Goal: Task Accomplishment & Management: Manage account settings

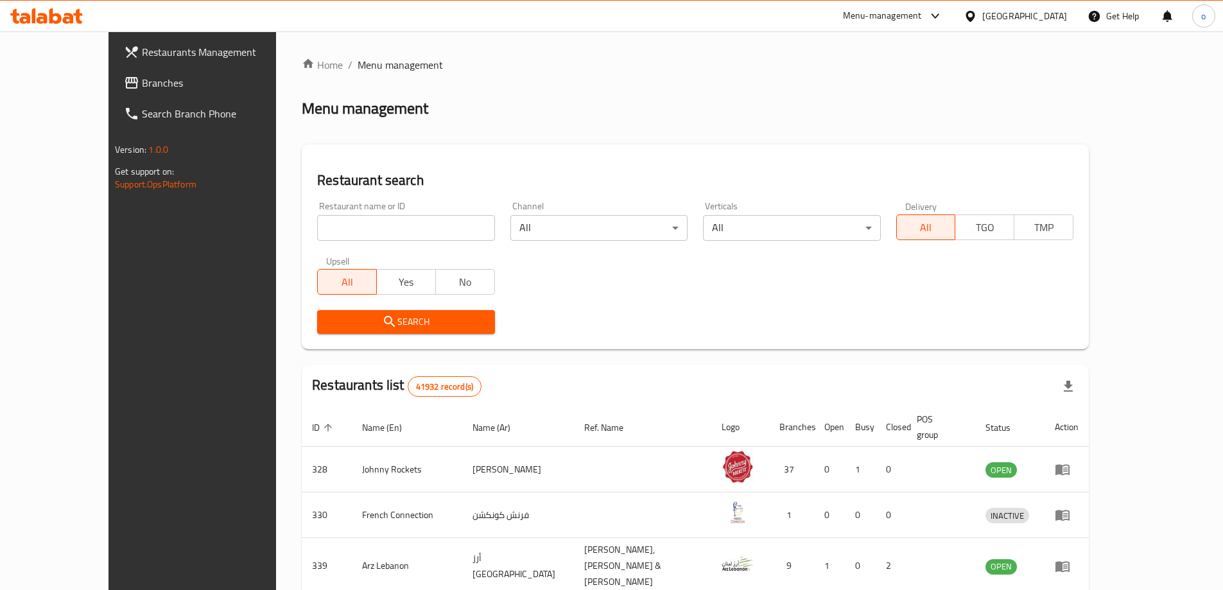
click at [1049, 20] on div "United Arab Emirates" at bounding box center [1024, 16] width 85 height 14
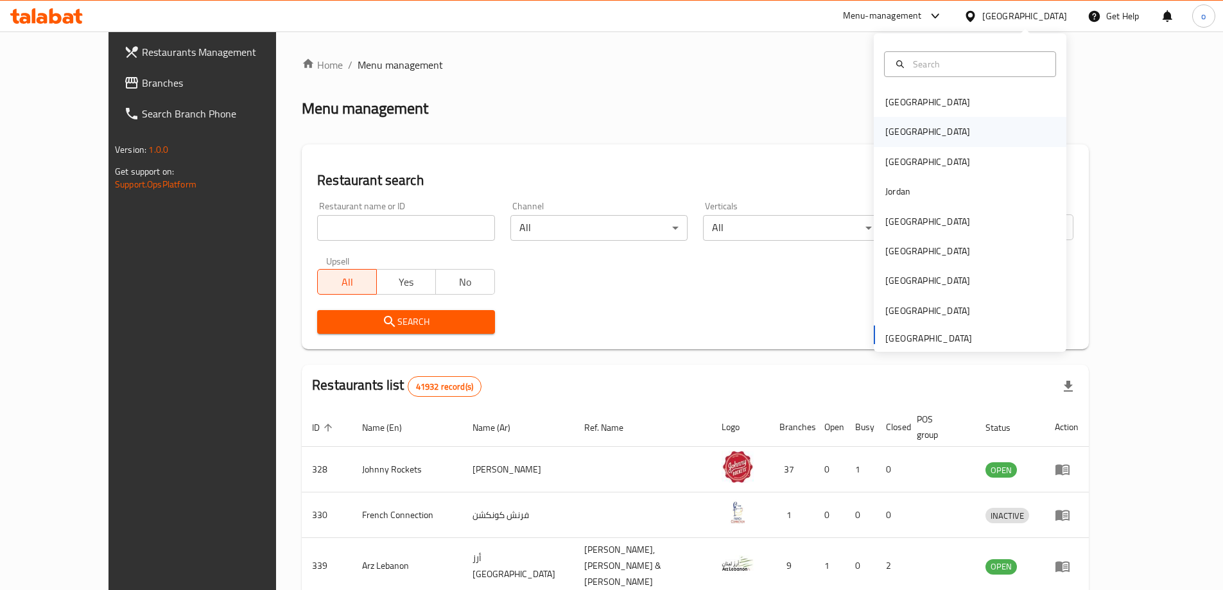
click at [921, 138] on div "[GEOGRAPHIC_DATA]" at bounding box center [970, 132] width 193 height 30
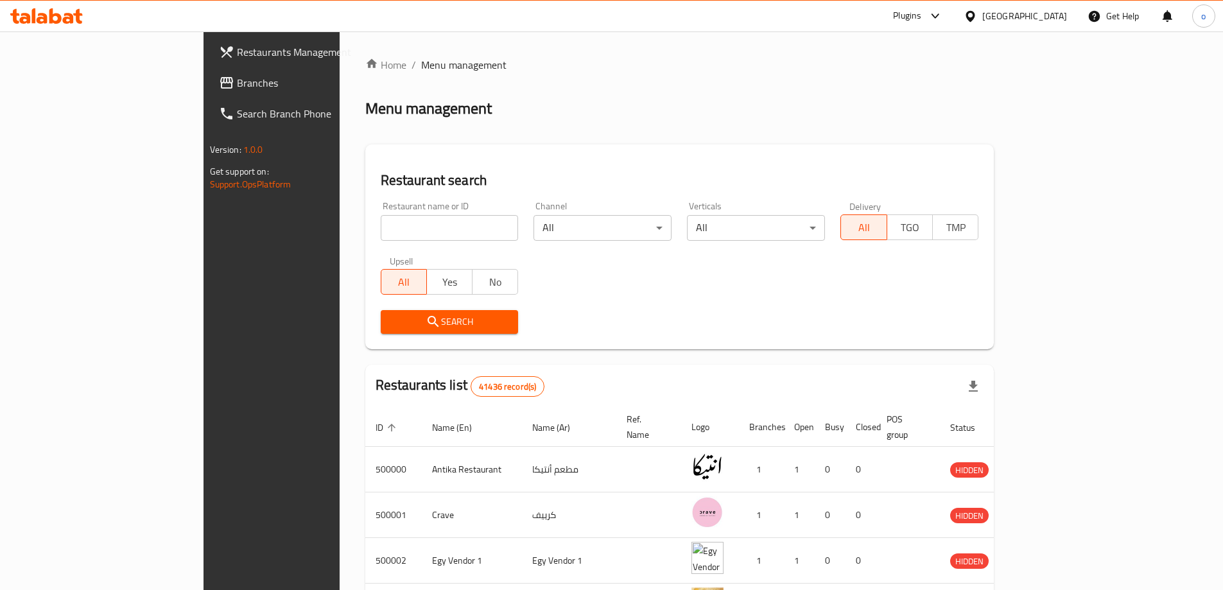
click at [237, 82] on span "Branches" at bounding box center [317, 82] width 161 height 15
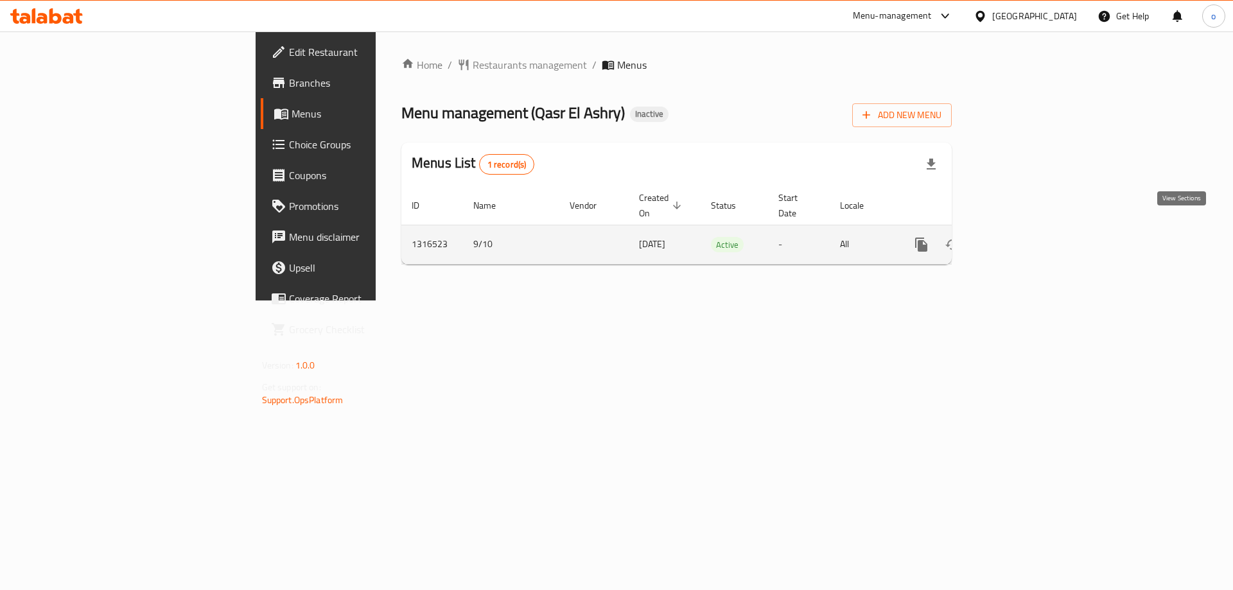
click at [1029, 232] on link "enhanced table" at bounding box center [1013, 244] width 31 height 31
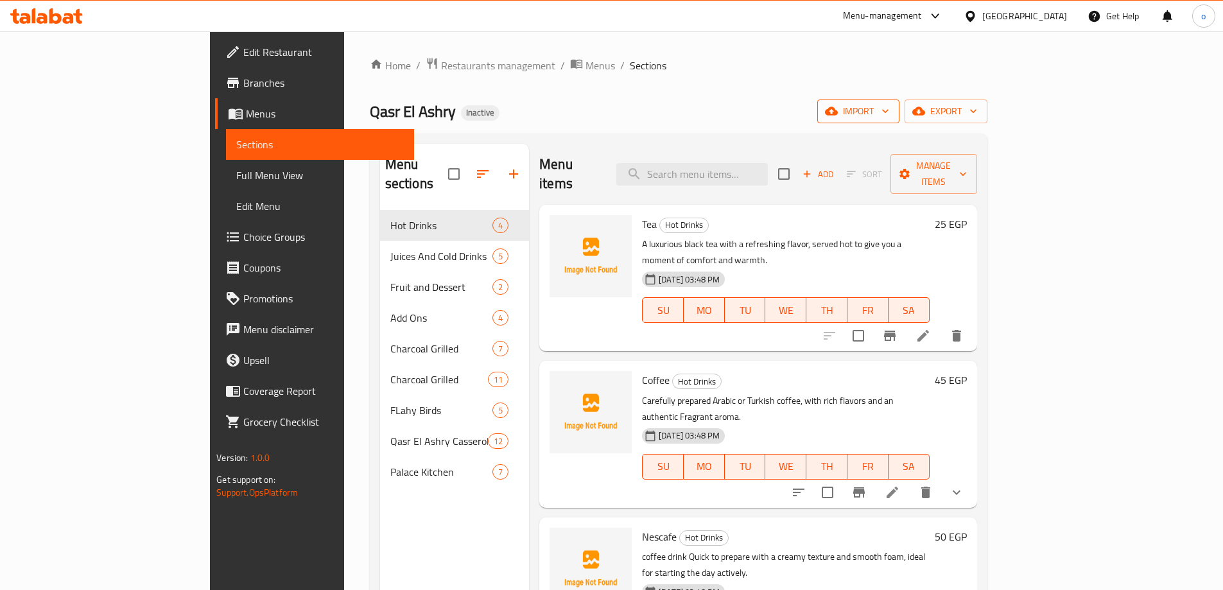
click at [900, 121] on button "import" at bounding box center [858, 112] width 82 height 24
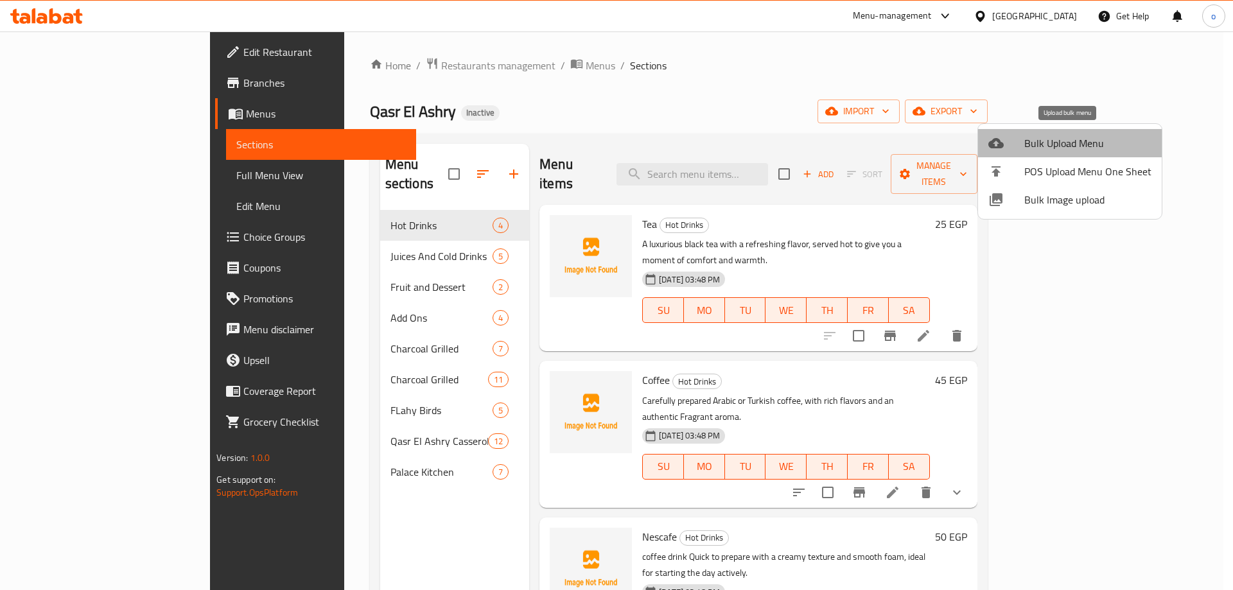
click at [1090, 143] on span "Bulk Upload Menu" at bounding box center [1087, 142] width 127 height 15
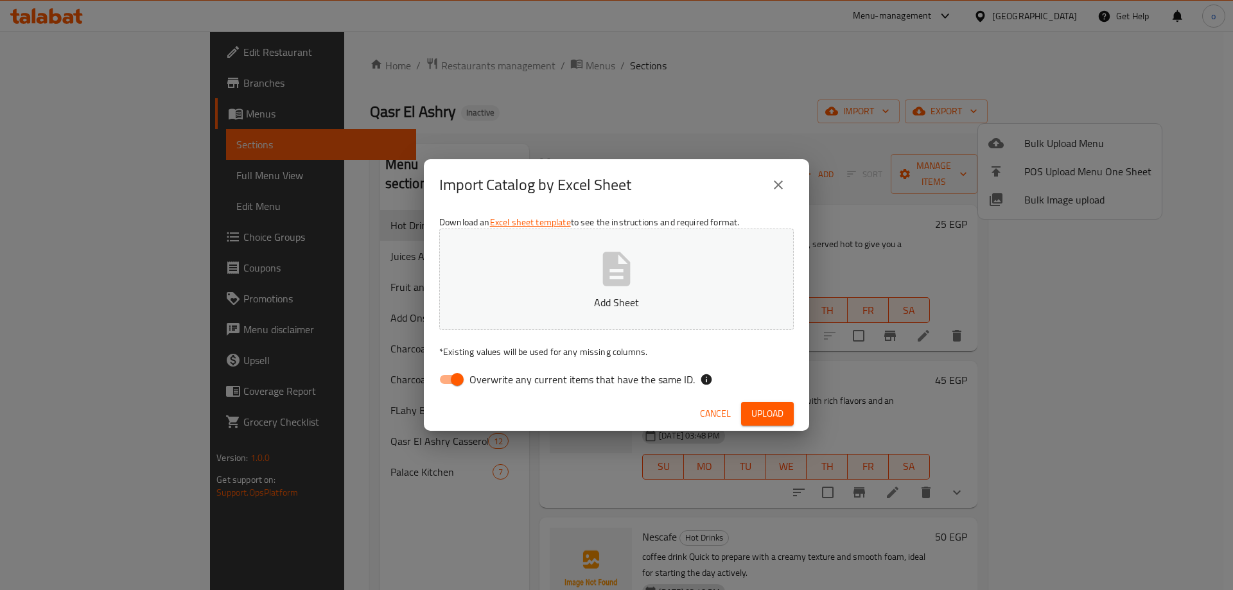
click at [449, 381] on input "Overwrite any current items that have the same ID." at bounding box center [457, 379] width 73 height 24
checkbox input "false"
click at [759, 417] on span "Upload" at bounding box center [767, 414] width 32 height 16
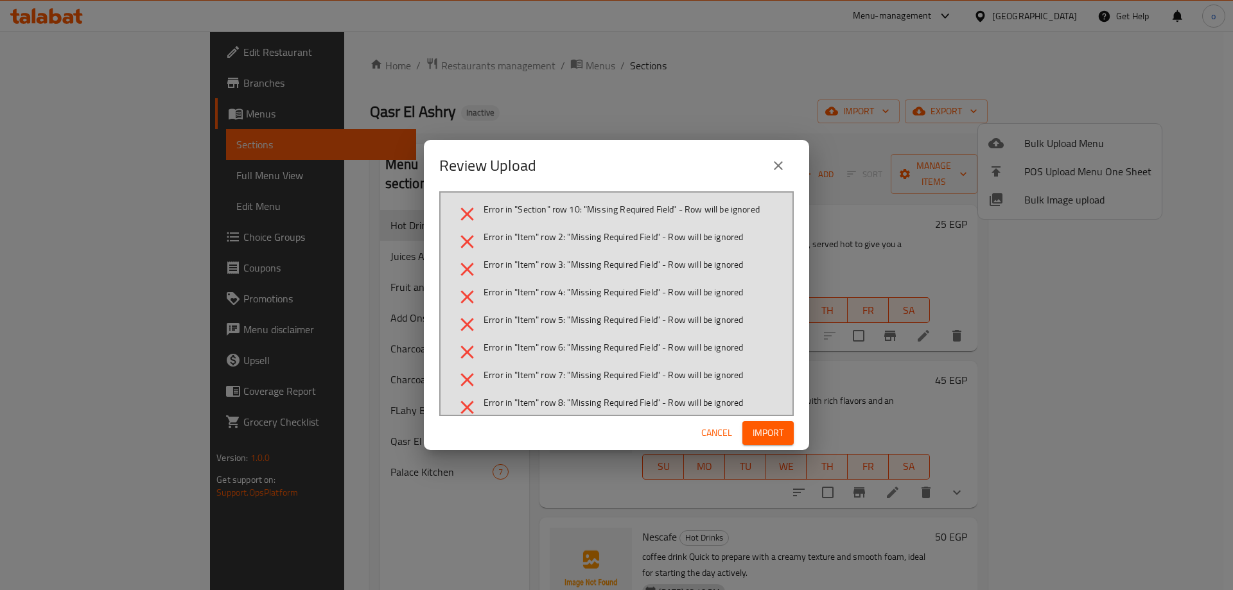
click at [784, 161] on icon "close" at bounding box center [777, 165] width 15 height 15
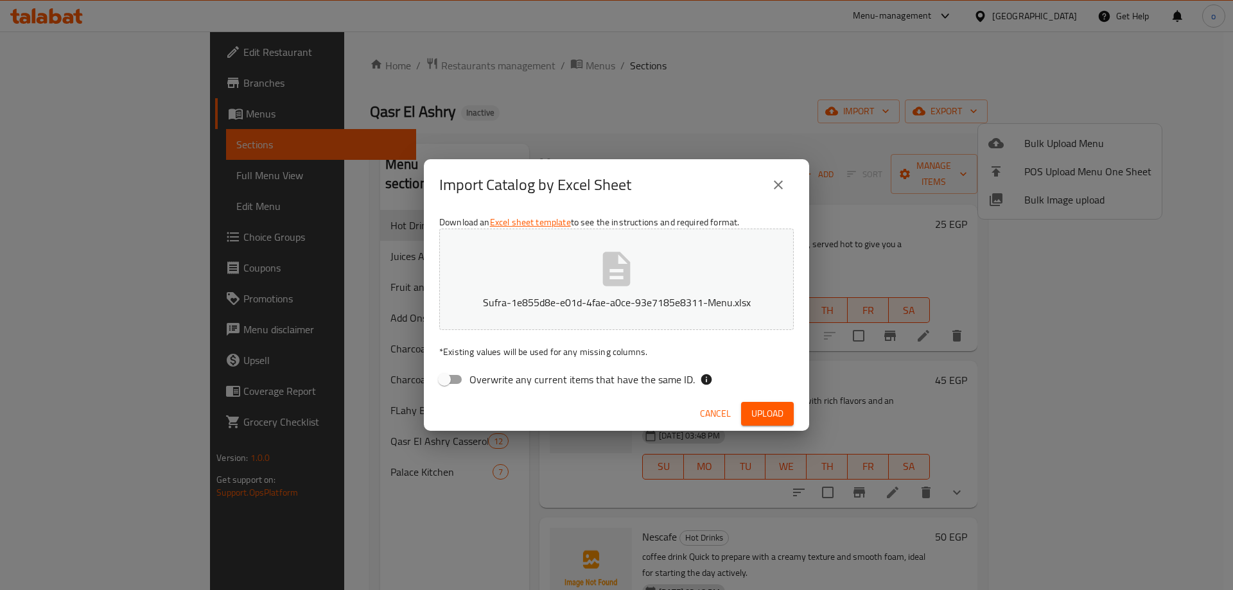
click at [771, 187] on icon "close" at bounding box center [777, 184] width 15 height 15
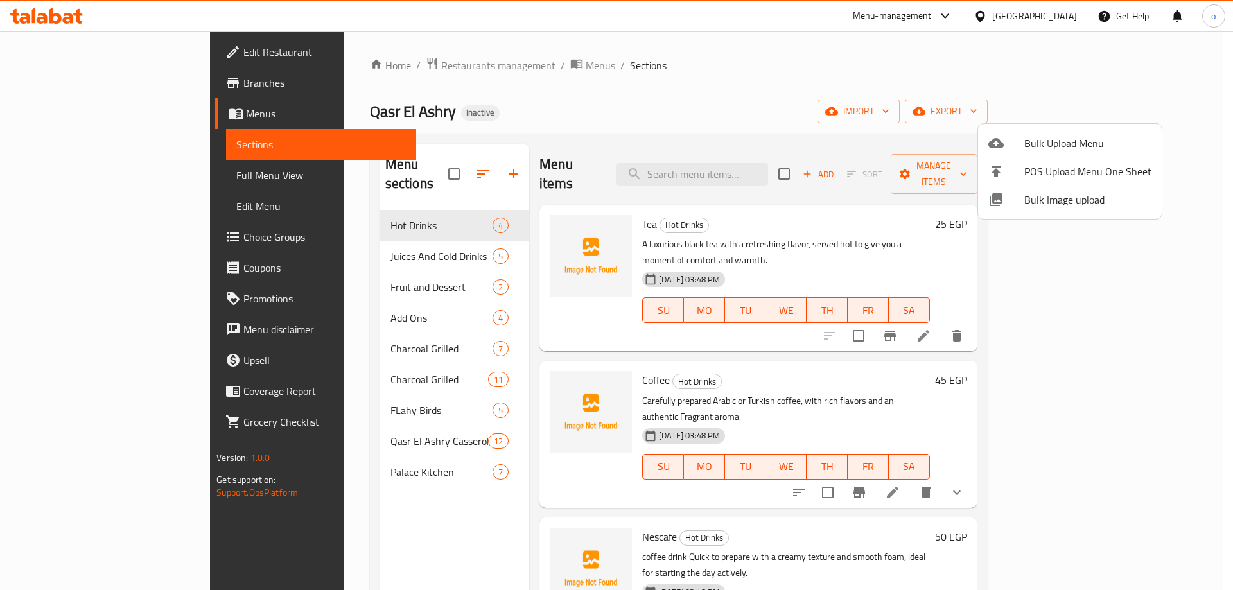
click at [1070, 112] on div at bounding box center [616, 295] width 1233 height 590
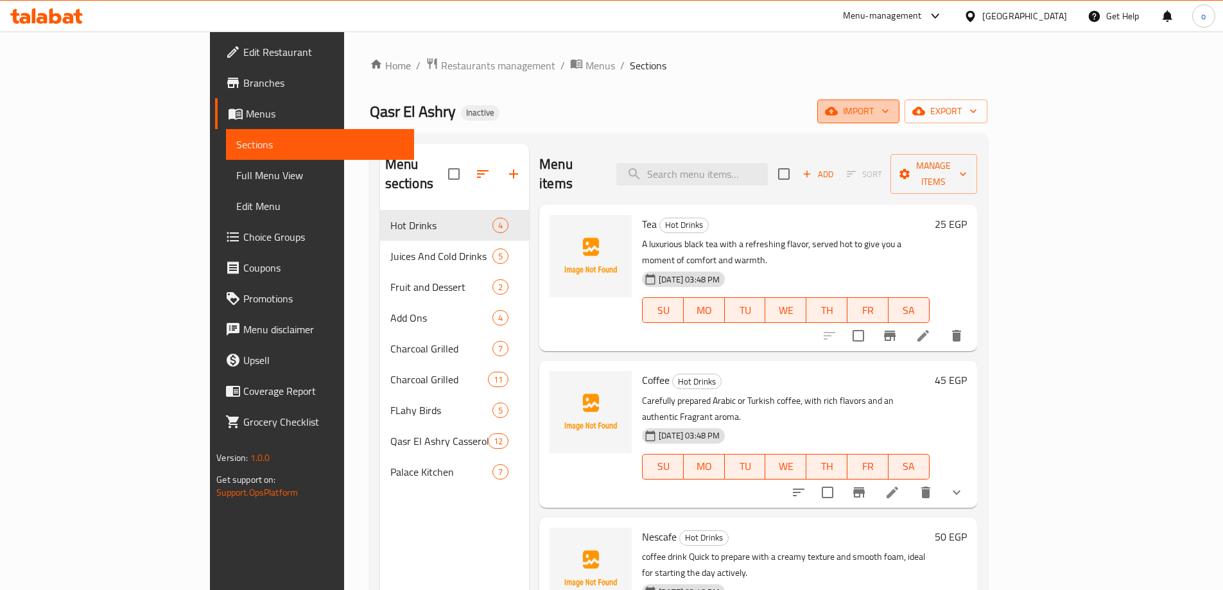
click at [889, 109] on span "import" at bounding box center [859, 111] width 62 height 16
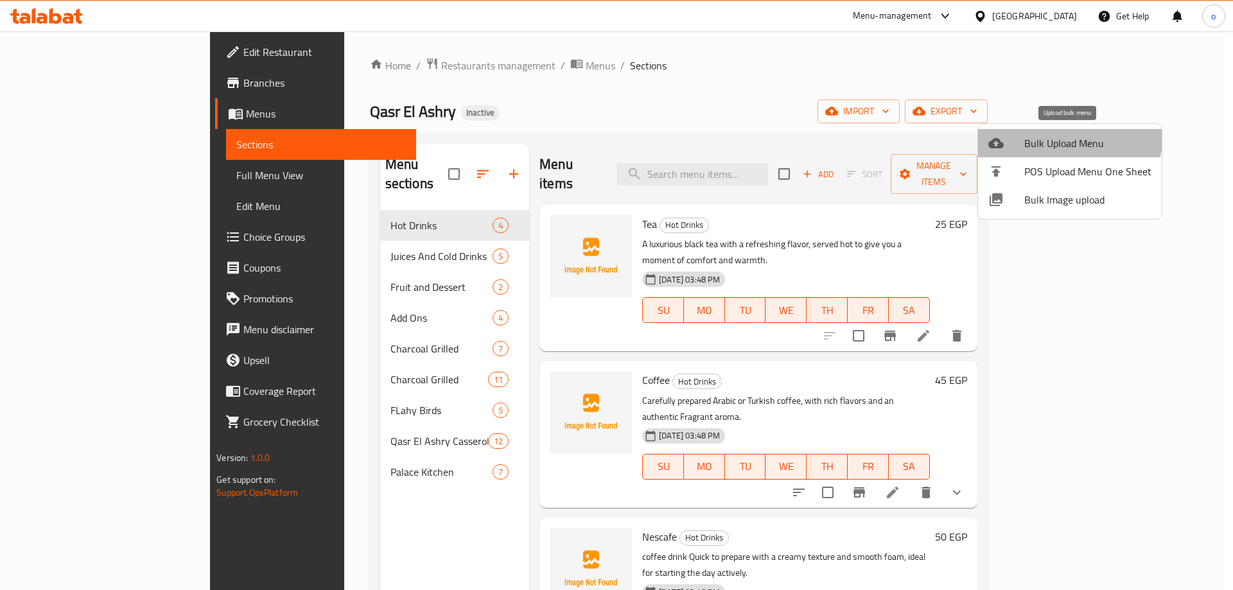
click at [1057, 135] on span "Bulk Upload Menu" at bounding box center [1087, 142] width 127 height 15
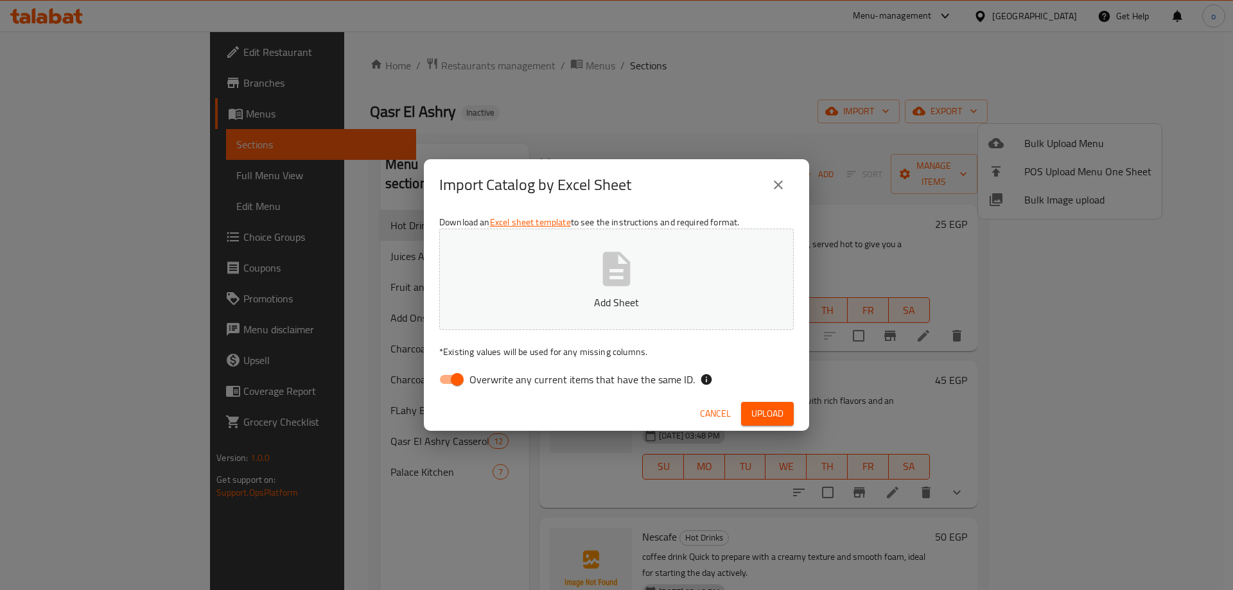
click at [449, 374] on input "Overwrite any current items that have the same ID." at bounding box center [457, 379] width 73 height 24
checkbox input "false"
click at [787, 416] on button "Upload" at bounding box center [767, 414] width 53 height 24
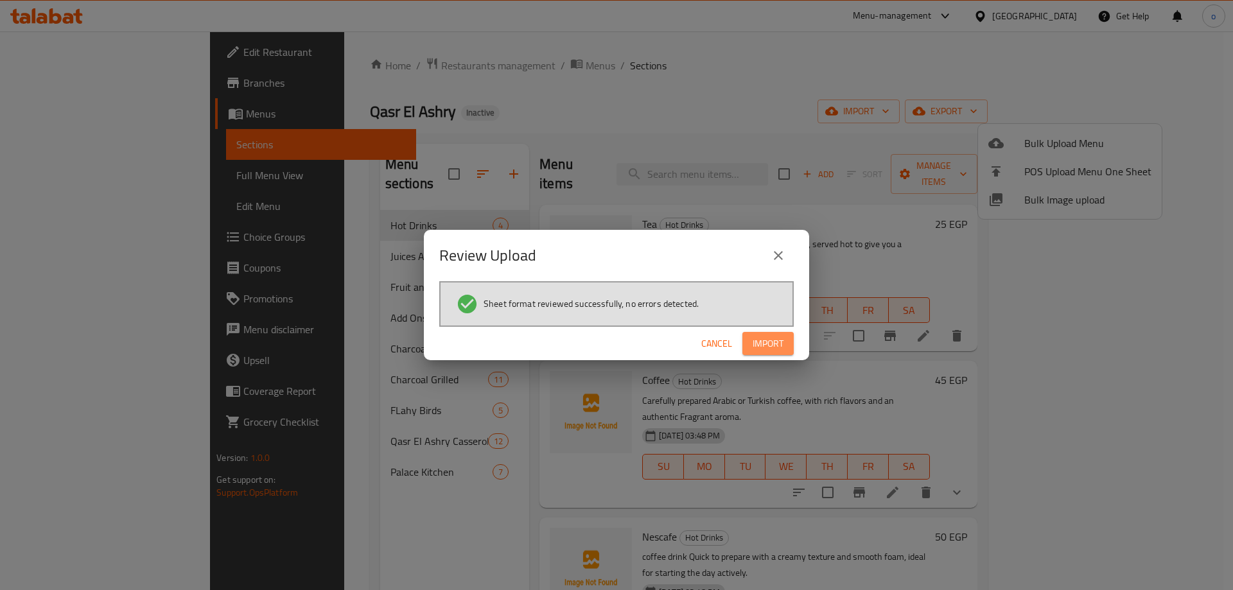
click at [785, 339] on button "Import" at bounding box center [767, 344] width 51 height 24
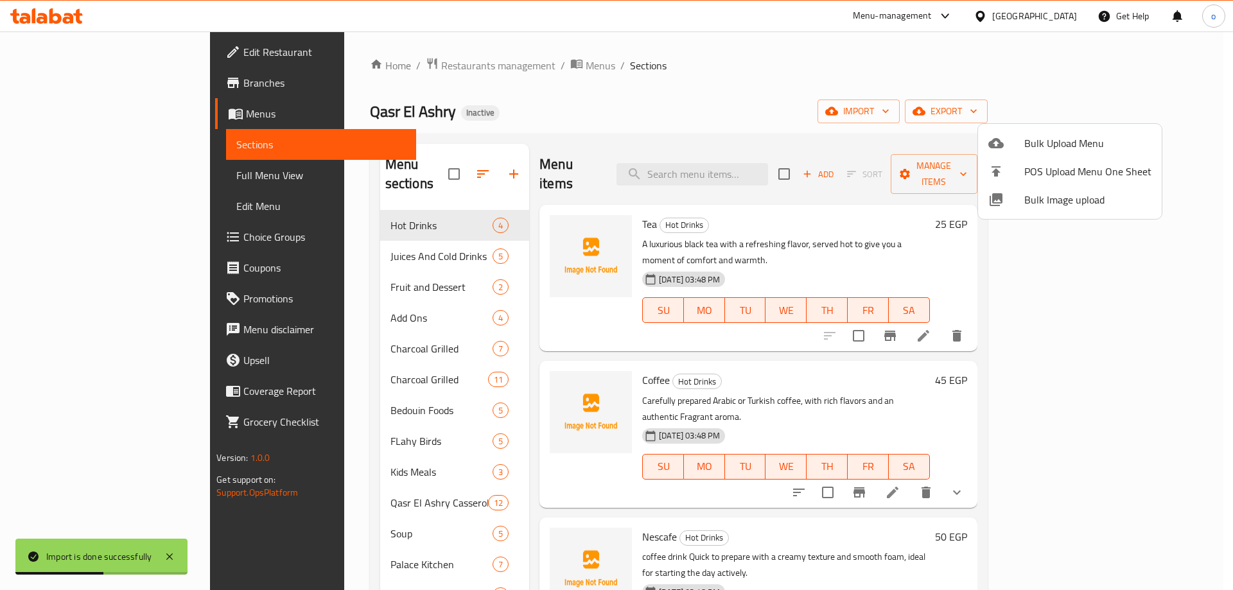
click at [905, 123] on div at bounding box center [616, 295] width 1233 height 590
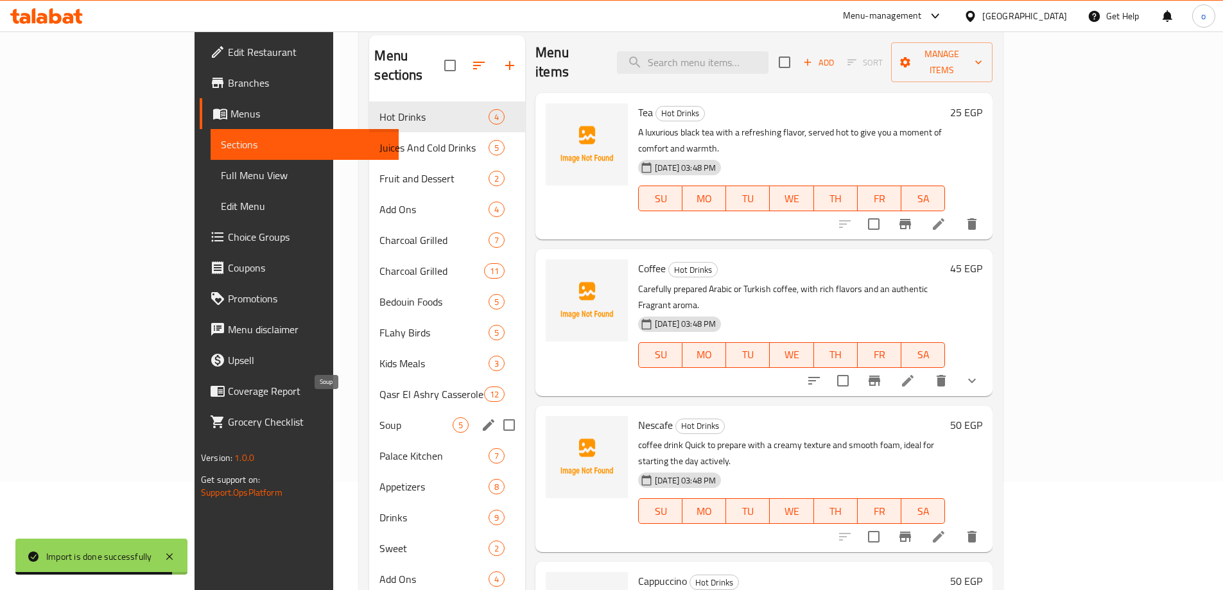
scroll to position [180, 0]
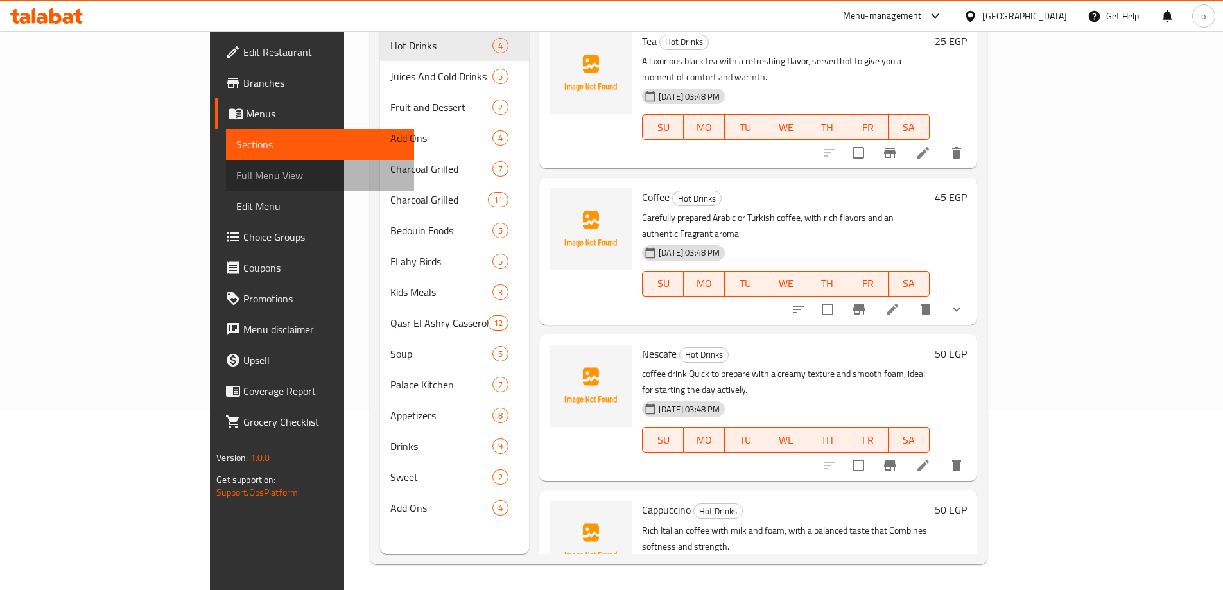
click at [236, 171] on span "Full Menu View" at bounding box center [320, 175] width 168 height 15
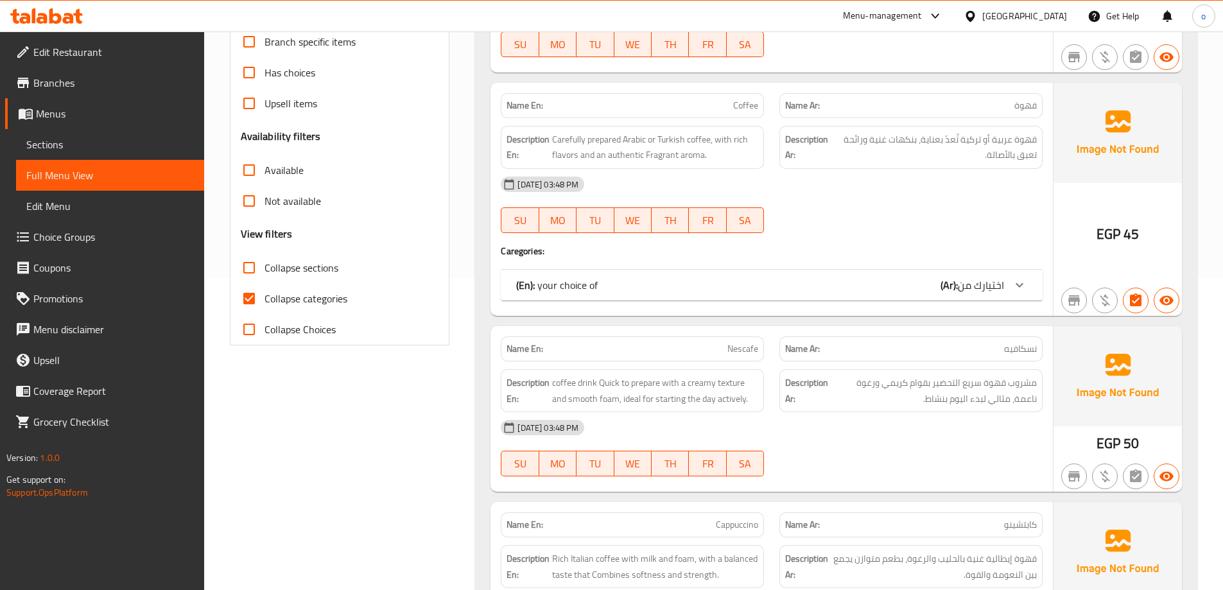
scroll to position [321, 0]
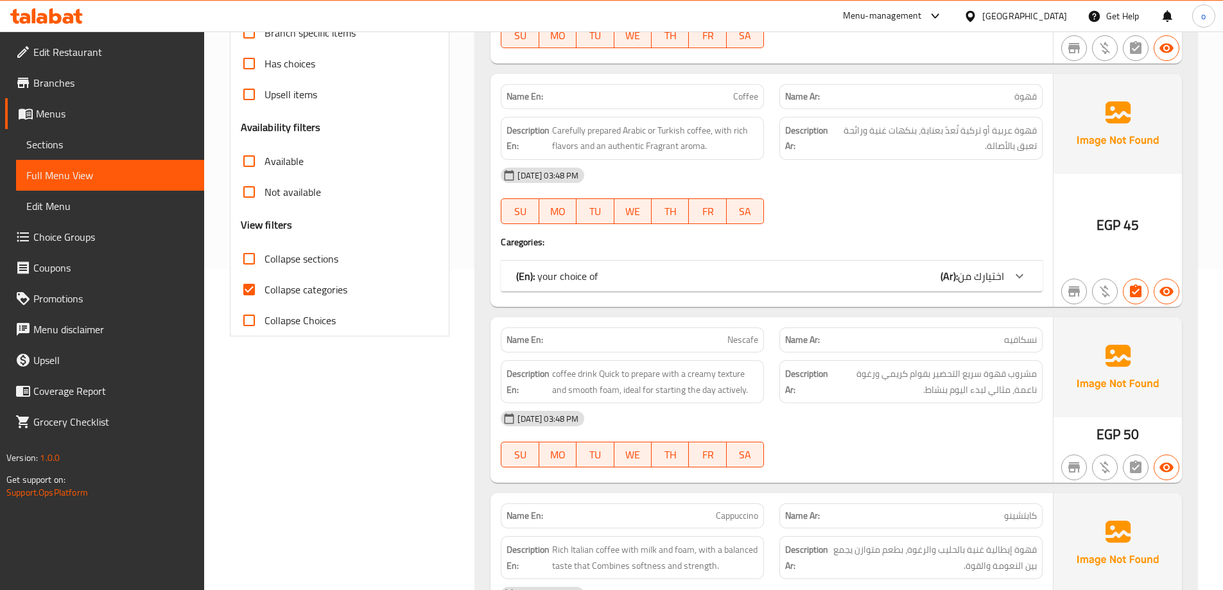
click at [288, 289] on span "Collapse categories" at bounding box center [306, 289] width 83 height 15
click at [265, 289] on input "Collapse categories" at bounding box center [249, 289] width 31 height 31
checkbox input "false"
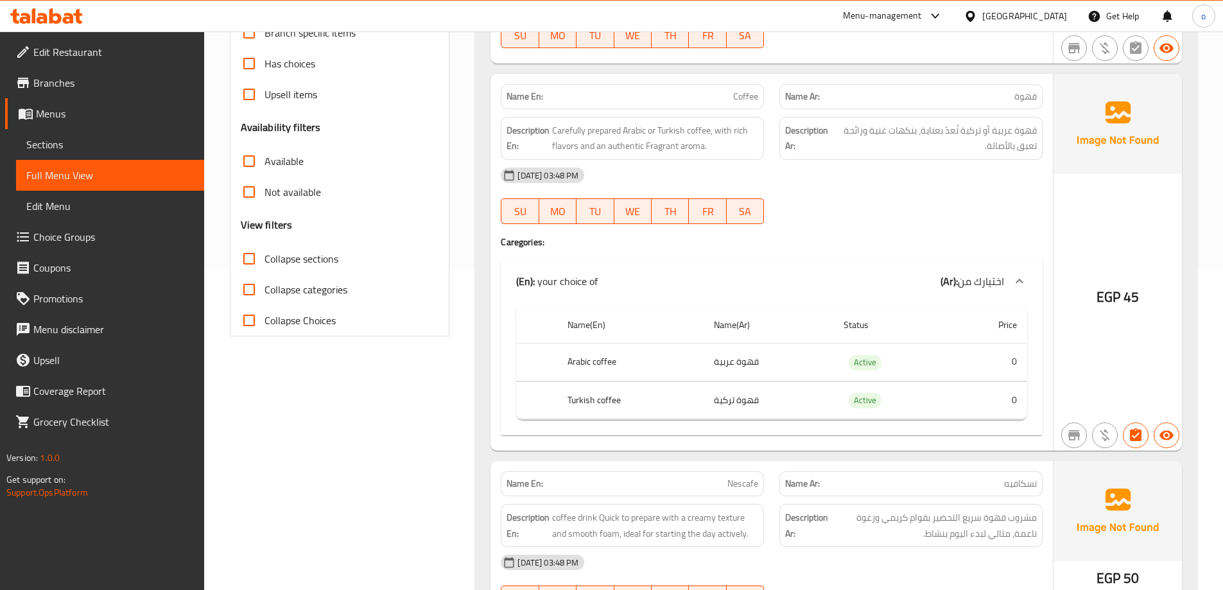
click at [298, 261] on span "Collapse sections" at bounding box center [302, 258] width 74 height 15
click at [265, 261] on input "Collapse sections" at bounding box center [249, 258] width 31 height 31
checkbox input "true"
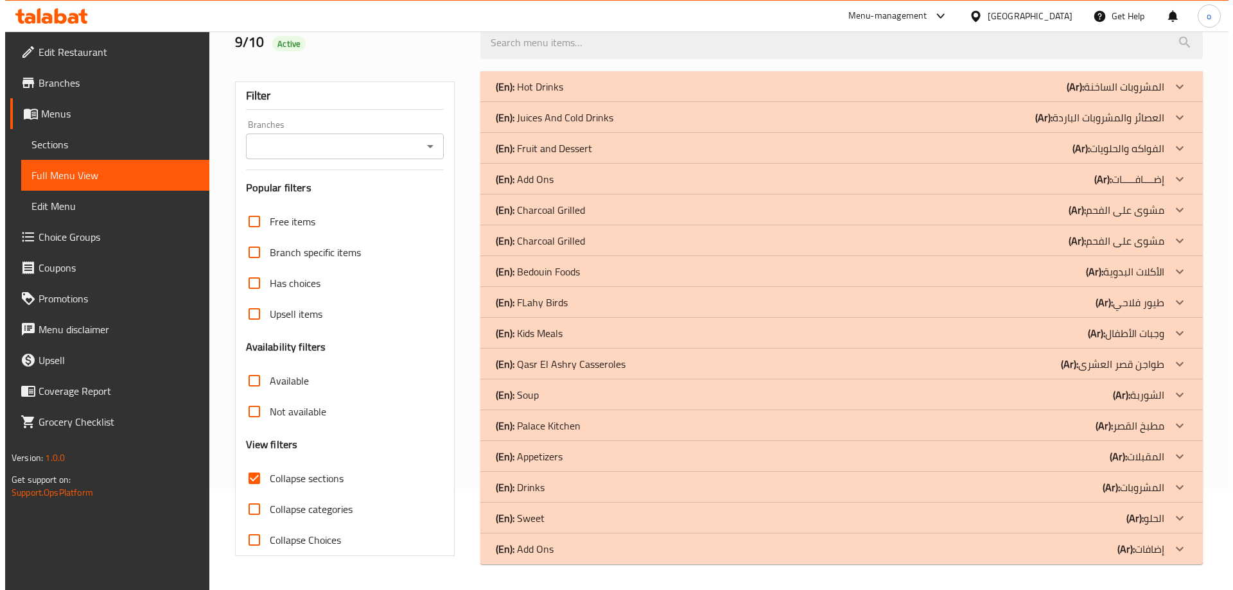
scroll to position [101, 0]
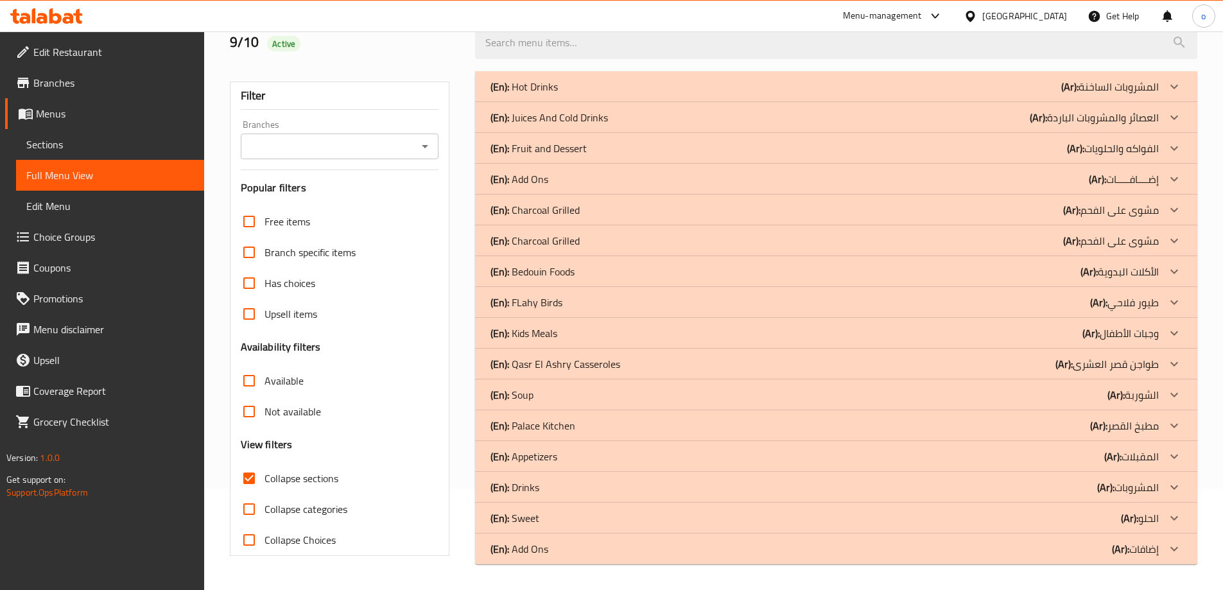
click at [101, 145] on span "Sections" at bounding box center [110, 144] width 168 height 15
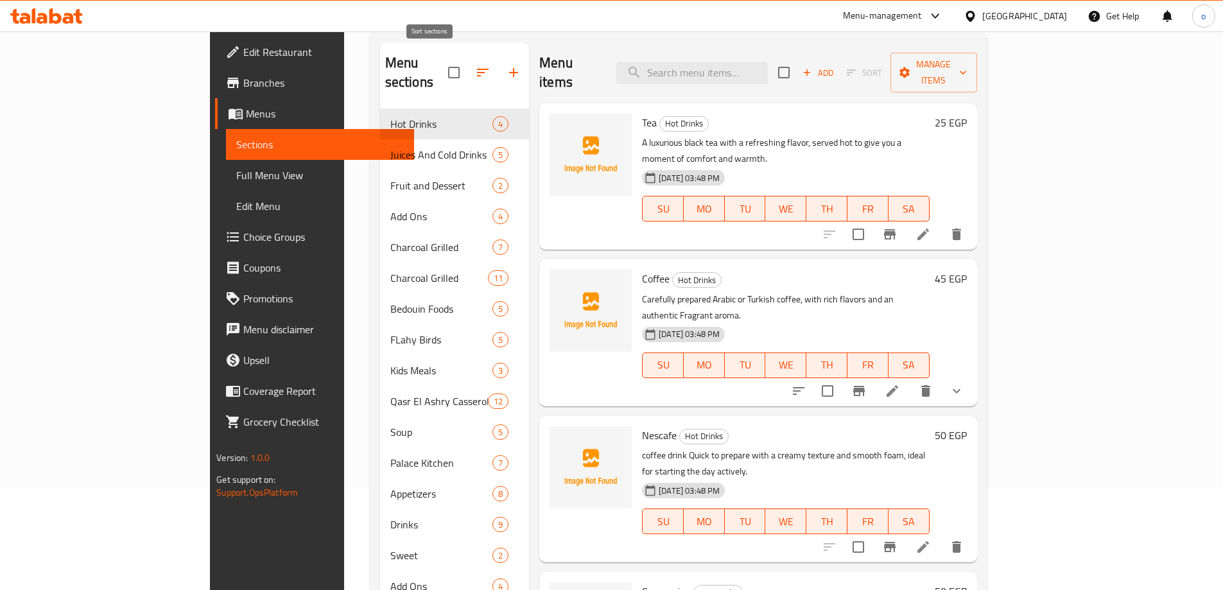
click at [475, 67] on icon "button" at bounding box center [482, 72] width 15 height 15
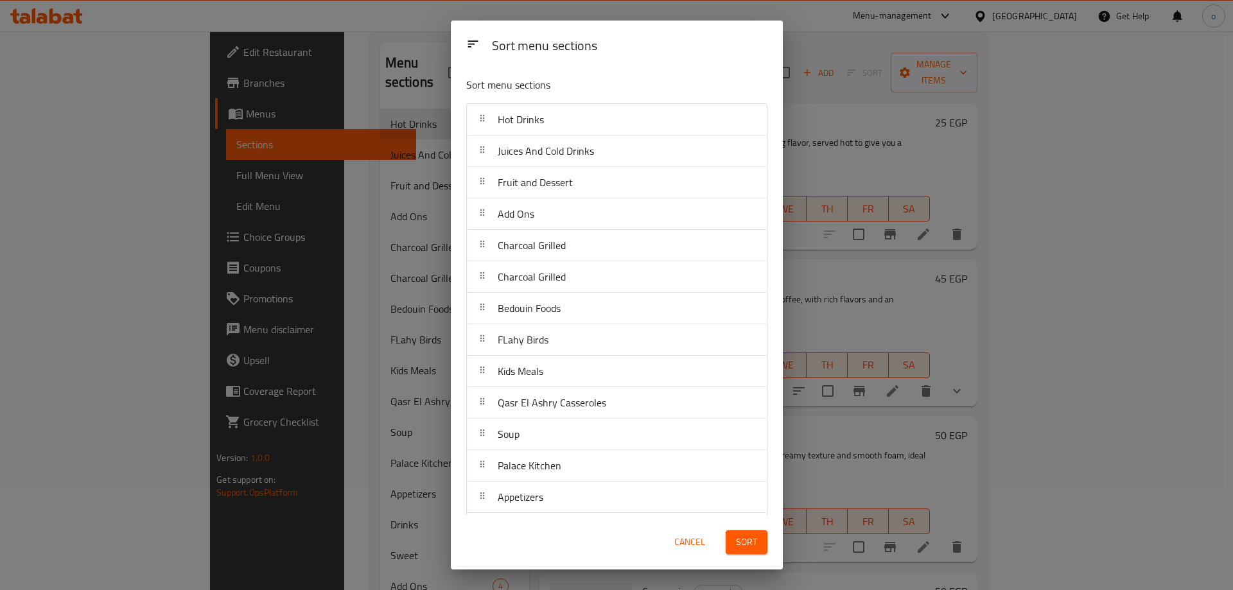
drag, startPoint x: 601, startPoint y: 40, endPoint x: 668, endPoint y: 39, distance: 66.8
click at [668, 39] on div "Sort menu sections" at bounding box center [630, 46] width 286 height 29
click at [690, 548] on span "Cancel" at bounding box center [689, 542] width 31 height 16
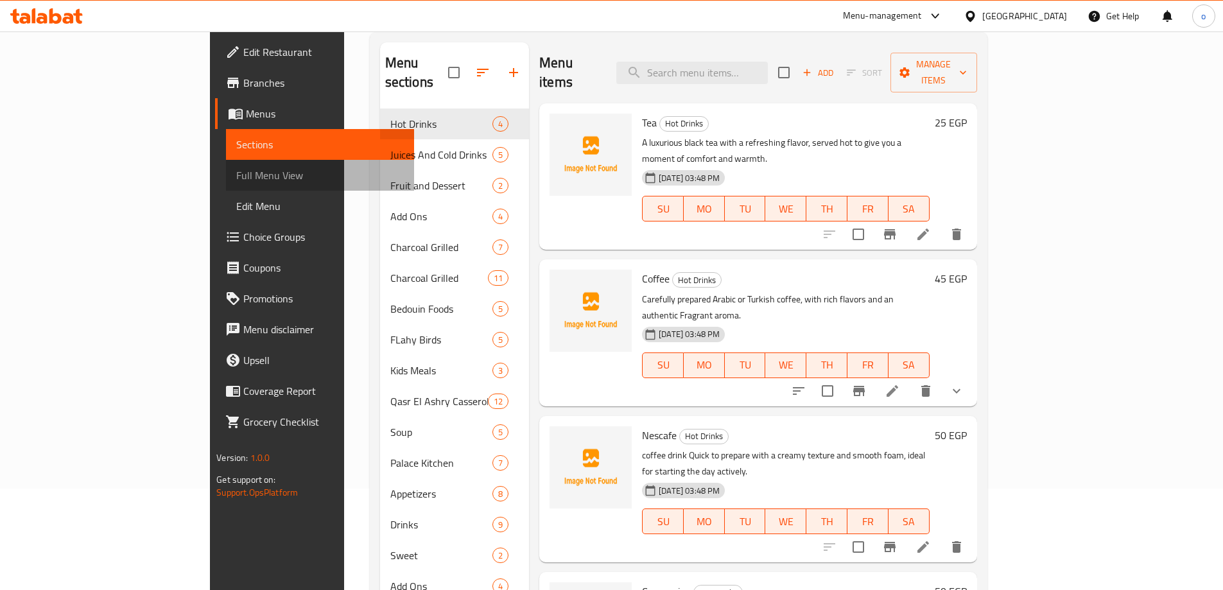
click at [236, 173] on span "Full Menu View" at bounding box center [320, 175] width 168 height 15
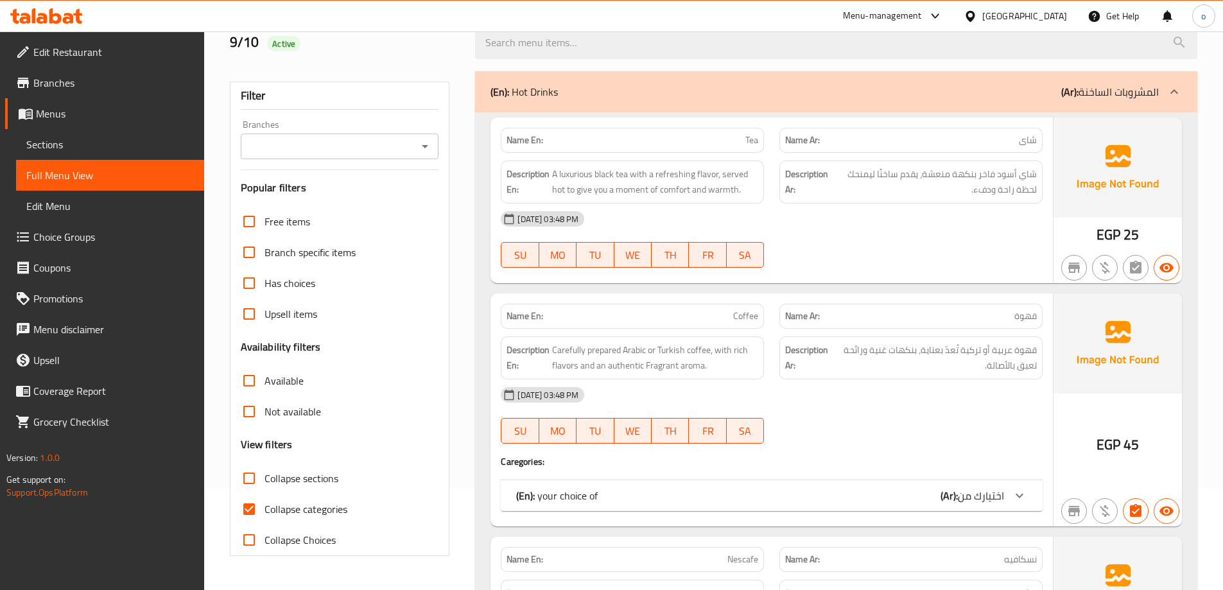
click at [278, 505] on span "Collapse categories" at bounding box center [306, 508] width 83 height 15
click at [265, 505] on input "Collapse categories" at bounding box center [249, 509] width 31 height 31
checkbox input "false"
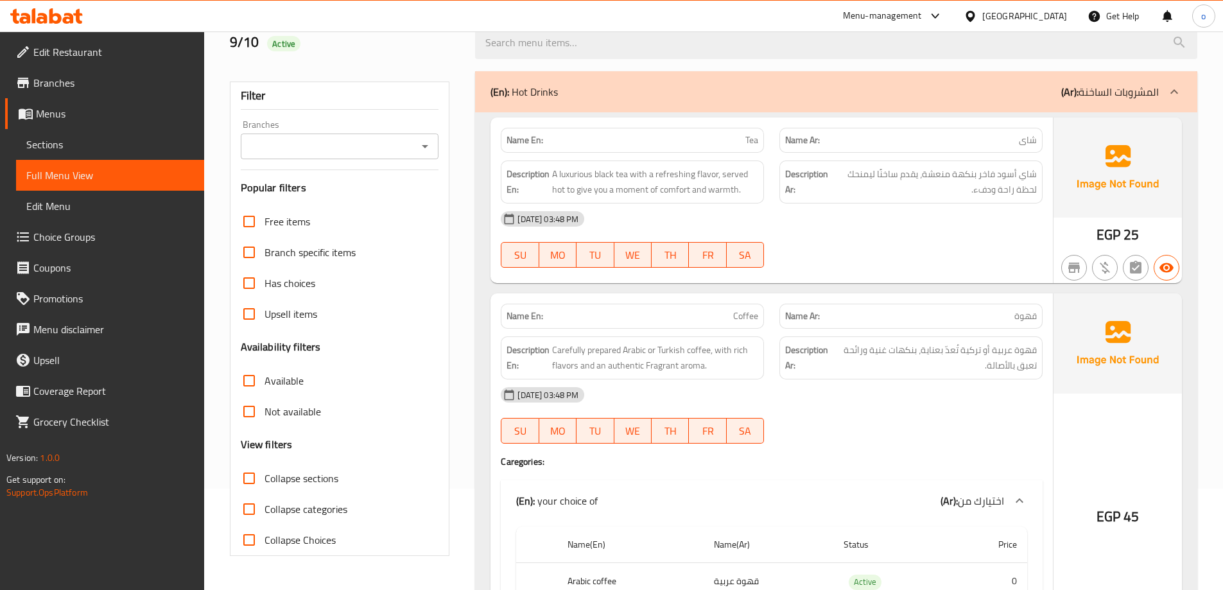
click at [288, 480] on span "Collapse sections" at bounding box center [302, 478] width 74 height 15
click at [265, 480] on input "Collapse sections" at bounding box center [249, 478] width 31 height 31
checkbox input "true"
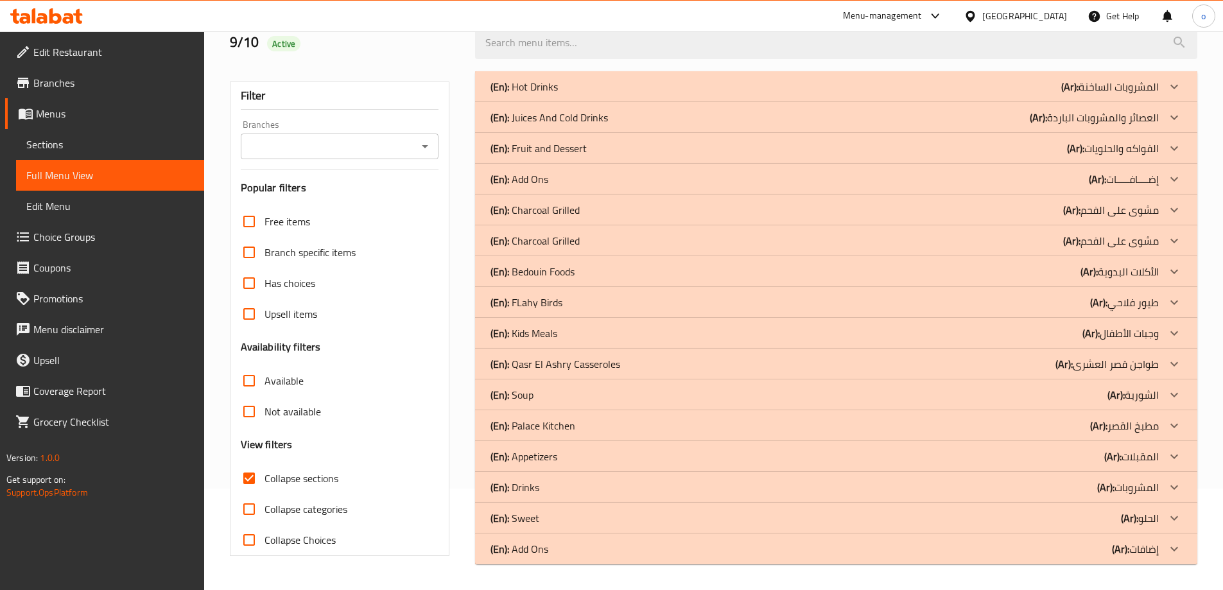
click at [1179, 268] on icon at bounding box center [1174, 271] width 15 height 15
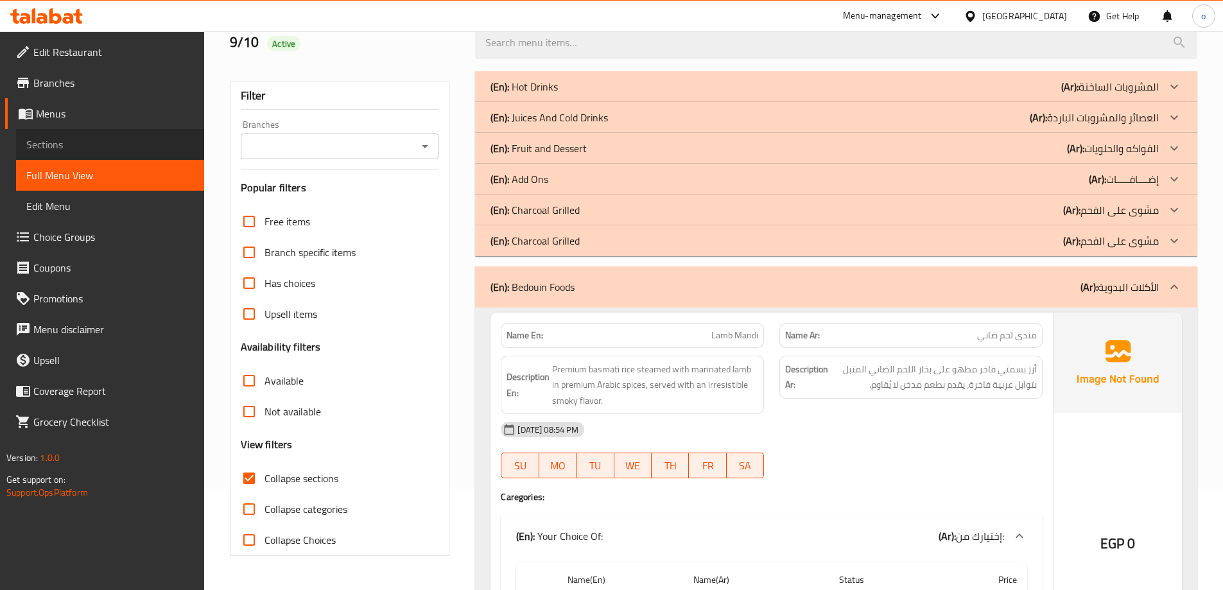
click at [46, 139] on span "Sections" at bounding box center [110, 144] width 168 height 15
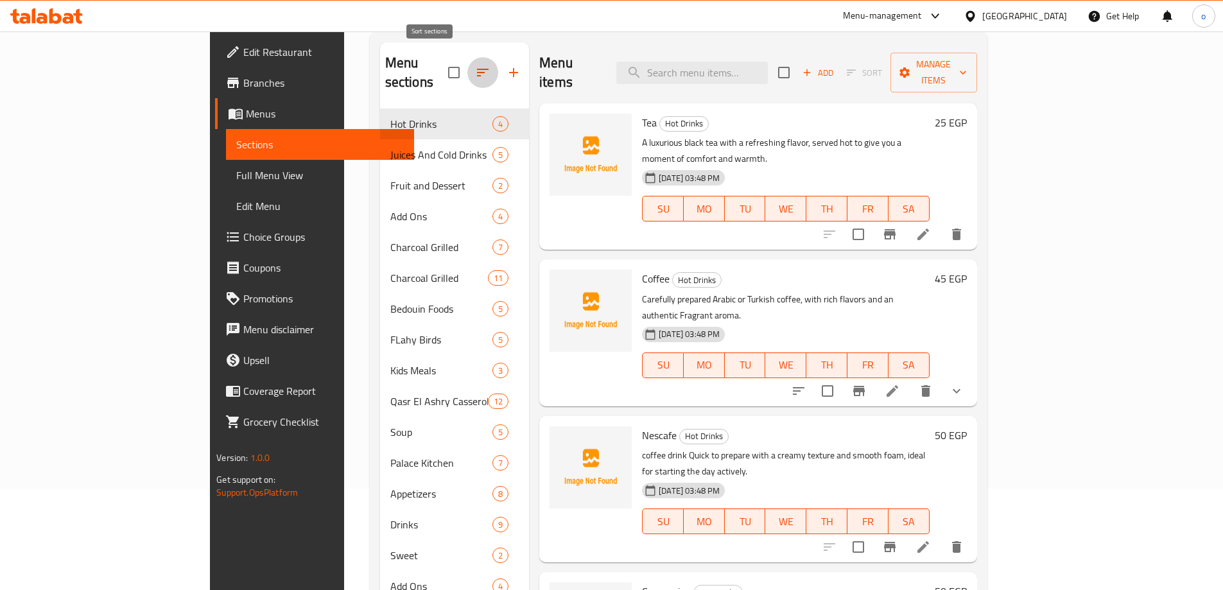
click at [475, 65] on icon "button" at bounding box center [482, 72] width 15 height 15
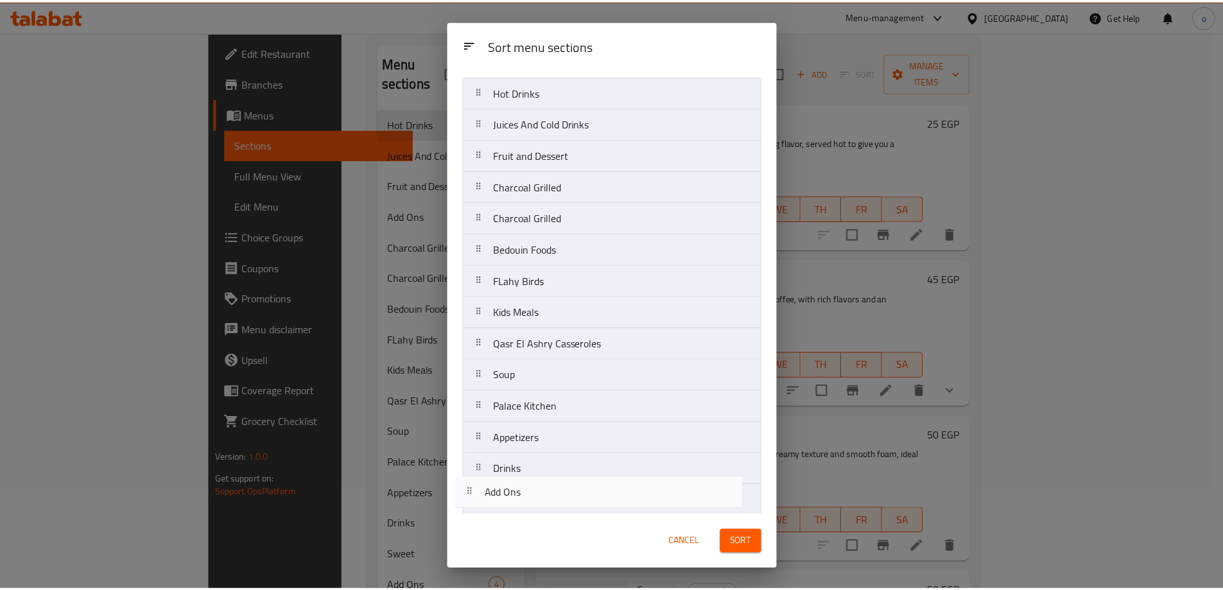
scroll to position [98, 0]
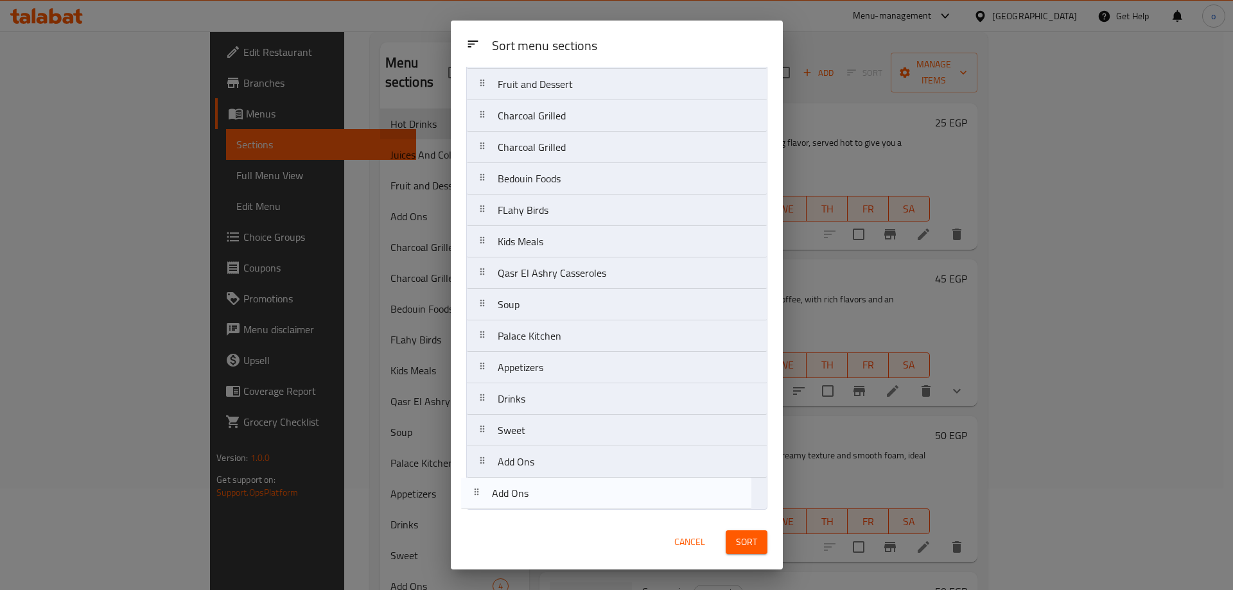
drag, startPoint x: 485, startPoint y: 222, endPoint x: 480, endPoint y: 505, distance: 283.8
click at [480, 505] on nav "Hot Drinks Juices And Cold Drinks Fruit and Dessert Add Ons Charcoal Grilled Ch…" at bounding box center [616, 257] width 301 height 505
drag, startPoint x: 487, startPoint y: 501, endPoint x: 490, endPoint y: 516, distance: 14.4
click at [490, 516] on div "Sort menu sections Sort menu sections Hot Drinks Juices And Cold Drinks Fruit a…" at bounding box center [617, 295] width 332 height 549
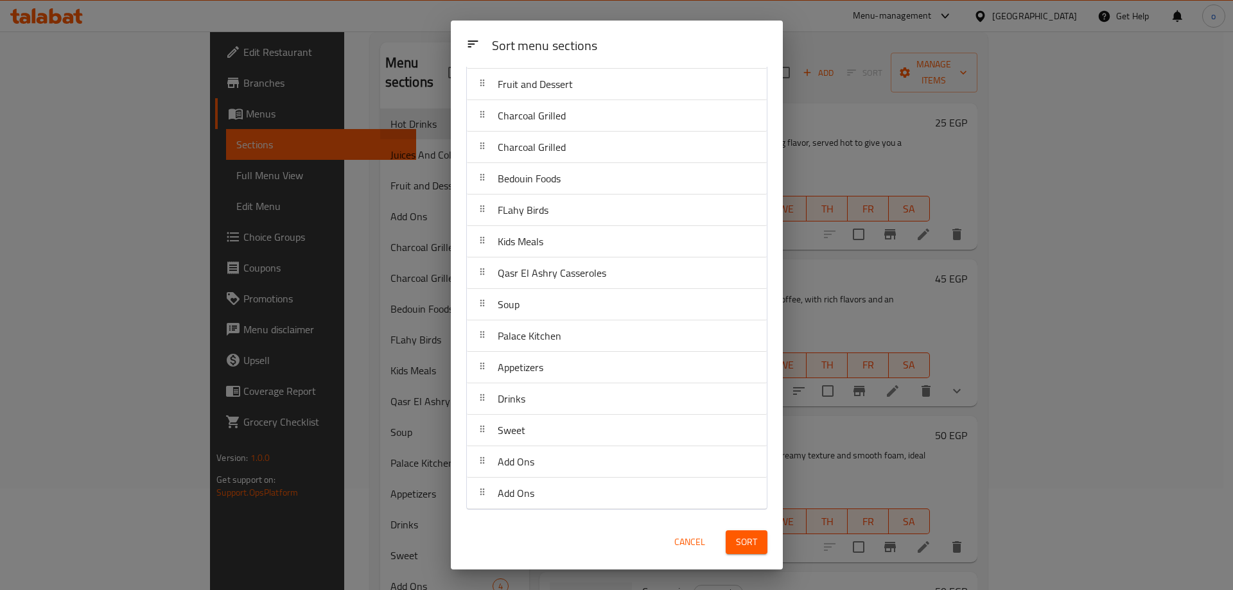
click at [368, 474] on div "Sort menu sections Sort menu sections Hot Drinks Juices And Cold Drinks Fruit a…" at bounding box center [616, 295] width 1233 height 590
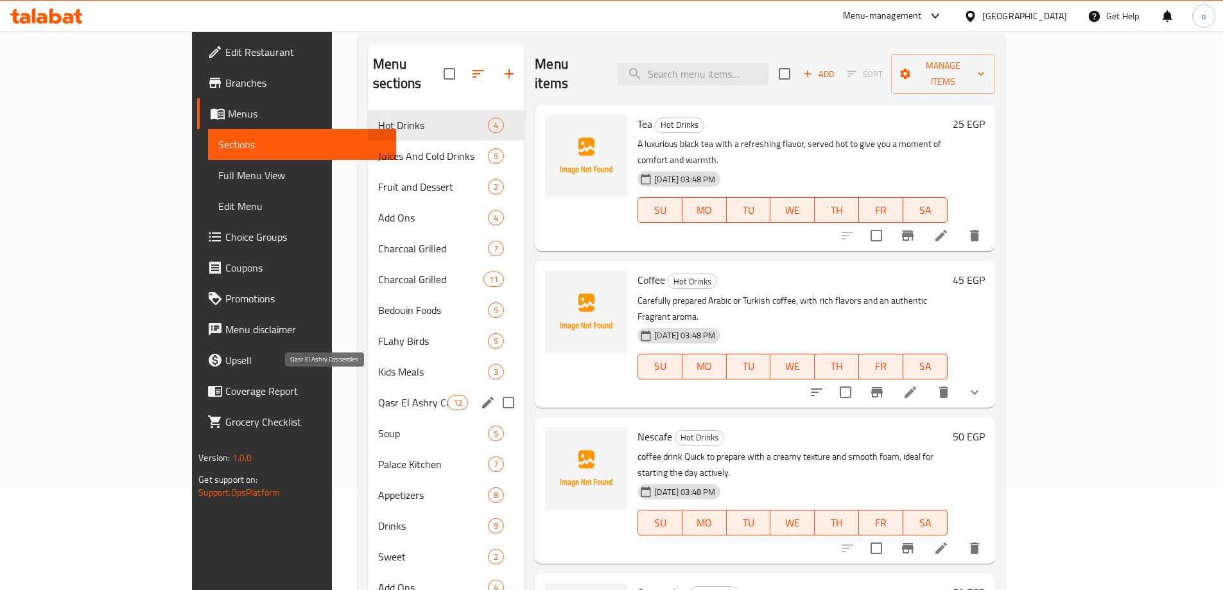
scroll to position [180, 0]
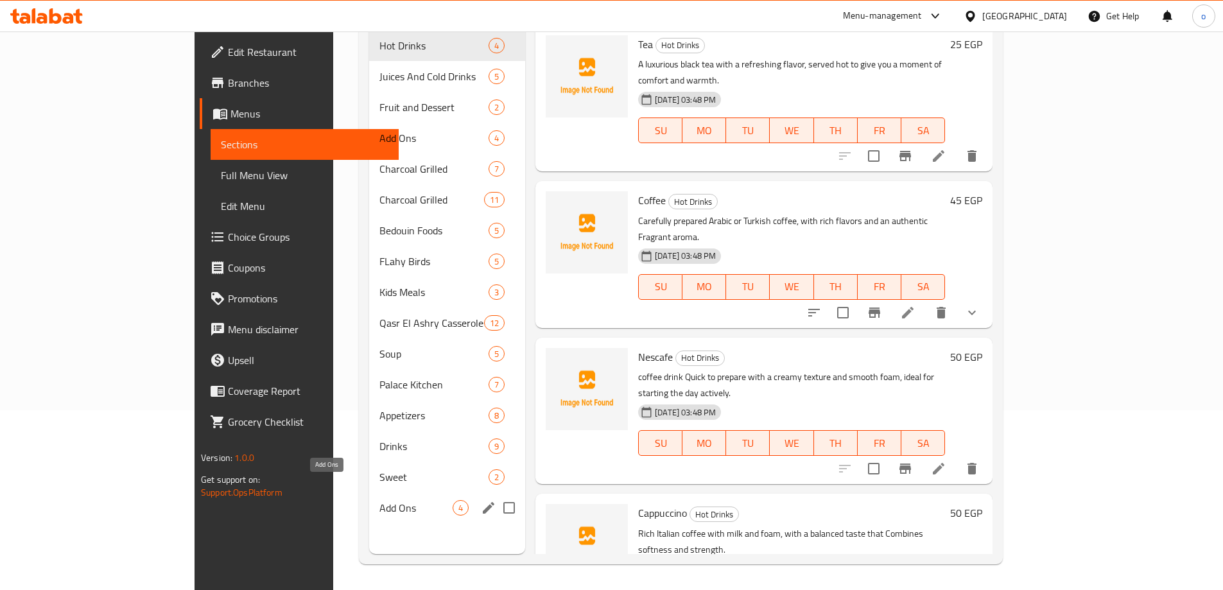
click at [379, 500] on span "Add Ons" at bounding box center [415, 507] width 73 height 15
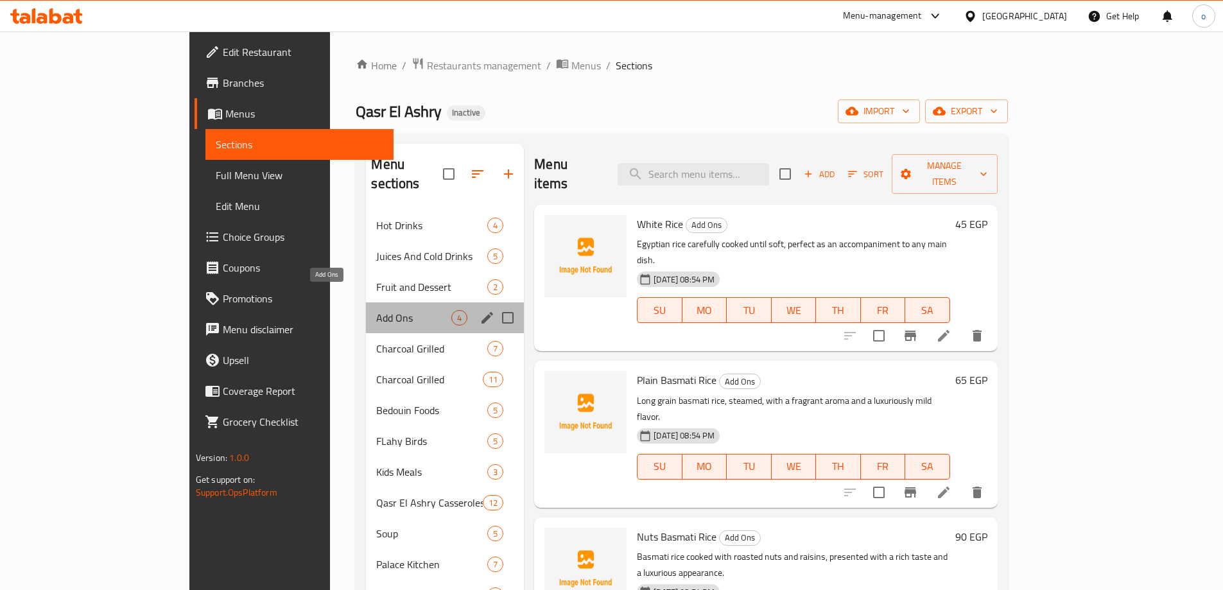
click at [376, 310] on span "Add Ons" at bounding box center [413, 317] width 75 height 15
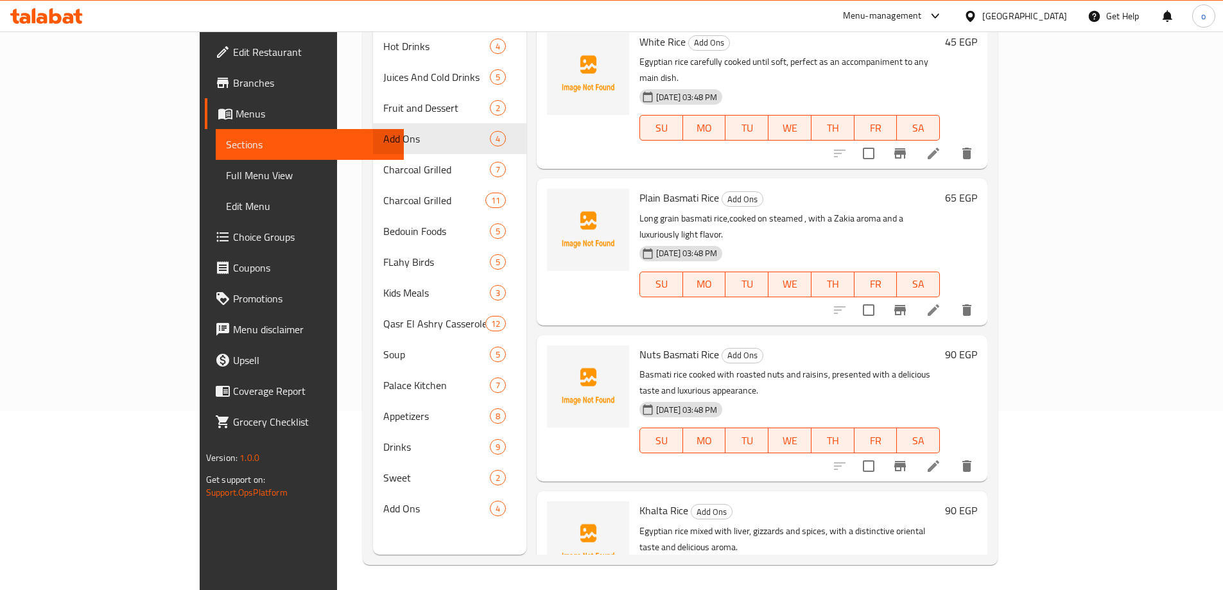
scroll to position [180, 0]
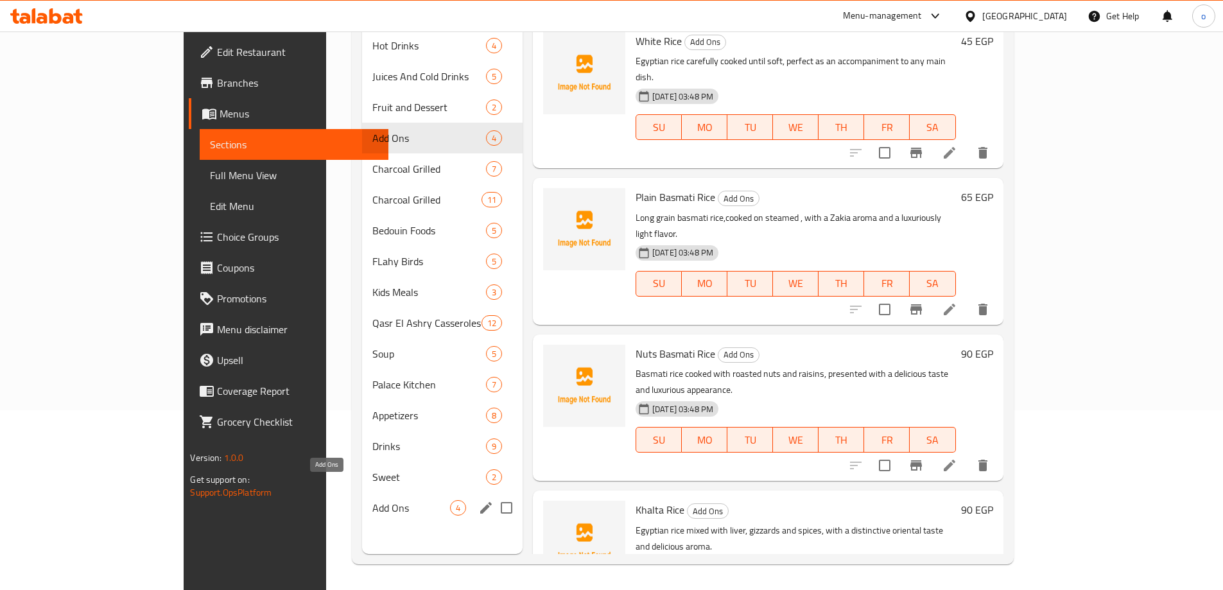
click at [372, 500] on span "Add Ons" at bounding box center [410, 507] width 77 height 15
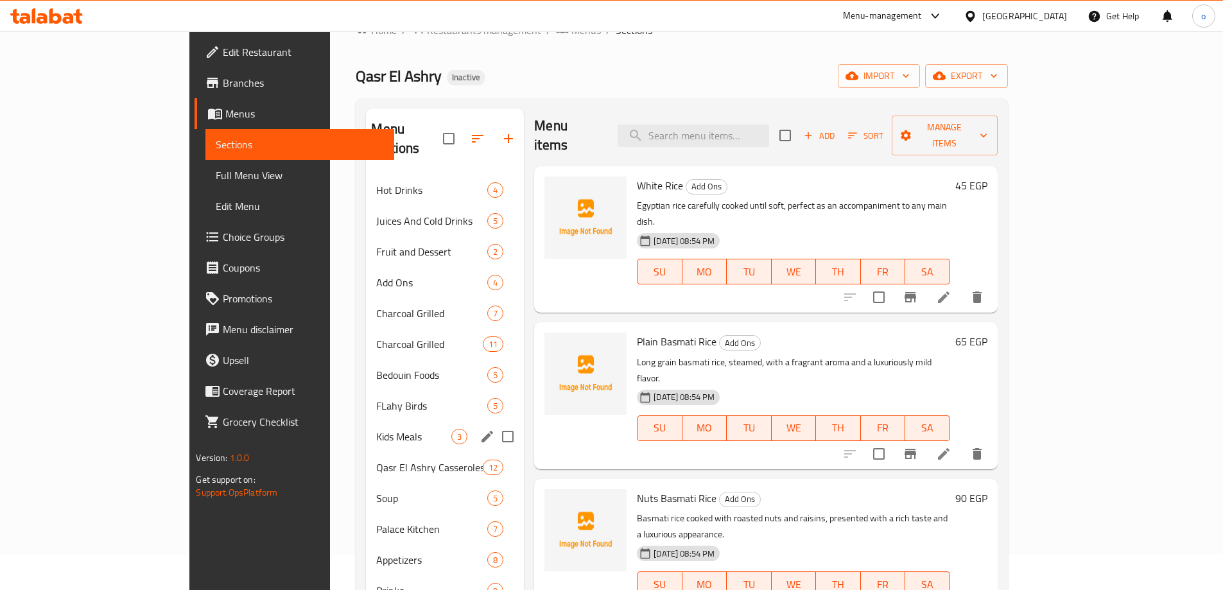
scroll to position [64, 0]
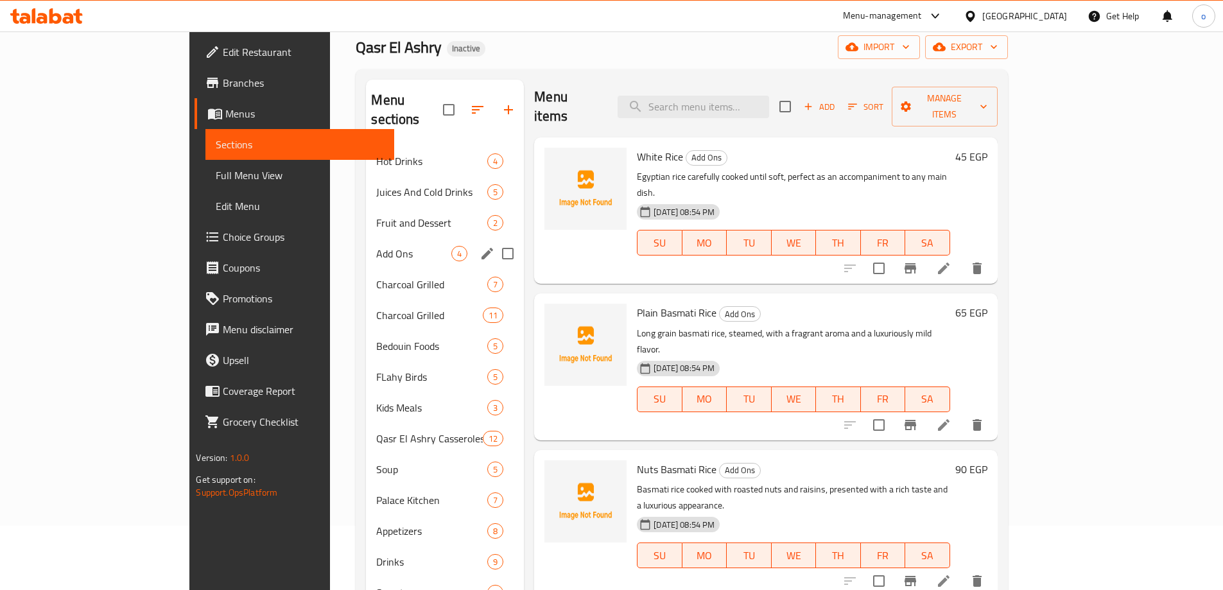
click at [494, 240] on input "Menu sections" at bounding box center [507, 253] width 27 height 27
checkbox input "true"
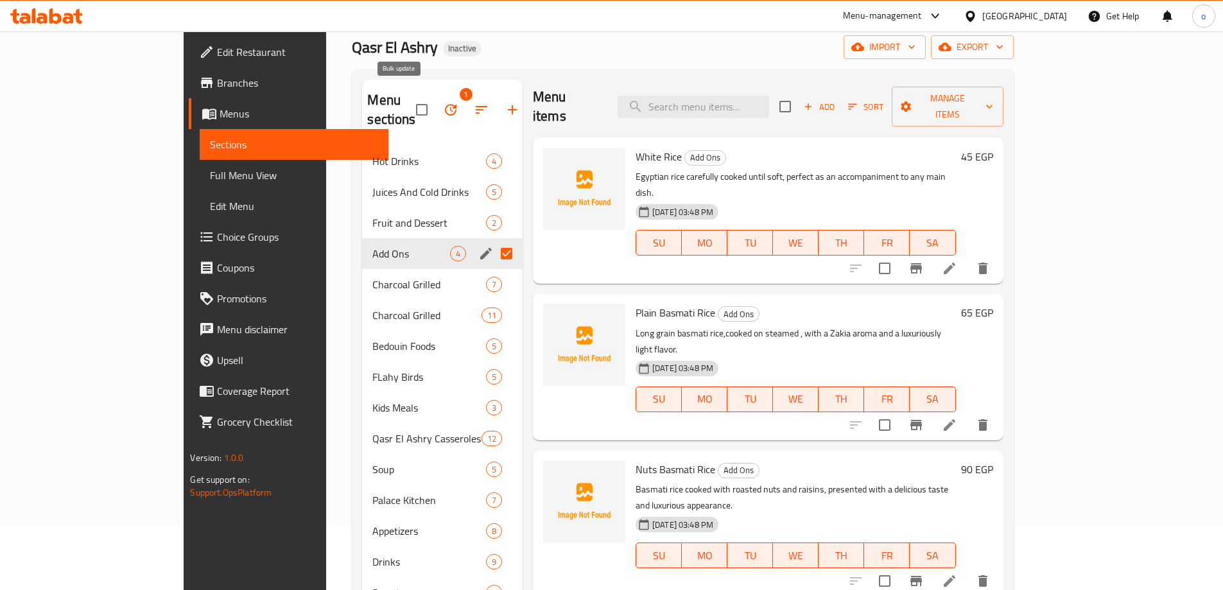
click at [445, 104] on icon "button" at bounding box center [451, 110] width 12 height 12
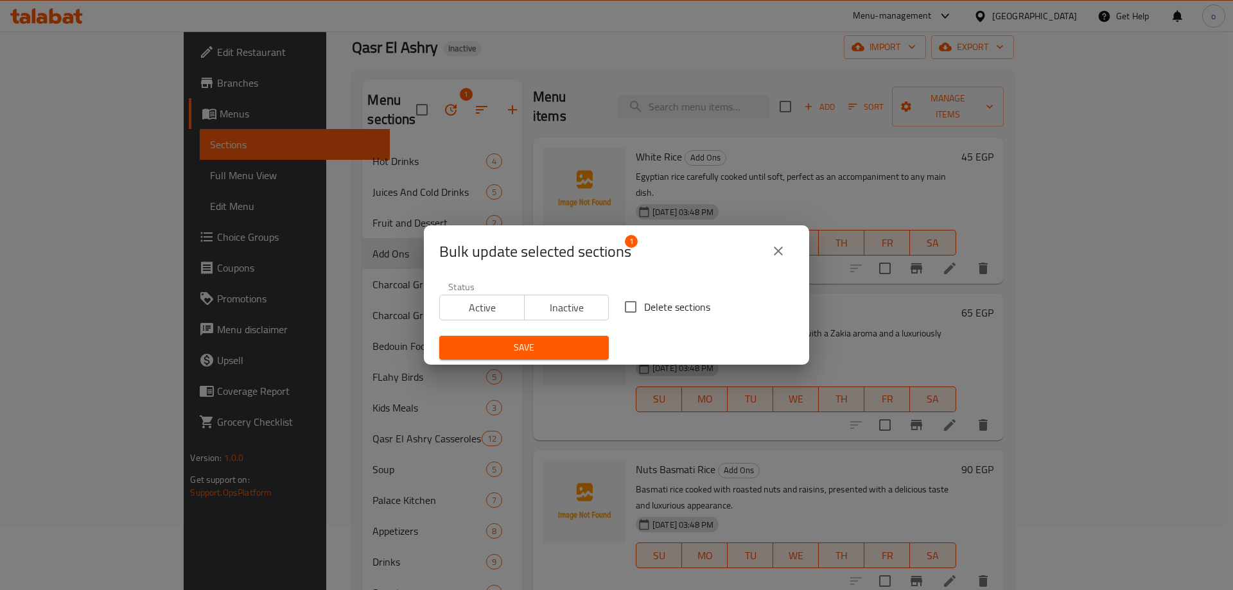
click at [625, 307] on input "Delete sections" at bounding box center [630, 306] width 27 height 27
checkbox input "true"
click at [580, 342] on span "Save" at bounding box center [523, 348] width 149 height 16
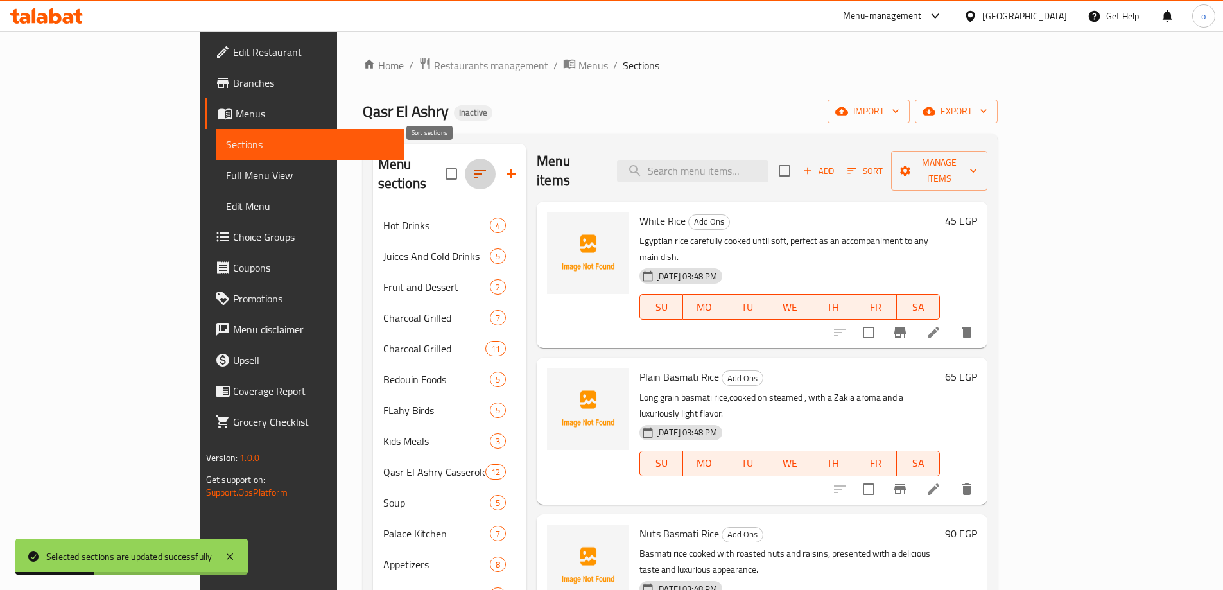
click at [473, 166] on icon "button" at bounding box center [480, 173] width 15 height 15
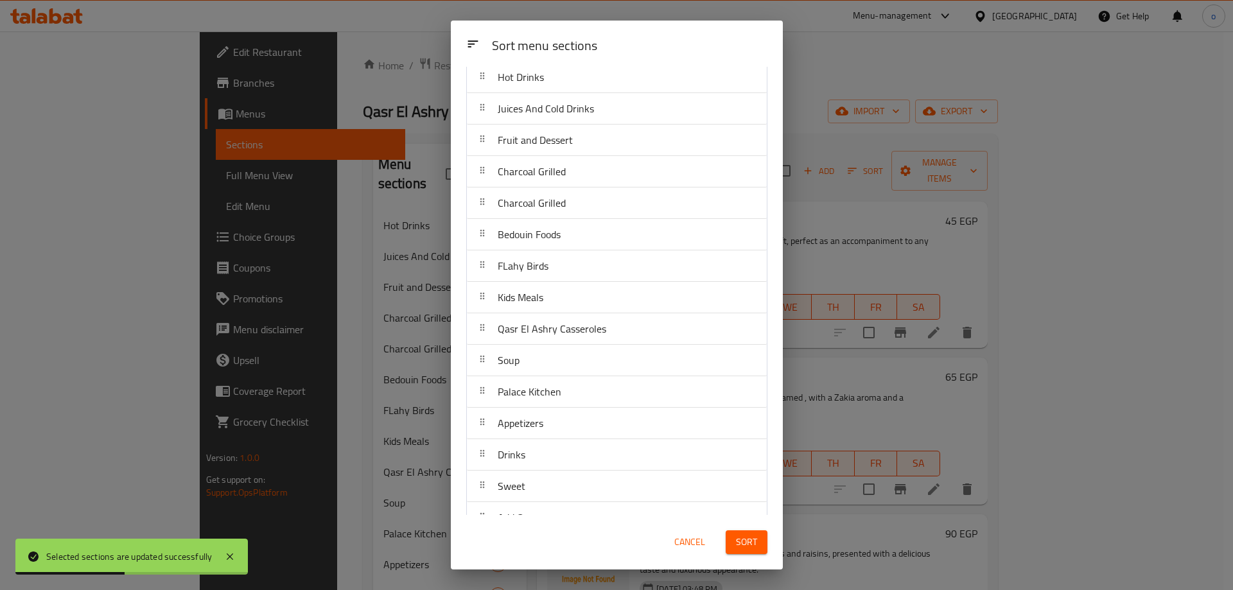
scroll to position [67, 0]
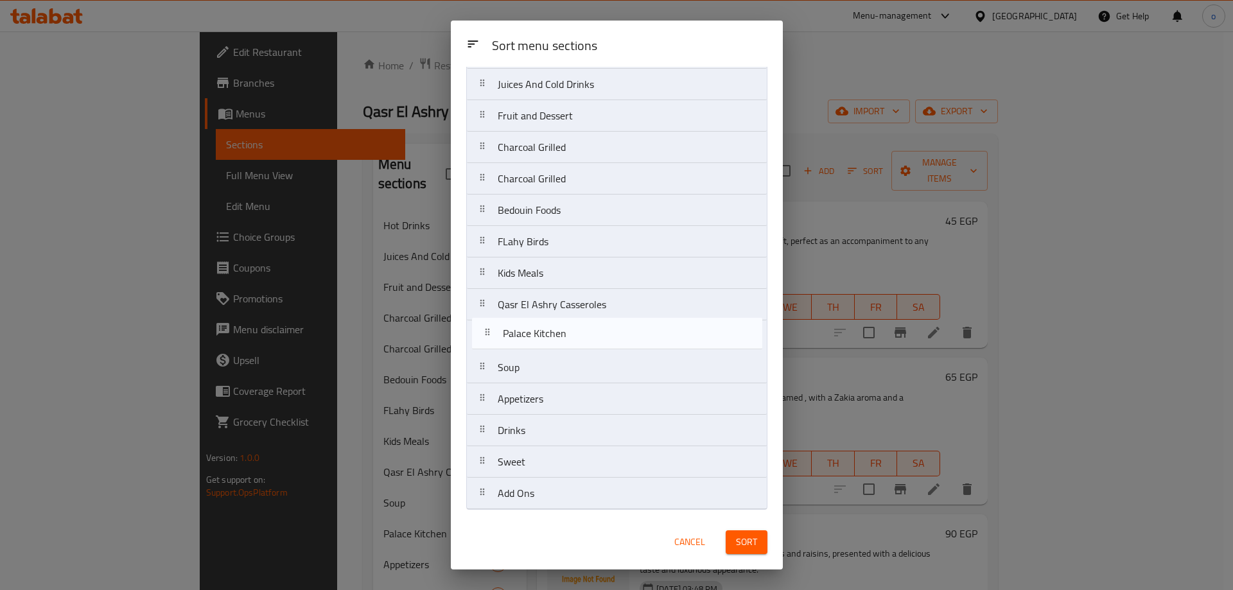
drag, startPoint x: 547, startPoint y: 375, endPoint x: 558, endPoint y: 333, distance: 43.1
click at [558, 333] on nav "Hot Drinks Juices And Cold Drinks Fruit and Dessert Charcoal Grilled Charcoal G…" at bounding box center [616, 273] width 301 height 473
drag, startPoint x: 559, startPoint y: 219, endPoint x: 568, endPoint y: 349, distance: 130.6
click at [568, 349] on nav "Hot Drinks Juices And Cold Drinks Fruit and Dessert Charcoal Grilled Charcoal G…" at bounding box center [616, 273] width 301 height 473
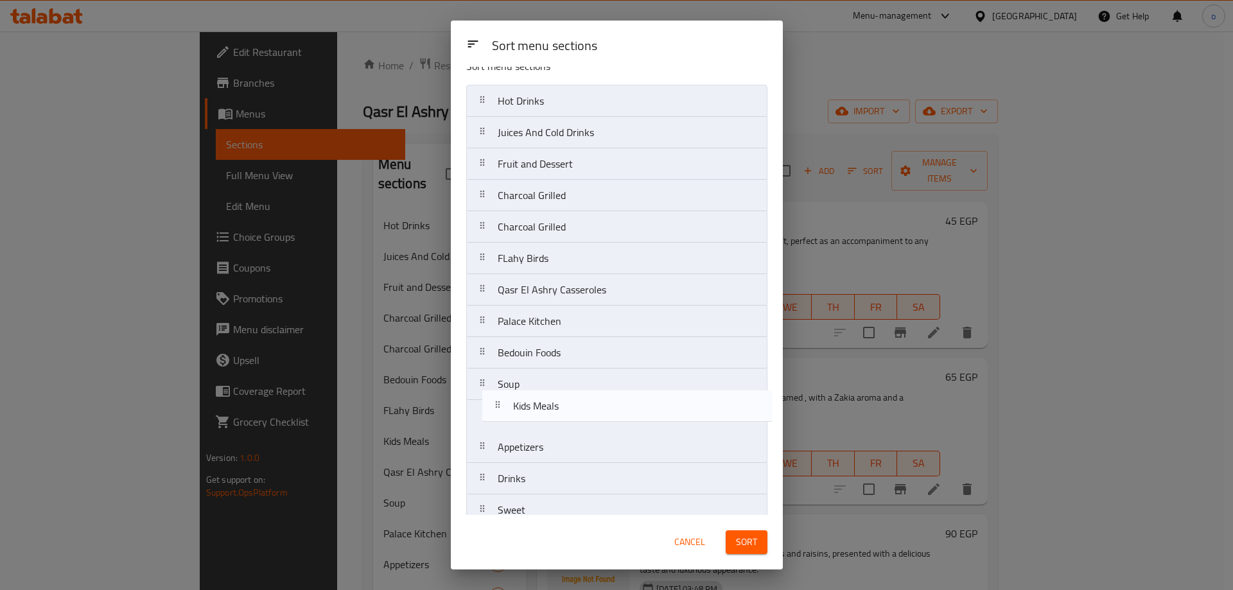
scroll to position [21, 0]
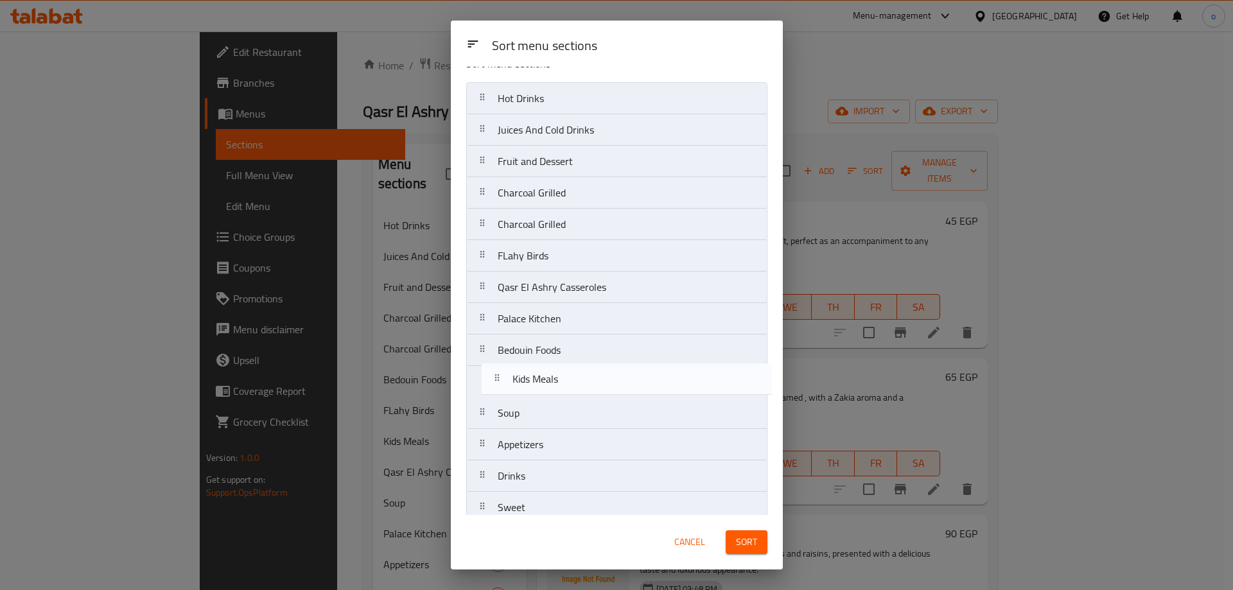
drag, startPoint x: 561, startPoint y: 311, endPoint x: 578, endPoint y: 394, distance: 84.6
click at [578, 394] on nav "Hot Drinks Juices And Cold Drinks Fruit and Dessert Charcoal Grilled Charcoal G…" at bounding box center [616, 318] width 301 height 473
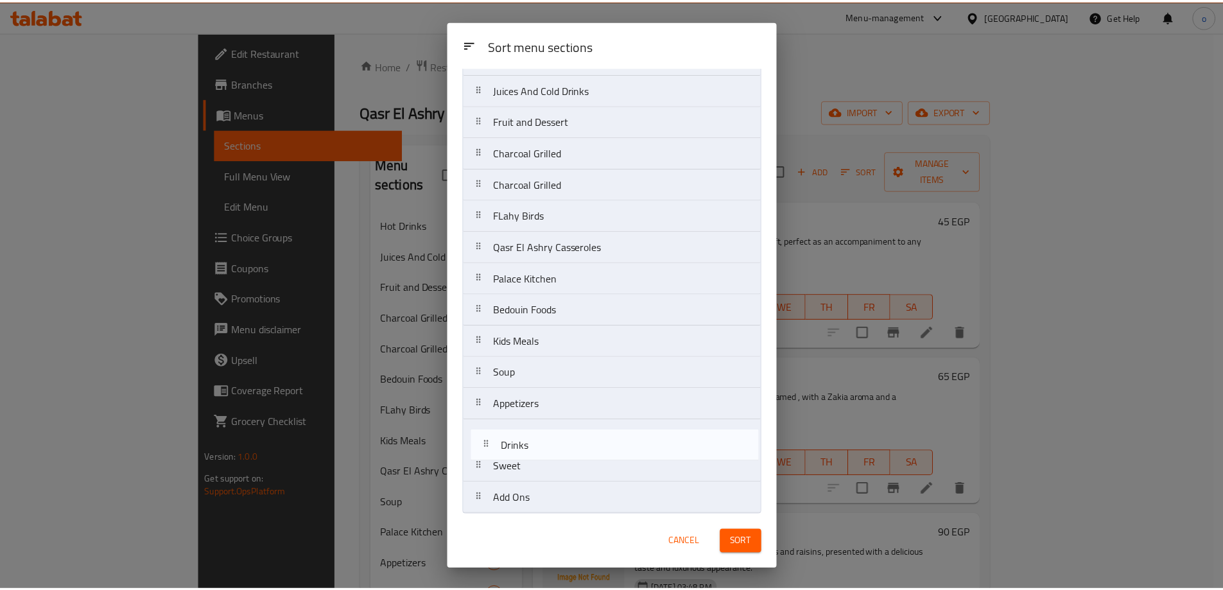
scroll to position [67, 0]
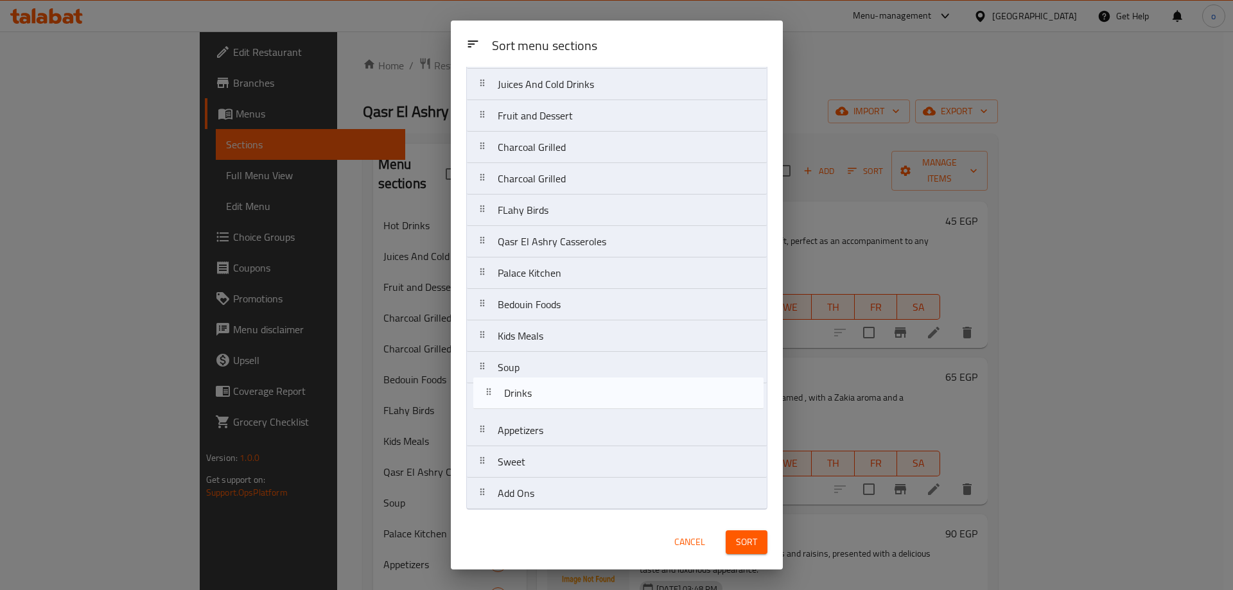
drag, startPoint x: 570, startPoint y: 473, endPoint x: 576, endPoint y: 383, distance: 89.5
click at [576, 383] on nav "Hot Drinks Juices And Cold Drinks Fruit and Dessert Charcoal Grilled Charcoal G…" at bounding box center [616, 273] width 301 height 473
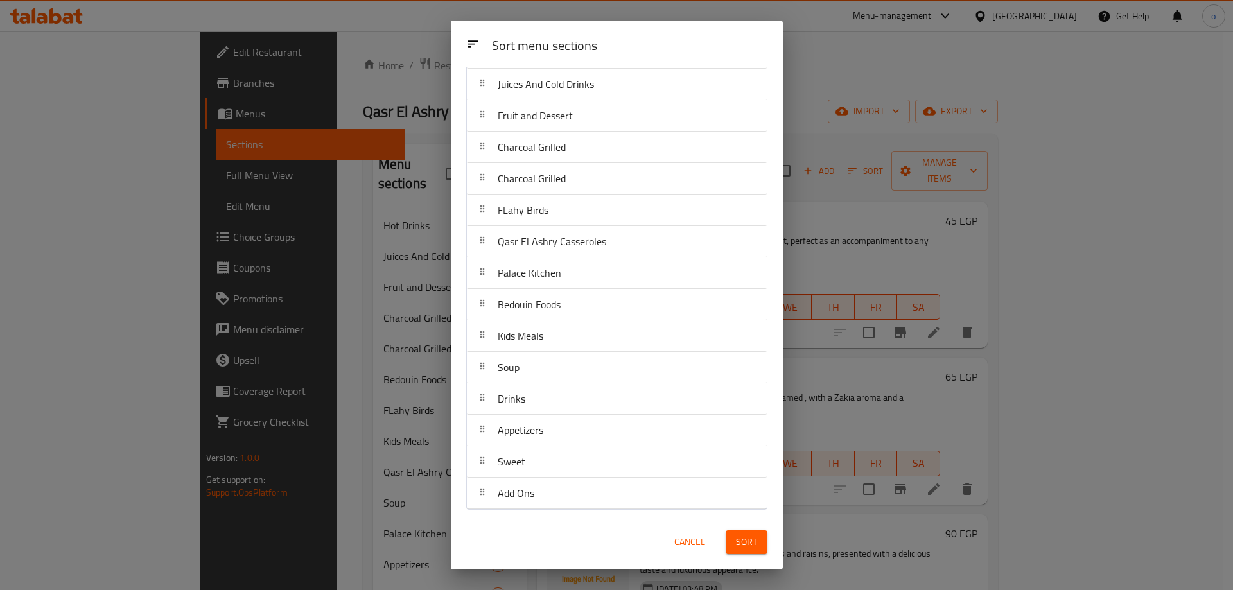
click at [751, 543] on span "Sort" at bounding box center [746, 542] width 21 height 16
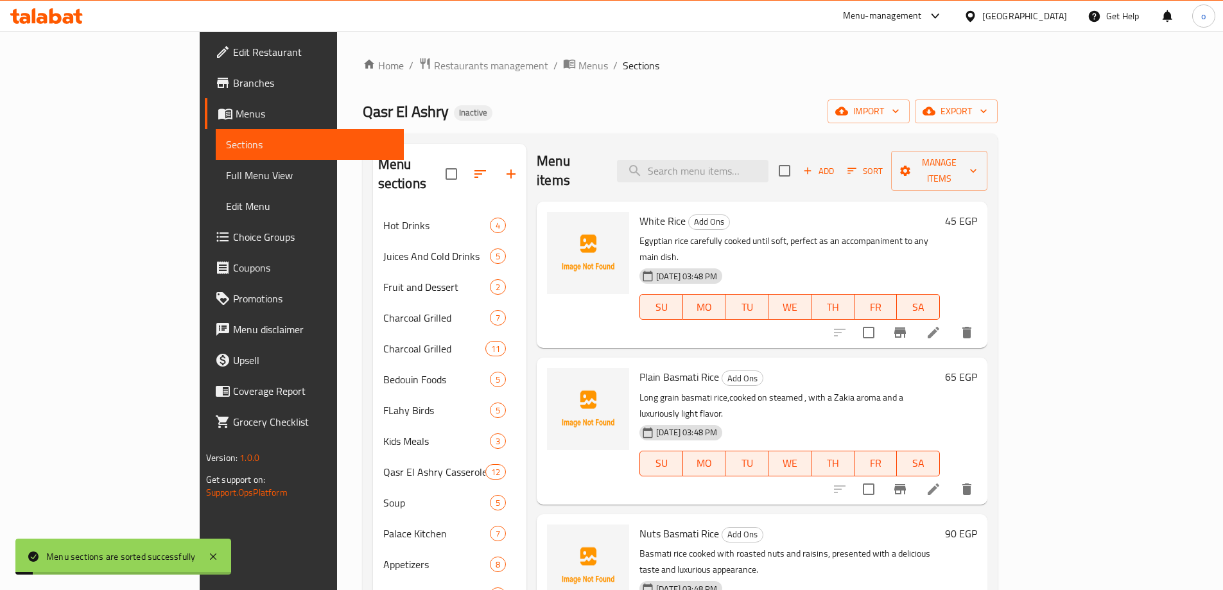
click at [226, 175] on span "Full Menu View" at bounding box center [310, 175] width 168 height 15
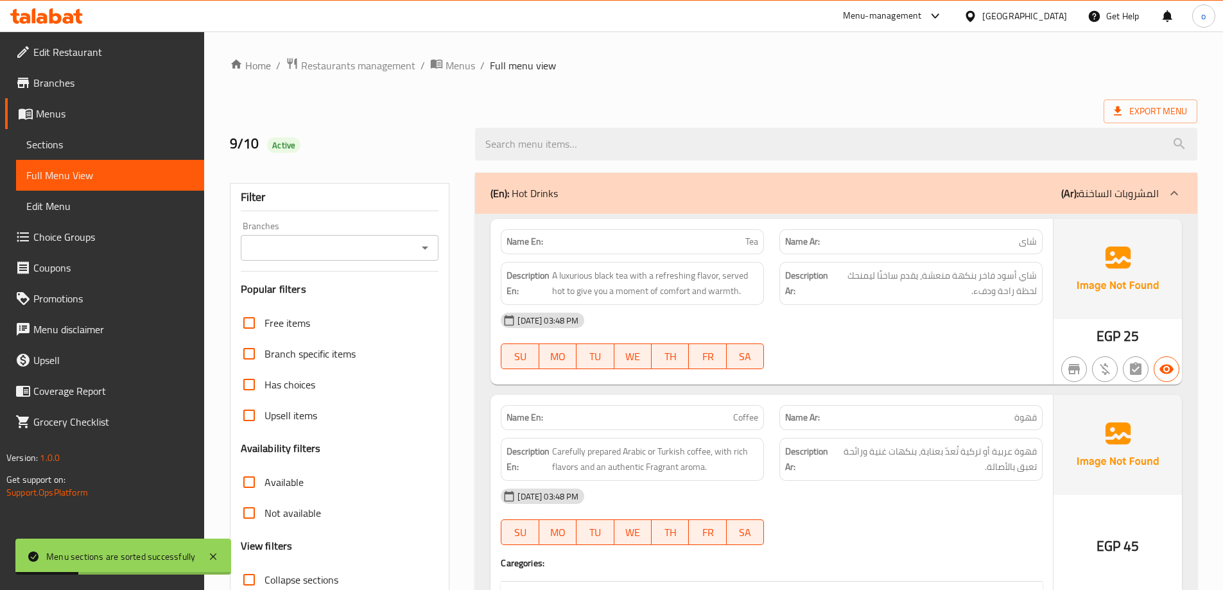
click at [1149, 182] on div "(En): Hot Drinks (Ar): المشروبات الساخنة" at bounding box center [836, 193] width 722 height 41
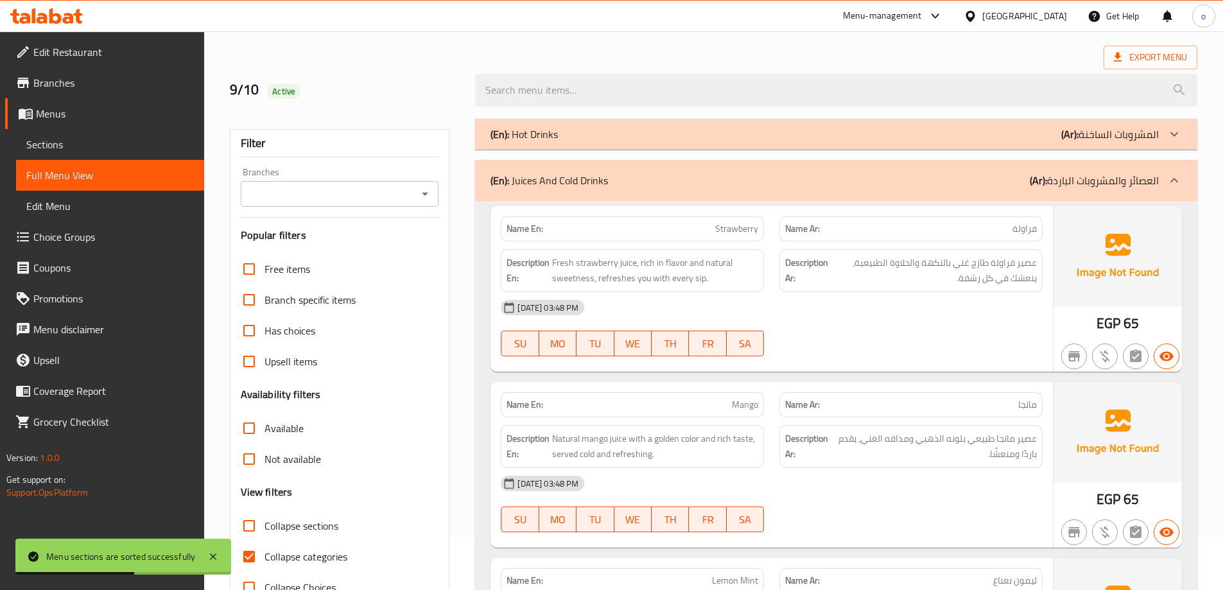
scroll to position [128, 0]
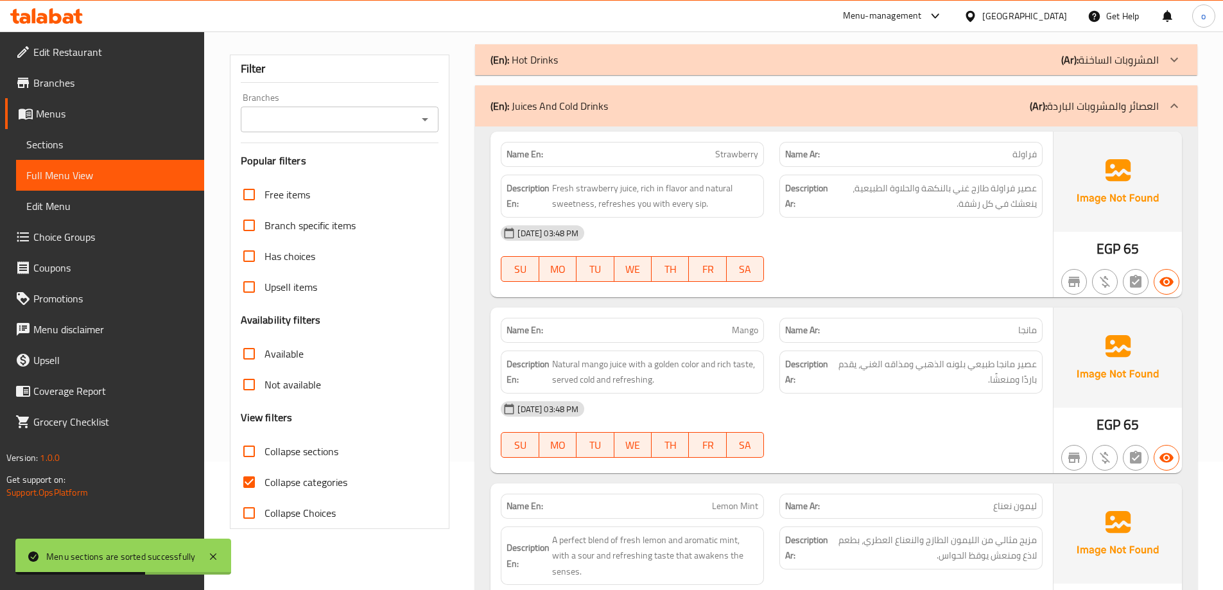
click at [281, 474] on span "Collapse categories" at bounding box center [306, 481] width 83 height 15
click at [265, 474] on input "Collapse categories" at bounding box center [249, 482] width 31 height 31
checkbox input "false"
click at [288, 451] on span "Collapse sections" at bounding box center [302, 451] width 74 height 15
click at [265, 451] on input "Collapse sections" at bounding box center [249, 451] width 31 height 31
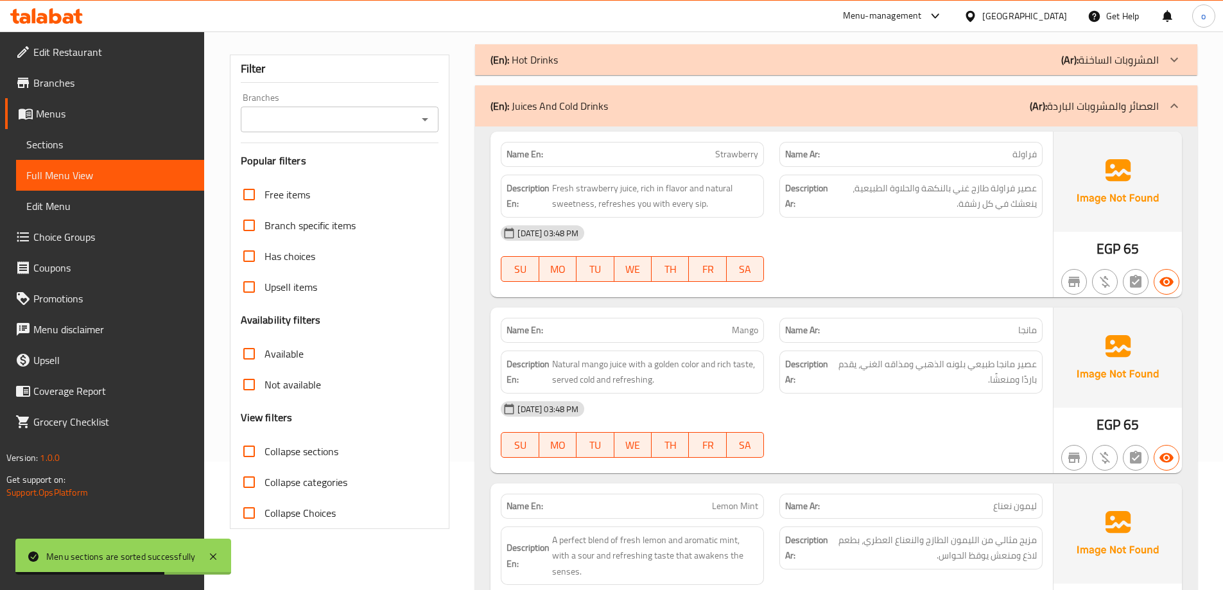
checkbox input "true"
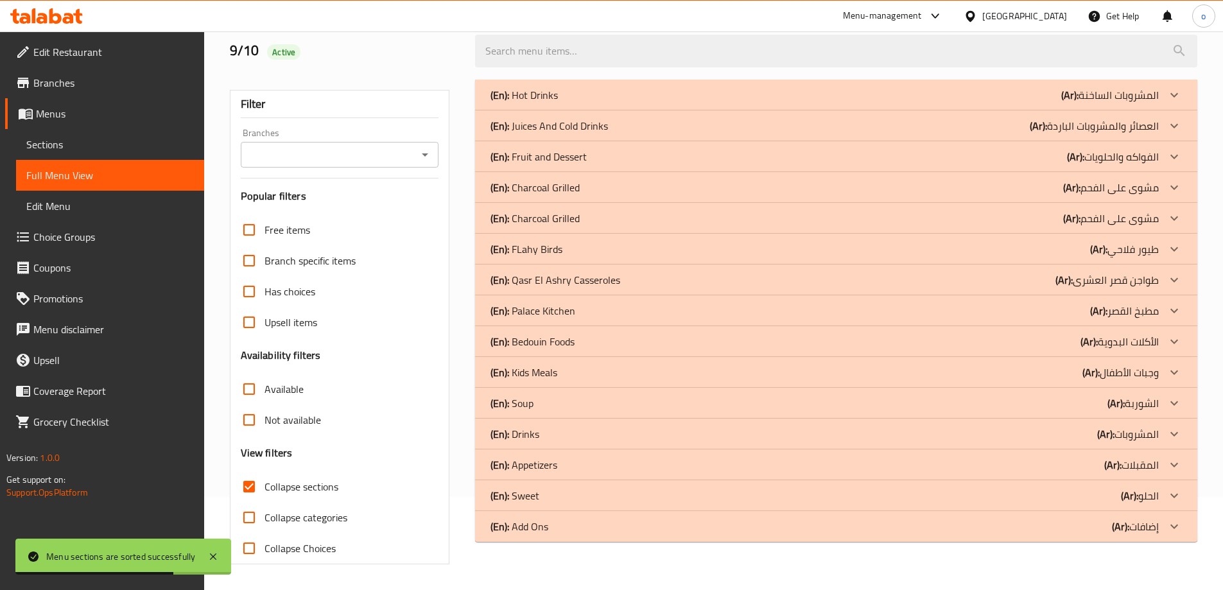
scroll to position [93, 0]
click at [1181, 342] on icon at bounding box center [1174, 341] width 15 height 15
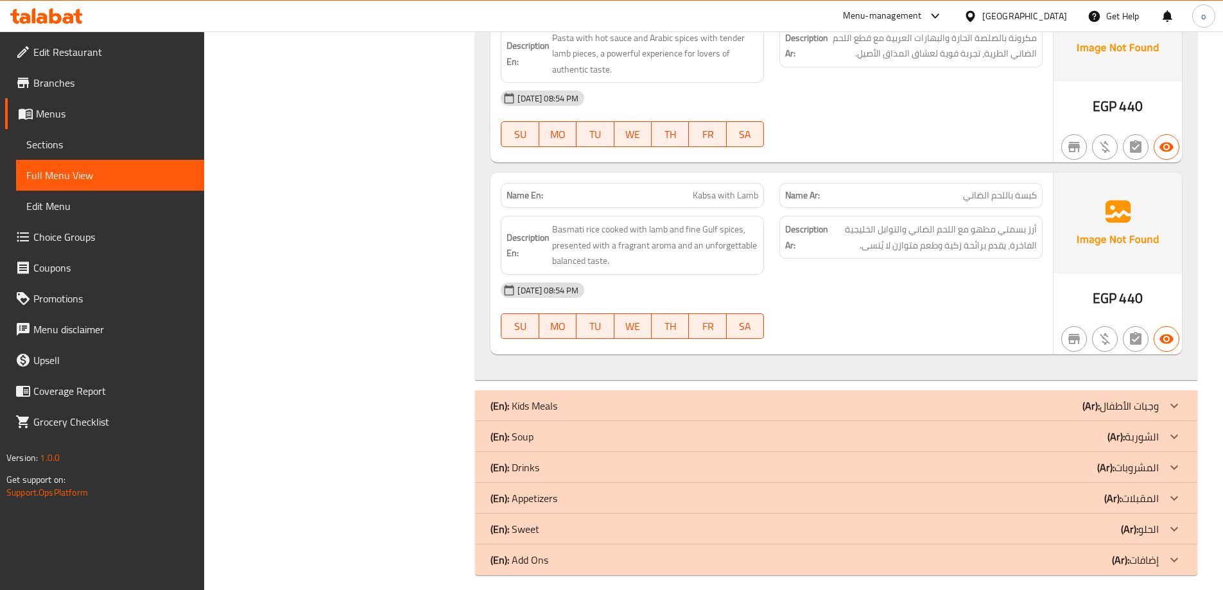
scroll to position [1503, 0]
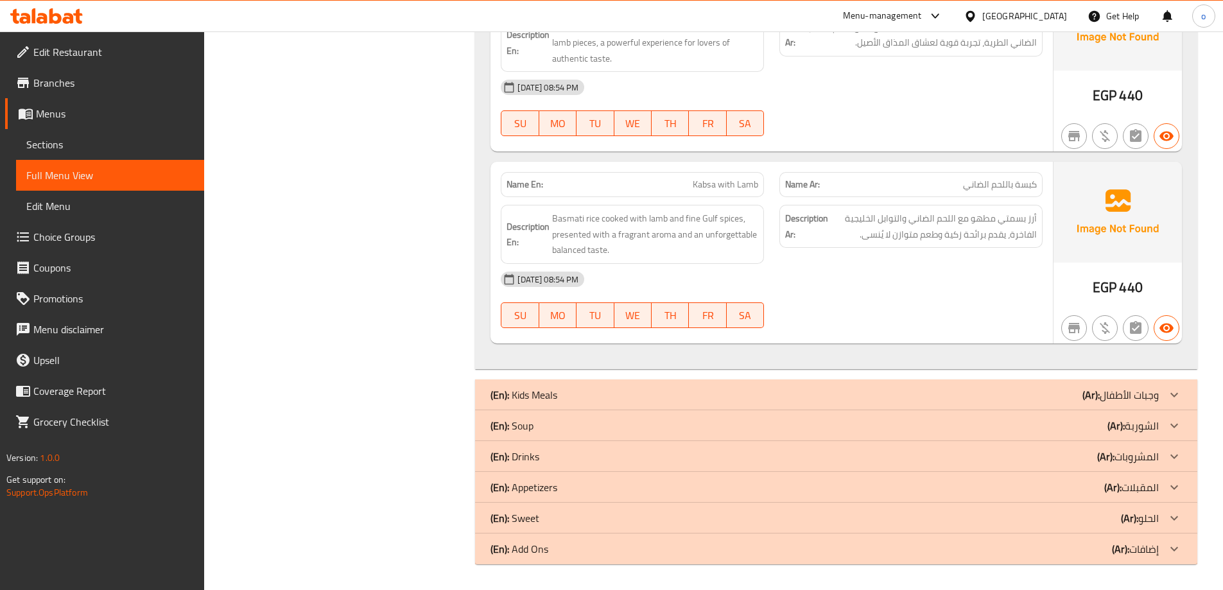
click at [1178, 396] on icon at bounding box center [1174, 394] width 15 height 15
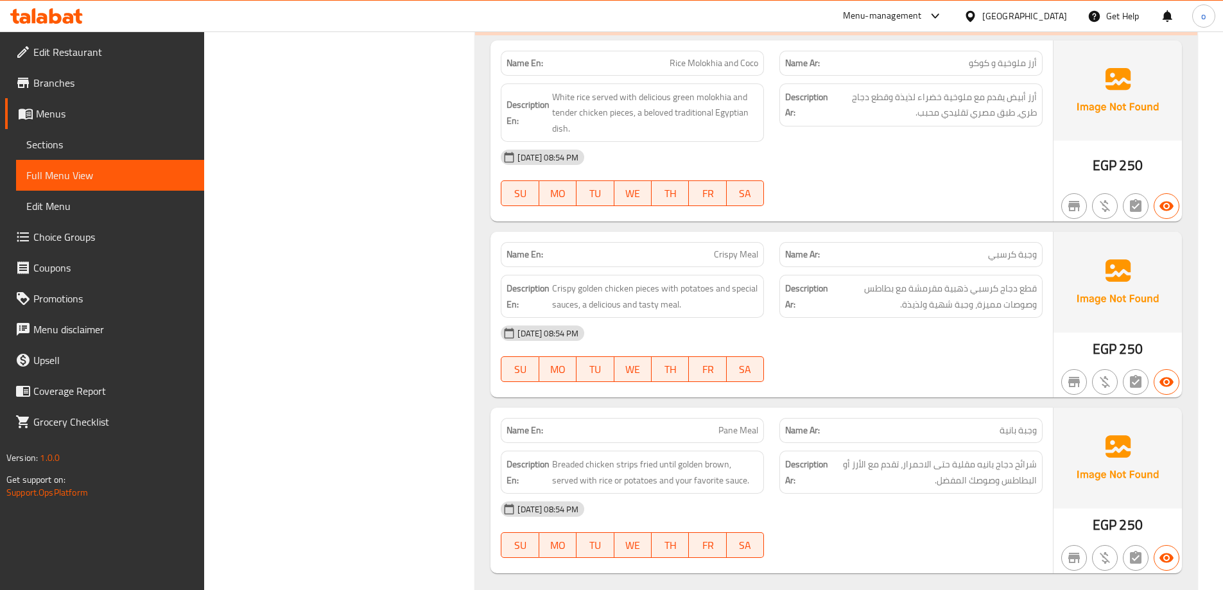
scroll to position [2087, 0]
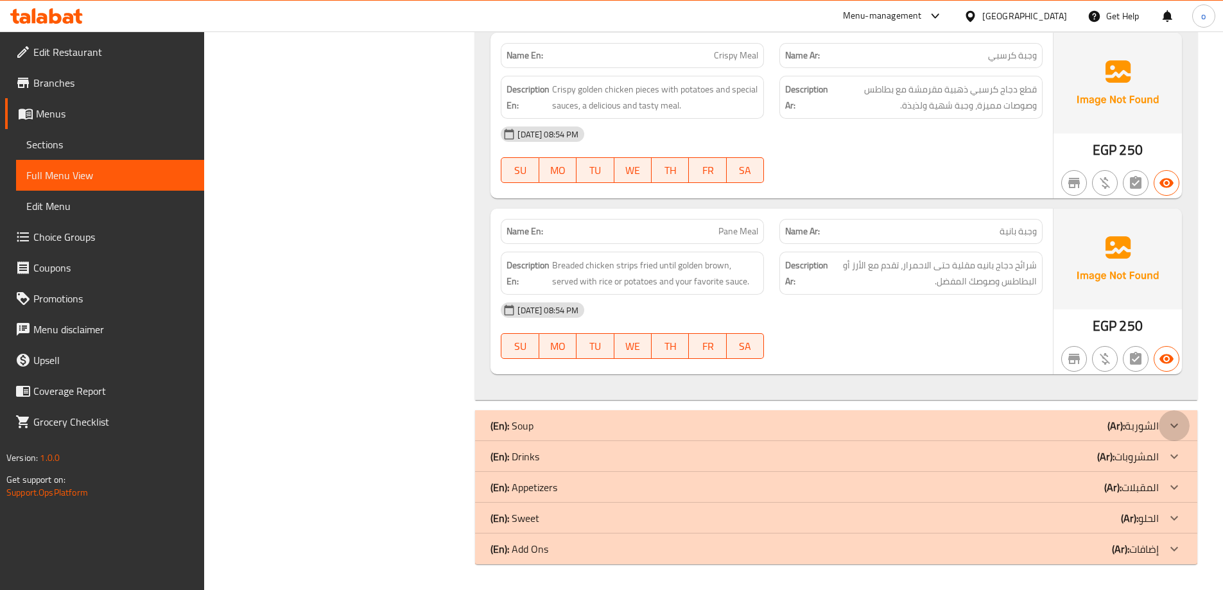
click at [1176, 422] on icon at bounding box center [1174, 425] width 15 height 15
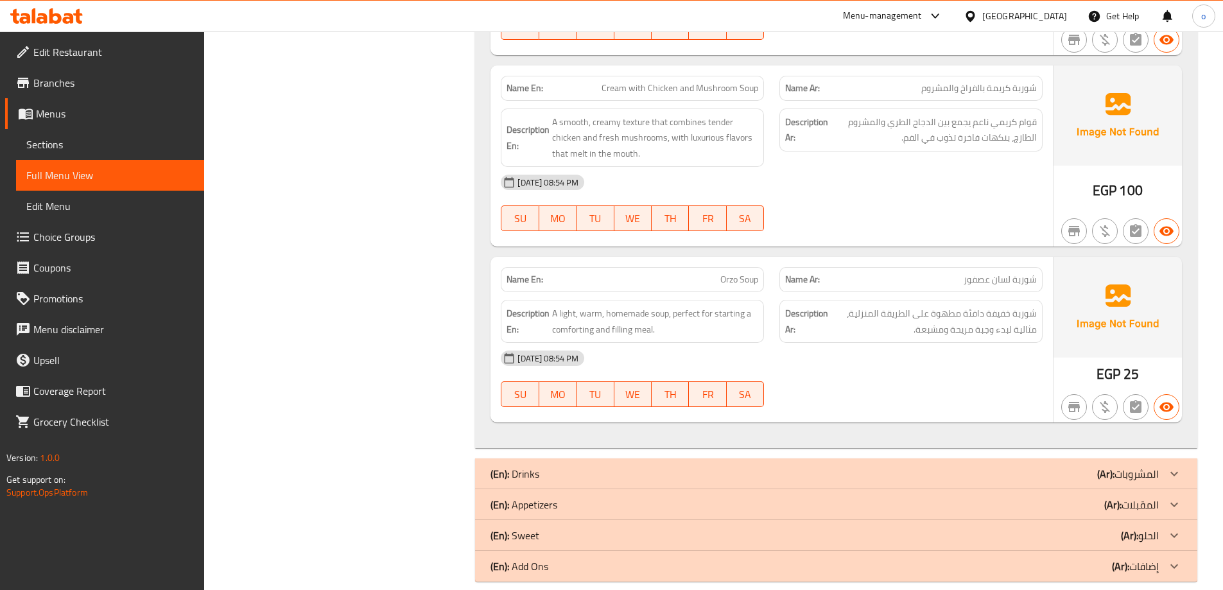
scroll to position [3071, 0]
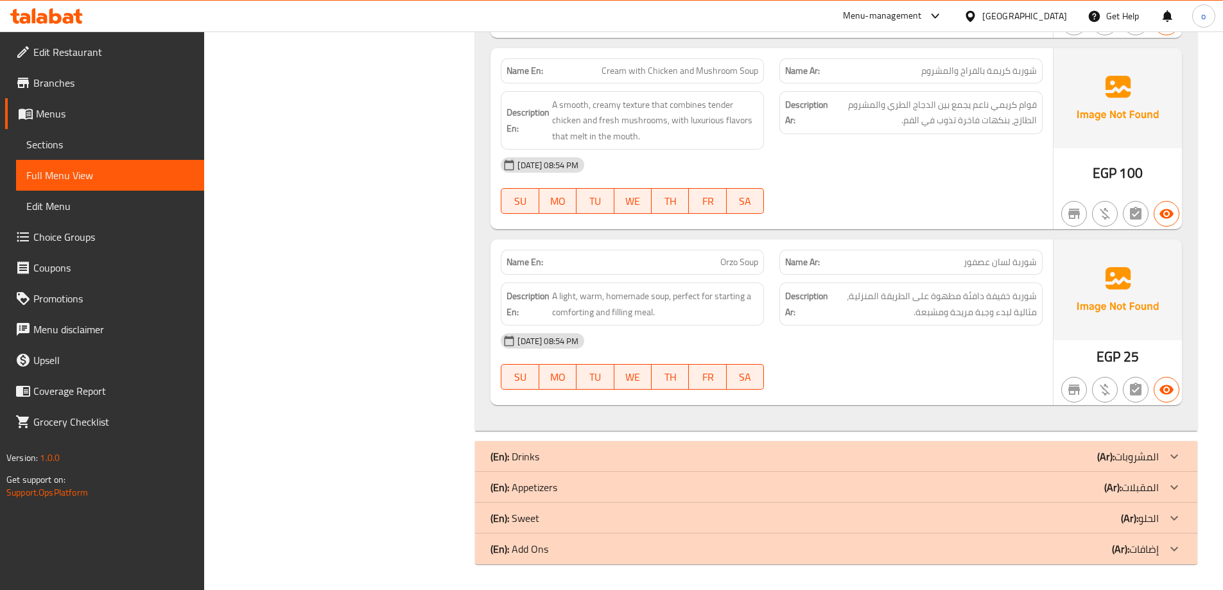
click at [1179, 448] on div at bounding box center [1174, 456] width 31 height 31
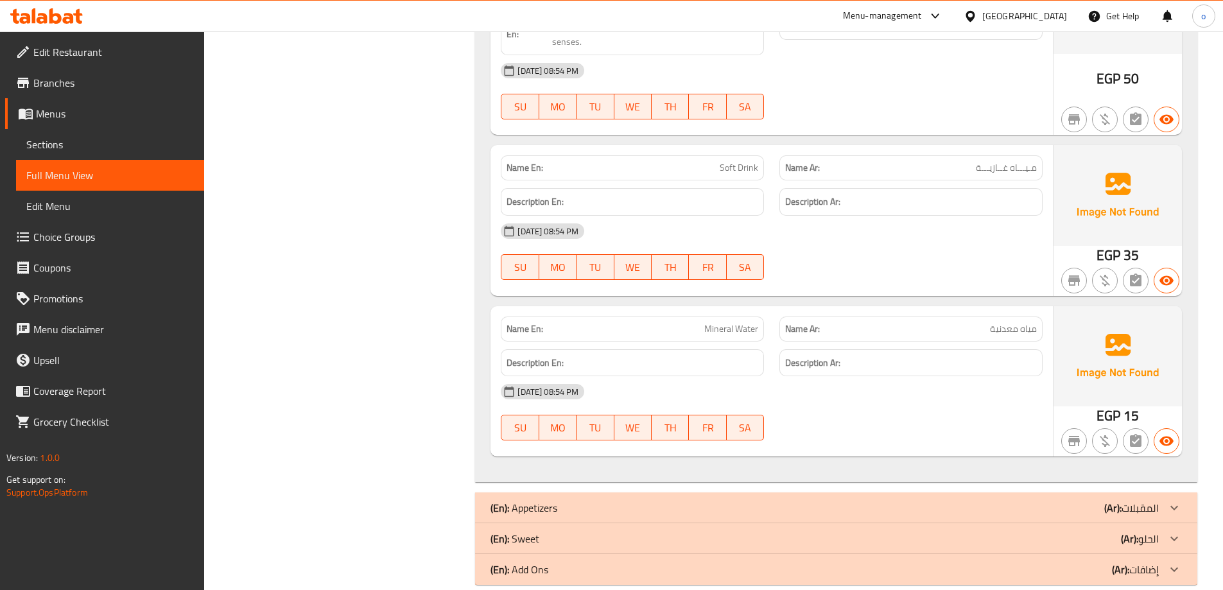
scroll to position [4681, 0]
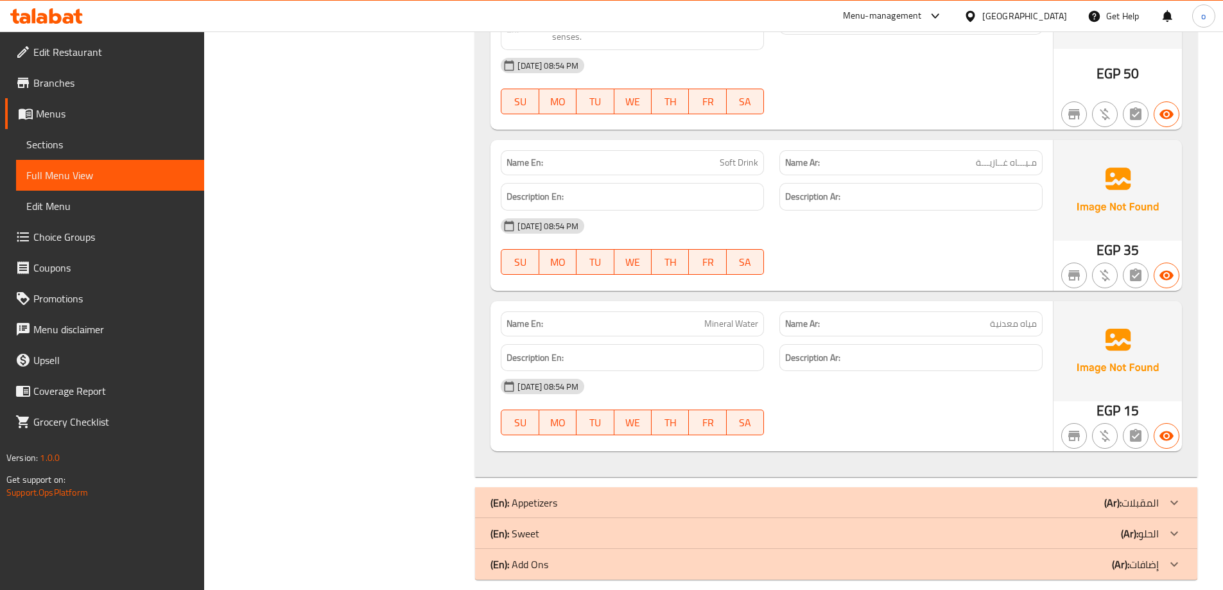
click at [1178, 495] on icon at bounding box center [1174, 502] width 15 height 15
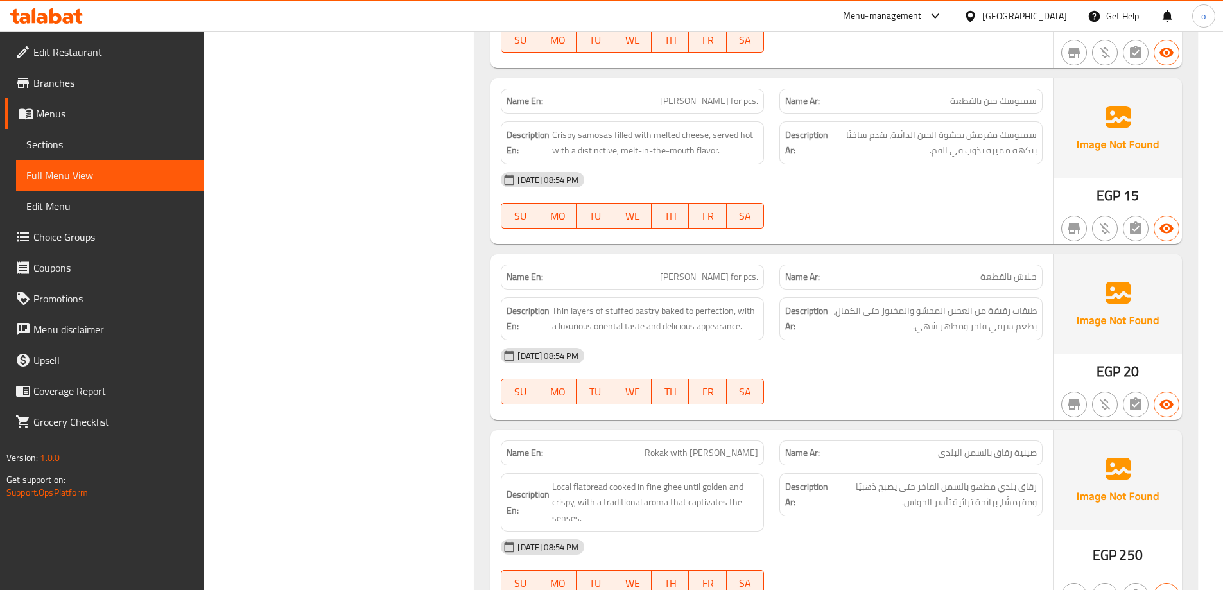
scroll to position [6615, 0]
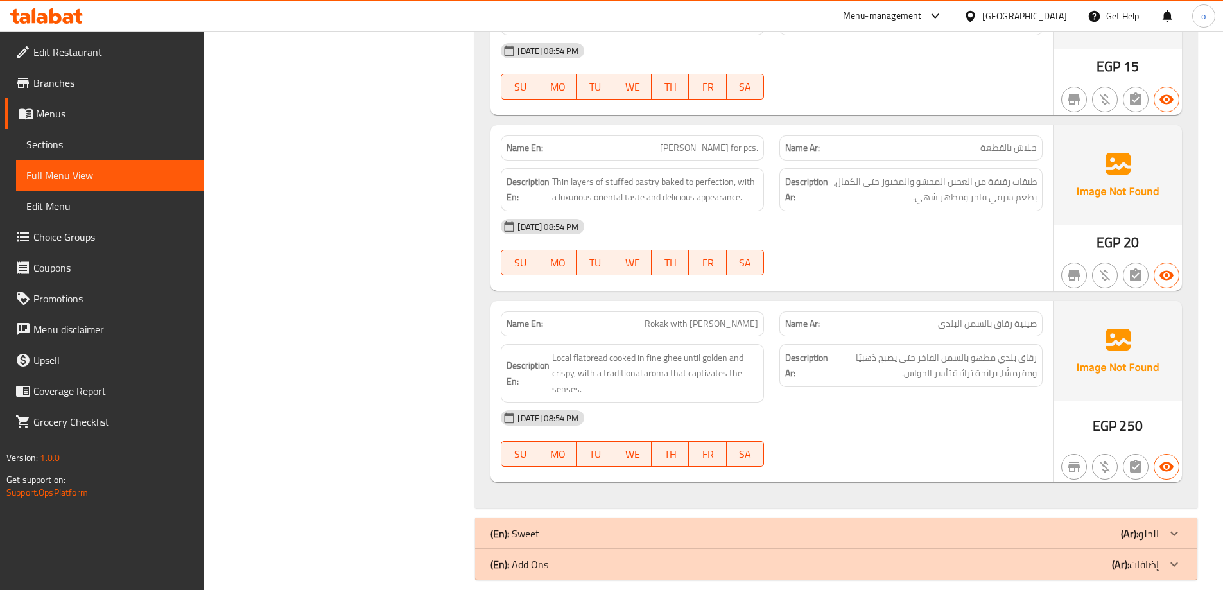
click at [1181, 526] on icon at bounding box center [1174, 533] width 15 height 15
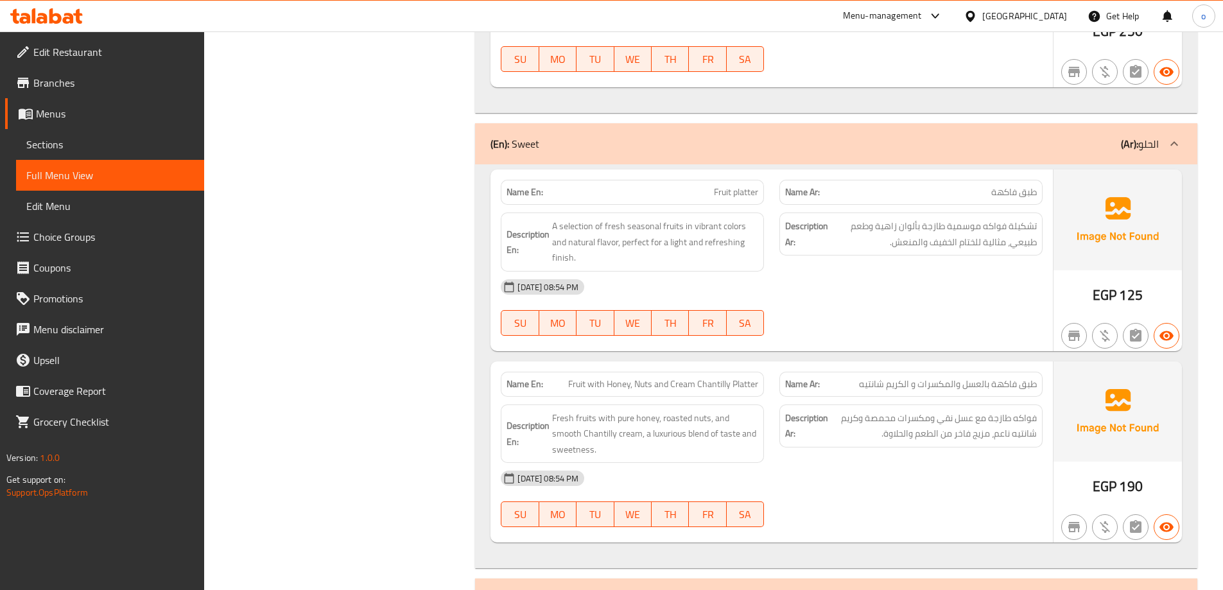
scroll to position [7040, 0]
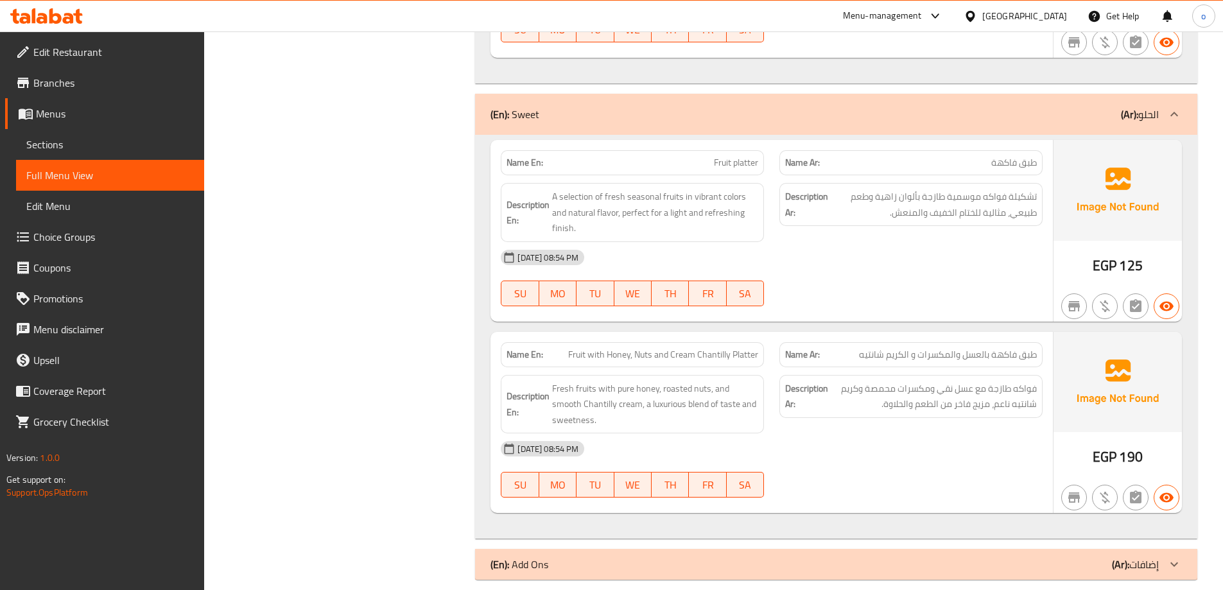
click at [1183, 549] on div at bounding box center [1174, 564] width 31 height 31
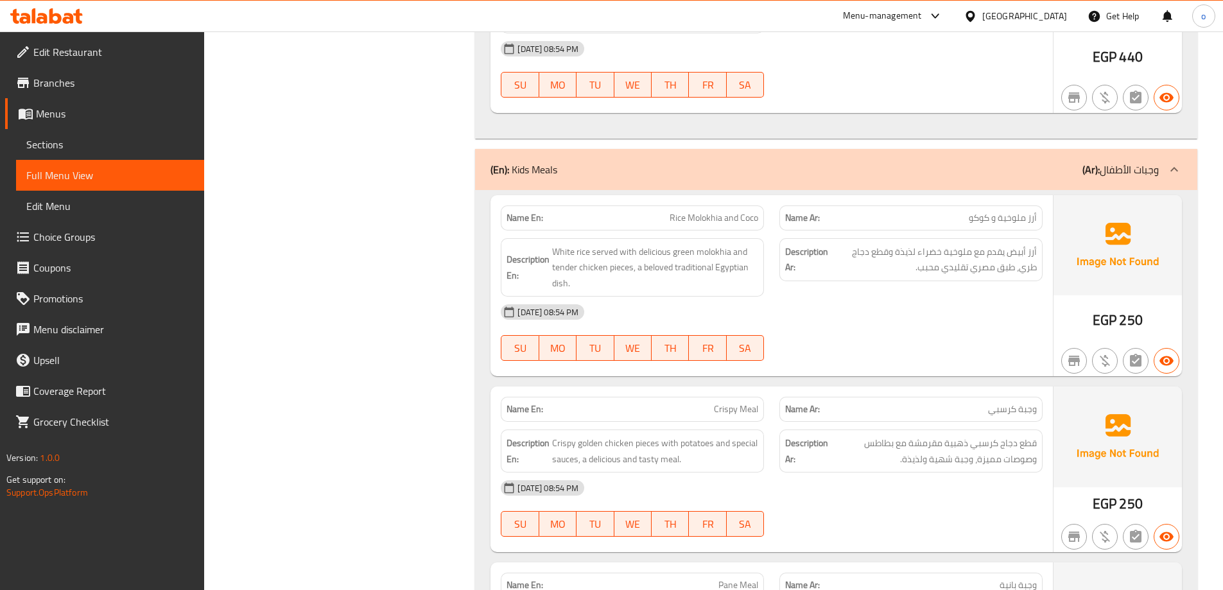
scroll to position [1798, 0]
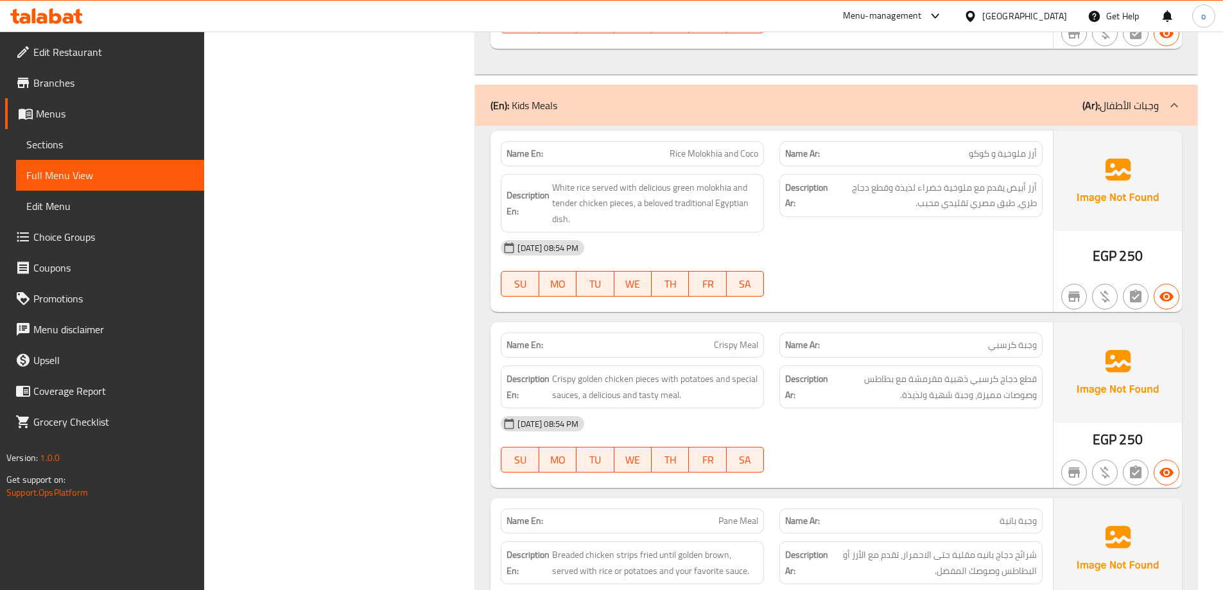
click at [746, 347] on span "Crispy Meal" at bounding box center [736, 344] width 44 height 13
copy span "Meal"
click at [726, 344] on span "Crispy Meal" at bounding box center [736, 344] width 44 height 13
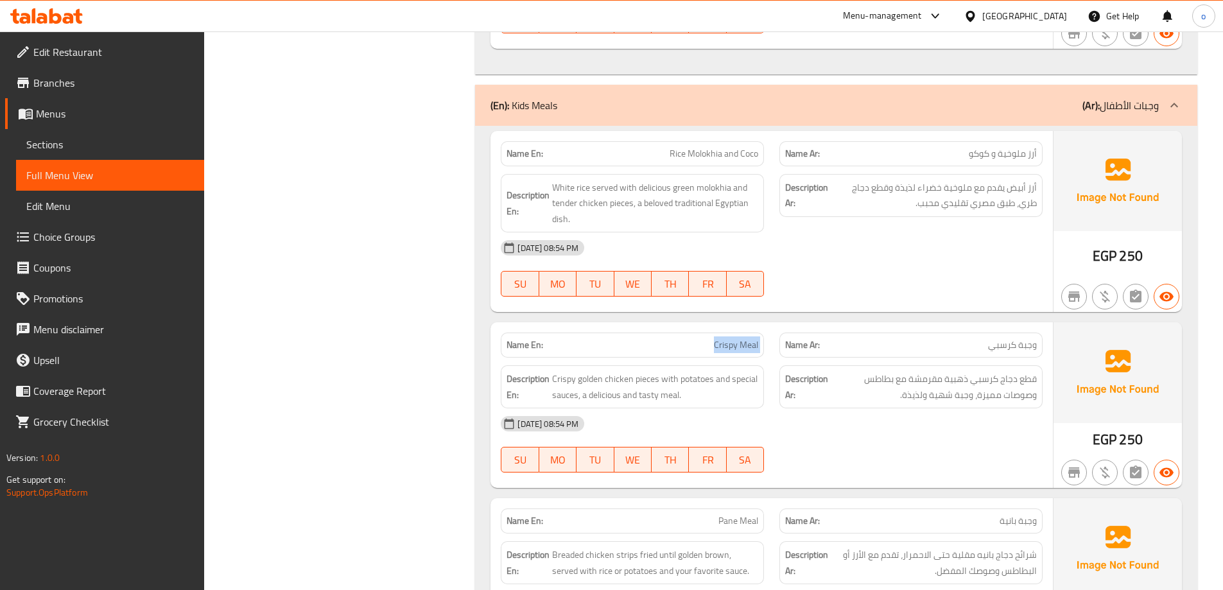
click at [726, 344] on span "Crispy Meal" at bounding box center [736, 344] width 44 height 13
copy span "Crispy Meal"
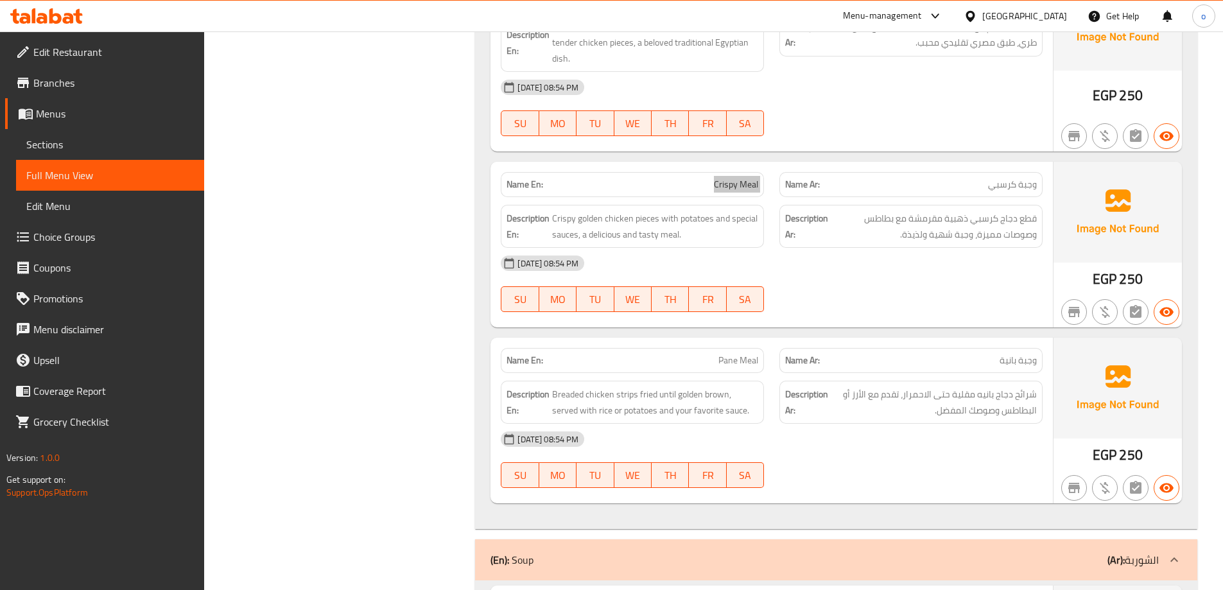
scroll to position [1990, 0]
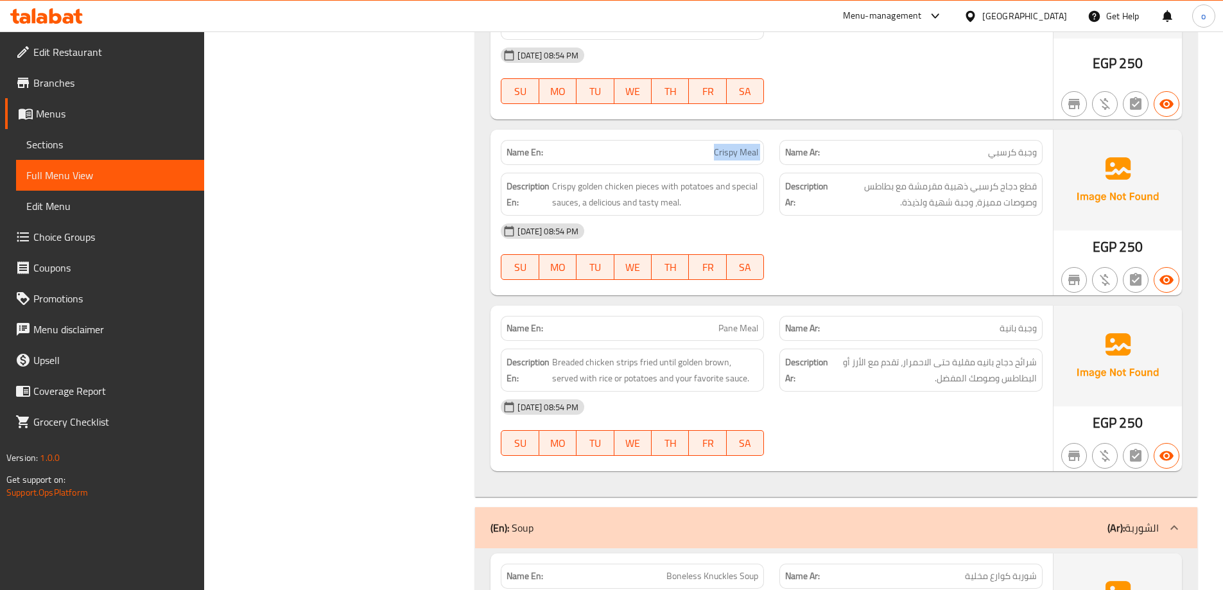
click at [747, 329] on span "Pane Meal" at bounding box center [738, 328] width 40 height 13
copy span "Pane Meal"
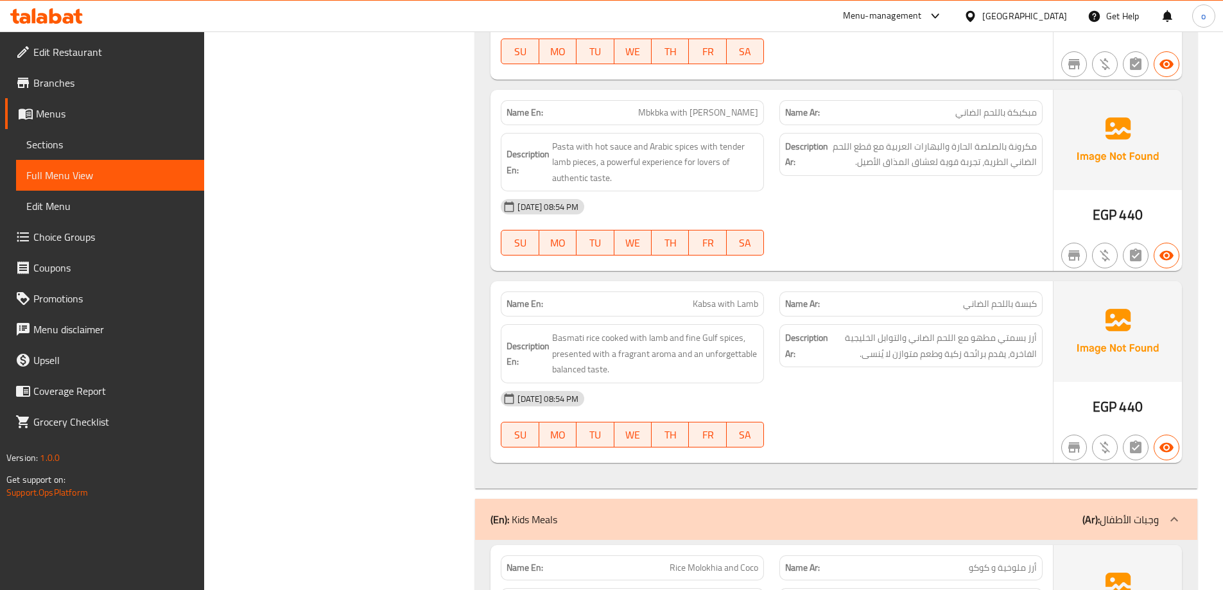
scroll to position [1413, 0]
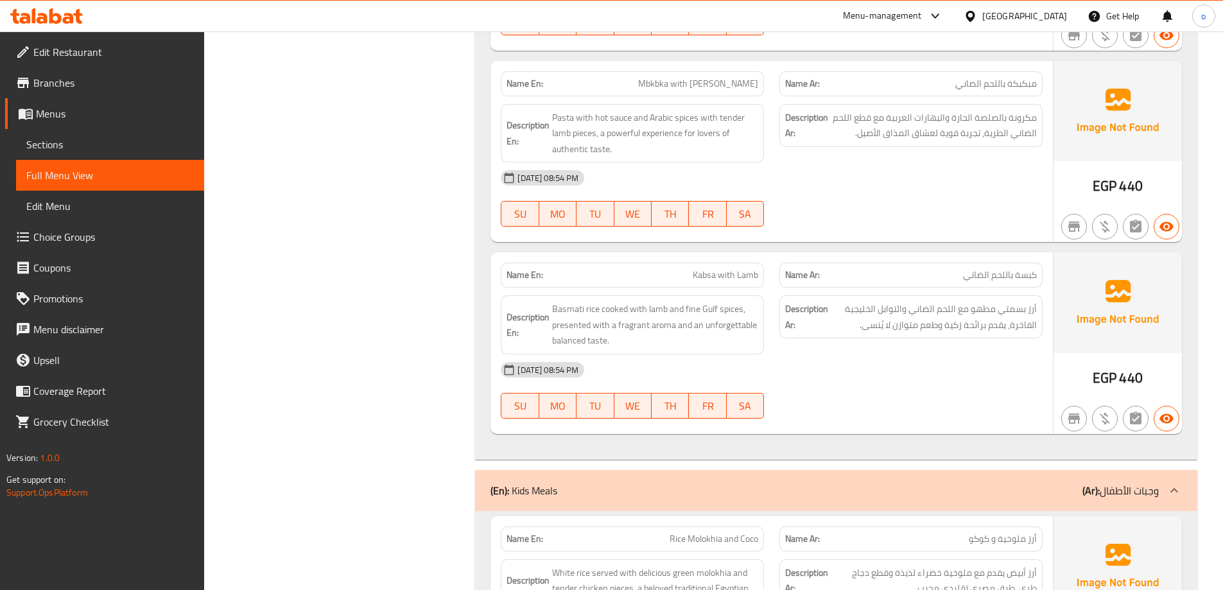
click at [724, 276] on span "Kabsa with Lamb" at bounding box center [725, 274] width 65 height 13
copy span "Kabsa with Lamb"
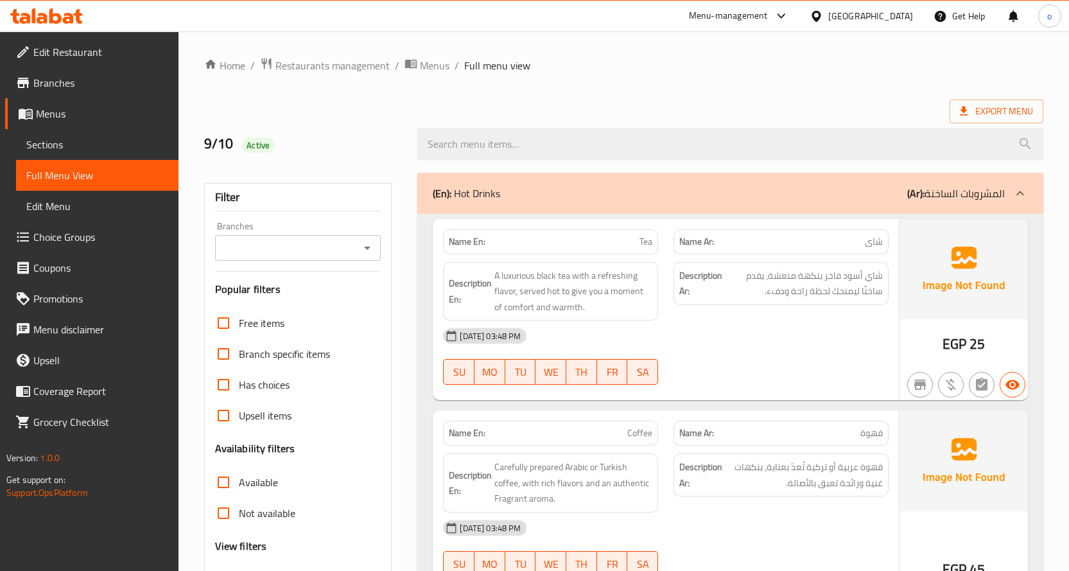
click at [77, 147] on span "Sections" at bounding box center [97, 144] width 142 height 15
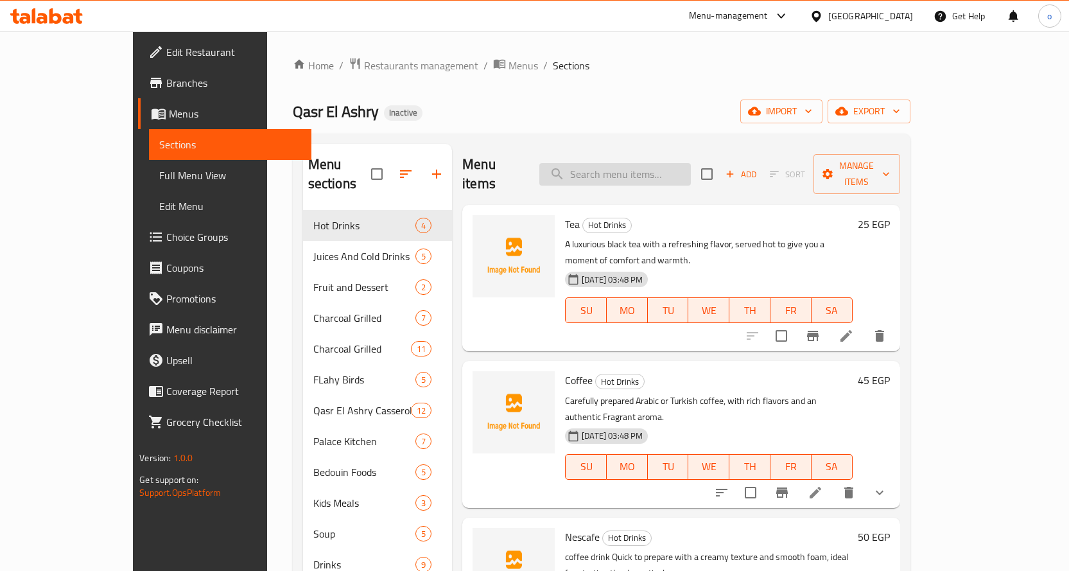
click at [643, 164] on input "search" at bounding box center [615, 174] width 152 height 22
paste input "Crispy Meal"
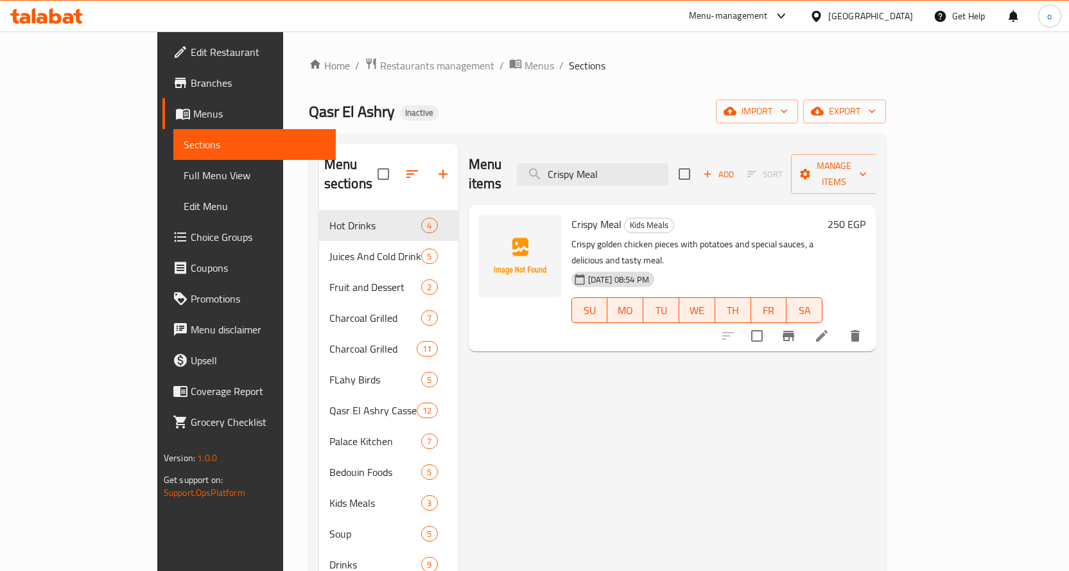
type input "Crispy Meal"
click at [828, 330] on icon at bounding box center [822, 336] width 12 height 12
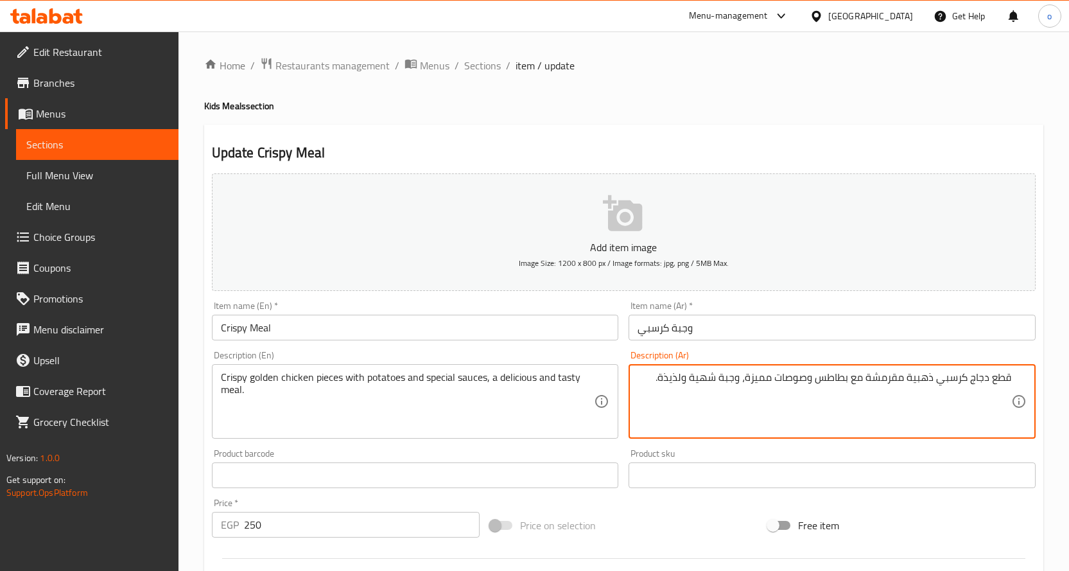
click at [699, 378] on textarea "قطع دجاج كرسبي ذهبية مقرمشة مع بطاطس وصوصات مميزة، وجبة شهية ولذيذة." at bounding box center [825, 401] width 374 height 61
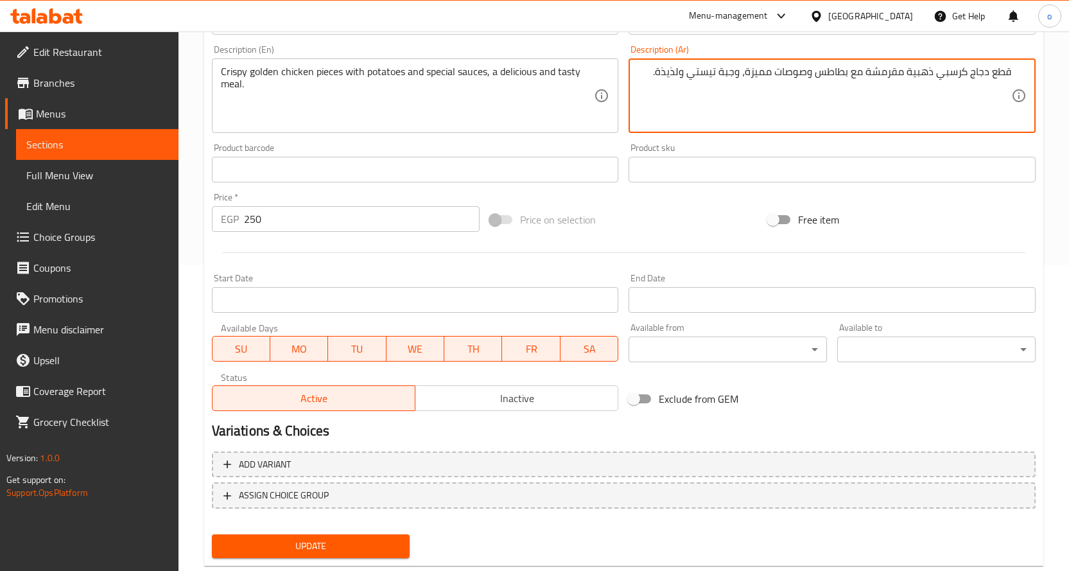
scroll to position [321, 0]
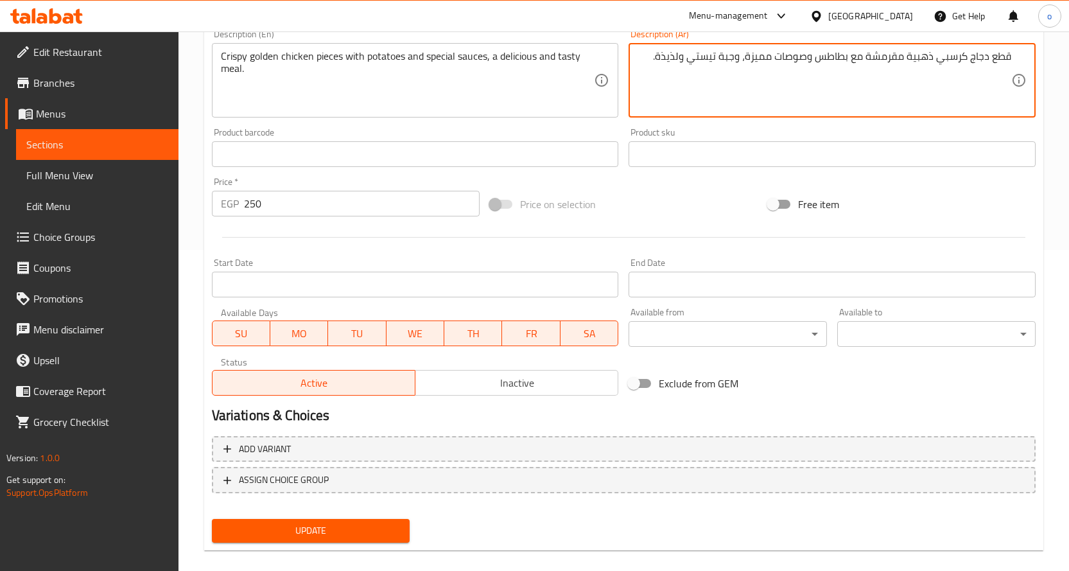
type textarea "قطع دجاج كرسبي ذهبية مقرمشة مع بطاطس وصوصات مميزة، وجبة تيستي ولذيذة."
click at [367, 524] on span "Update" at bounding box center [311, 531] width 178 height 16
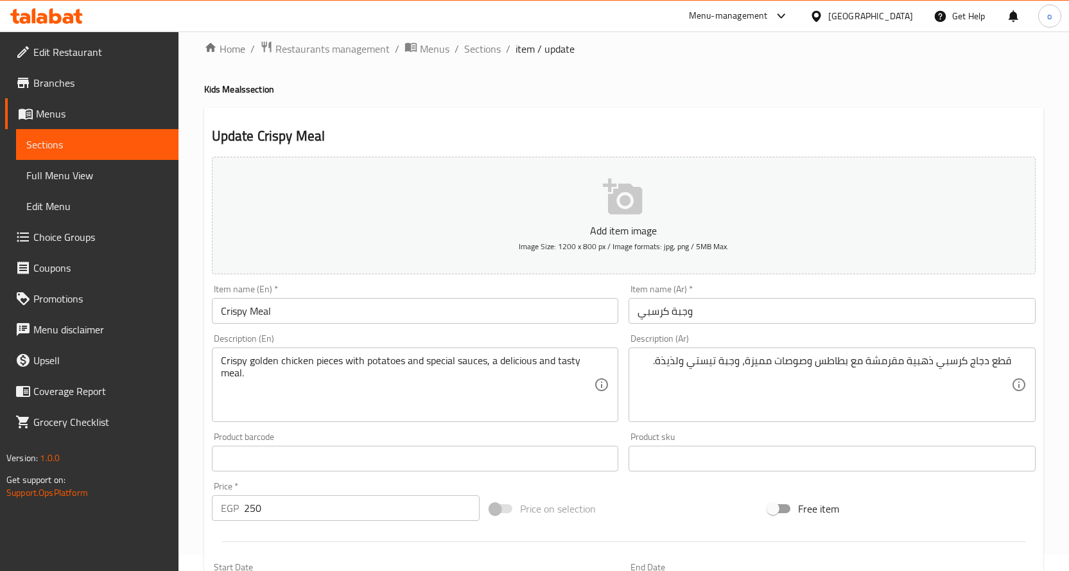
scroll to position [0, 0]
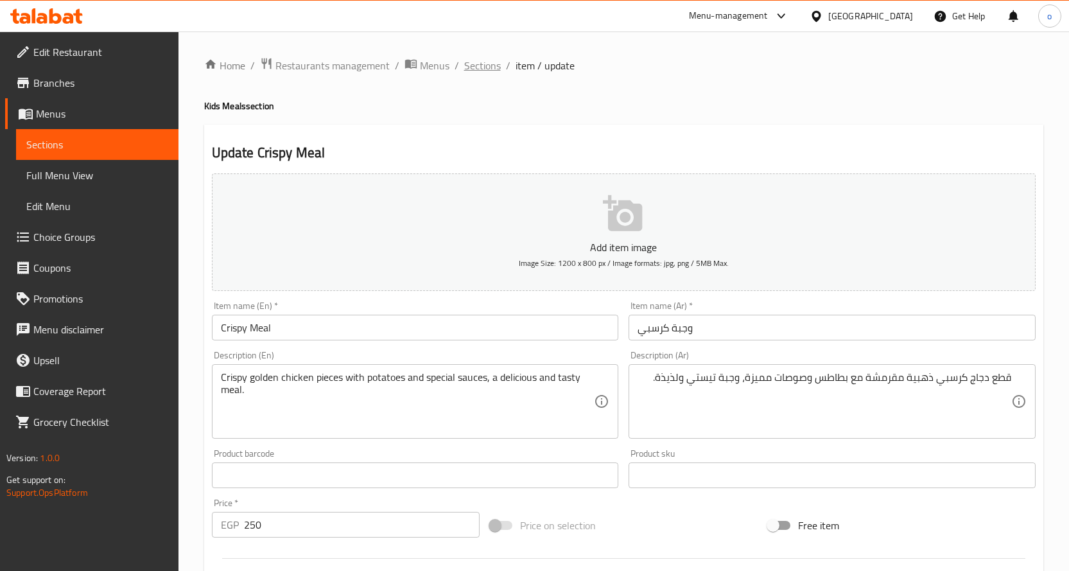
click at [497, 67] on span "Sections" at bounding box center [482, 65] width 37 height 15
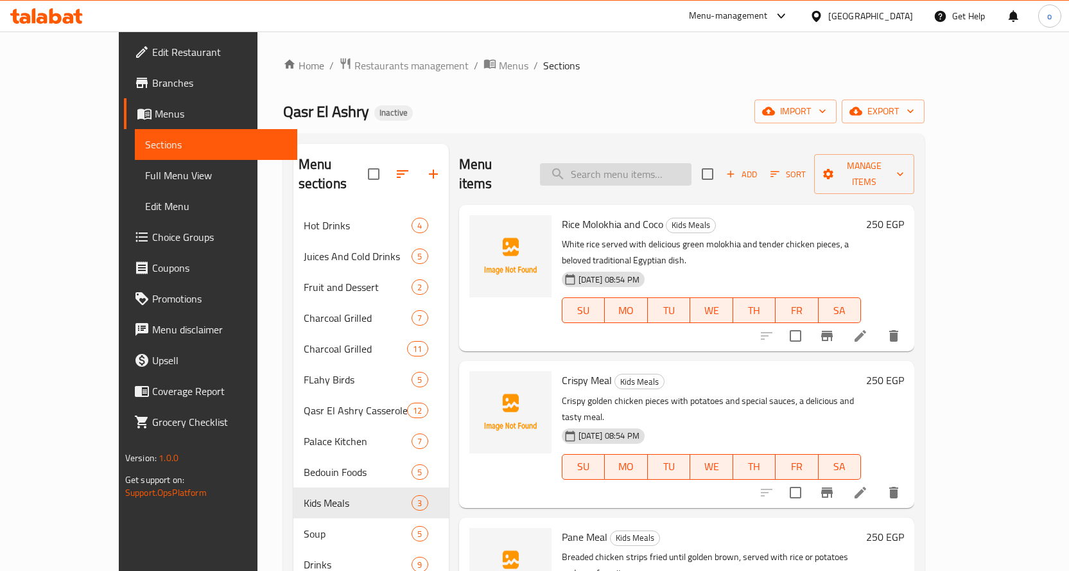
click at [667, 173] on input "search" at bounding box center [616, 174] width 152 height 22
paste input "Pane Meal"
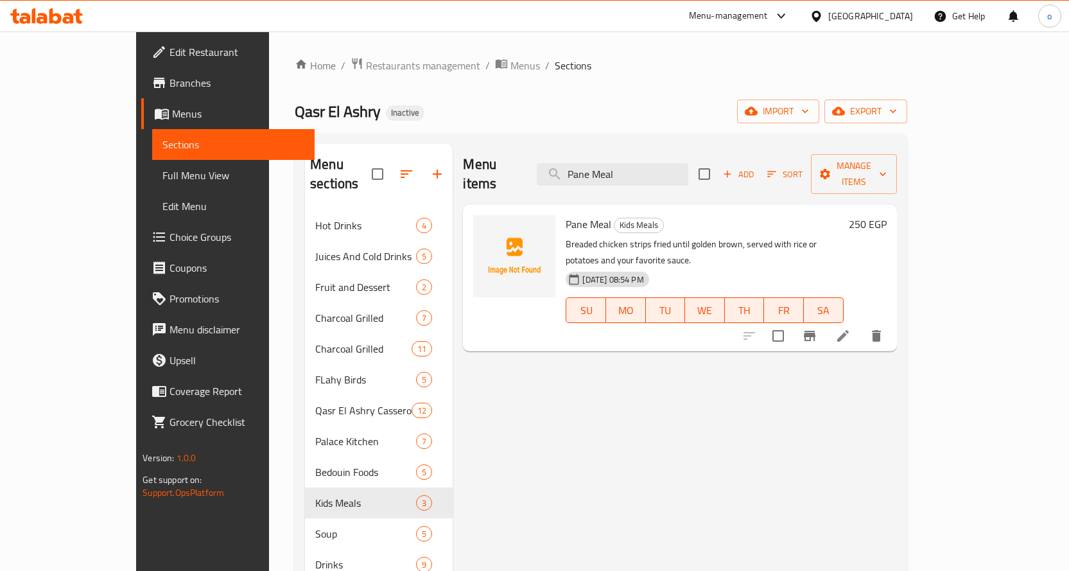
type input "Pane Meal"
click at [851, 328] on icon at bounding box center [842, 335] width 15 height 15
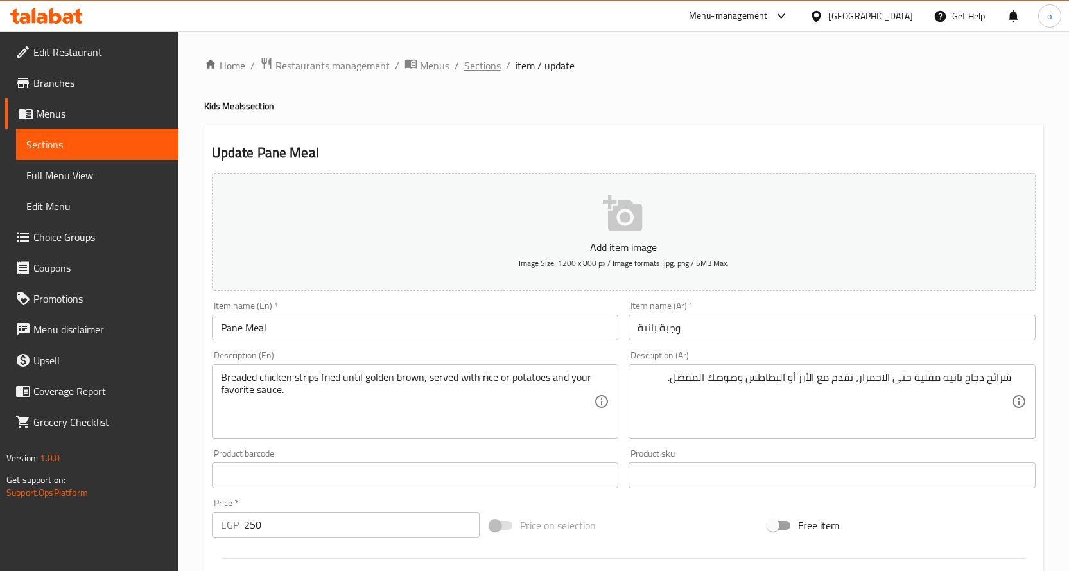
click at [469, 68] on span "Sections" at bounding box center [482, 65] width 37 height 15
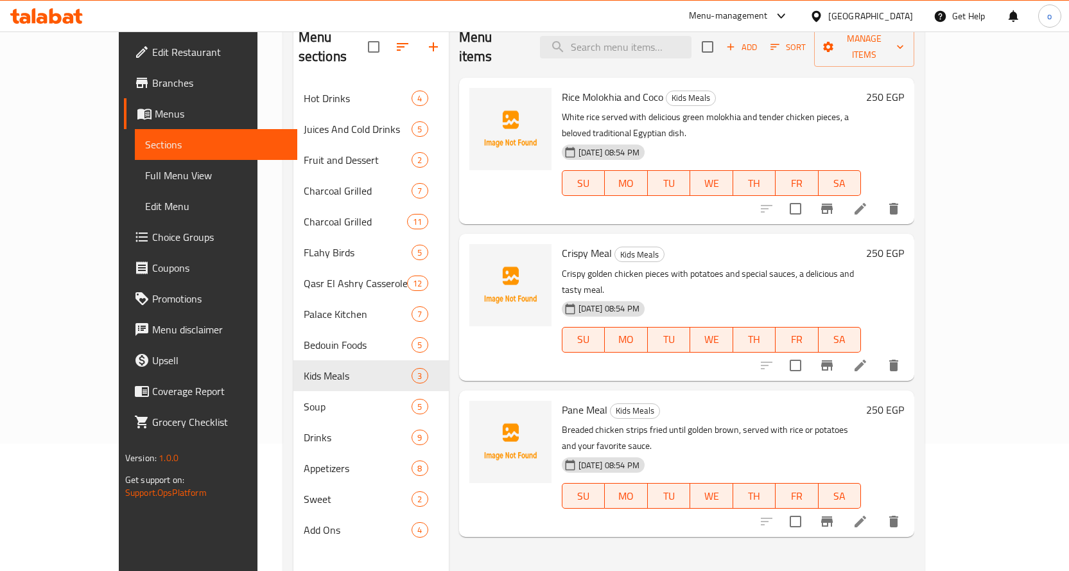
scroll to position [128, 0]
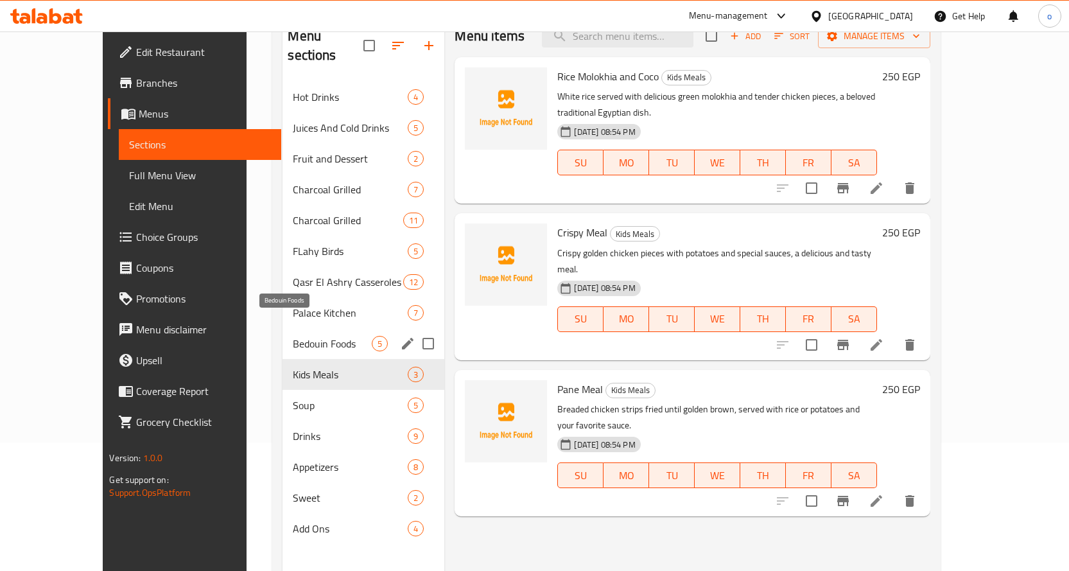
click at [293, 336] on span "Bedouin Foods" at bounding box center [332, 343] width 79 height 15
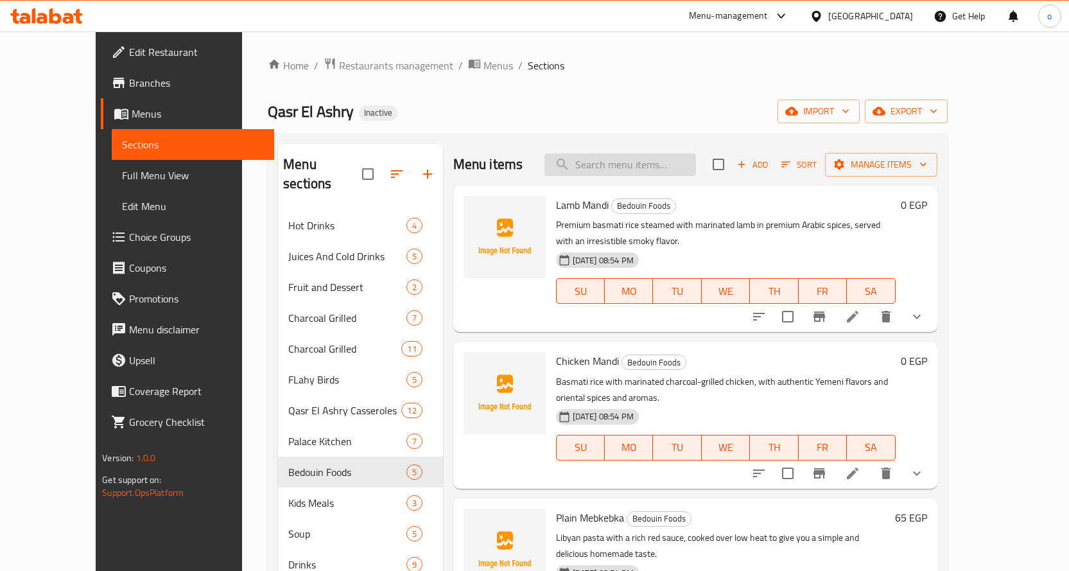
click at [661, 175] on input "search" at bounding box center [620, 164] width 152 height 22
paste input "Kabsa with Lamb"
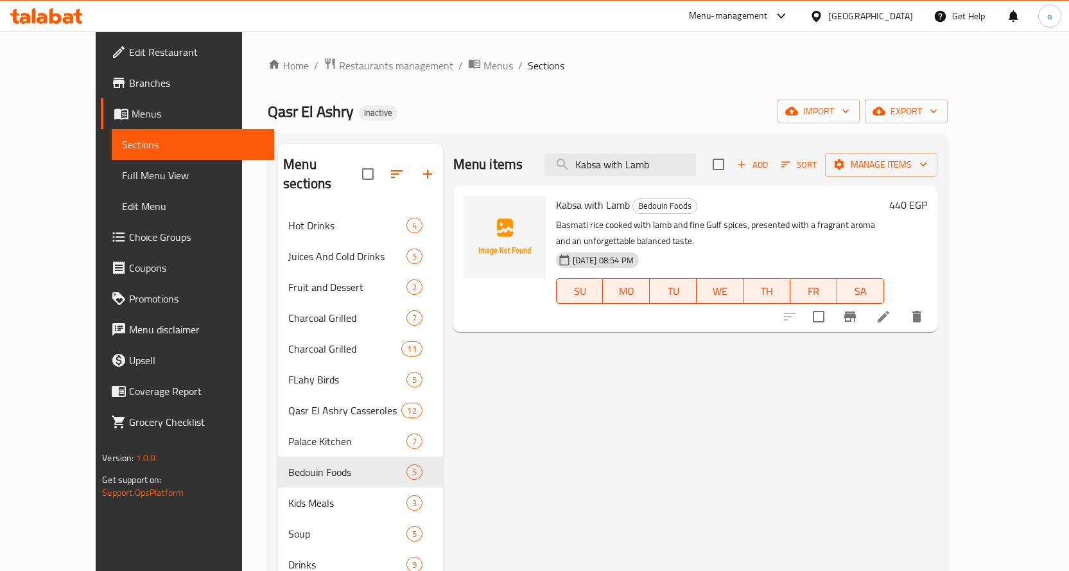
type input "Kabsa with Lamb"
click at [891, 309] on icon at bounding box center [883, 316] width 15 height 15
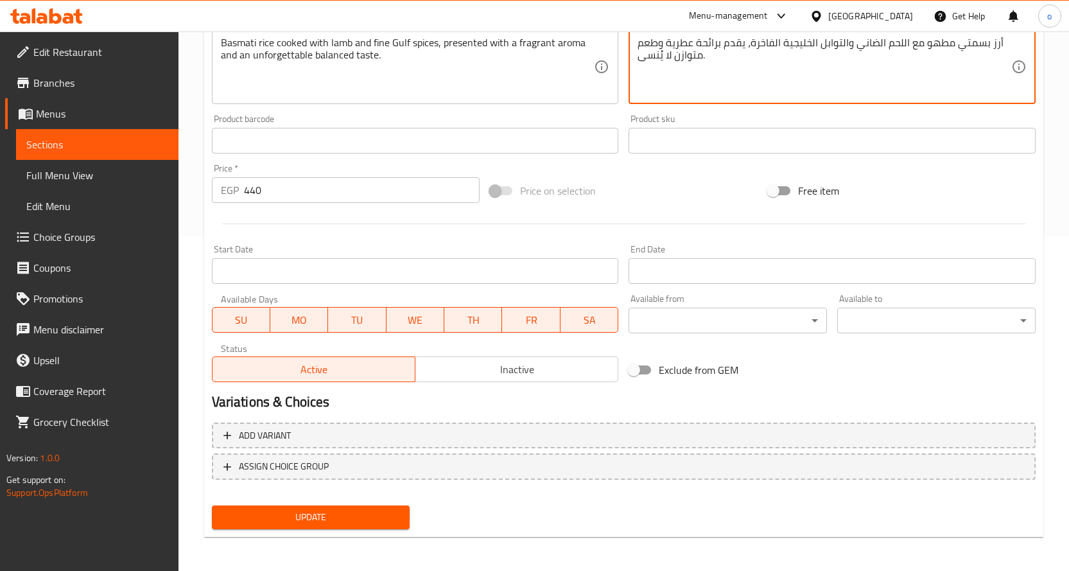
scroll to position [336, 0]
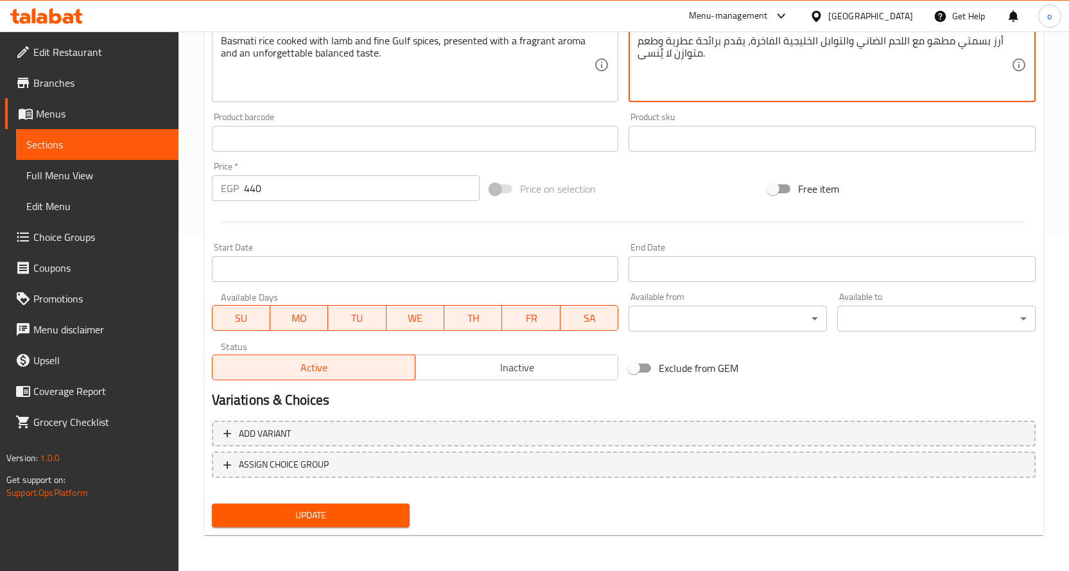
type textarea "أرز بسمتي مطهو مع اللحم الضاني والتوابل الخليجية الفاخرة، يقدم برائحة عطرية وطع…"
click at [404, 515] on button "Update" at bounding box center [311, 515] width 198 height 24
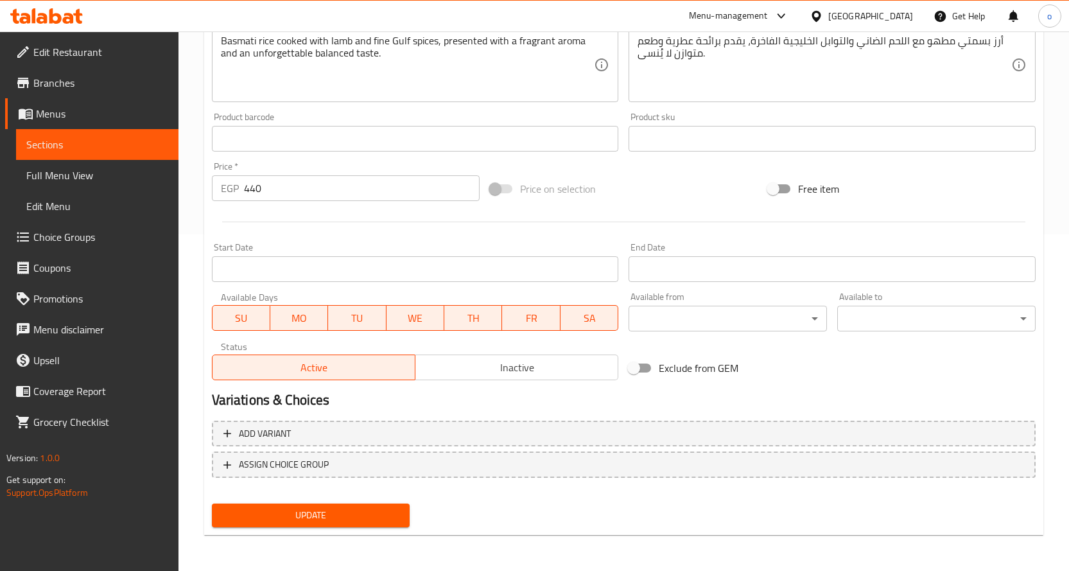
click at [43, 139] on span "Sections" at bounding box center [97, 144] width 142 height 15
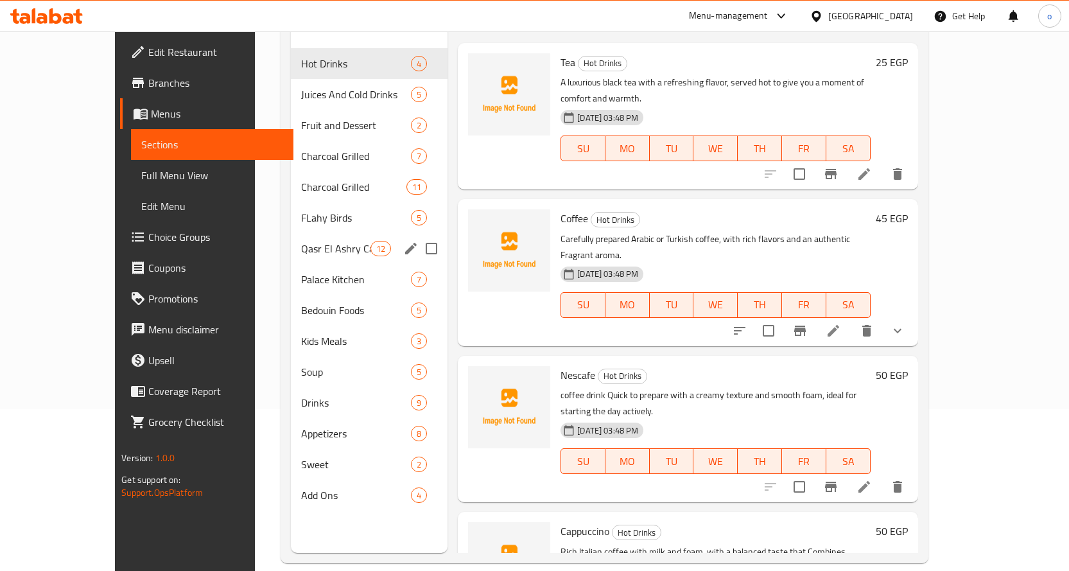
scroll to position [180, 0]
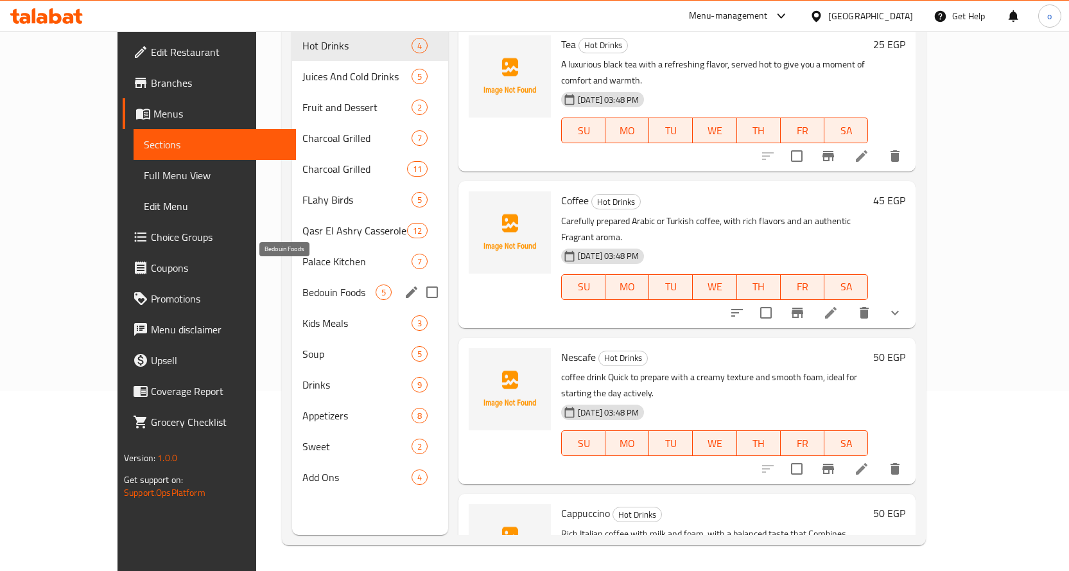
click at [302, 284] on span "Bedouin Foods" at bounding box center [338, 291] width 73 height 15
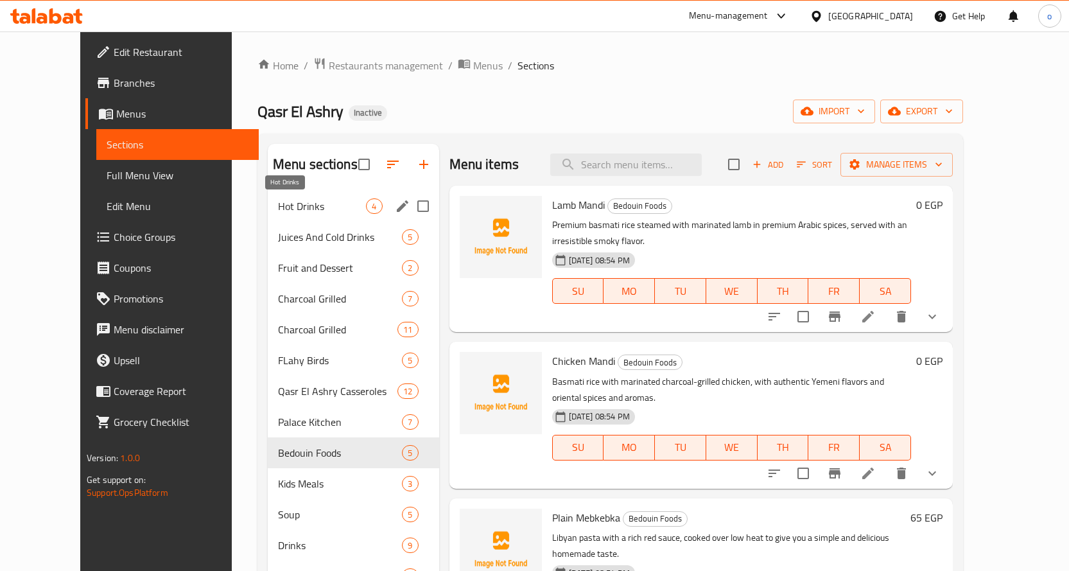
click at [332, 203] on span "Hot Drinks" at bounding box center [322, 205] width 89 height 15
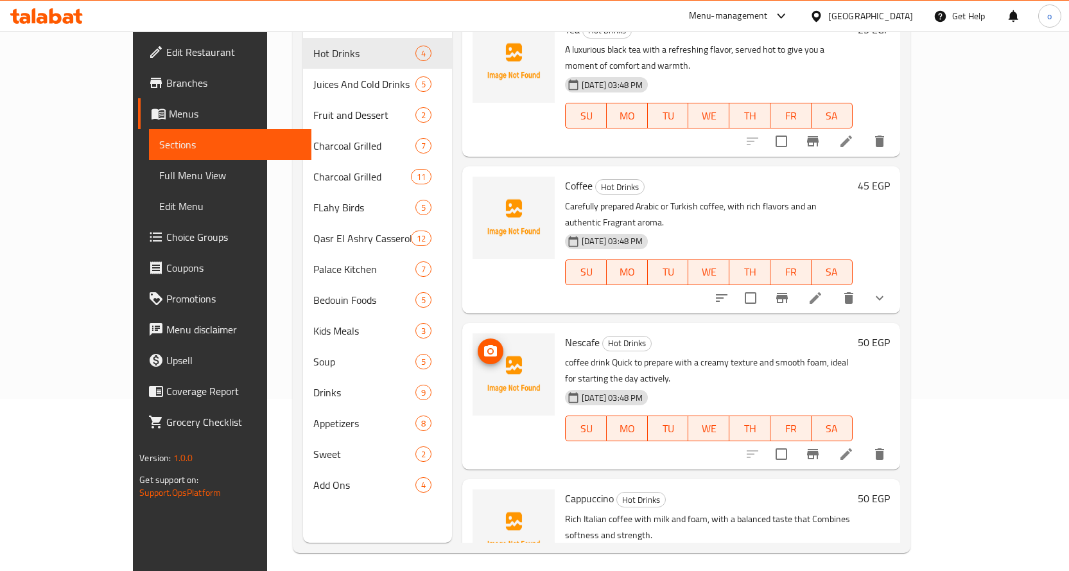
scroll to position [180, 0]
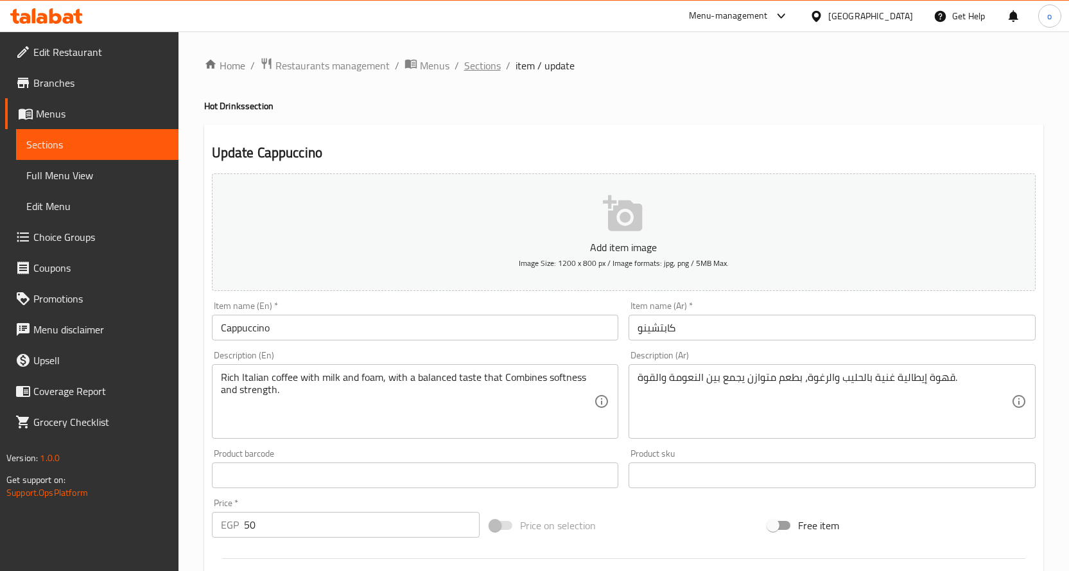
click at [481, 64] on span "Sections" at bounding box center [482, 65] width 37 height 15
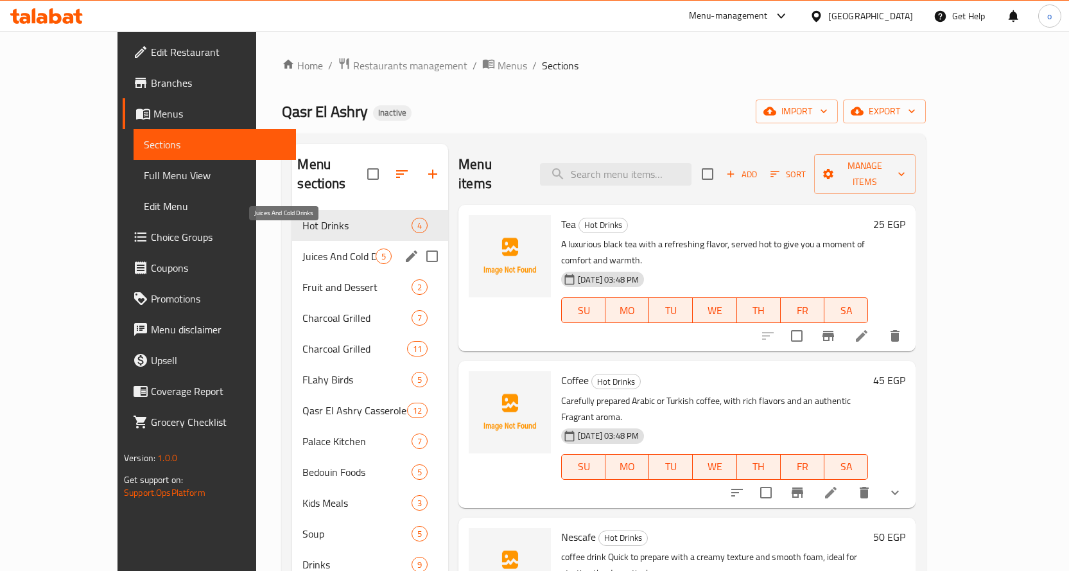
click at [306, 248] on span "Juices And Cold Drinks" at bounding box center [338, 255] width 73 height 15
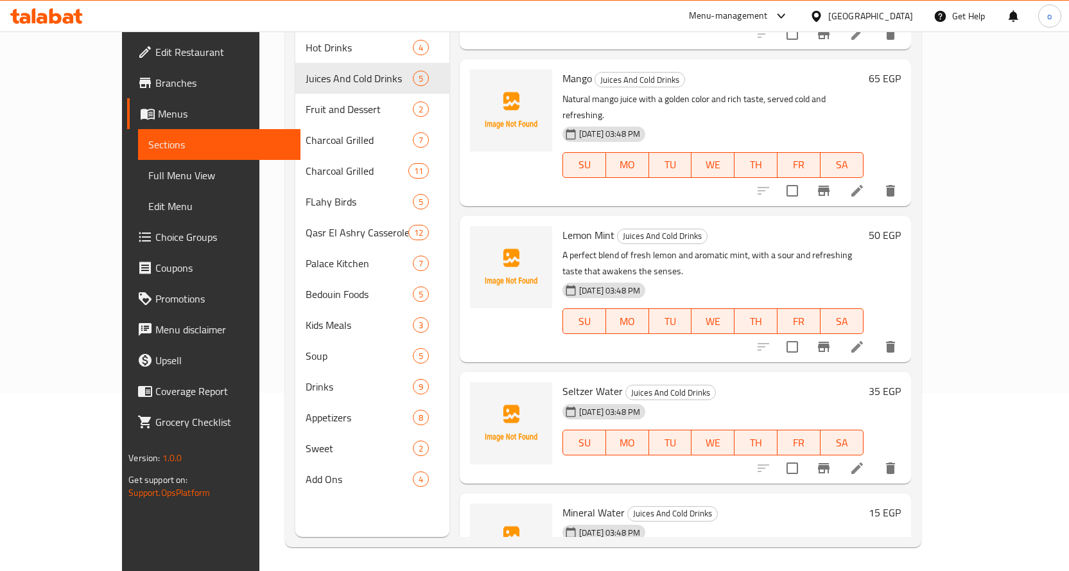
scroll to position [180, 0]
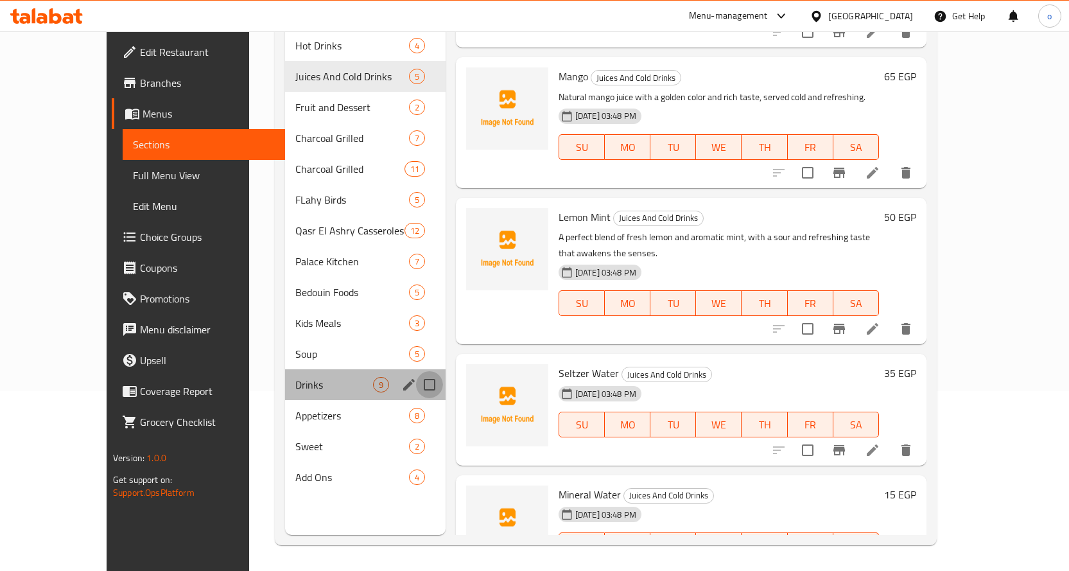
click at [416, 371] on input "Menu sections" at bounding box center [429, 384] width 27 height 27
checkbox input "true"
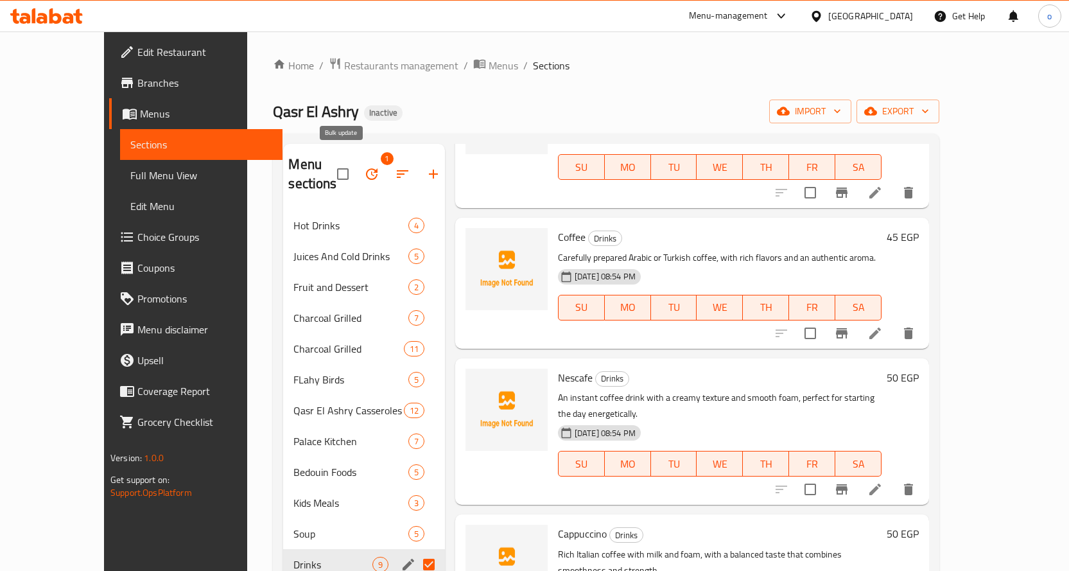
click at [364, 166] on icon "button" at bounding box center [371, 173] width 15 height 15
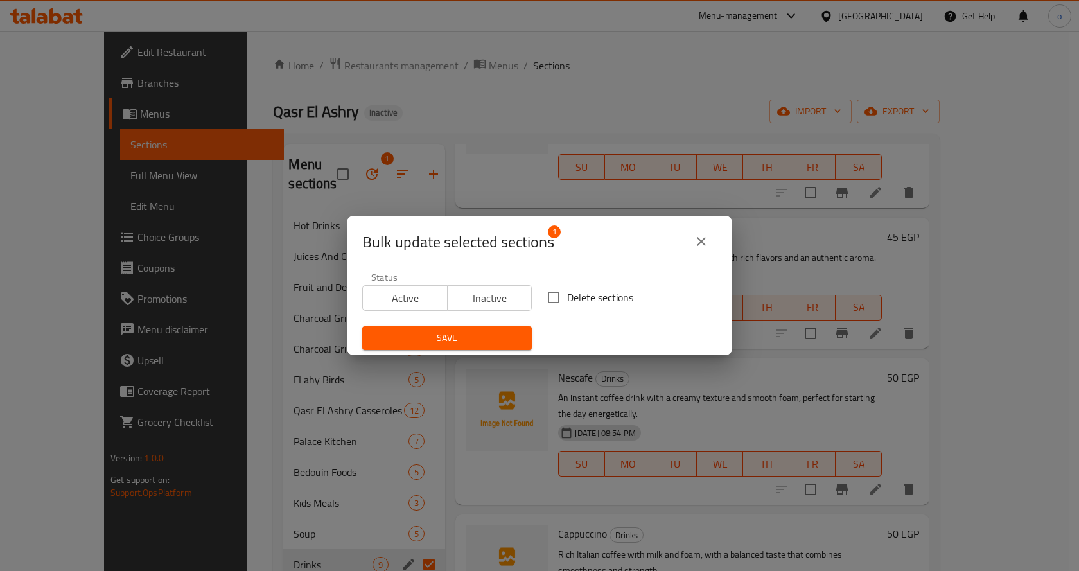
click at [554, 299] on input "Delete sections" at bounding box center [553, 297] width 27 height 27
checkbox input "true"
click at [497, 338] on span "Save" at bounding box center [446, 338] width 149 height 16
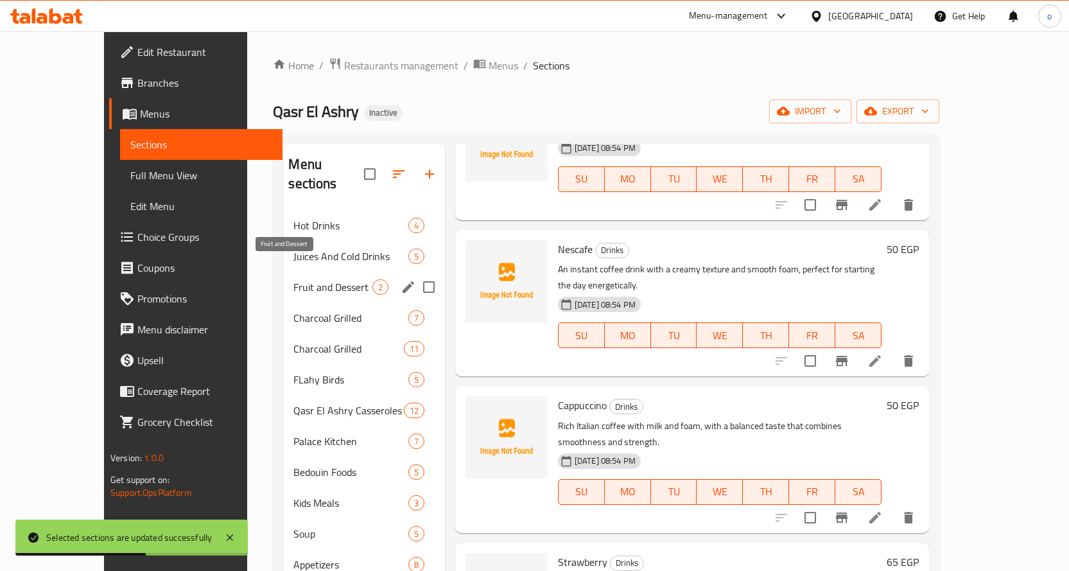
click at [293, 279] on span "Fruit and Dessert" at bounding box center [332, 286] width 78 height 15
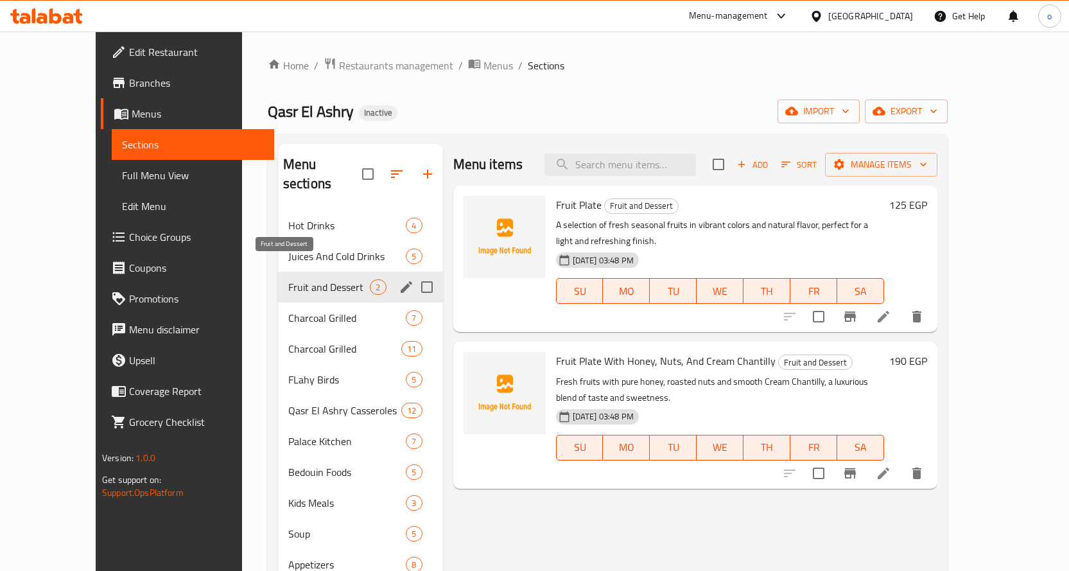
click at [331, 279] on span "Fruit and Dessert" at bounding box center [329, 286] width 82 height 15
click at [413, 274] on input "Menu sections" at bounding box center [426, 287] width 27 height 27
checkbox input "false"
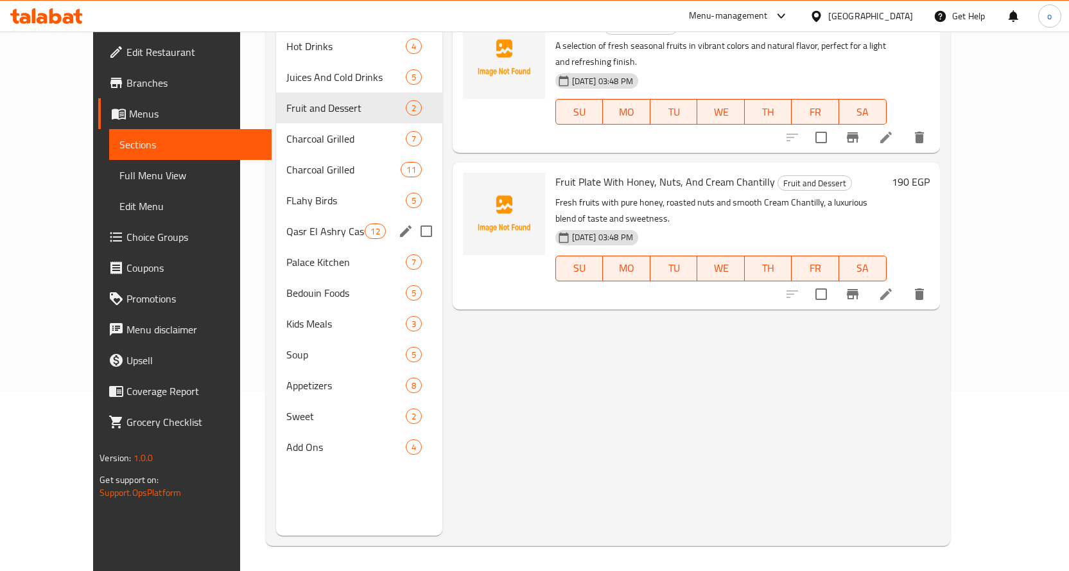
scroll to position [180, 0]
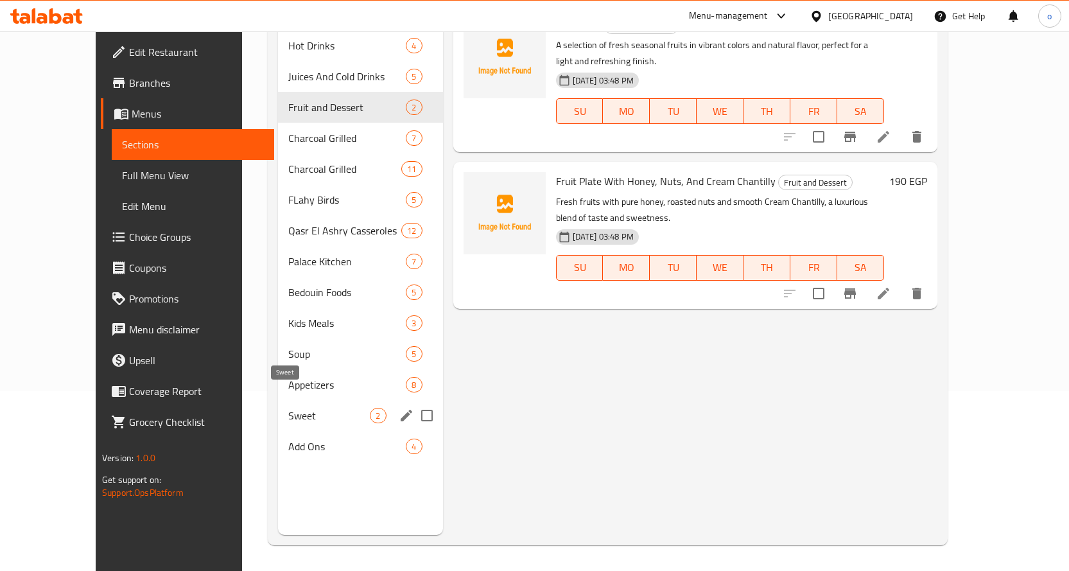
click at [293, 408] on span "Sweet" at bounding box center [329, 415] width 82 height 15
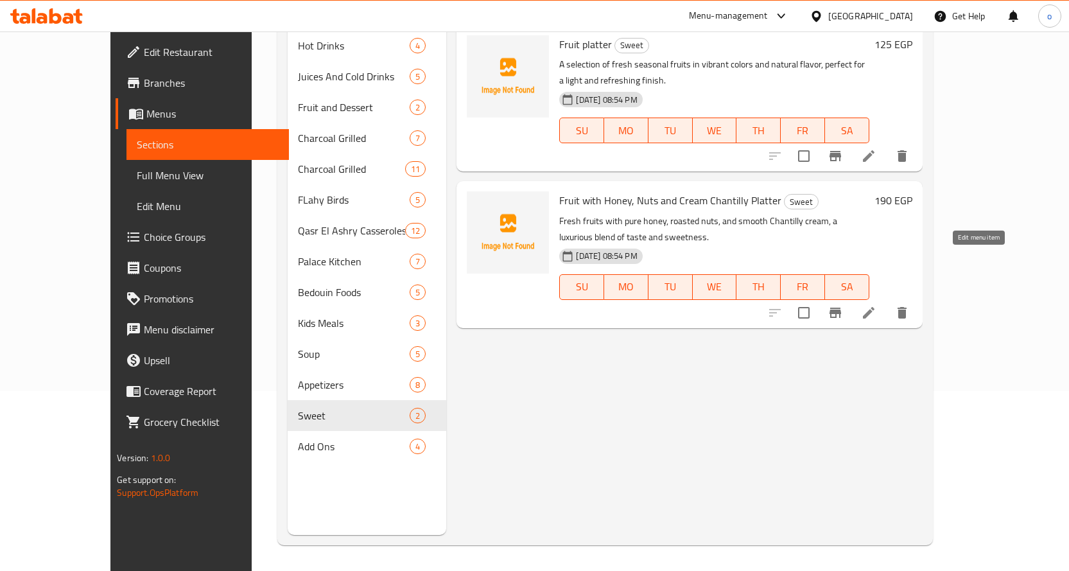
click at [874, 307] on icon at bounding box center [869, 313] width 12 height 12
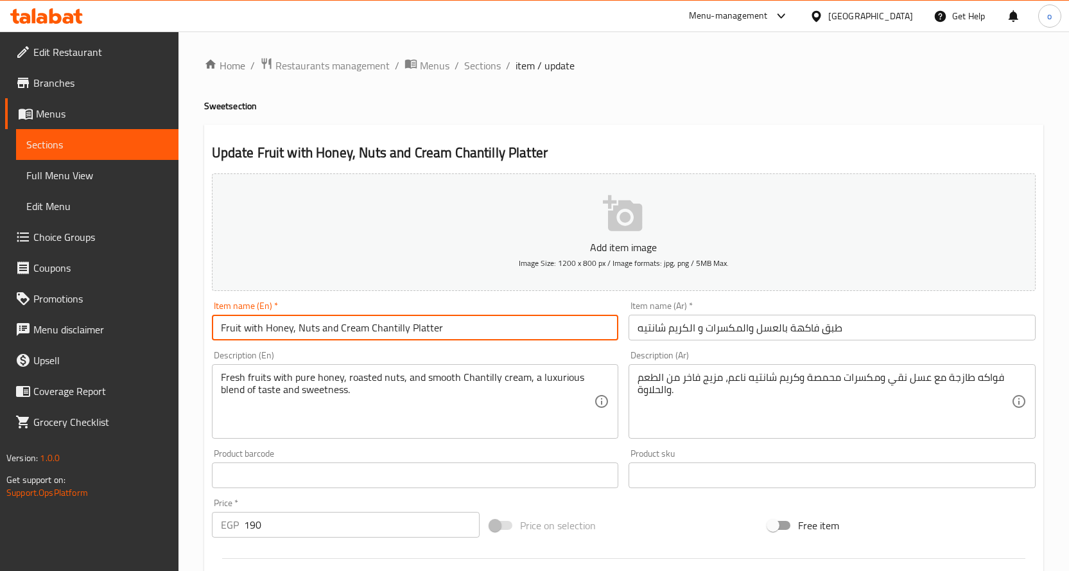
drag, startPoint x: 407, startPoint y: 326, endPoint x: 439, endPoint y: 326, distance: 31.5
click at [439, 326] on input "Fruit with Honey, Nuts and Cream Chantilly Platter" at bounding box center [415, 328] width 407 height 26
click at [239, 327] on input "Fruit with Honey, Nuts and Cream Chantilly Platter" at bounding box center [415, 328] width 407 height 26
paste input "Platter"
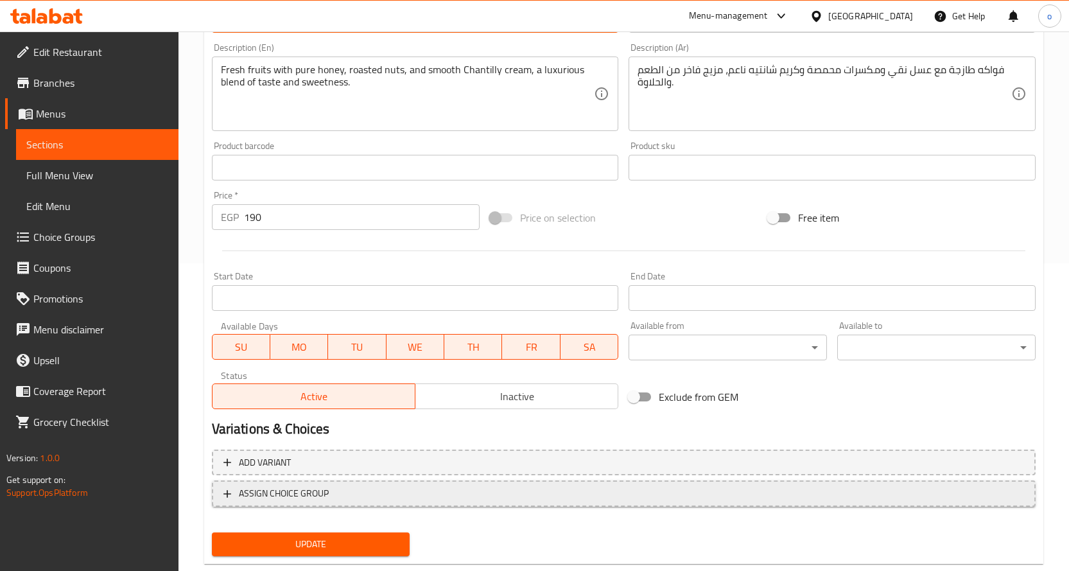
scroll to position [321, 0]
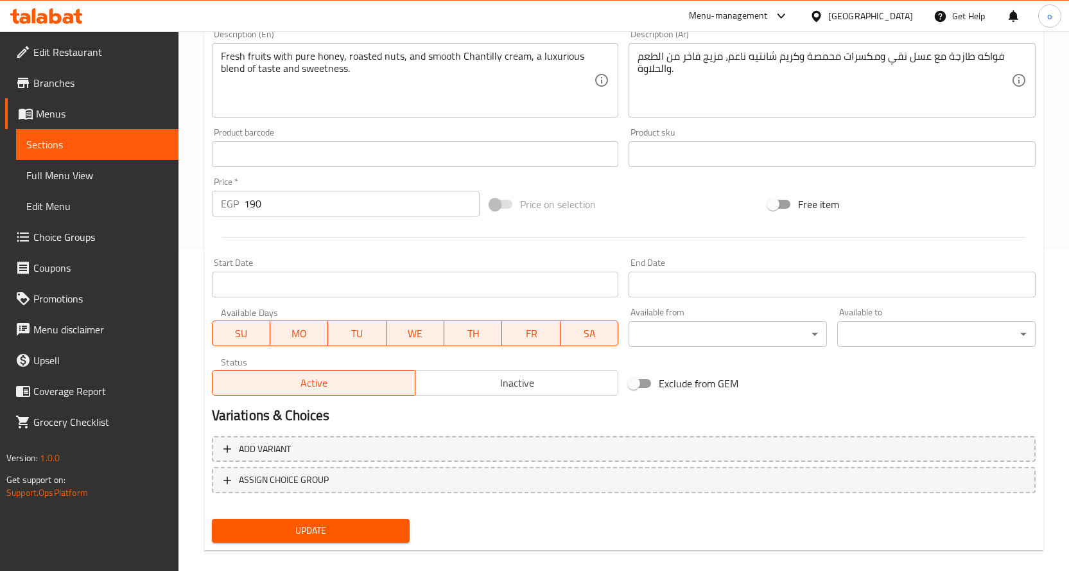
type input "Fruit Platter with Honey, Nuts and Cream Chantilly Platter"
click at [378, 527] on span "Update" at bounding box center [311, 531] width 178 height 16
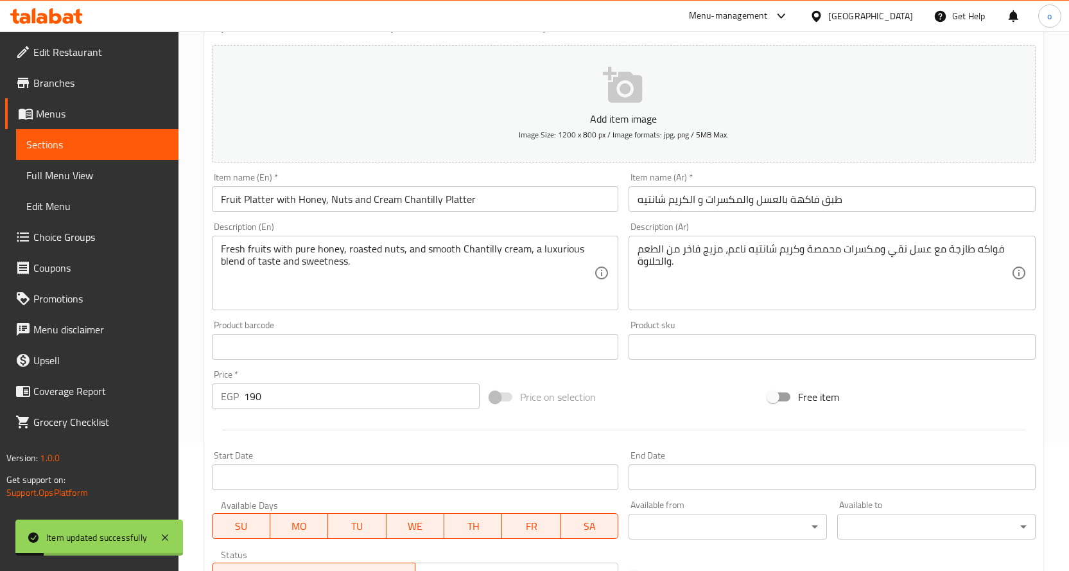
scroll to position [0, 0]
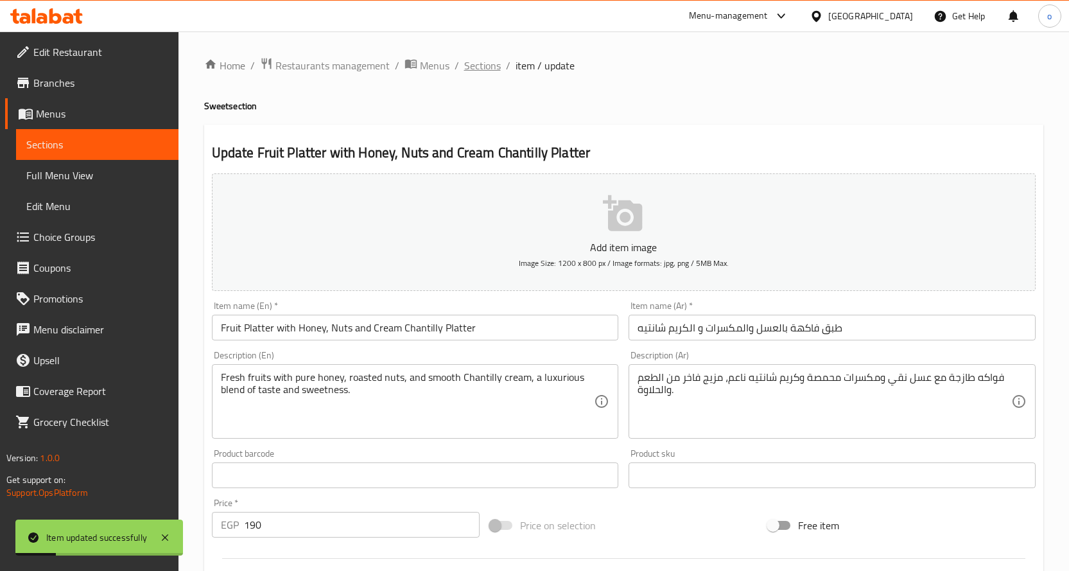
click at [483, 66] on span "Sections" at bounding box center [482, 65] width 37 height 15
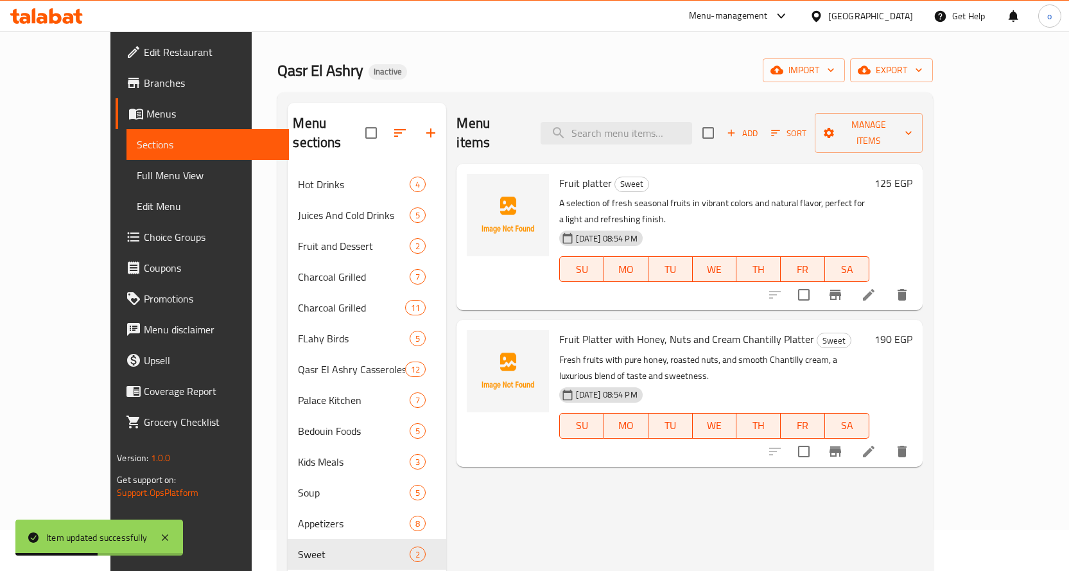
scroll to position [64, 0]
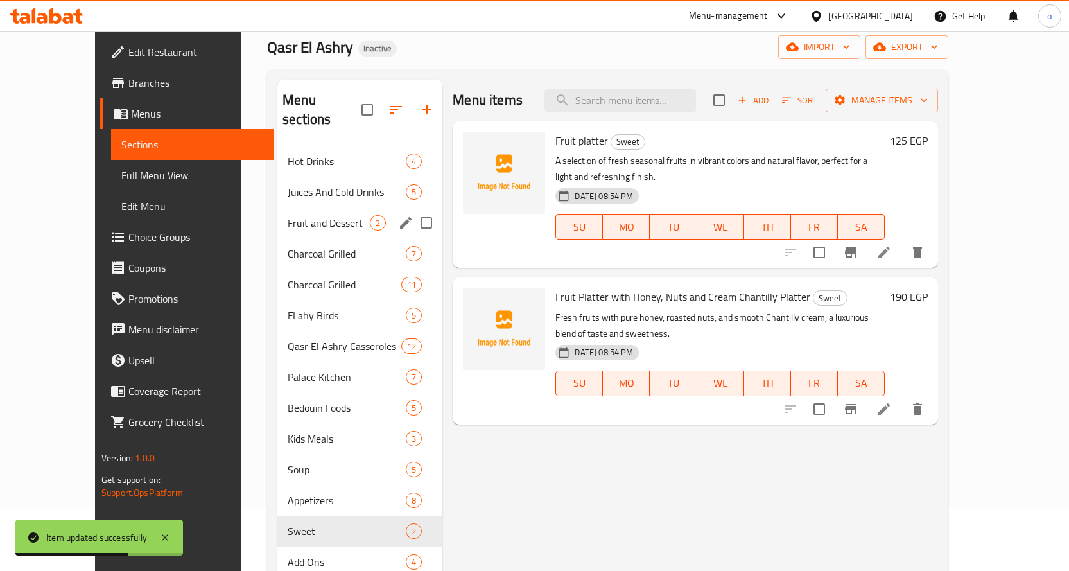
click at [413, 209] on input "Menu sections" at bounding box center [426, 222] width 27 height 27
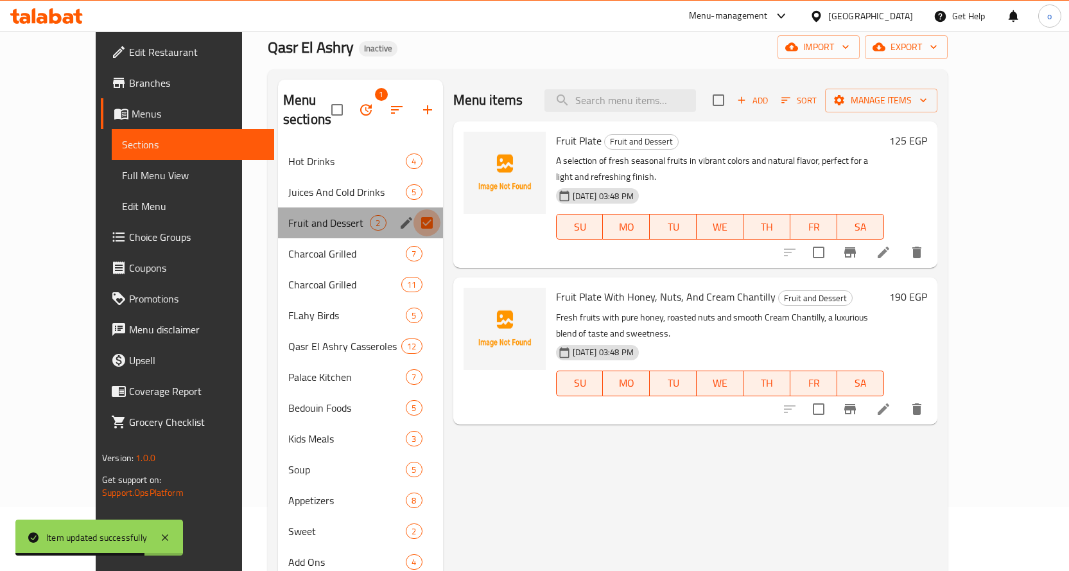
click at [413, 209] on input "Menu sections" at bounding box center [426, 222] width 27 height 27
checkbox input "false"
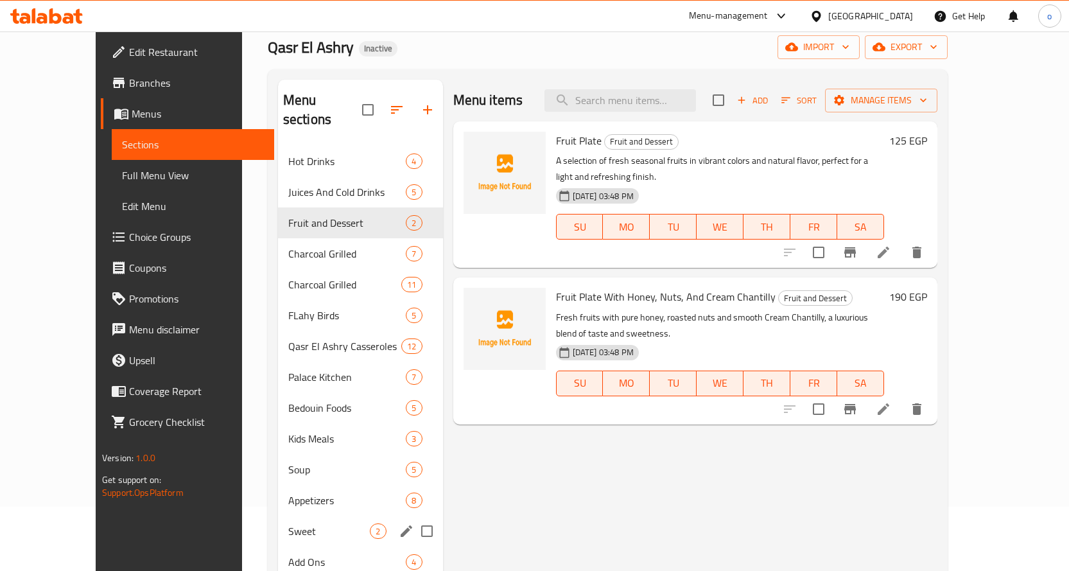
click at [413, 518] on input "Menu sections" at bounding box center [426, 531] width 27 height 27
checkbox input "true"
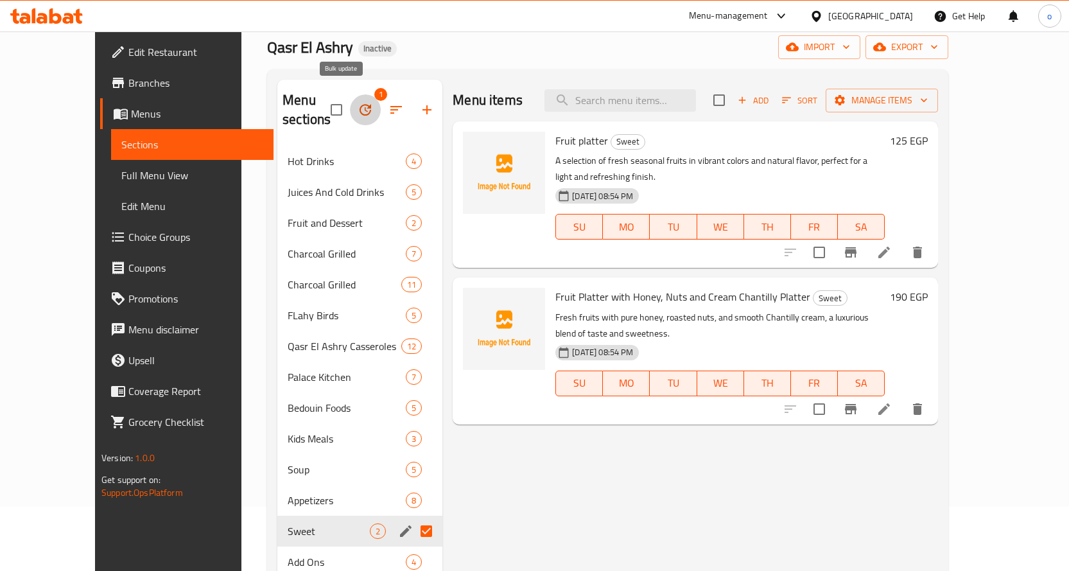
click at [358, 102] on icon "button" at bounding box center [365, 109] width 15 height 15
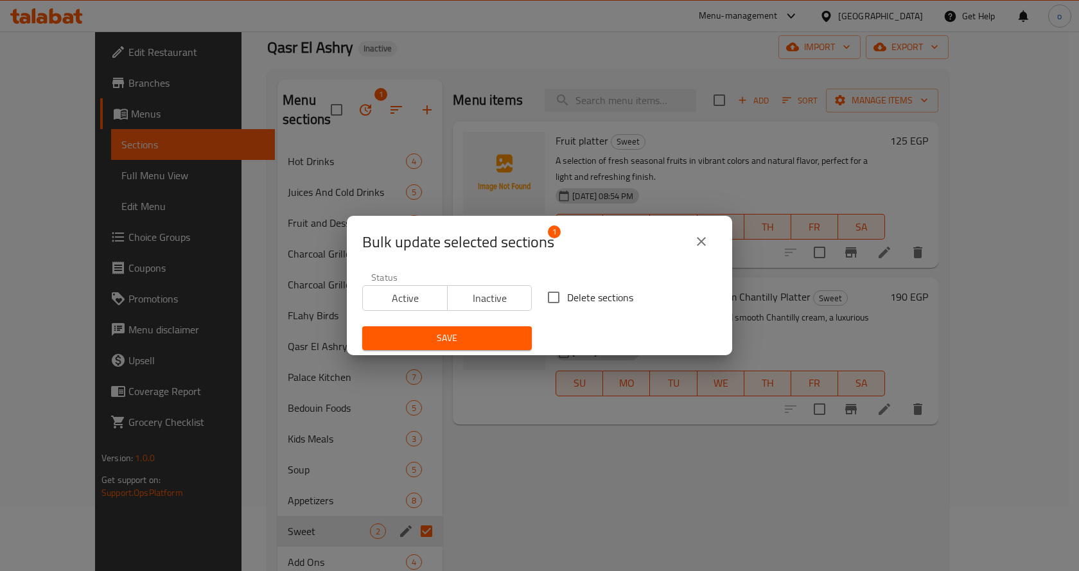
click at [544, 294] on input "Delete sections" at bounding box center [553, 297] width 27 height 27
checkbox input "true"
click at [493, 336] on span "Save" at bounding box center [446, 338] width 149 height 16
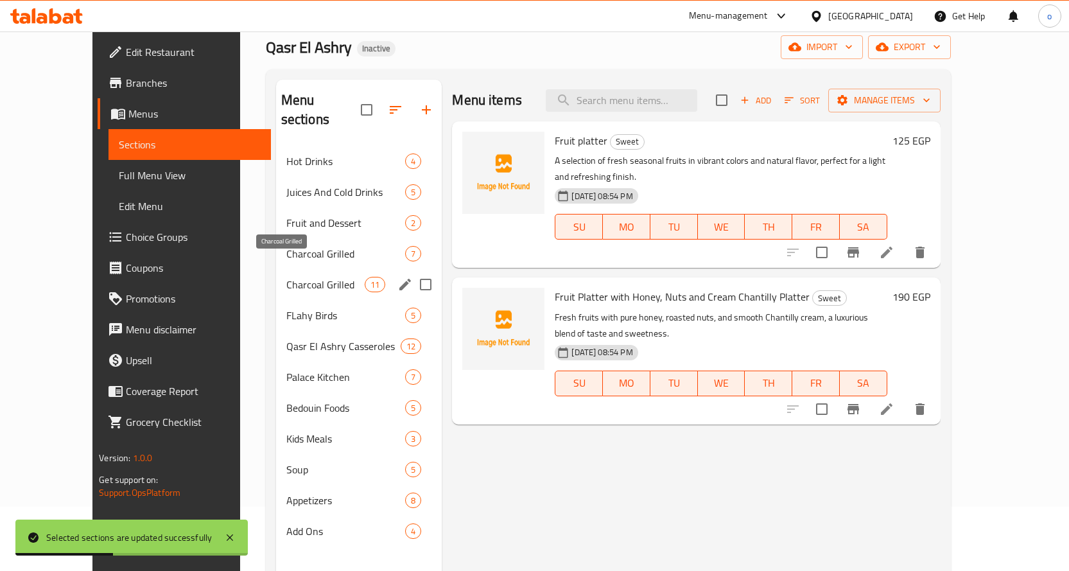
click at [298, 277] on span "Charcoal Grilled" at bounding box center [325, 284] width 78 height 15
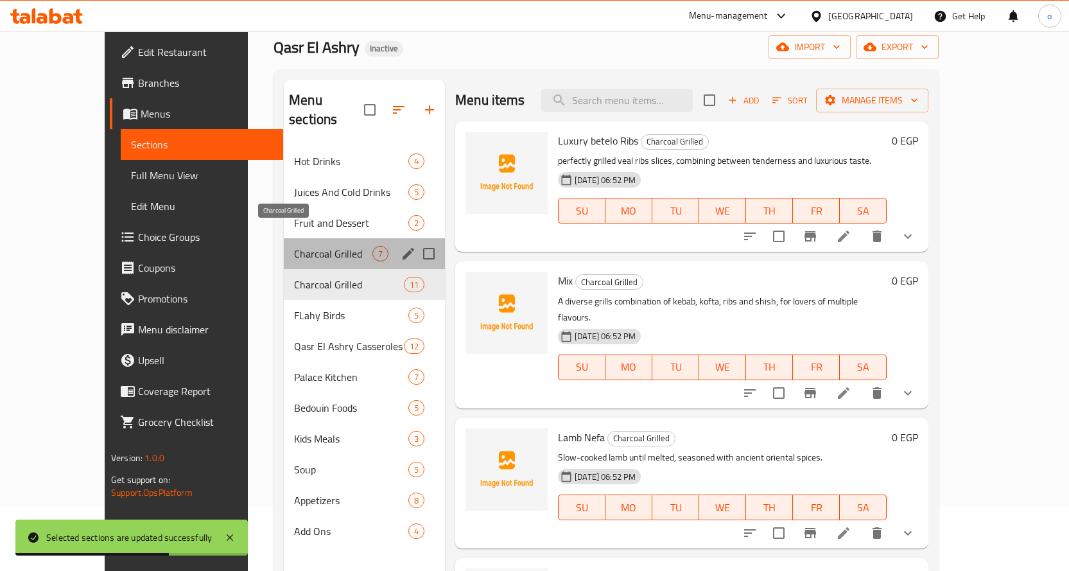
click at [294, 246] on span "Charcoal Grilled" at bounding box center [333, 253] width 78 height 15
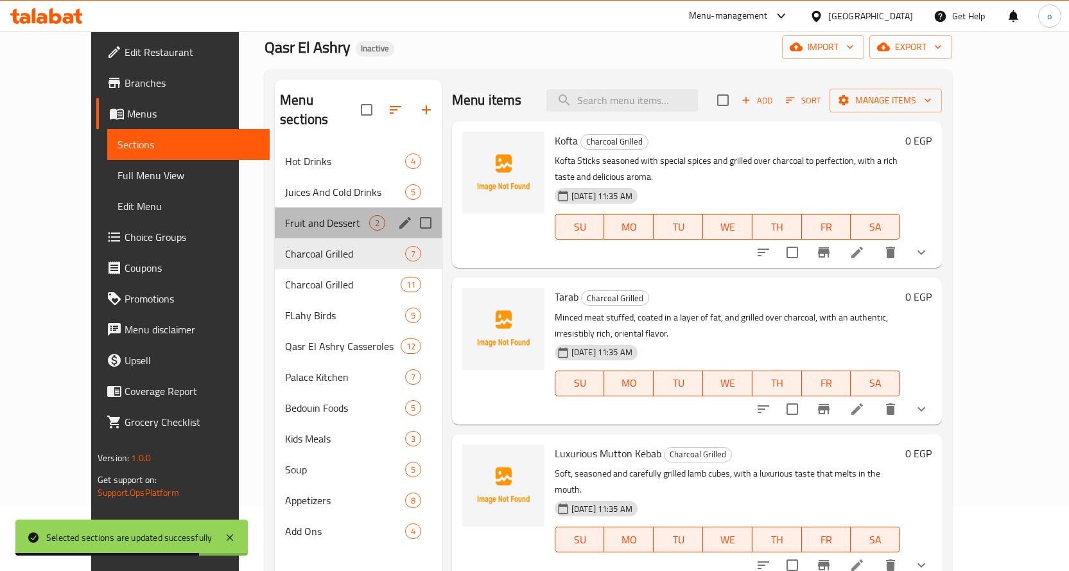
click at [290, 207] on div "Fruit and Dessert 2" at bounding box center [358, 222] width 167 height 31
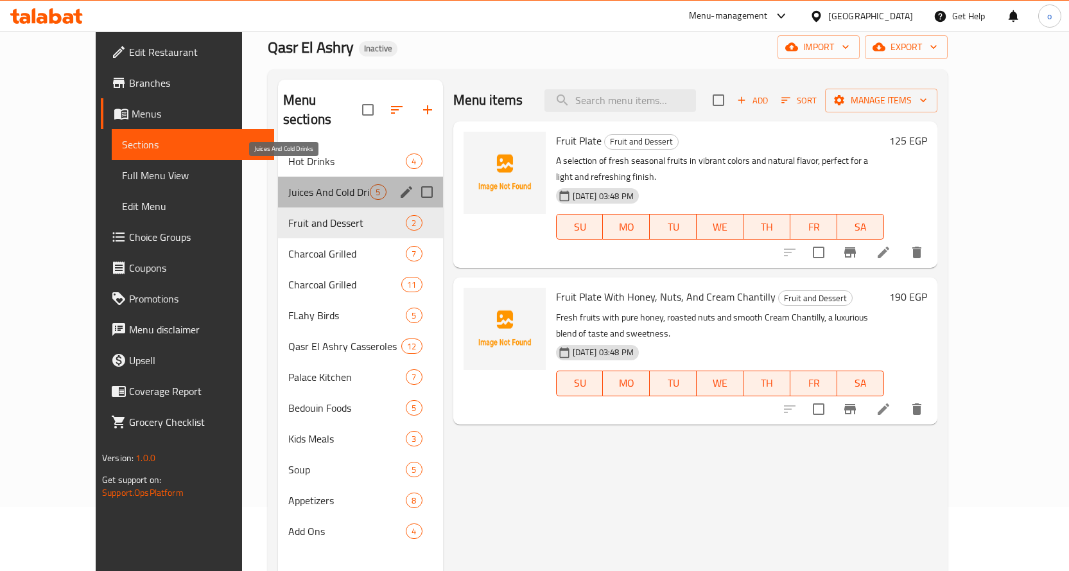
click at [300, 184] on span "Juices And Cold Drinks" at bounding box center [329, 191] width 82 height 15
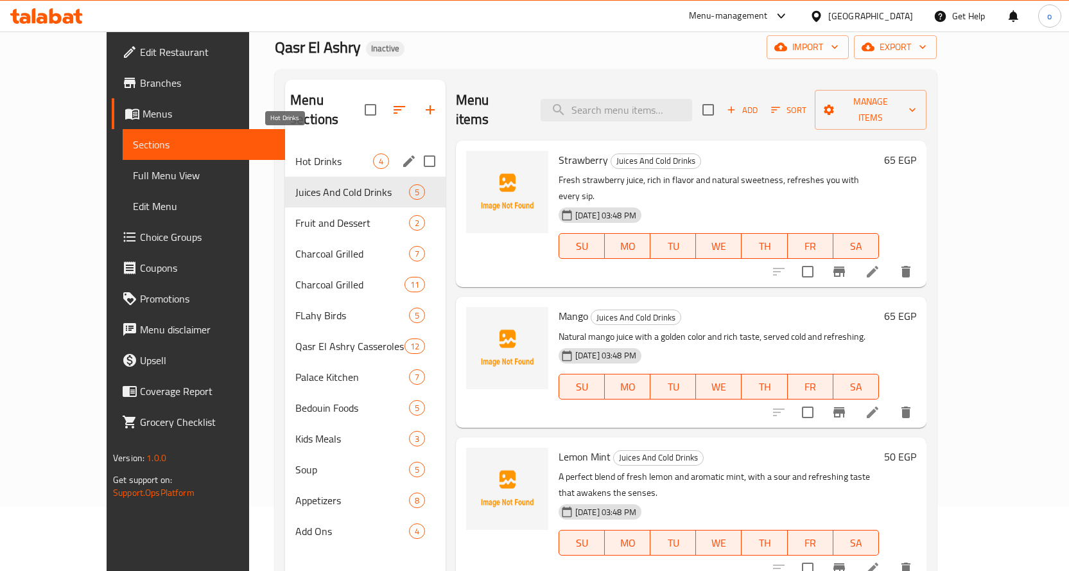
click at [296, 153] on span "Hot Drinks" at bounding box center [334, 160] width 78 height 15
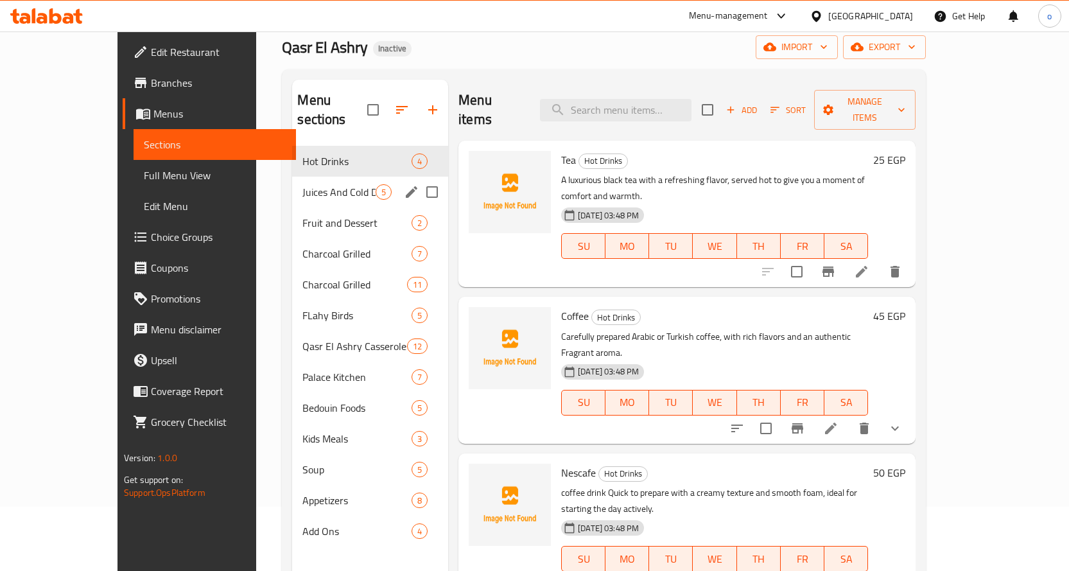
click at [302, 177] on div "Juices And Cold Drinks 5" at bounding box center [370, 192] width 156 height 31
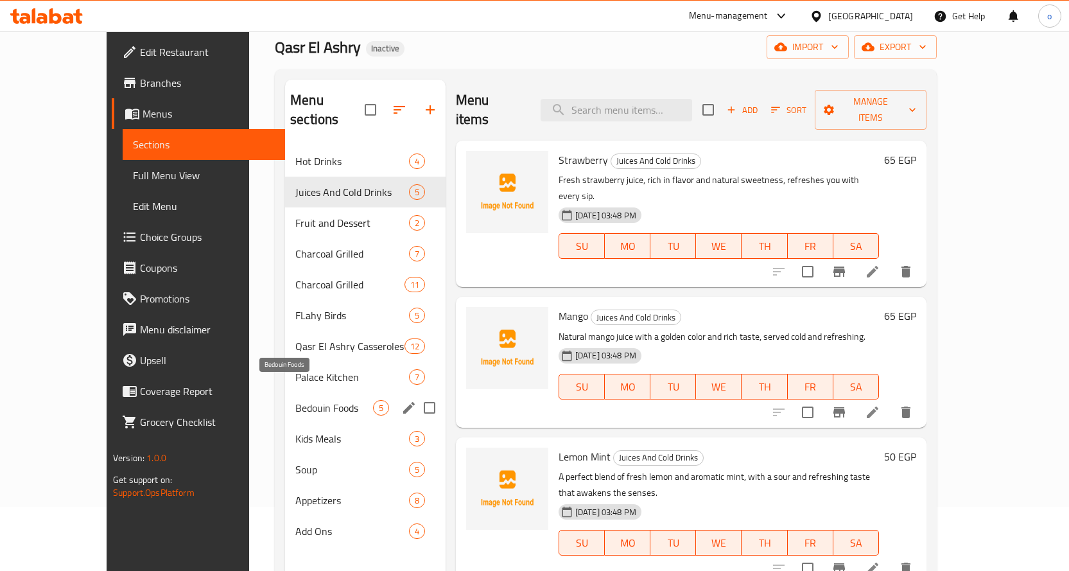
click at [295, 400] on span "Bedouin Foods" at bounding box center [334, 407] width 78 height 15
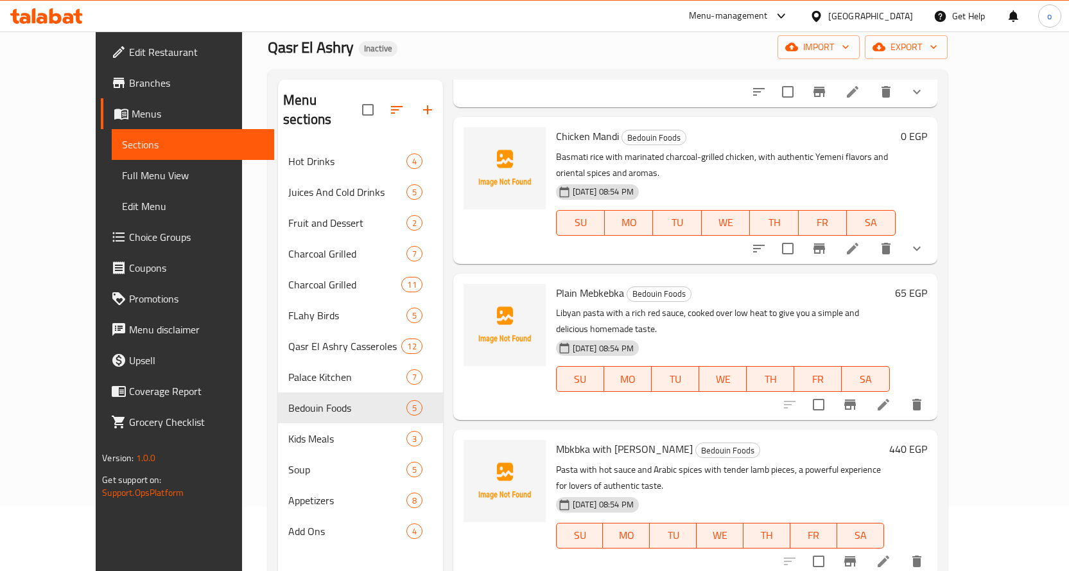
scroll to position [178, 0]
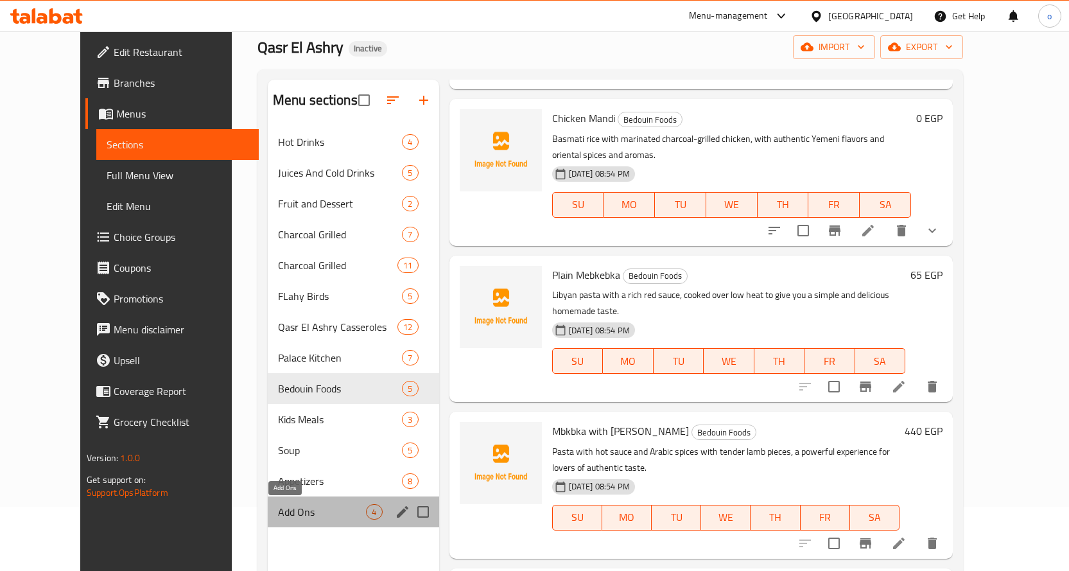
click at [279, 504] on span "Add Ons" at bounding box center [322, 511] width 89 height 15
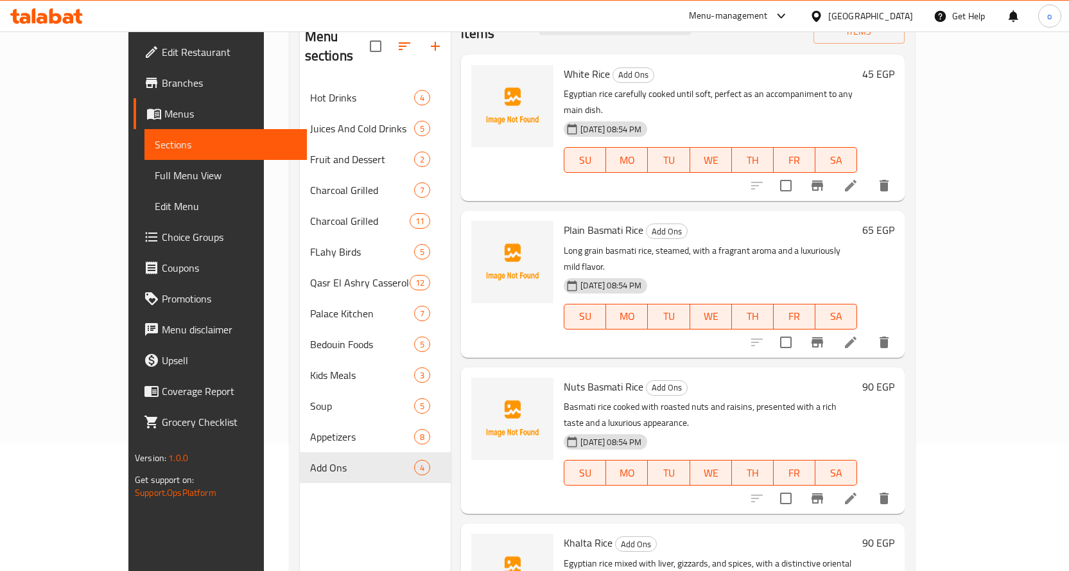
scroll to position [180, 0]
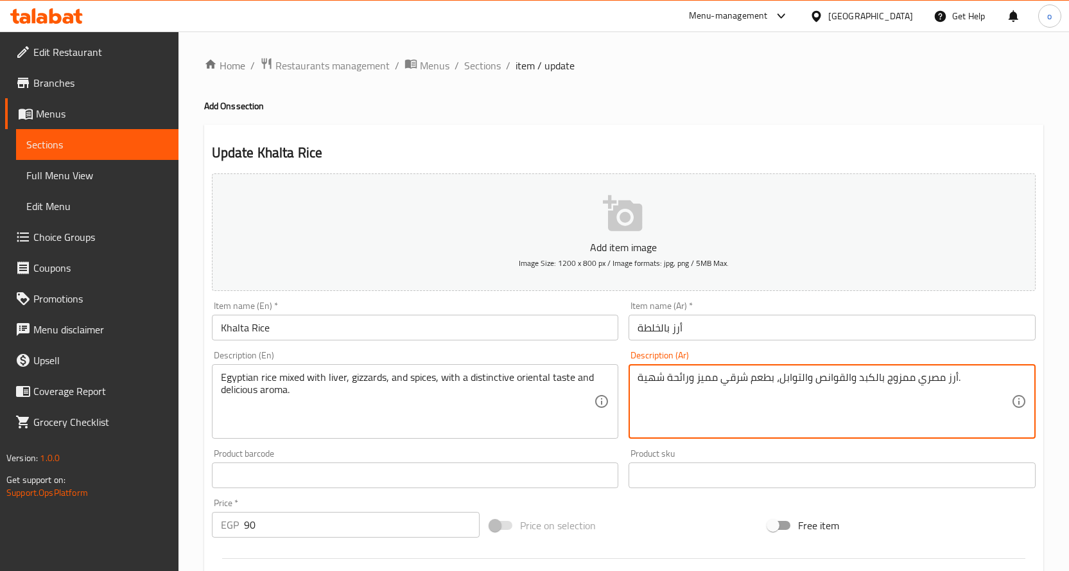
click at [654, 375] on textarea "أرز مصري ممزوج بالكبد والقوانص والتوابل، بطعم شرقي مميز ورائحة شهية." at bounding box center [825, 401] width 374 height 61
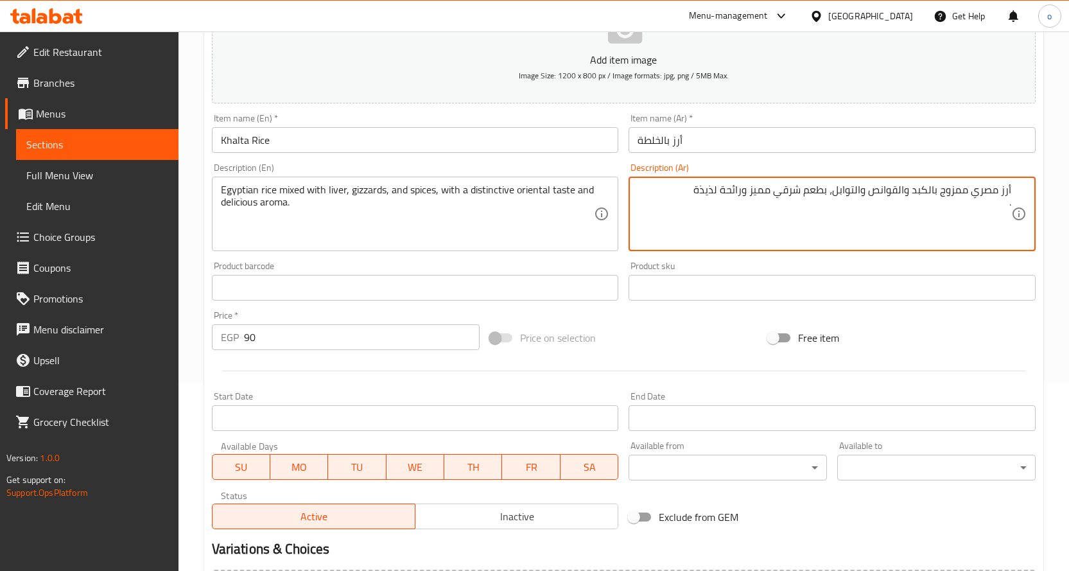
scroll to position [336, 0]
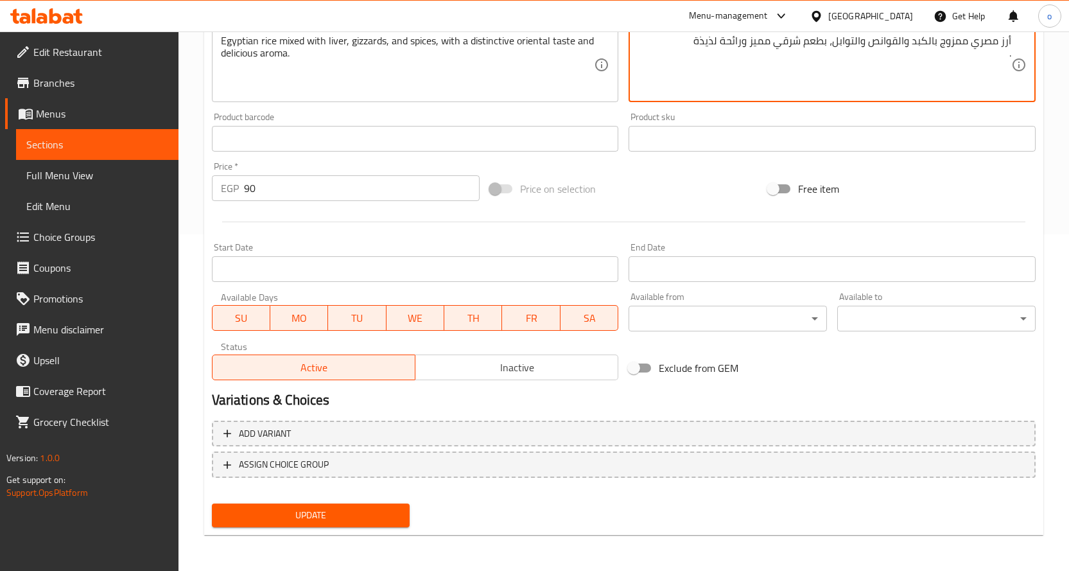
type textarea "أرز مصري ممزوج بالكبد والقوانص والتوابل، بطعم شرقي مميز ورائحة لذيذة ."
click at [398, 516] on span "Update" at bounding box center [311, 515] width 178 height 16
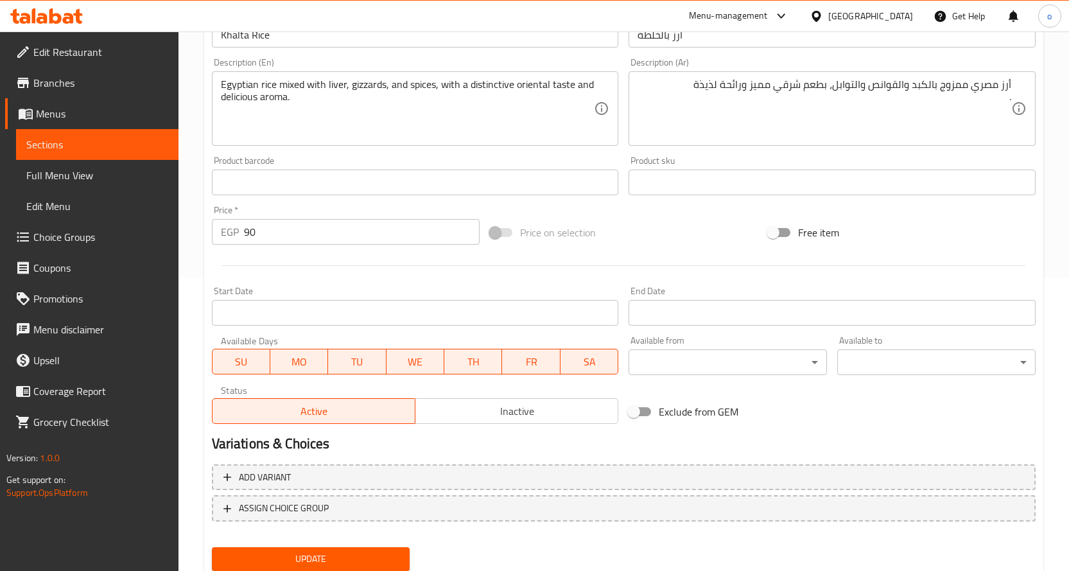
scroll to position [0, 0]
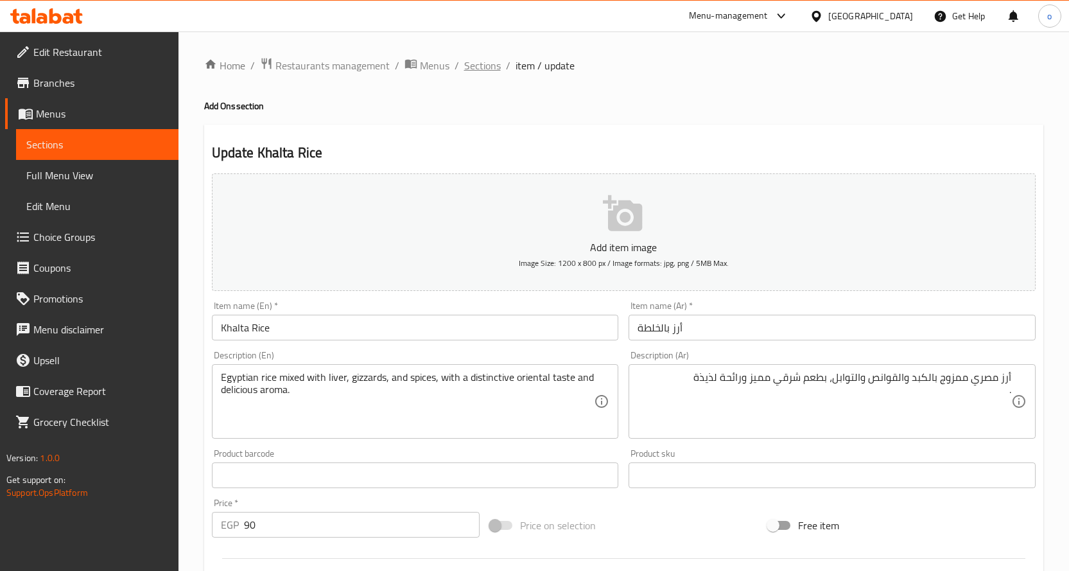
click at [479, 58] on span "Sections" at bounding box center [482, 65] width 37 height 15
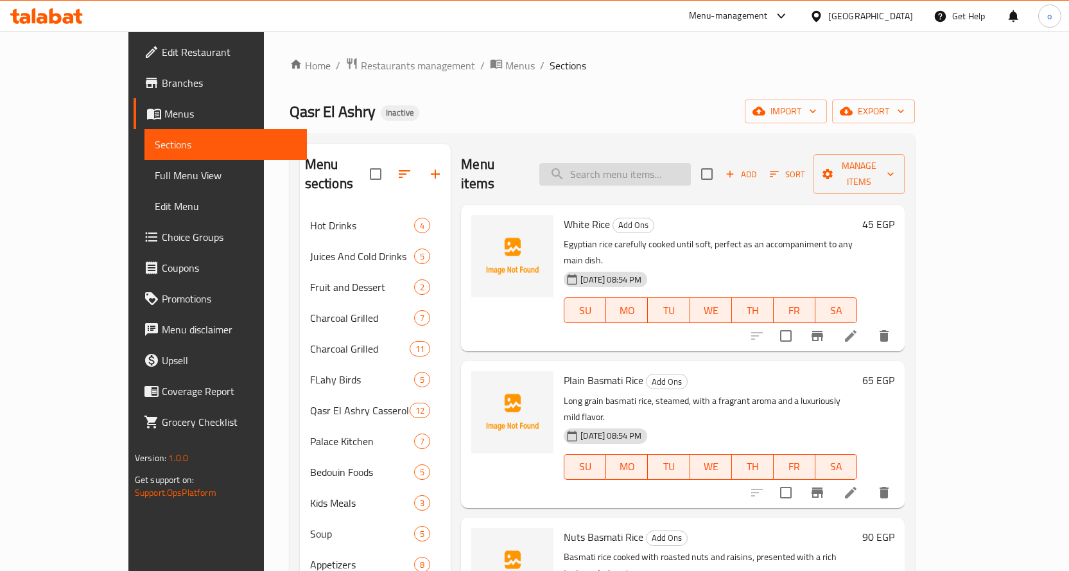
click at [691, 163] on input "search" at bounding box center [615, 174] width 152 height 22
paste input "Plain Basmati Rice"
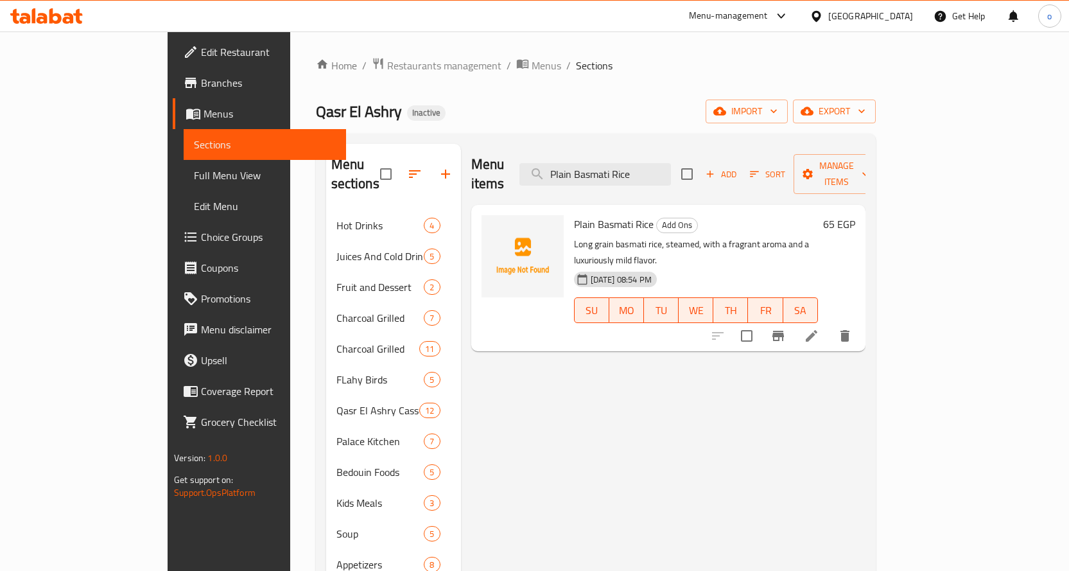
type input "Plain Basmati Rice"
click at [819, 328] on icon at bounding box center [811, 335] width 15 height 15
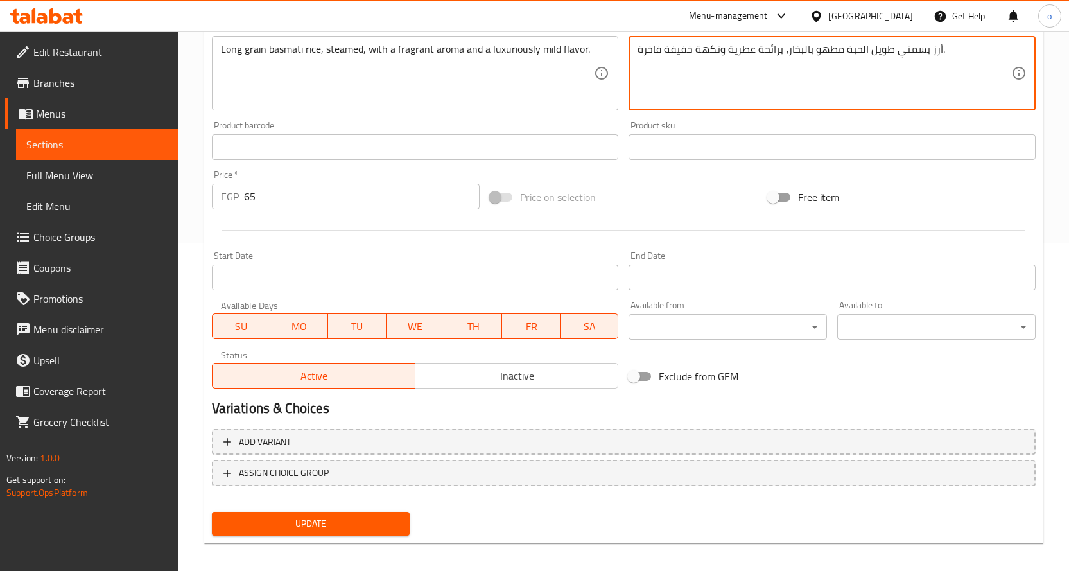
scroll to position [336, 0]
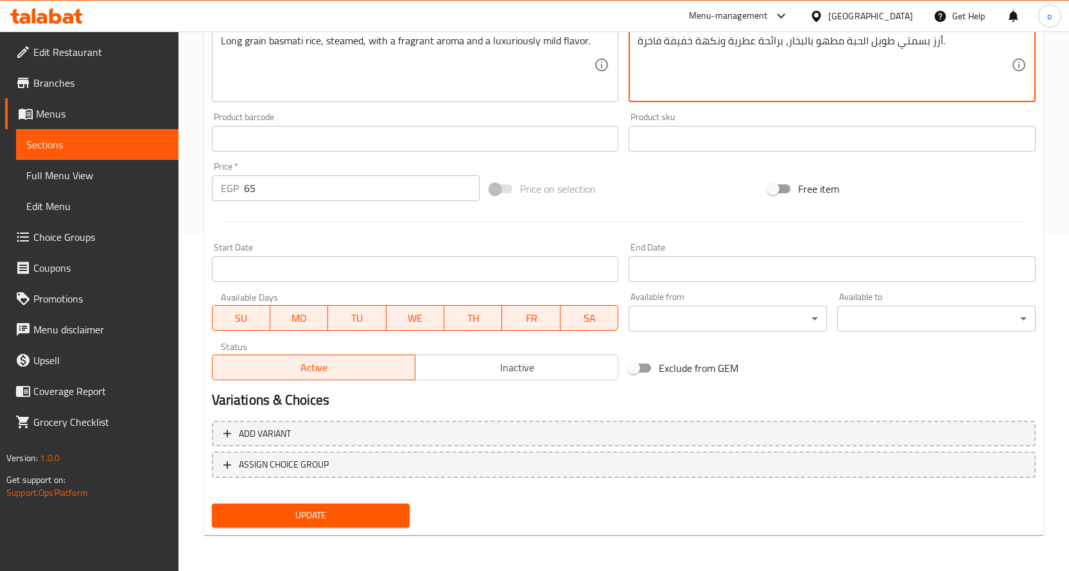
type textarea "أرز بسمتي طويل الحبة مطهو بالبخار، برائحة عطرية ونكهة خفيفة فاخرة."
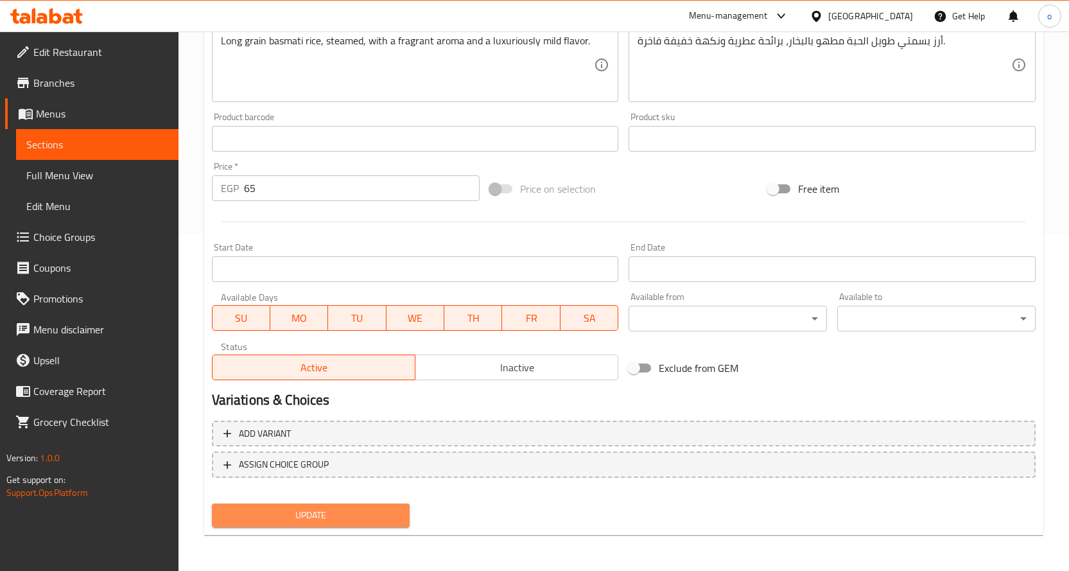
click at [365, 522] on span "Update" at bounding box center [311, 515] width 178 height 16
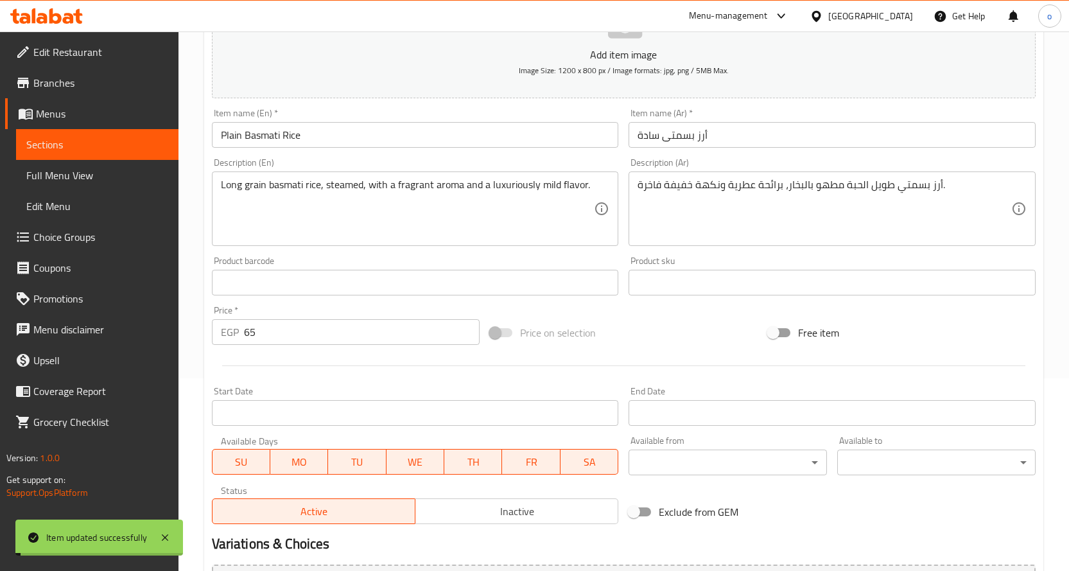
scroll to position [0, 0]
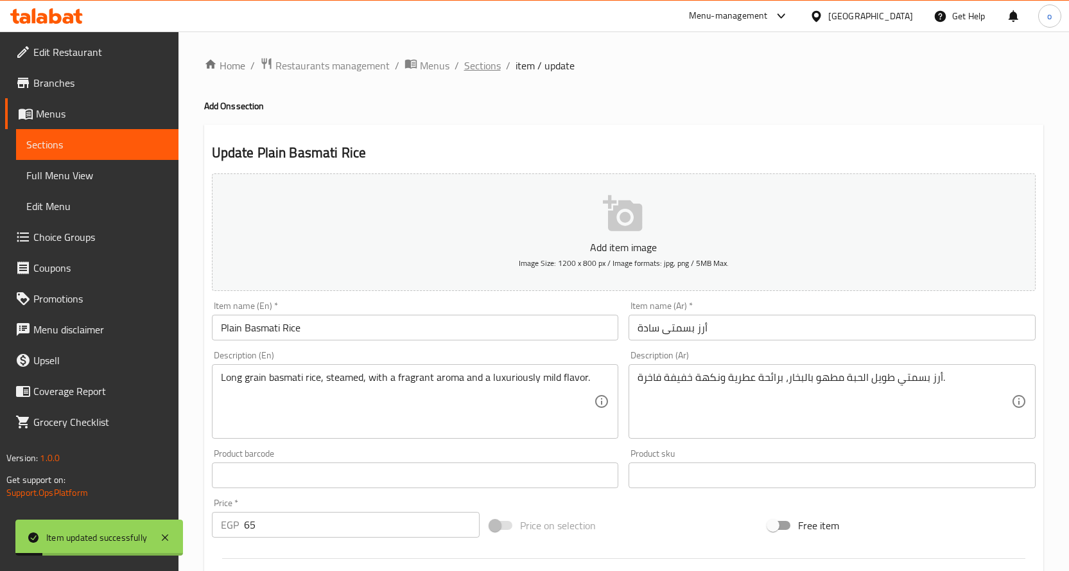
click at [484, 62] on span "Sections" at bounding box center [482, 65] width 37 height 15
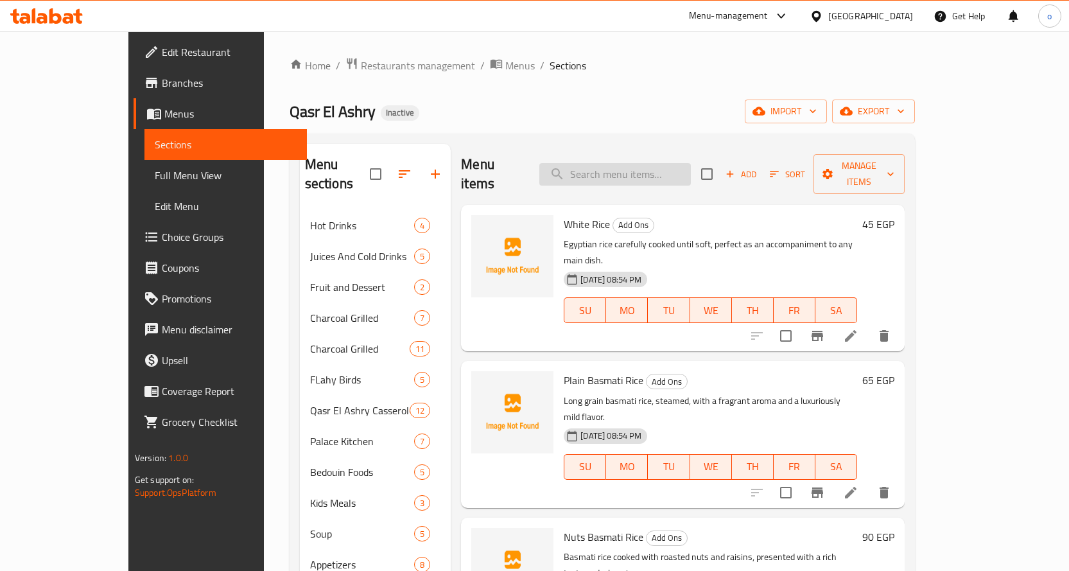
click at [666, 166] on input "search" at bounding box center [615, 174] width 152 height 22
paste input "White Rice"
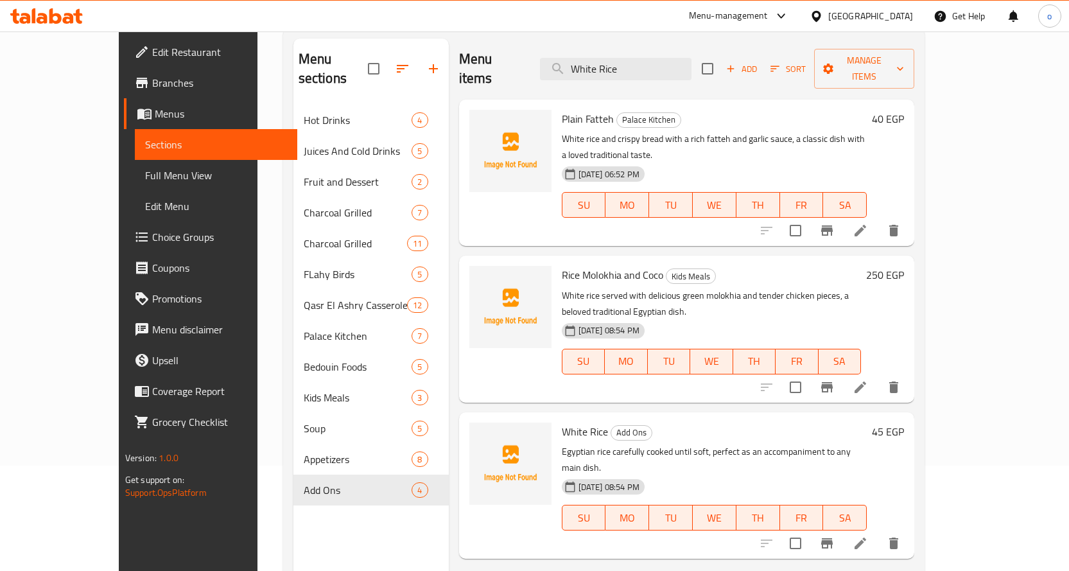
scroll to position [128, 0]
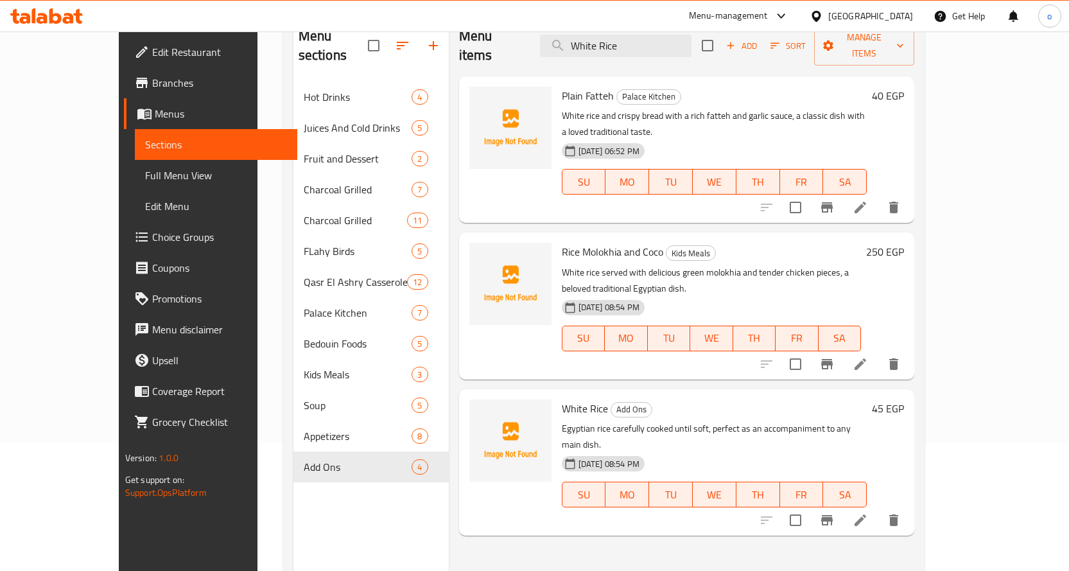
type input "White Rice"
click at [878, 509] on li at bounding box center [860, 520] width 36 height 23
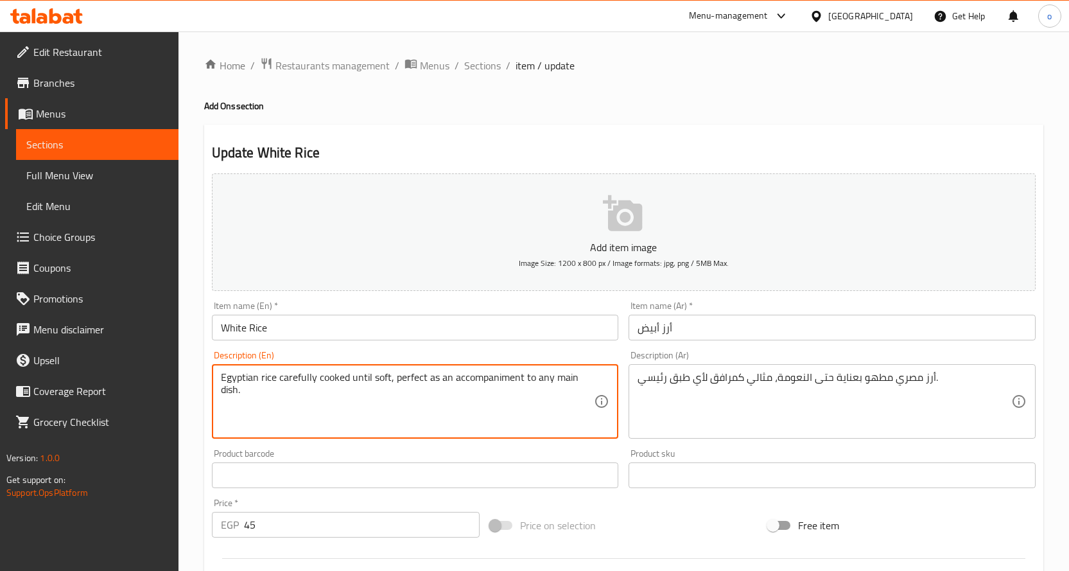
click at [435, 377] on textarea "Egyptian rice carefully cooked until soft, perfect as an accompaniment to any m…" at bounding box center [408, 401] width 374 height 61
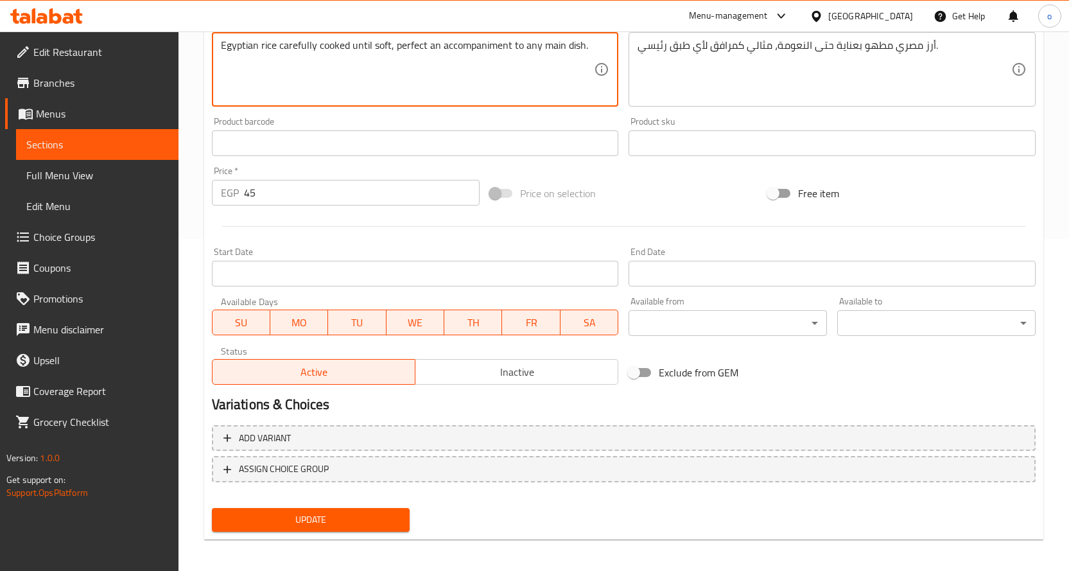
scroll to position [336, 0]
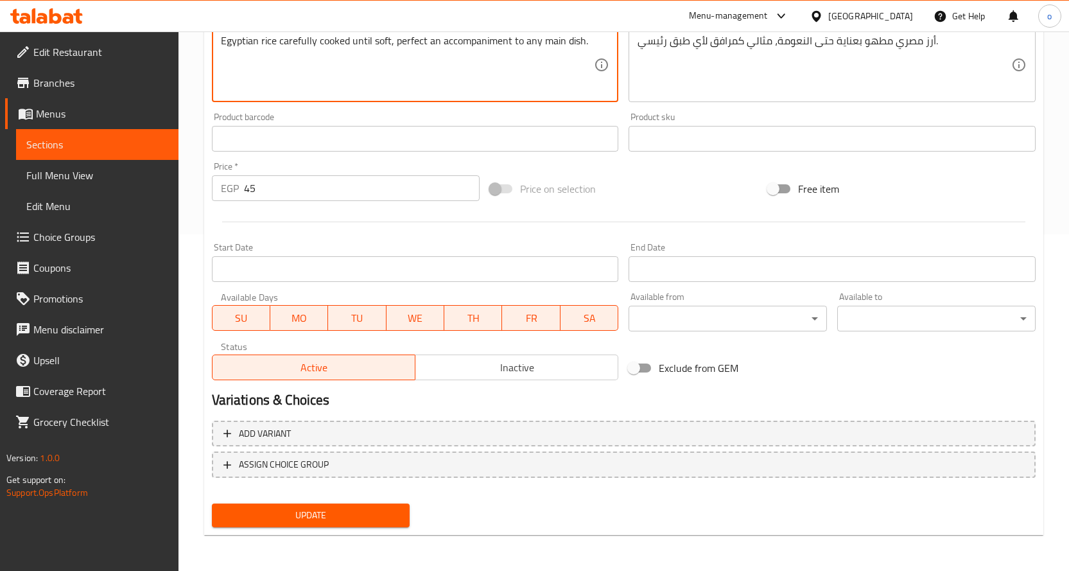
type textarea "Egyptian rice carefully cooked until soft, perfect an accompaniment to any main…"
click at [340, 513] on span "Update" at bounding box center [311, 515] width 178 height 16
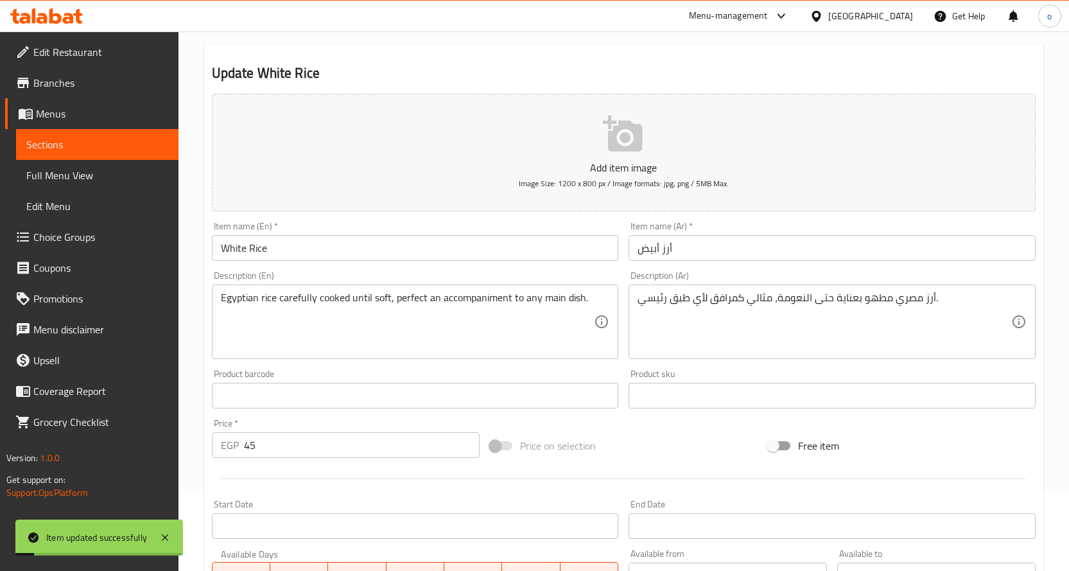
scroll to position [0, 0]
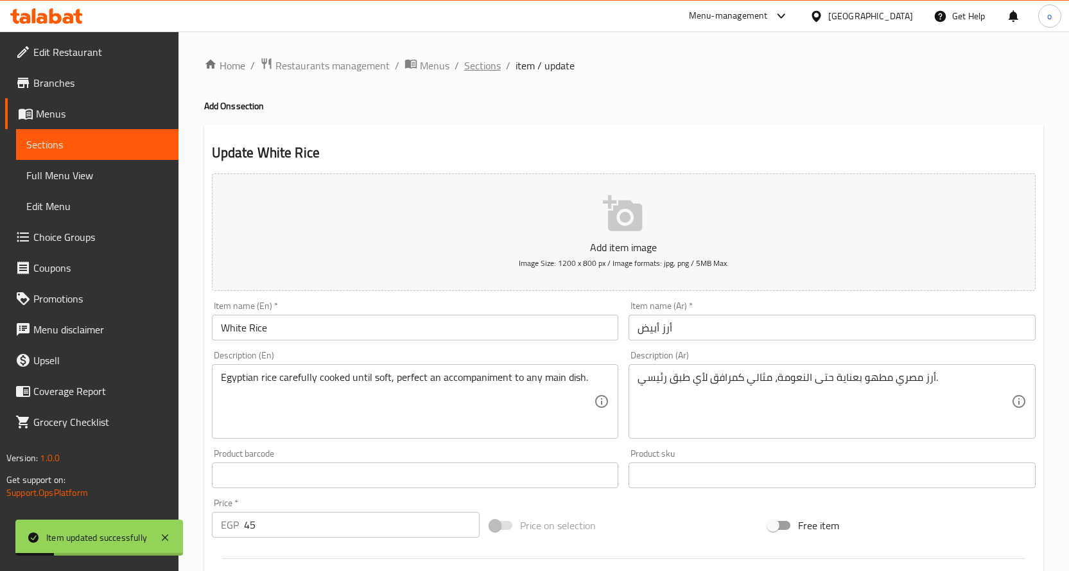
click at [478, 65] on span "Sections" at bounding box center [482, 65] width 37 height 15
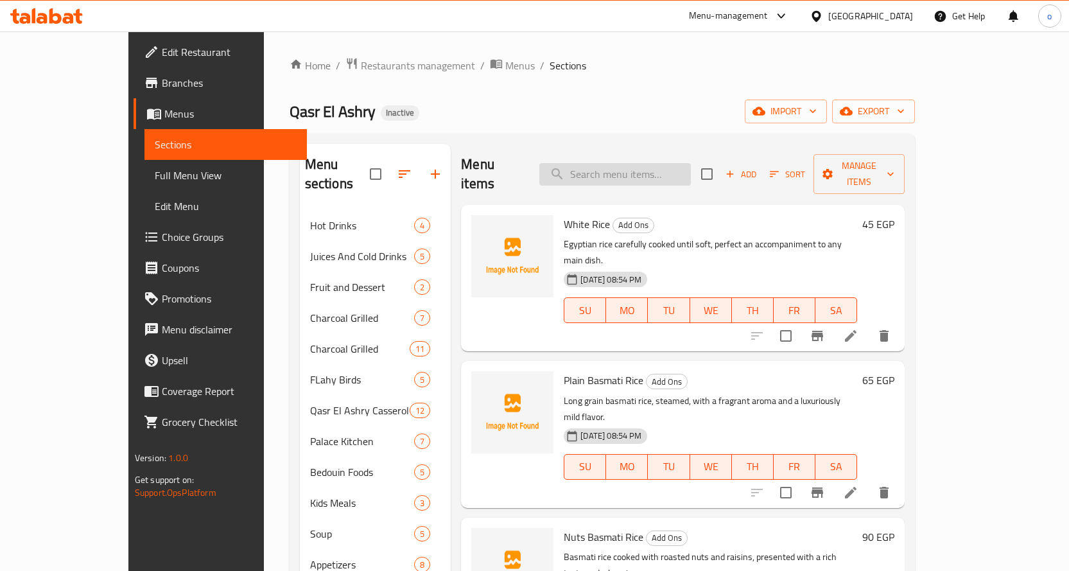
click at [613, 171] on input "search" at bounding box center [615, 174] width 152 height 22
paste input "Rokak with Baladi Ghee Tray"
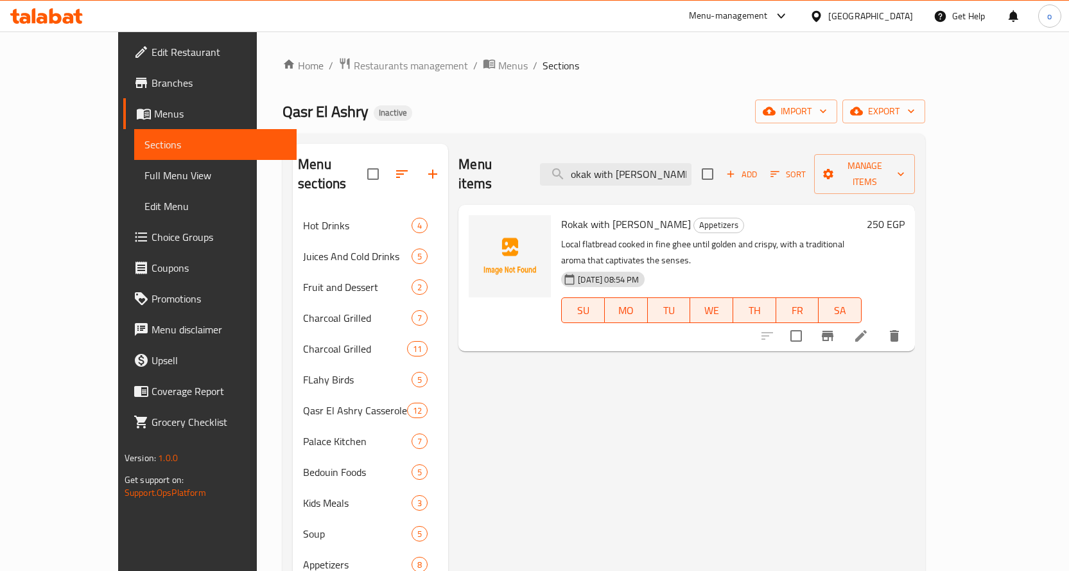
type input "Rokak with Baladi Ghee Tray"
click at [879, 324] on li at bounding box center [861, 335] width 36 height 23
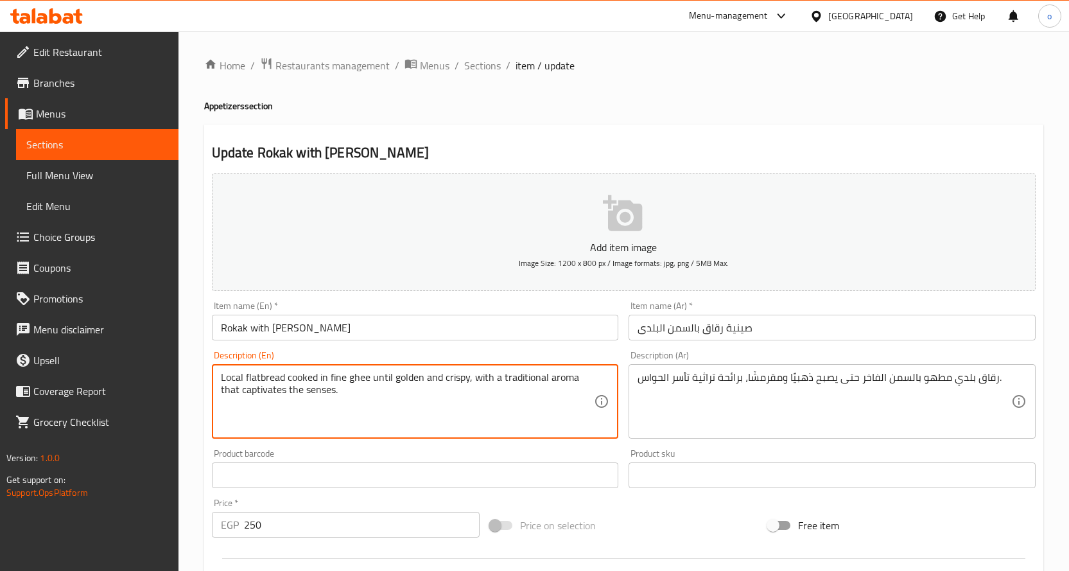
click at [282, 378] on textarea "Local flatbread cooked in fine ghee until golden and crispy, with a traditional…" at bounding box center [408, 401] width 374 height 61
type textarea "R cooked in fine ghee until golden and crispy, with a traditional aroma that ca…"
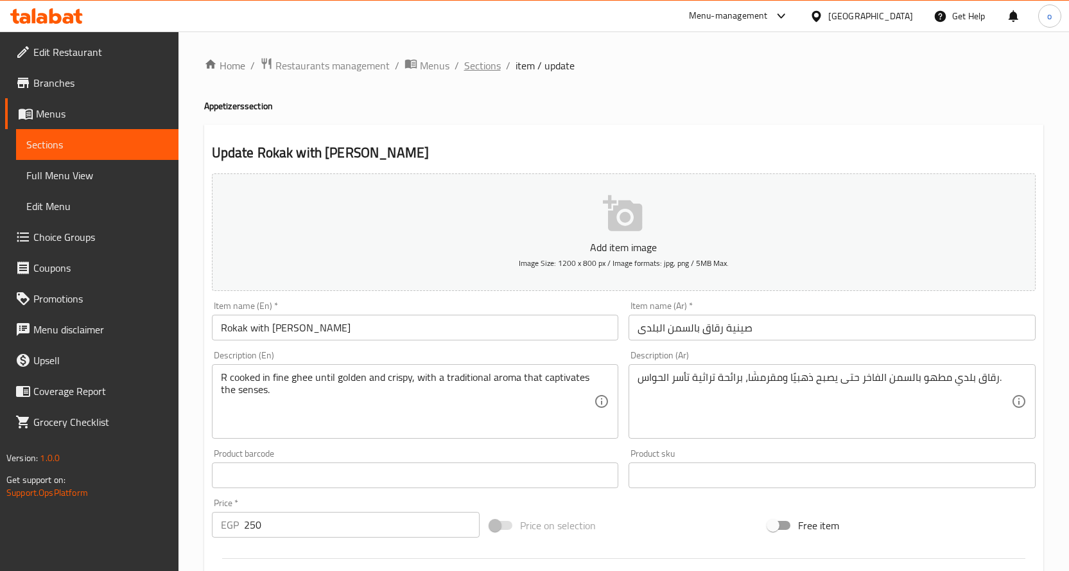
click at [470, 69] on span "Sections" at bounding box center [482, 65] width 37 height 15
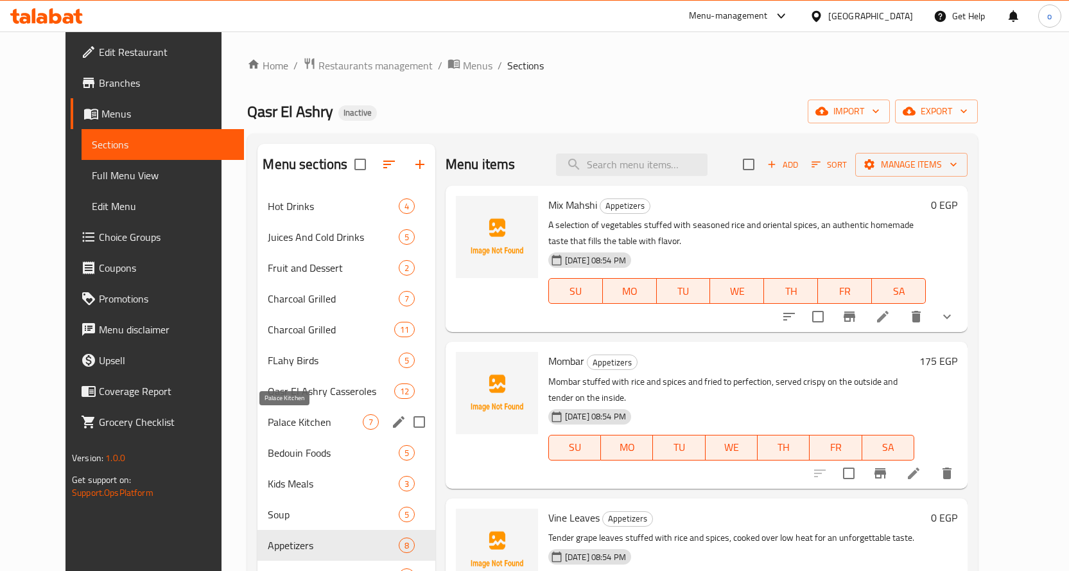
click at [290, 417] on span "Palace Kitchen" at bounding box center [315, 421] width 94 height 15
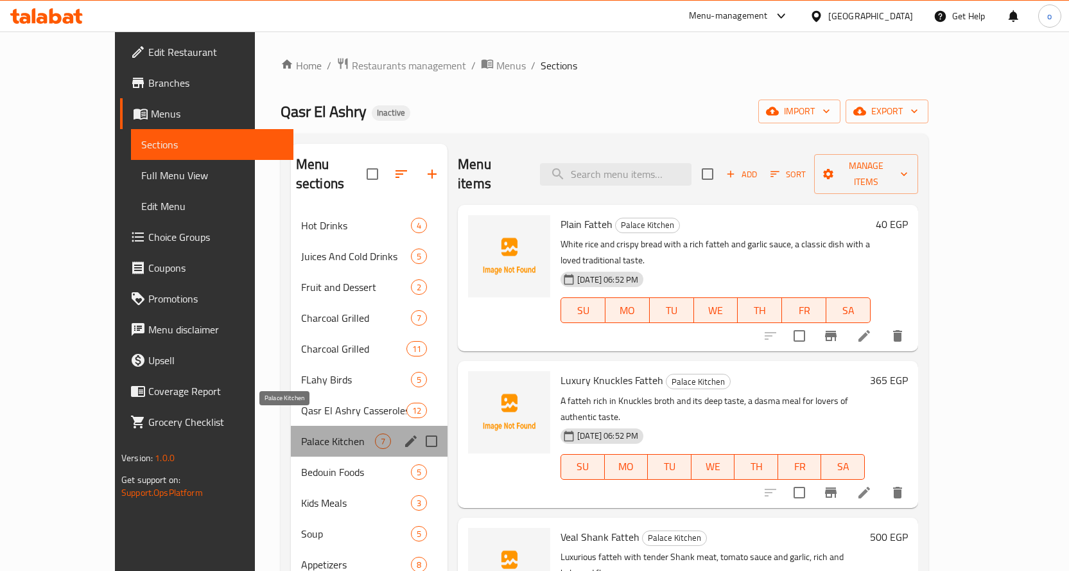
click at [302, 433] on span "Palace Kitchen" at bounding box center [338, 440] width 74 height 15
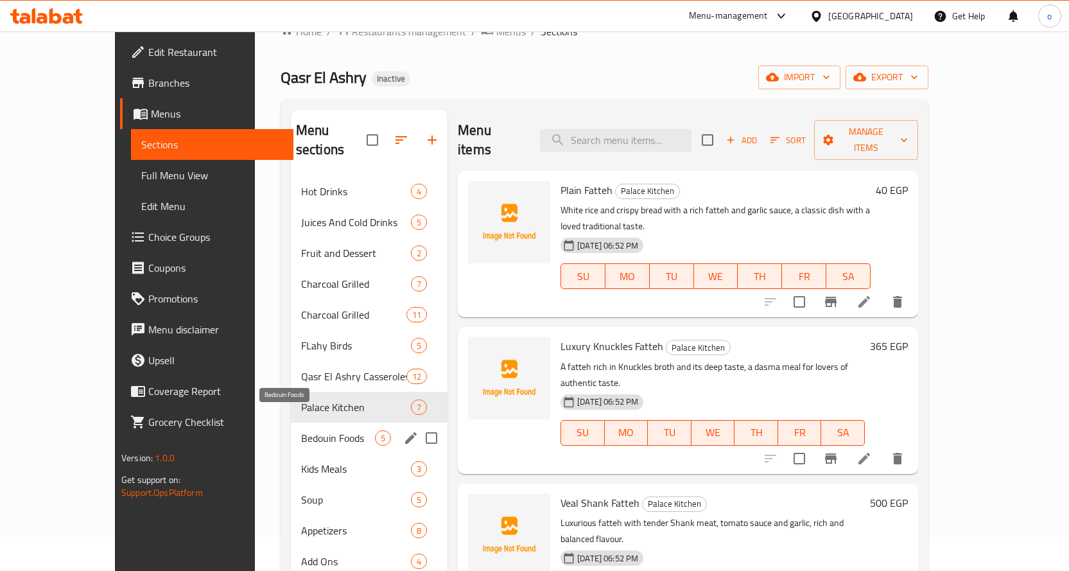
scroll to position [64, 0]
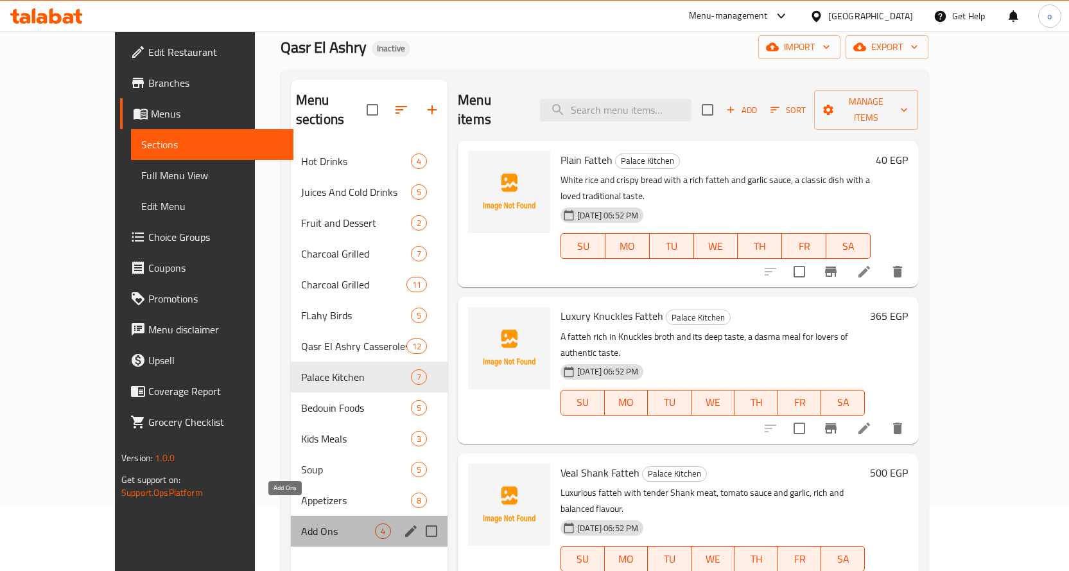
click at [301, 523] on span "Add Ons" at bounding box center [338, 530] width 74 height 15
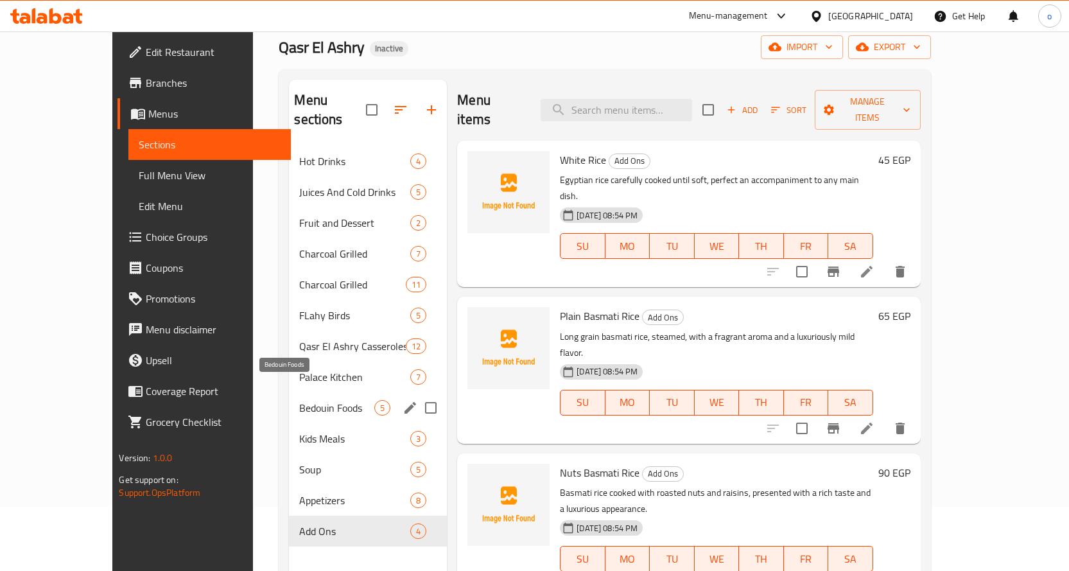
click at [299, 400] on span "Bedouin Foods" at bounding box center [336, 407] width 75 height 15
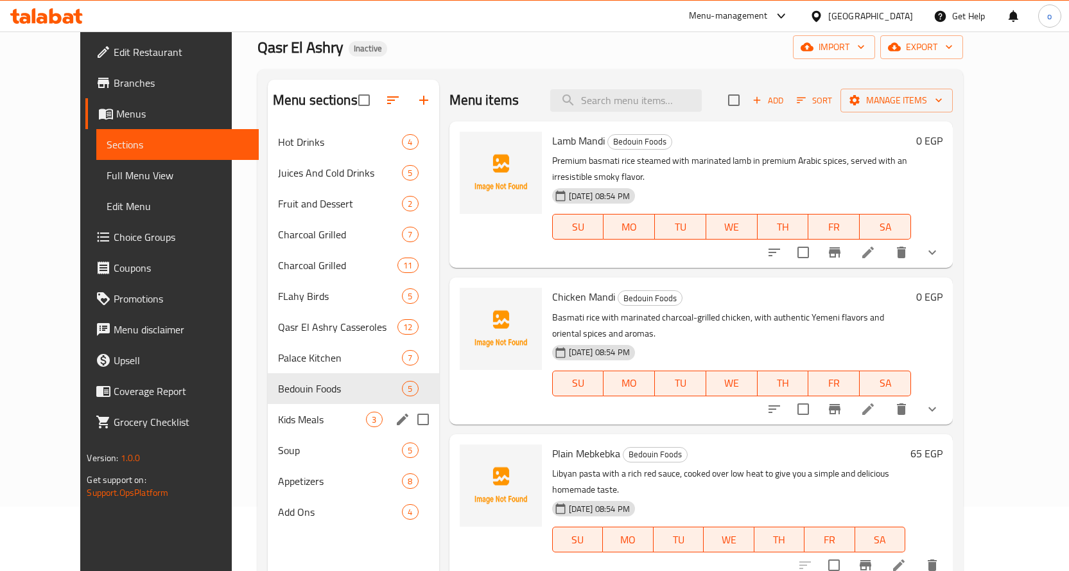
click at [274, 408] on div "Kids Meals 3" at bounding box center [353, 419] width 171 height 31
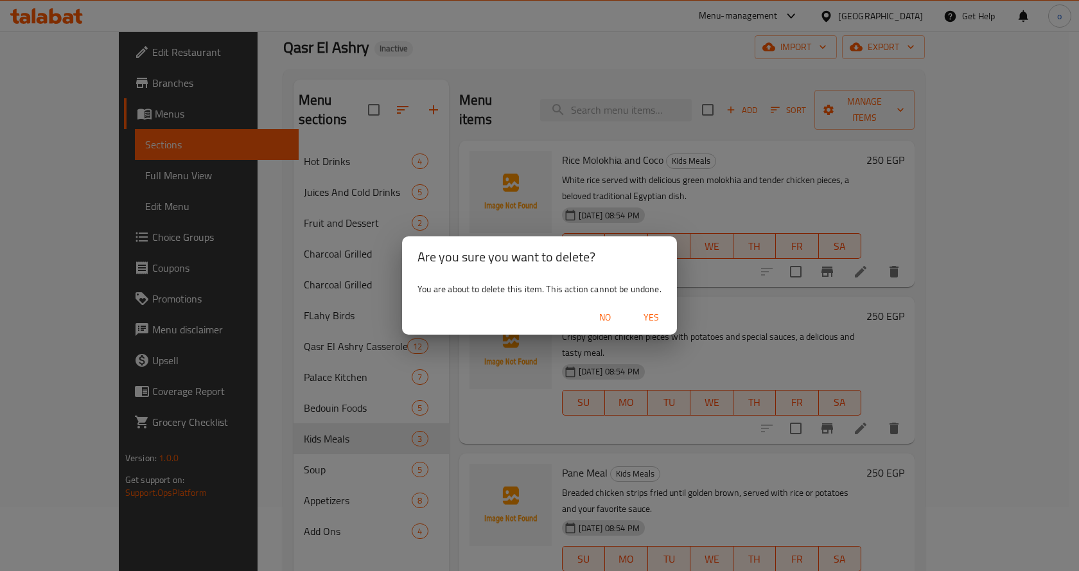
click at [643, 316] on span "Yes" at bounding box center [651, 317] width 31 height 16
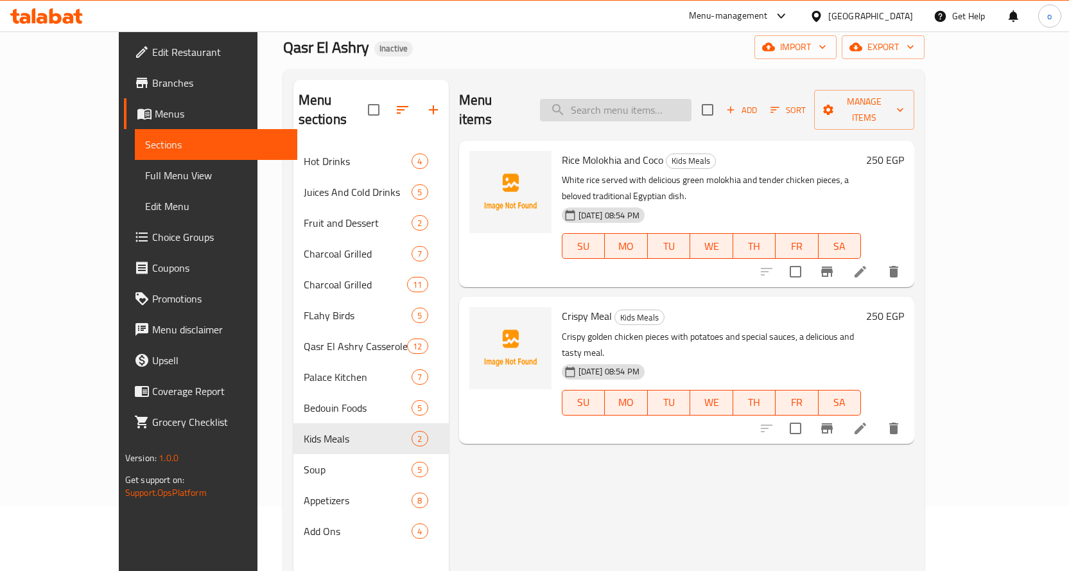
click at [691, 99] on input "search" at bounding box center [616, 110] width 152 height 22
paste input "Crispy Meal"
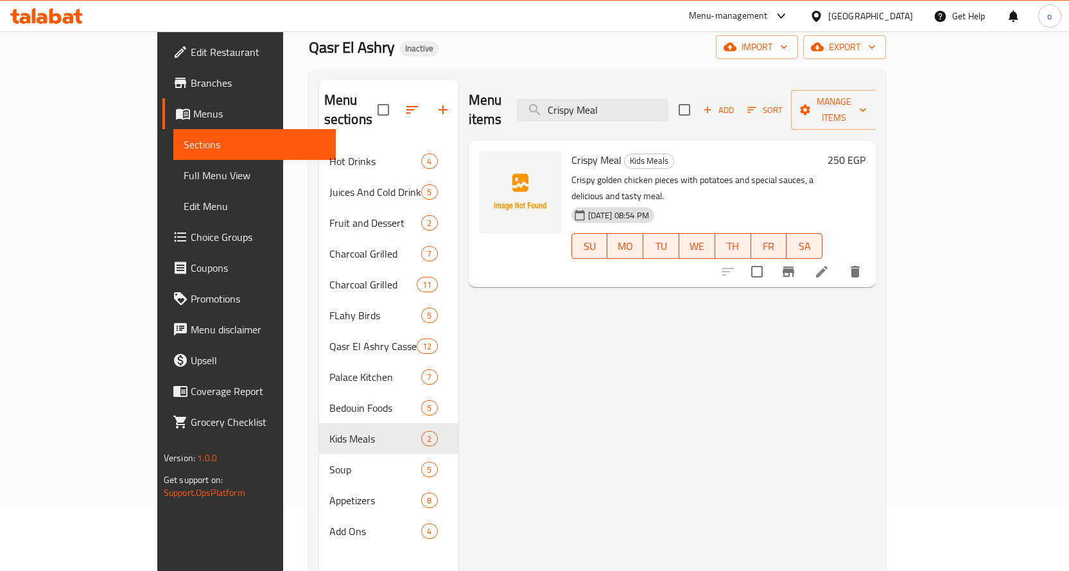
type input "Crispy Meal"
click at [840, 260] on li at bounding box center [822, 271] width 36 height 23
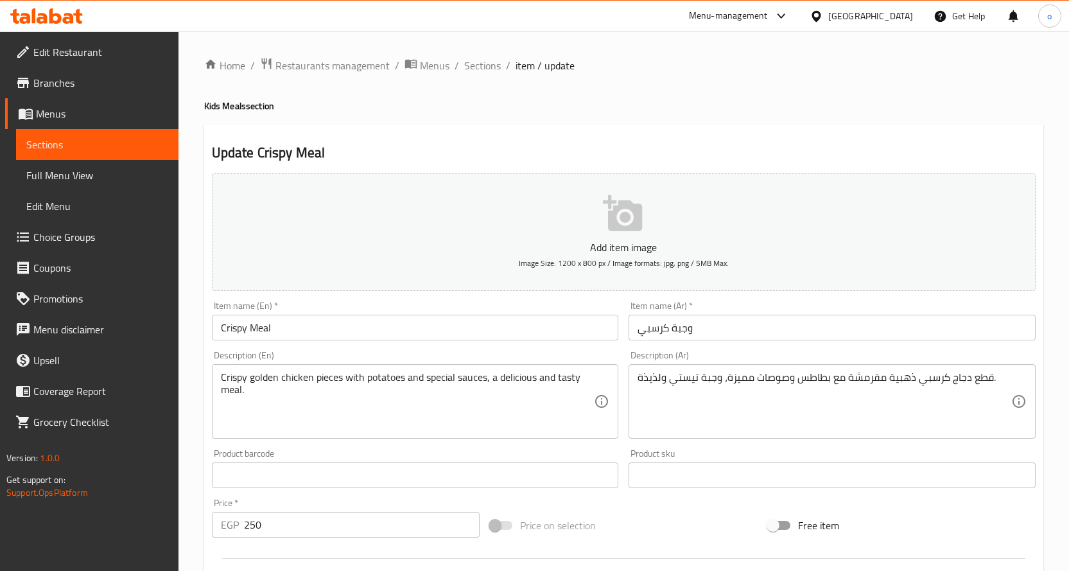
click at [631, 387] on div "قطع دجاج كرسبي ذهبية مقرمشة مع بطاطس وصوصات مميزة، وجبة تيستي ولذيذة. Descripti…" at bounding box center [832, 401] width 407 height 74
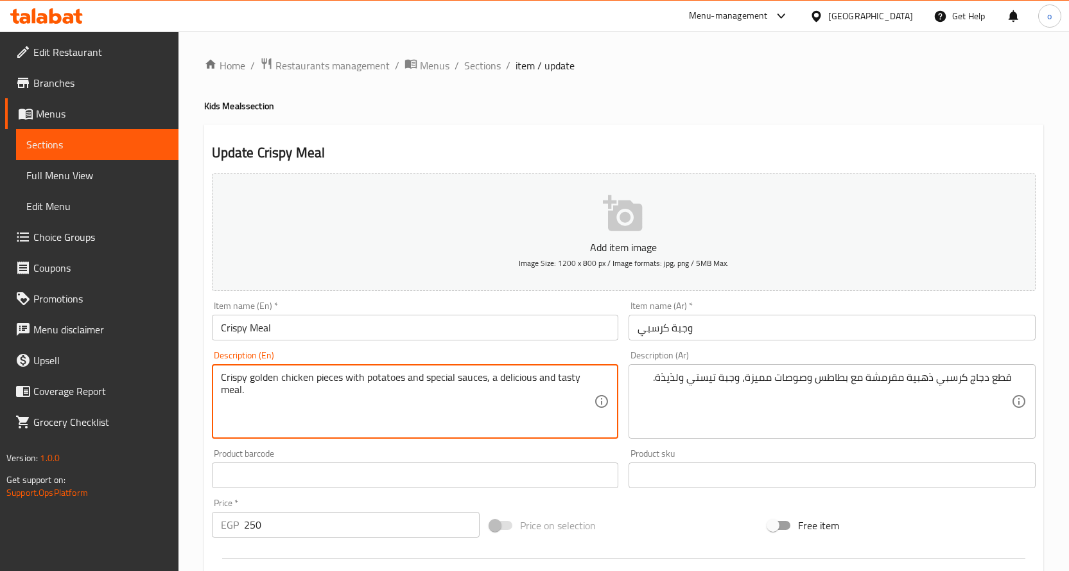
click at [455, 377] on textarea "Crispy golden chicken pieces with potatoes and special sauces, a delicious and …" at bounding box center [408, 401] width 374 height 61
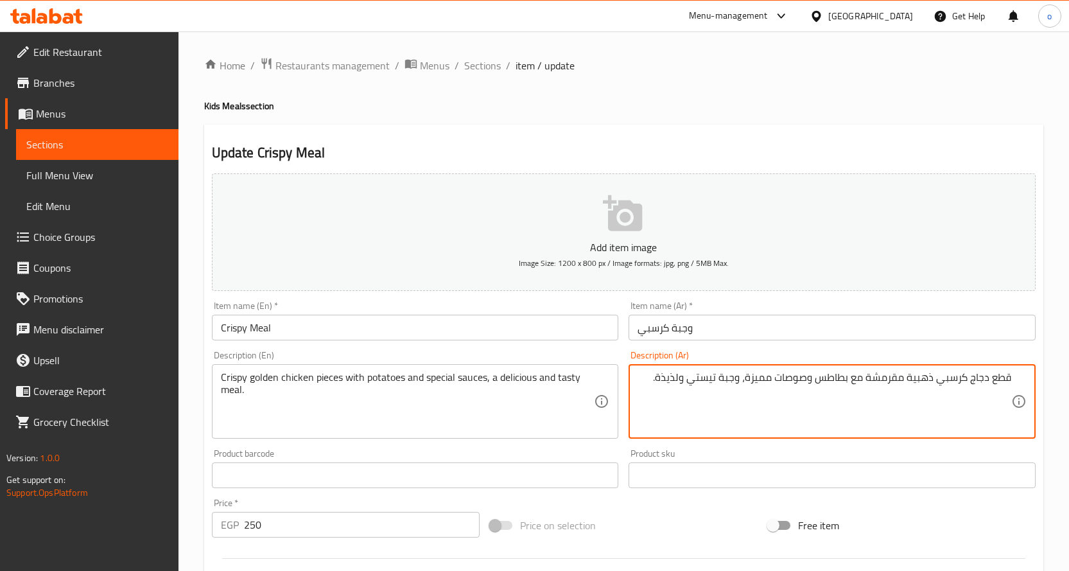
click at [756, 374] on textarea "قطع دجاج كرسبي ذهبية مقرمشة مع بطاطس وصوصات مميزة، وجبة تيستي ولذيذة." at bounding box center [825, 401] width 374 height 61
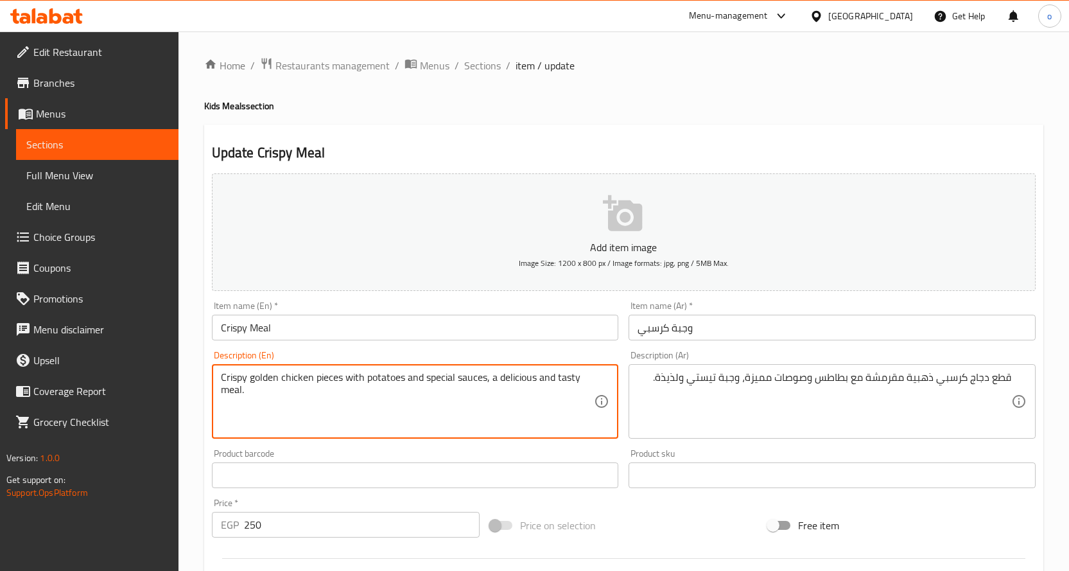
click at [444, 374] on textarea "Crispy golden chicken pieces with potatoes and special sauces, a delicious and …" at bounding box center [408, 401] width 374 height 61
paste textarea "مميزة"
paste textarea "Distinctive"
click at [429, 376] on textarea "Crispy golden chicken pieces with potatoes and Distinctive sauces, a delicious …" at bounding box center [408, 401] width 374 height 61
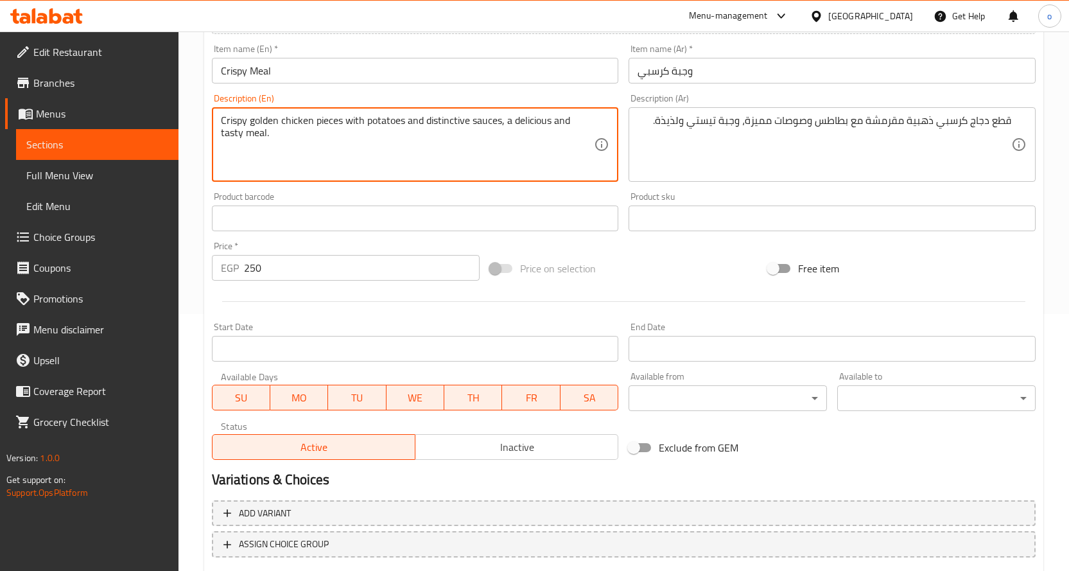
scroll to position [321, 0]
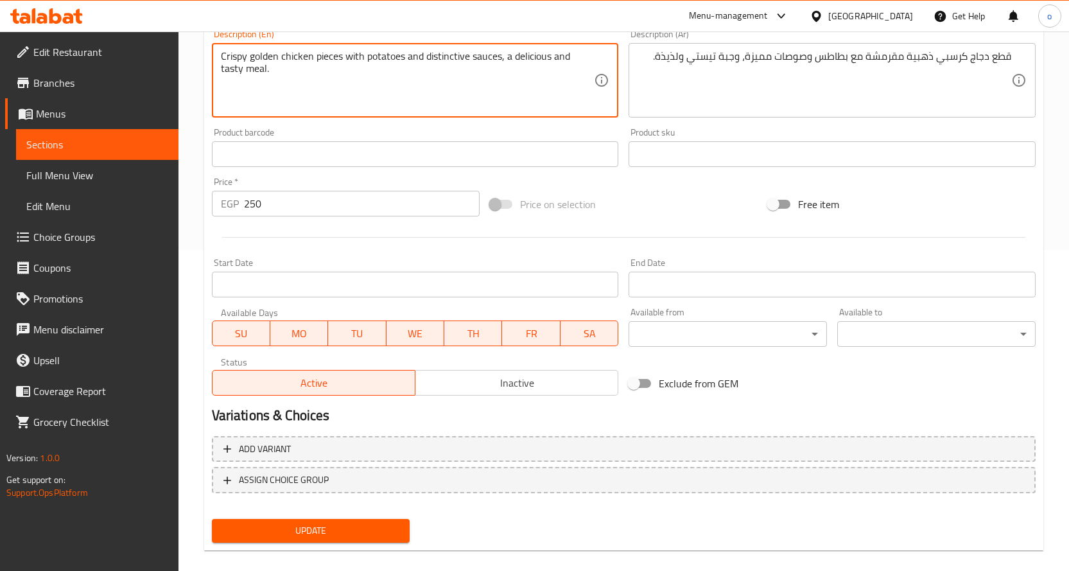
type textarea "Crispy golden chicken pieces with potatoes and distinctive sauces, a delicious …"
click at [383, 536] on span "Update" at bounding box center [311, 531] width 178 height 16
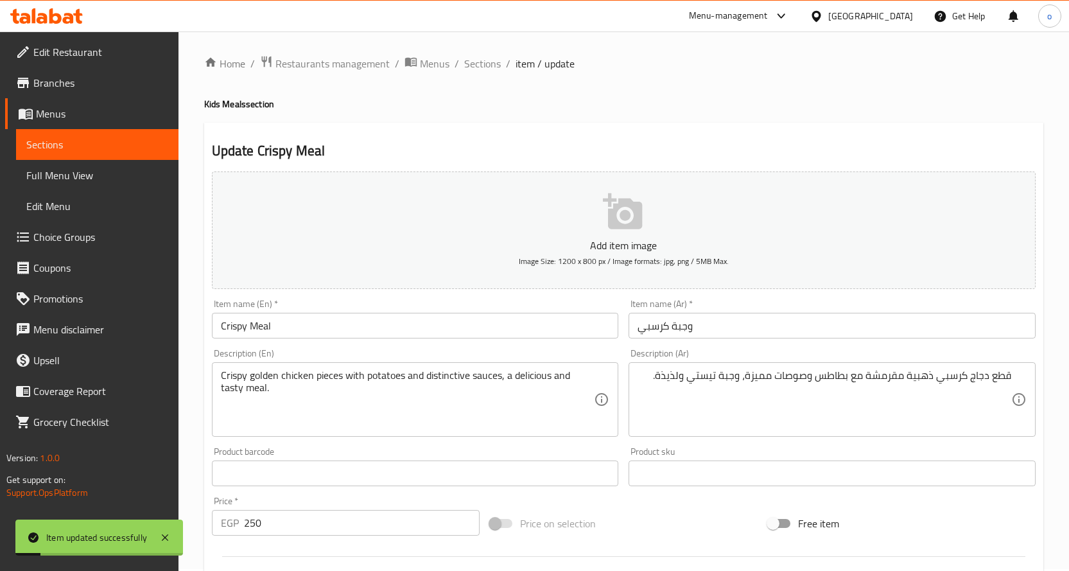
scroll to position [0, 0]
click at [468, 69] on span "Sections" at bounding box center [482, 65] width 37 height 15
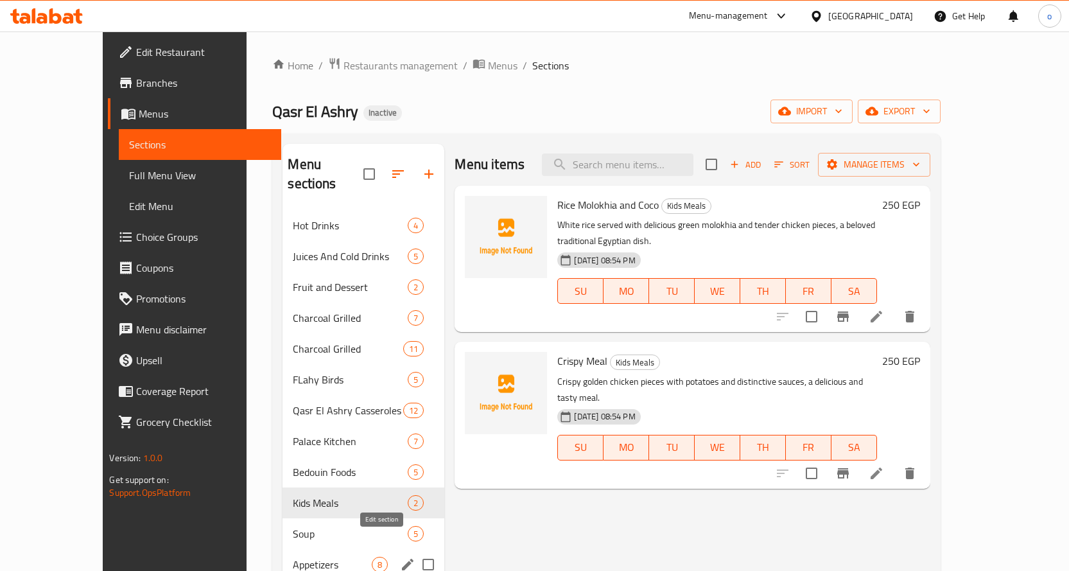
scroll to position [64, 0]
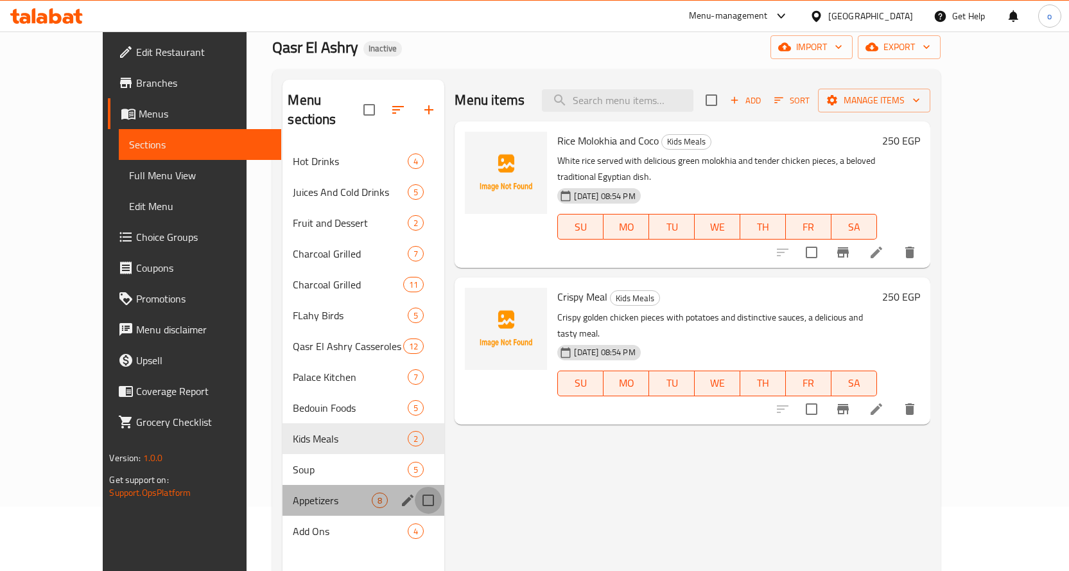
click at [415, 487] on input "Menu sections" at bounding box center [428, 500] width 27 height 27
checkbox input "true"
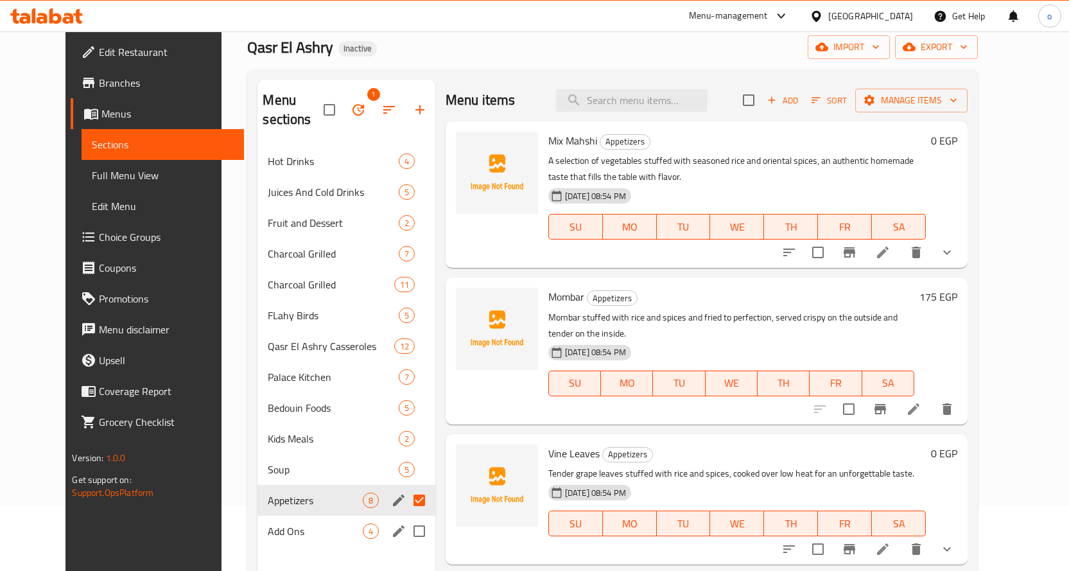
click at [406, 518] on input "Menu sections" at bounding box center [419, 531] width 27 height 27
checkbox input "true"
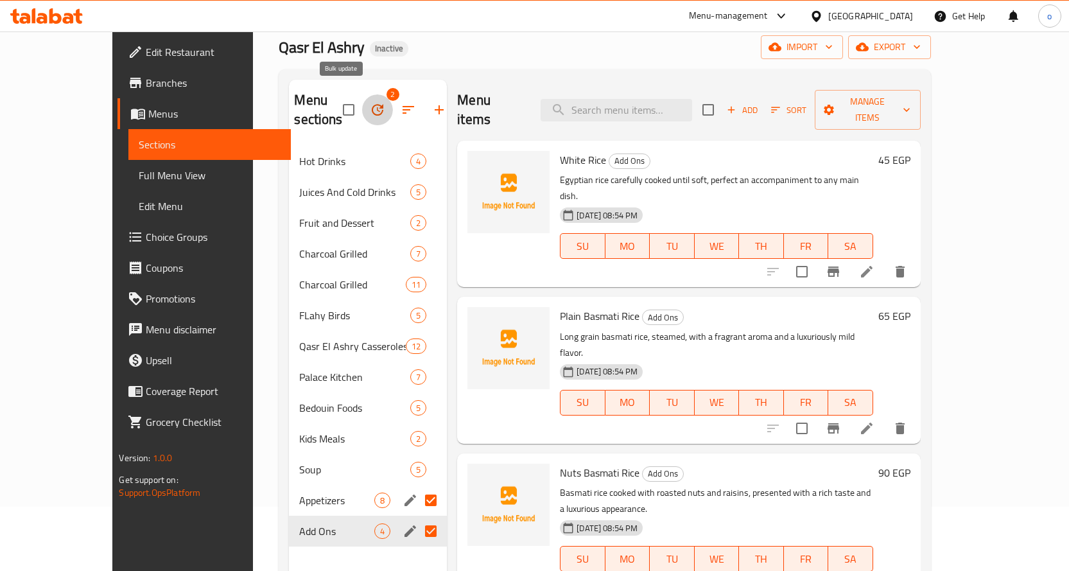
click at [362, 94] on button "button" at bounding box center [377, 109] width 31 height 31
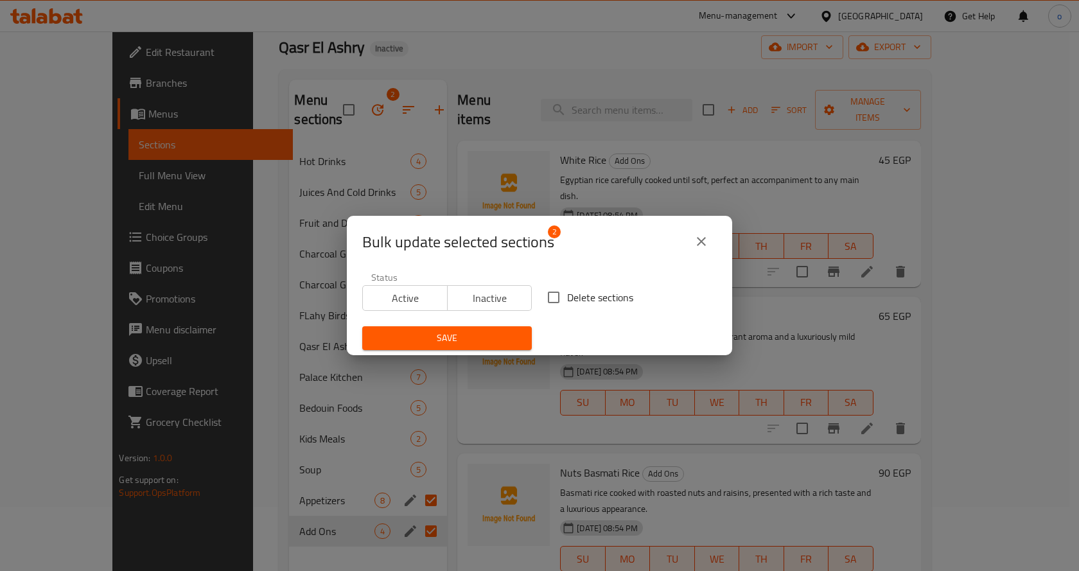
click at [562, 291] on input "Delete sections" at bounding box center [553, 297] width 27 height 27
checkbox input "true"
click at [497, 331] on span "Save" at bounding box center [446, 338] width 149 height 16
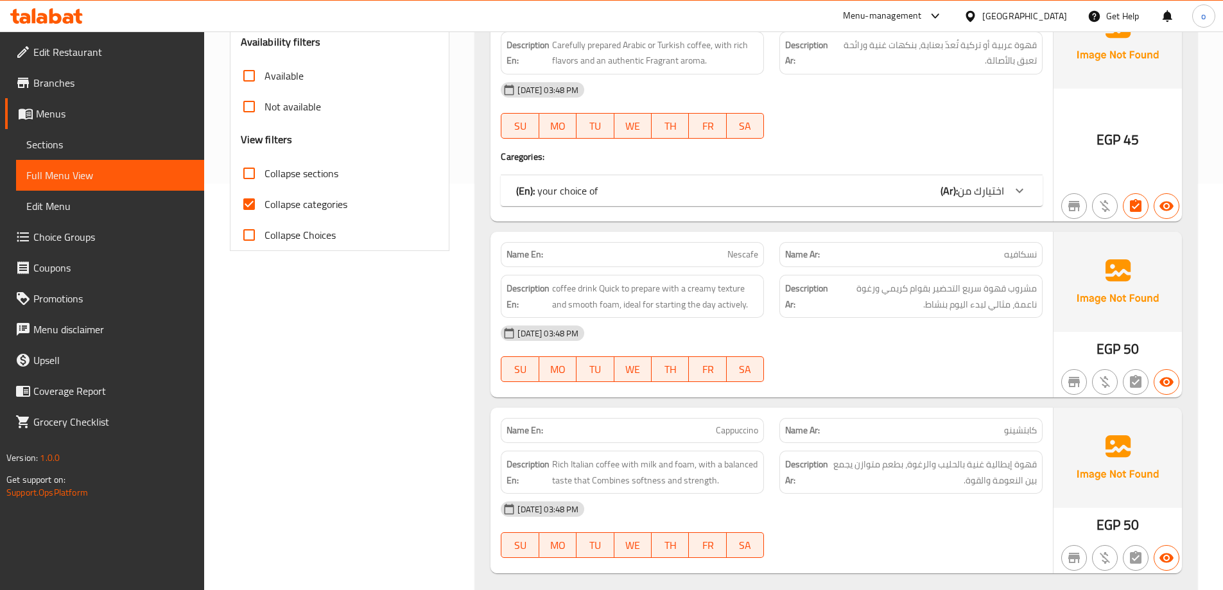
scroll to position [449, 0]
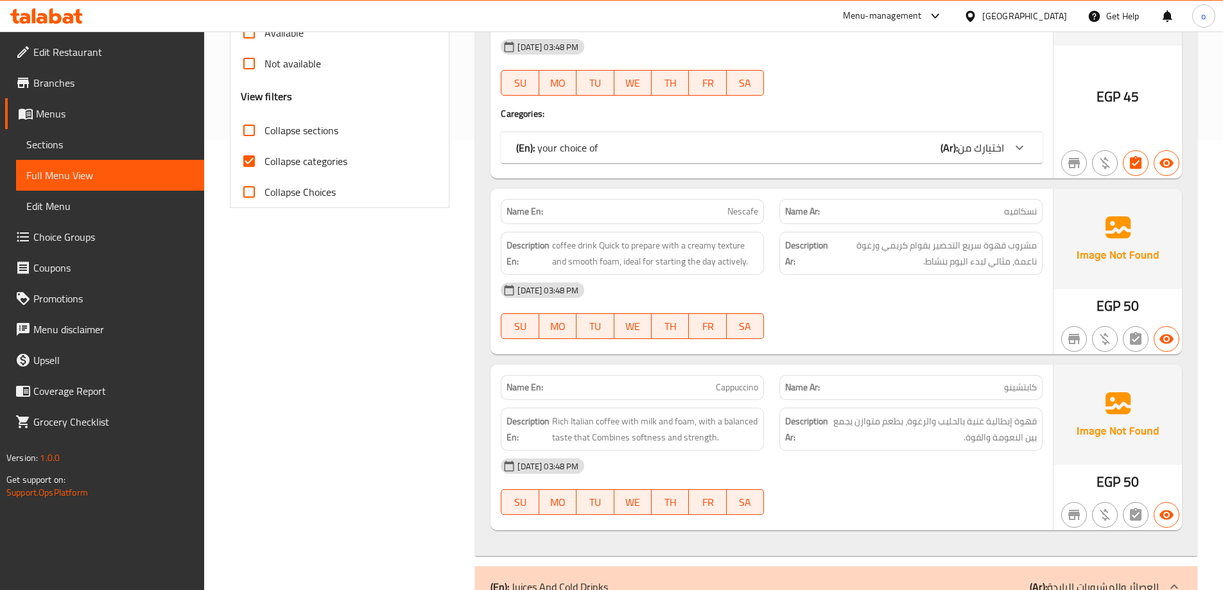
click at [294, 132] on span "Collapse sections" at bounding box center [302, 130] width 74 height 15
click at [265, 132] on input "Collapse sections" at bounding box center [249, 130] width 31 height 31
checkbox input "true"
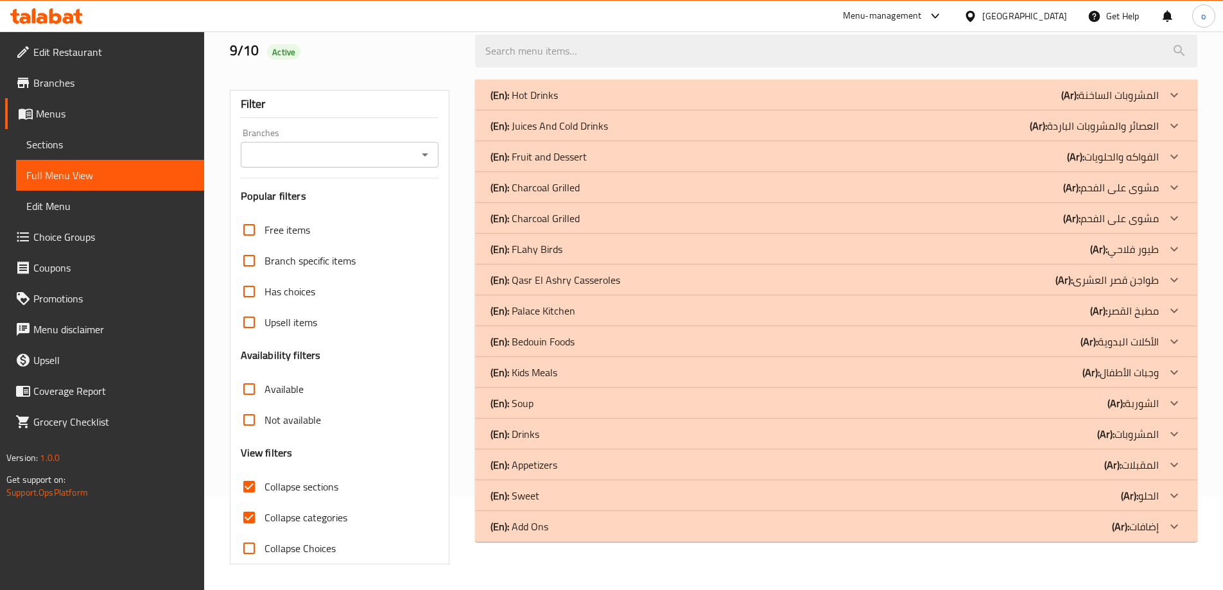
scroll to position [93, 0]
click at [271, 519] on span "Collapse categories" at bounding box center [306, 517] width 83 height 15
click at [265, 519] on input "Collapse categories" at bounding box center [249, 517] width 31 height 31
checkbox input "false"
click at [1083, 430] on div "(En): Drinks (Ar): المشروبات" at bounding box center [825, 433] width 668 height 15
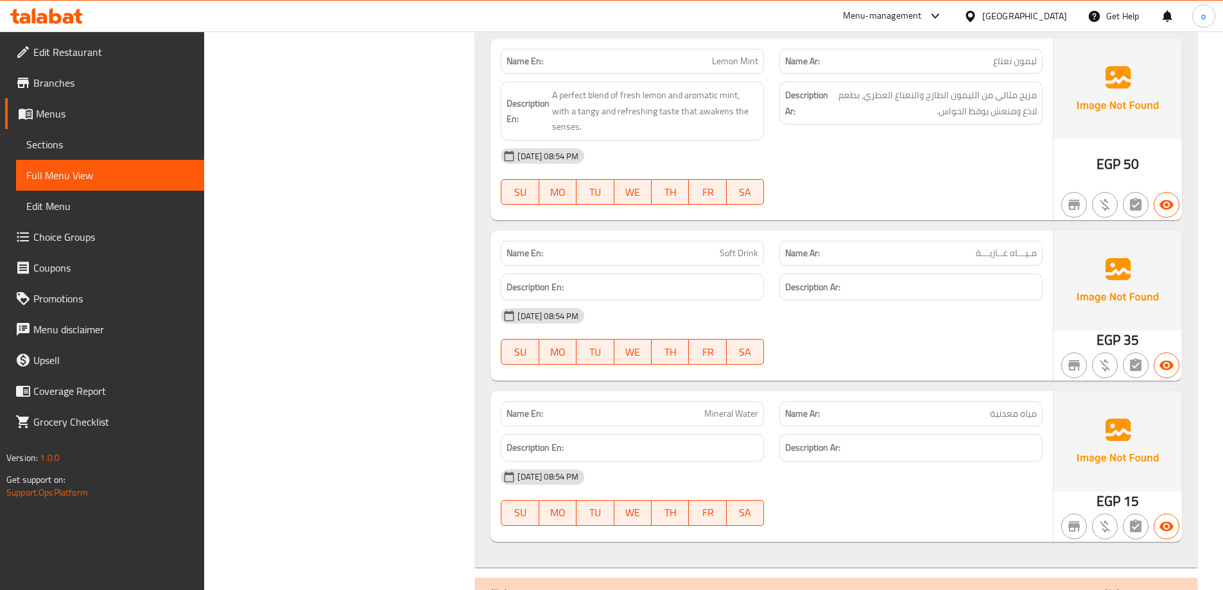
scroll to position [1691, 0]
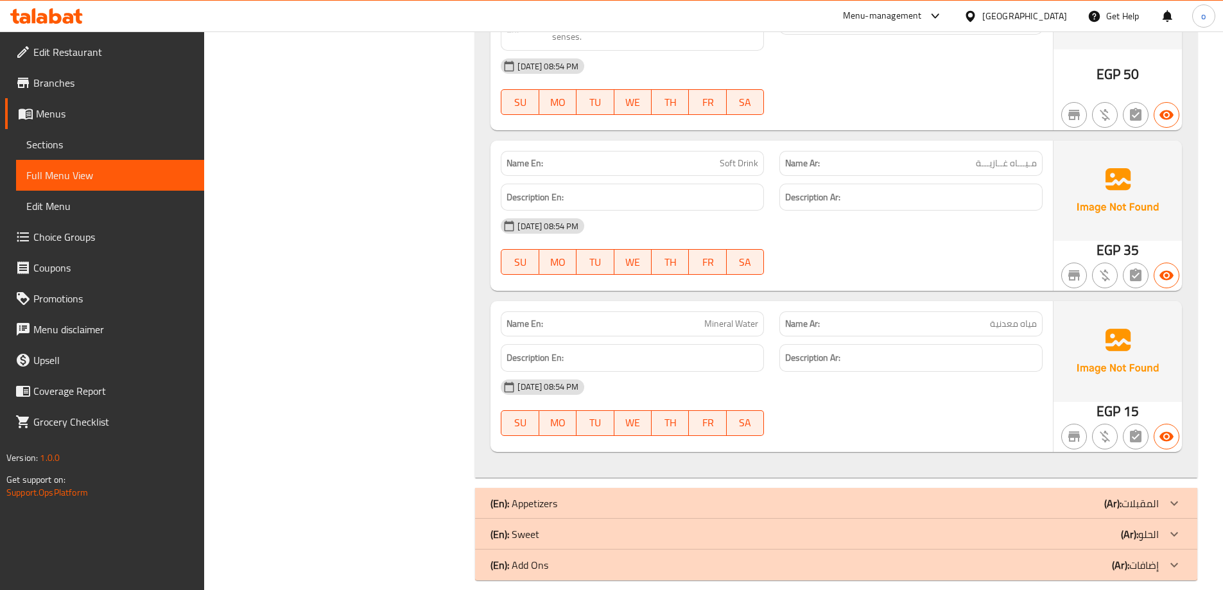
click at [1104, 494] on b "(Ar):" at bounding box center [1112, 503] width 17 height 19
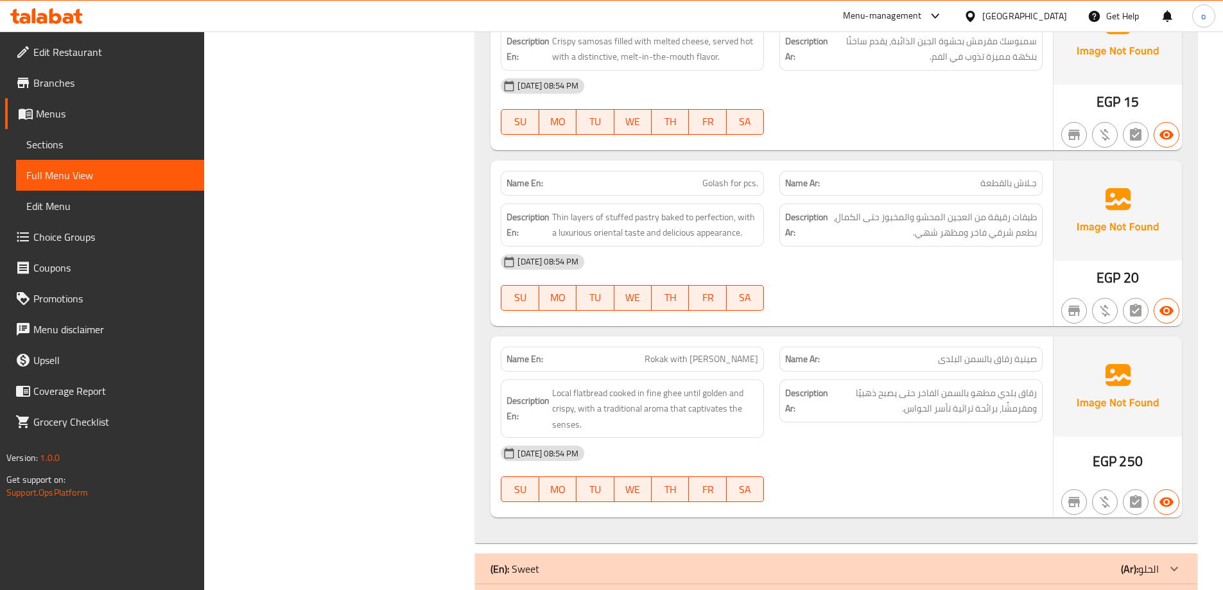
scroll to position [3625, 0]
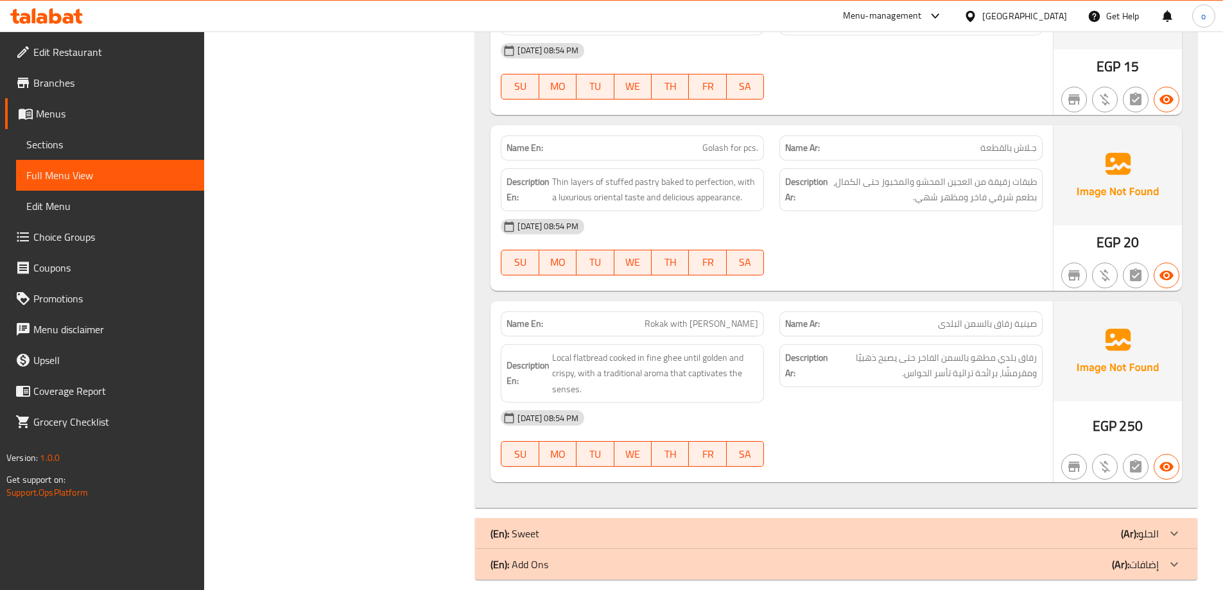
click at [1118, 526] on div "(En): Sweet (Ar): الحلو" at bounding box center [825, 533] width 668 height 15
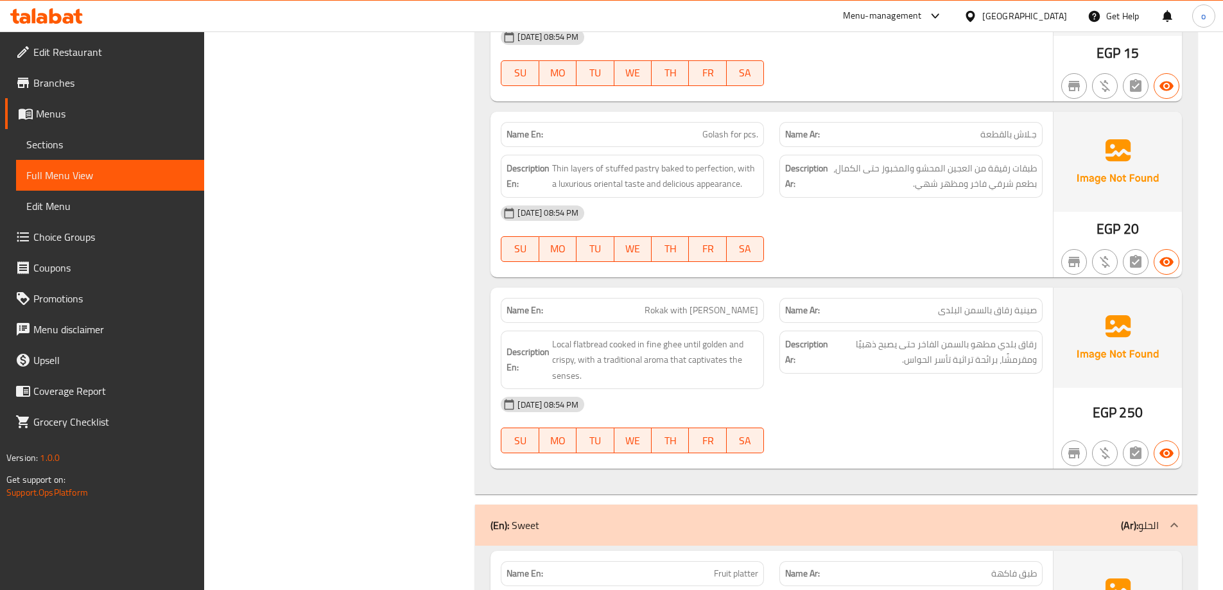
scroll to position [4049, 0]
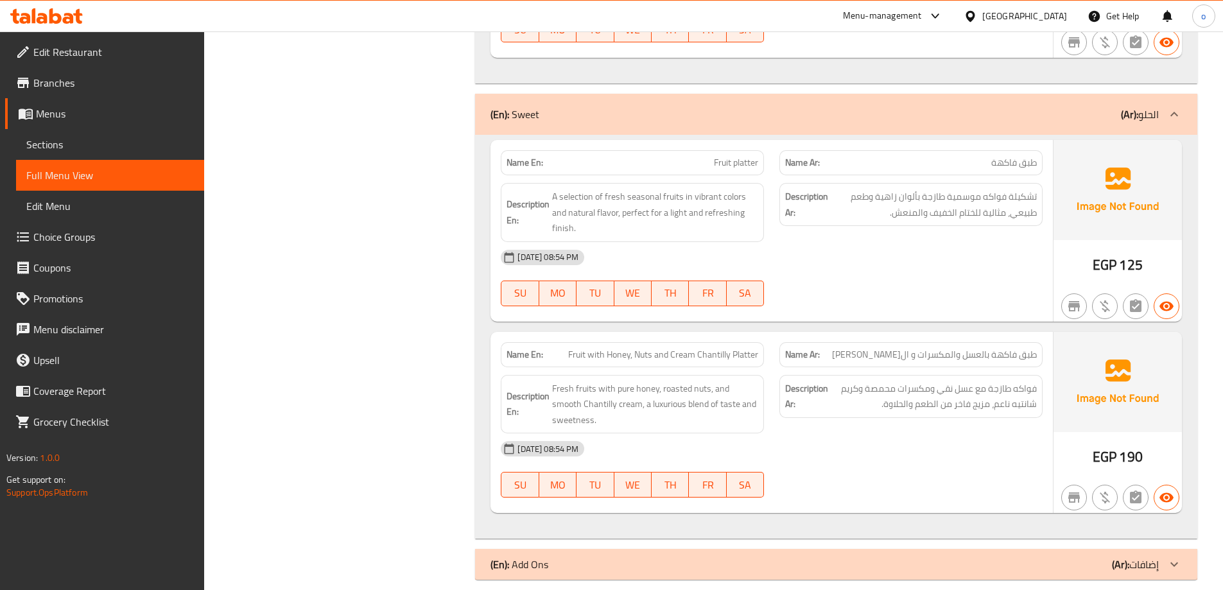
click at [1127, 555] on b "(Ar):" at bounding box center [1120, 564] width 17 height 19
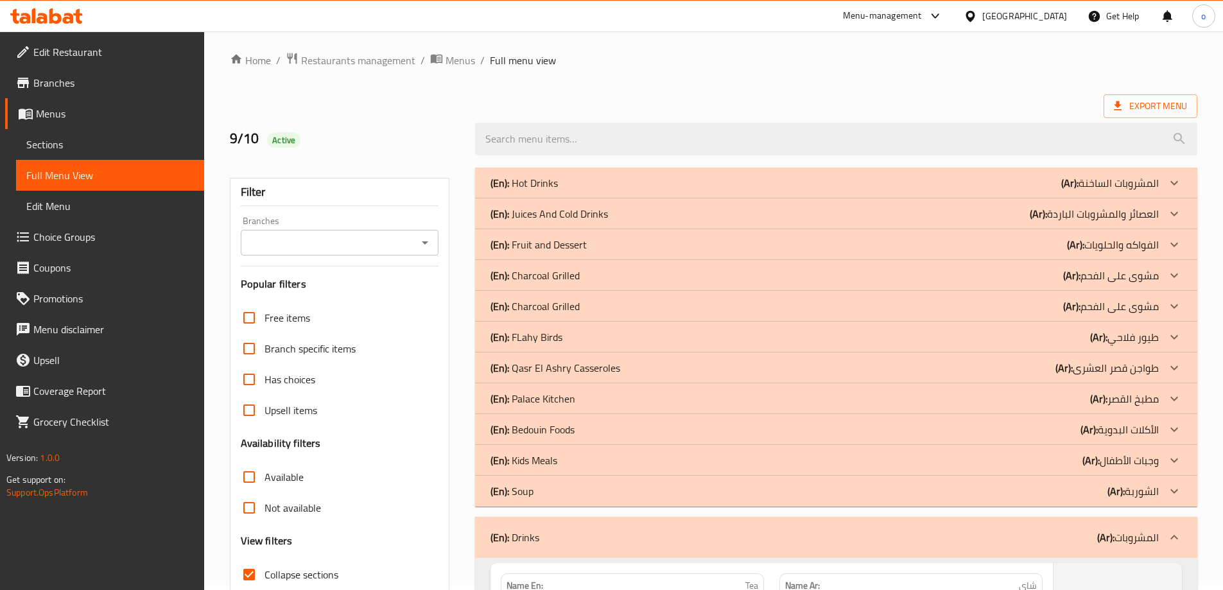
scroll to position [0, 0]
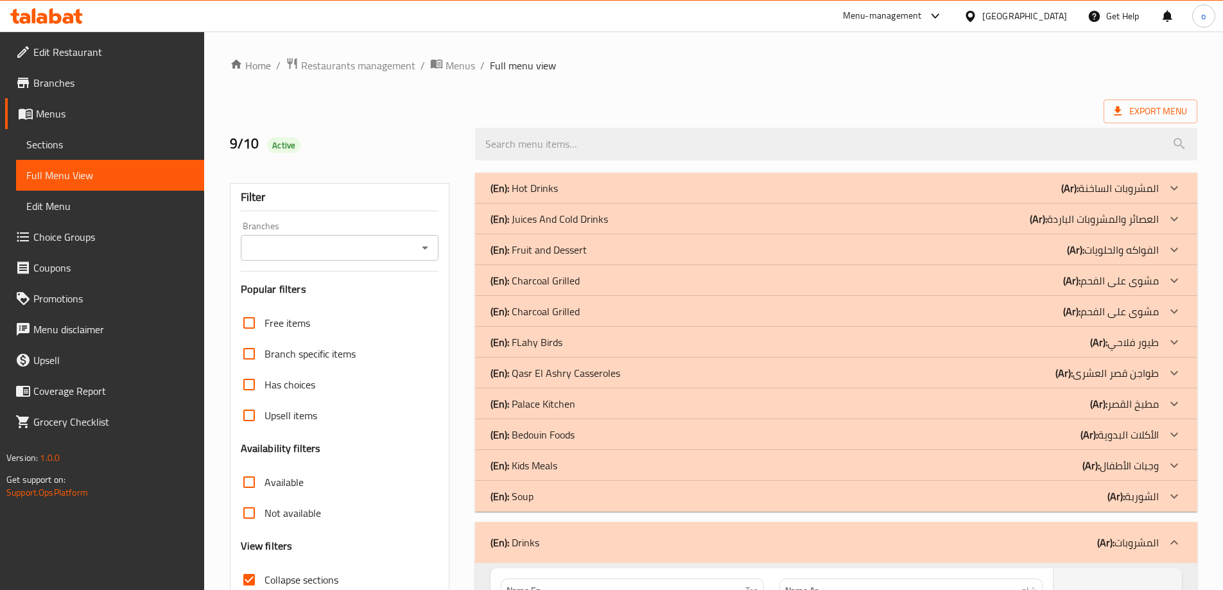
click at [1169, 492] on icon at bounding box center [1174, 496] width 15 height 15
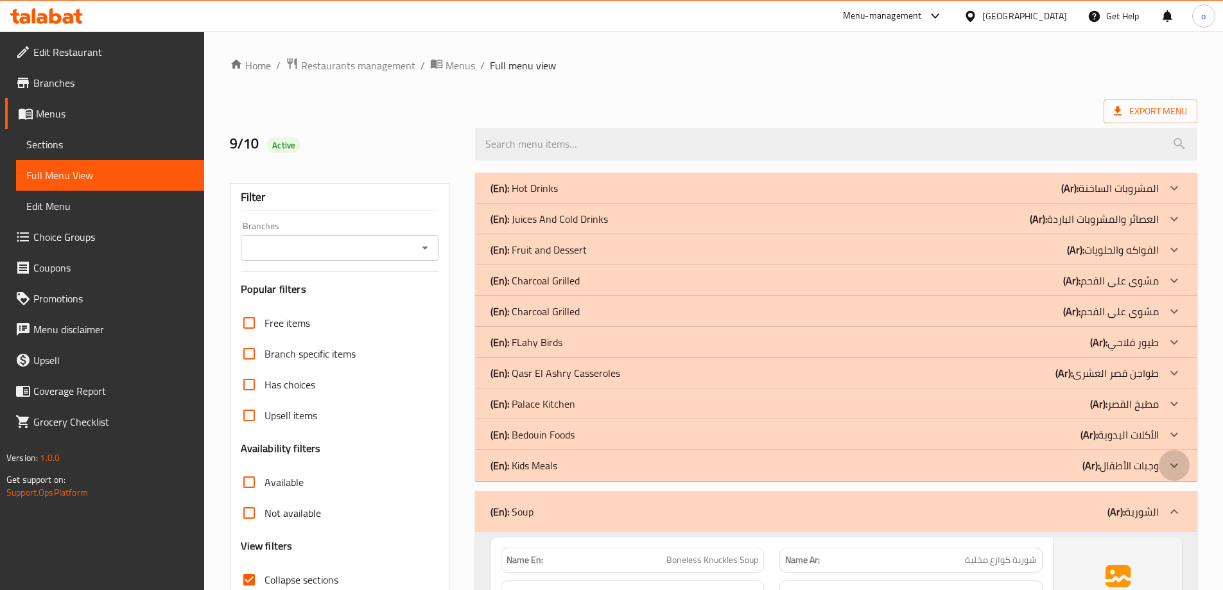
click at [1171, 469] on icon at bounding box center [1174, 465] width 15 height 15
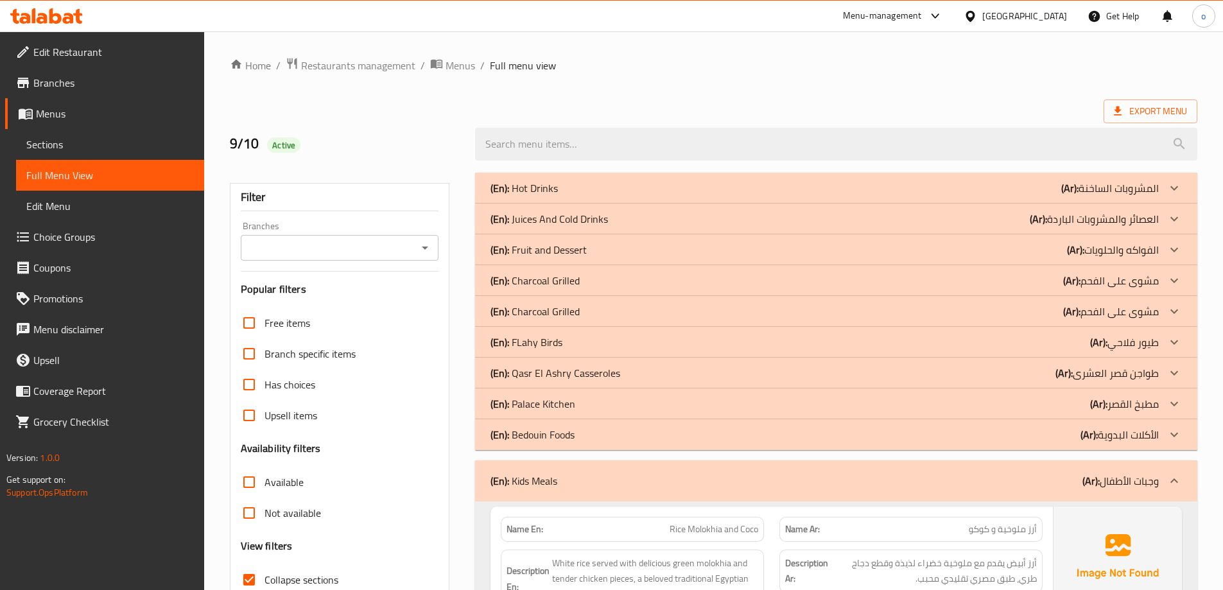
click at [1174, 442] on div at bounding box center [1174, 434] width 31 height 31
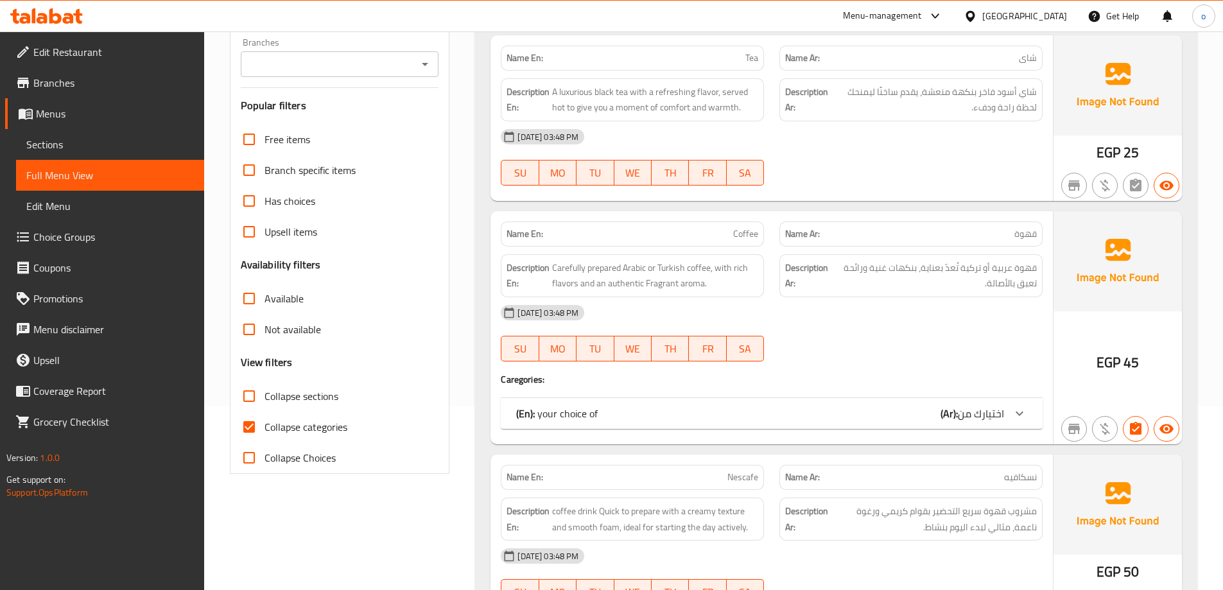
scroll to position [193, 0]
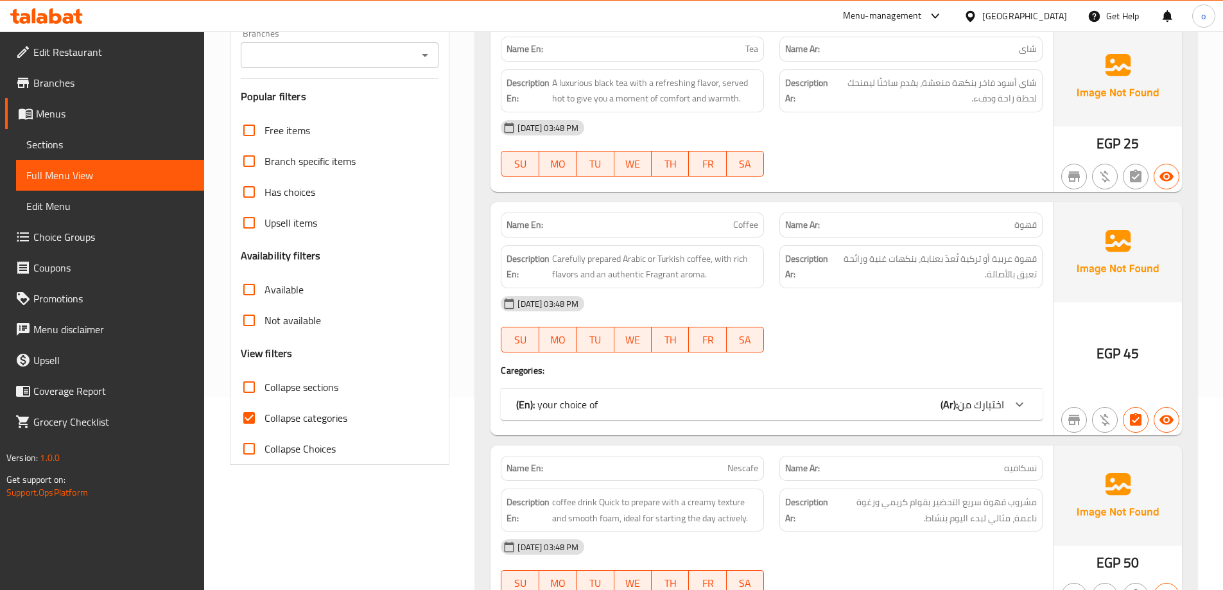
click at [319, 418] on span "Collapse categories" at bounding box center [306, 417] width 83 height 15
click at [265, 418] on input "Collapse categories" at bounding box center [249, 418] width 31 height 31
checkbox input "false"
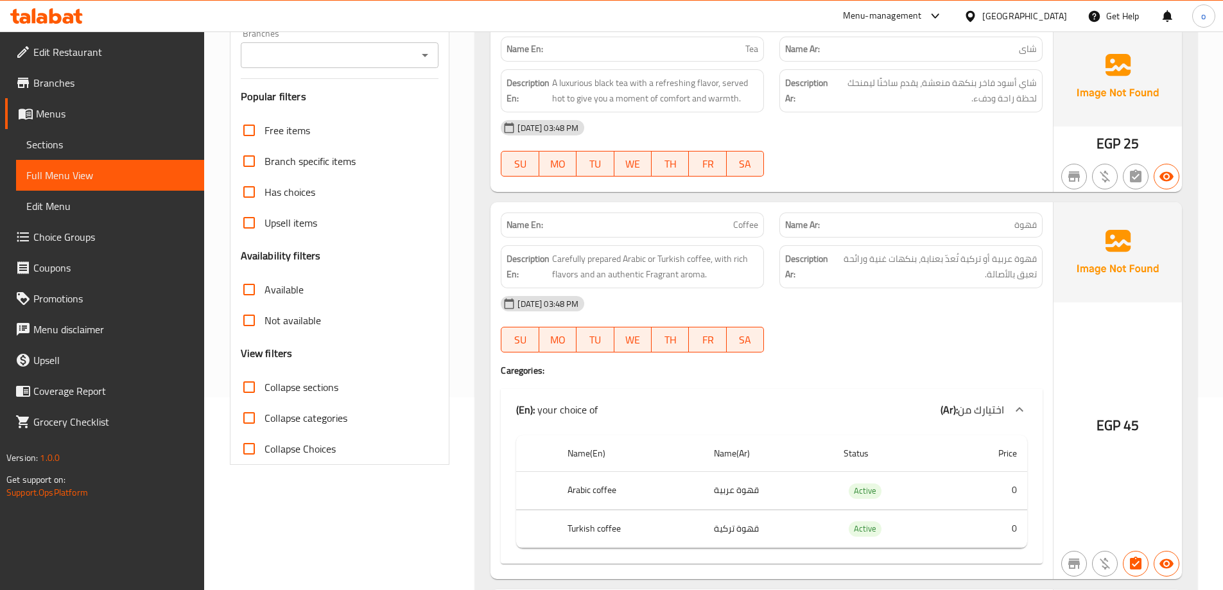
click at [308, 388] on span "Collapse sections" at bounding box center [302, 386] width 74 height 15
click at [265, 388] on input "Collapse sections" at bounding box center [249, 387] width 31 height 31
checkbox input "true"
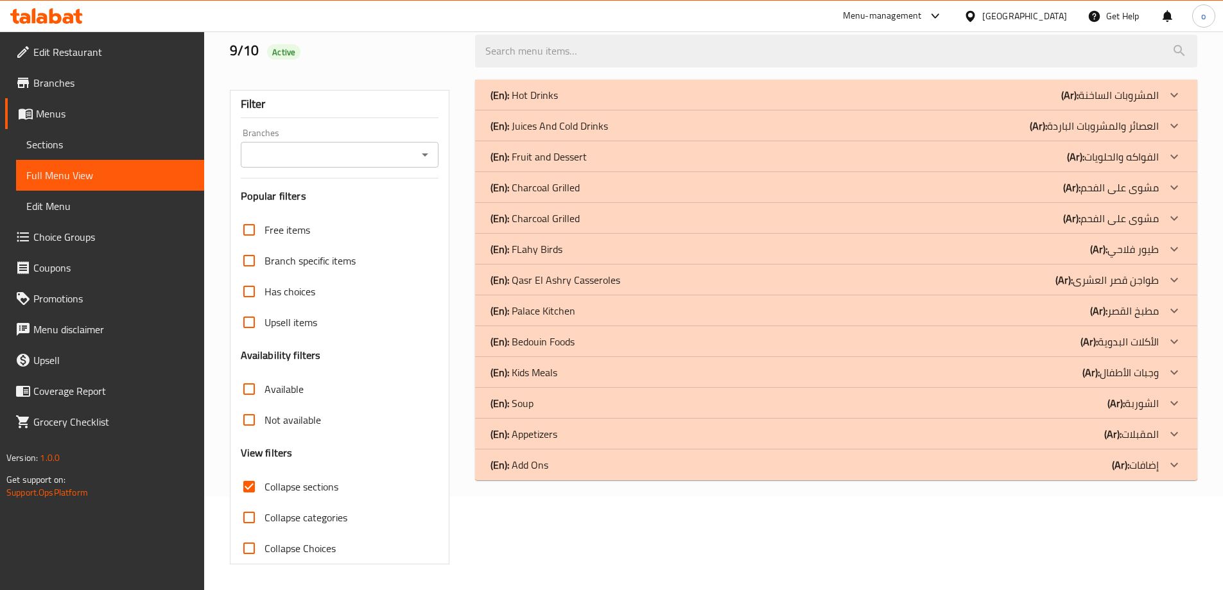
scroll to position [93, 0]
click at [1175, 337] on icon at bounding box center [1174, 341] width 15 height 15
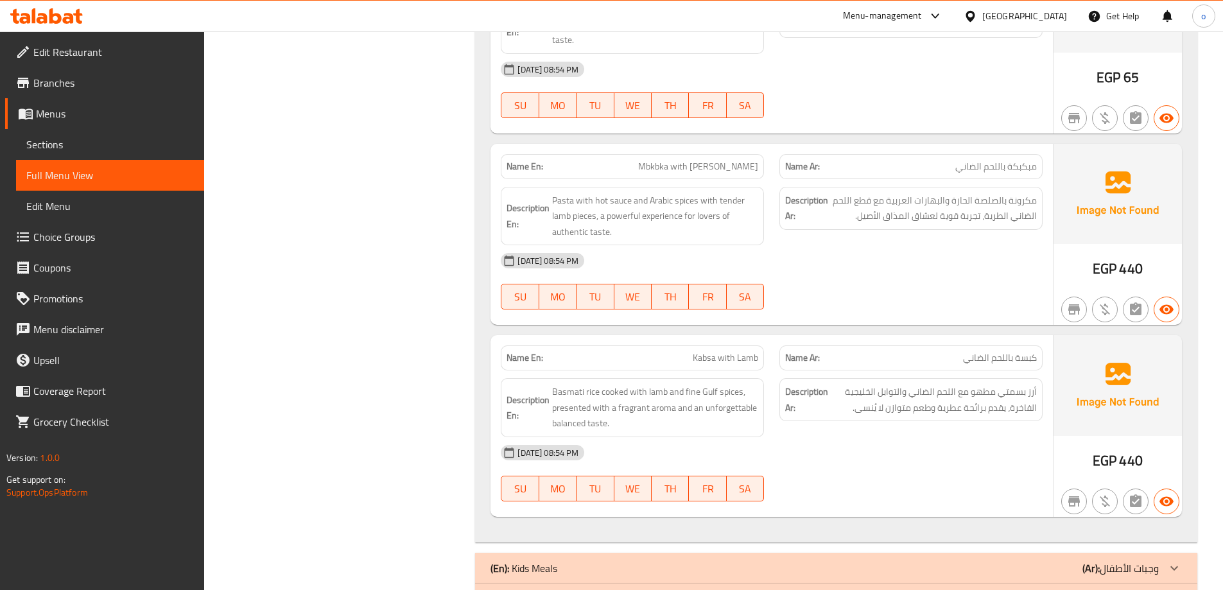
scroll to position [1441, 0]
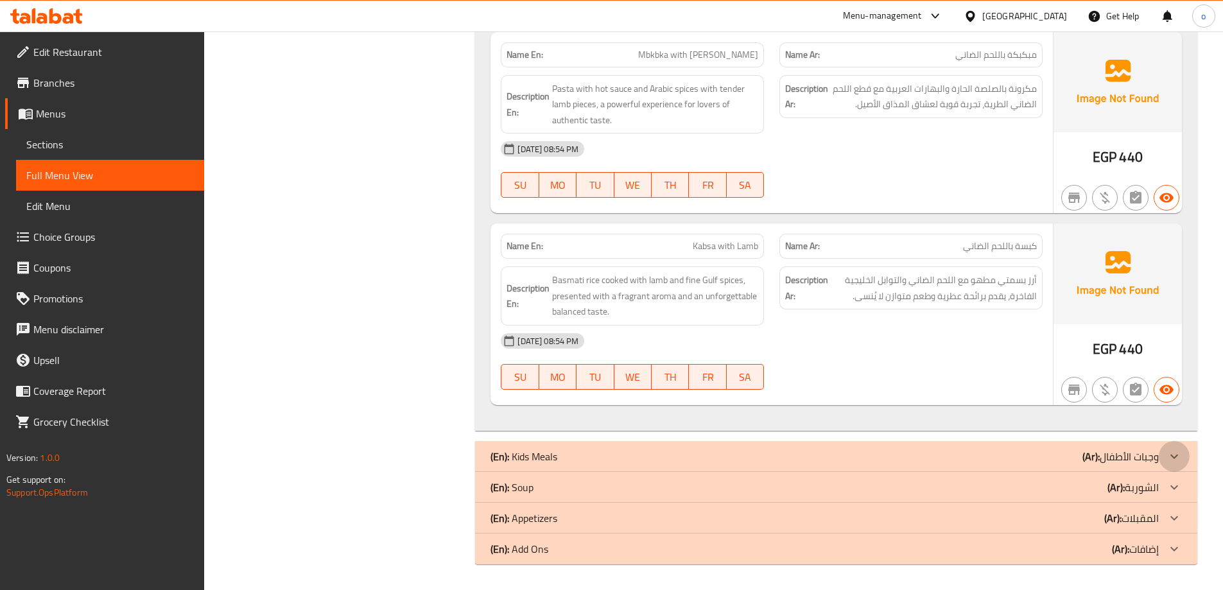
click at [1167, 458] on icon at bounding box center [1174, 456] width 15 height 15
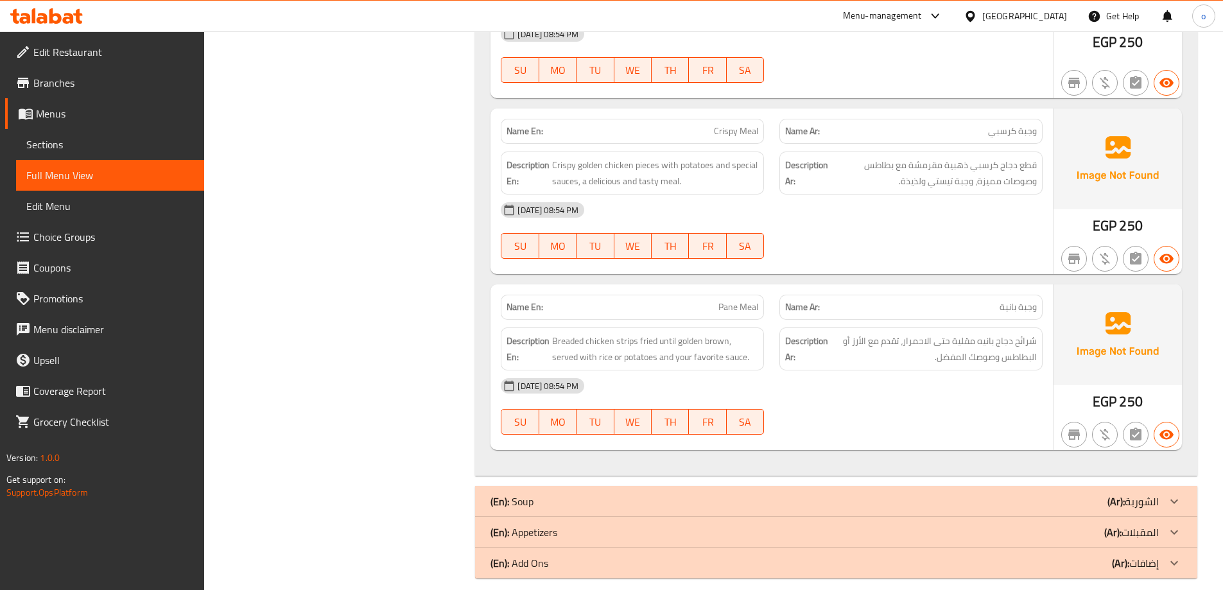
scroll to position [2026, 0]
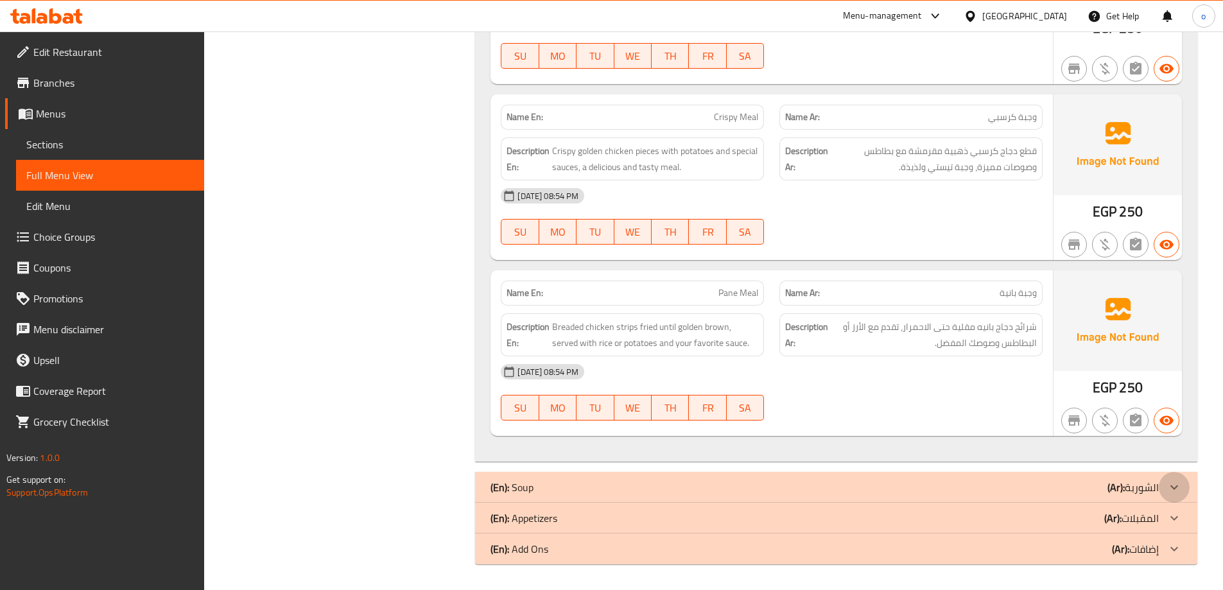
click at [1174, 476] on div at bounding box center [1174, 487] width 31 height 31
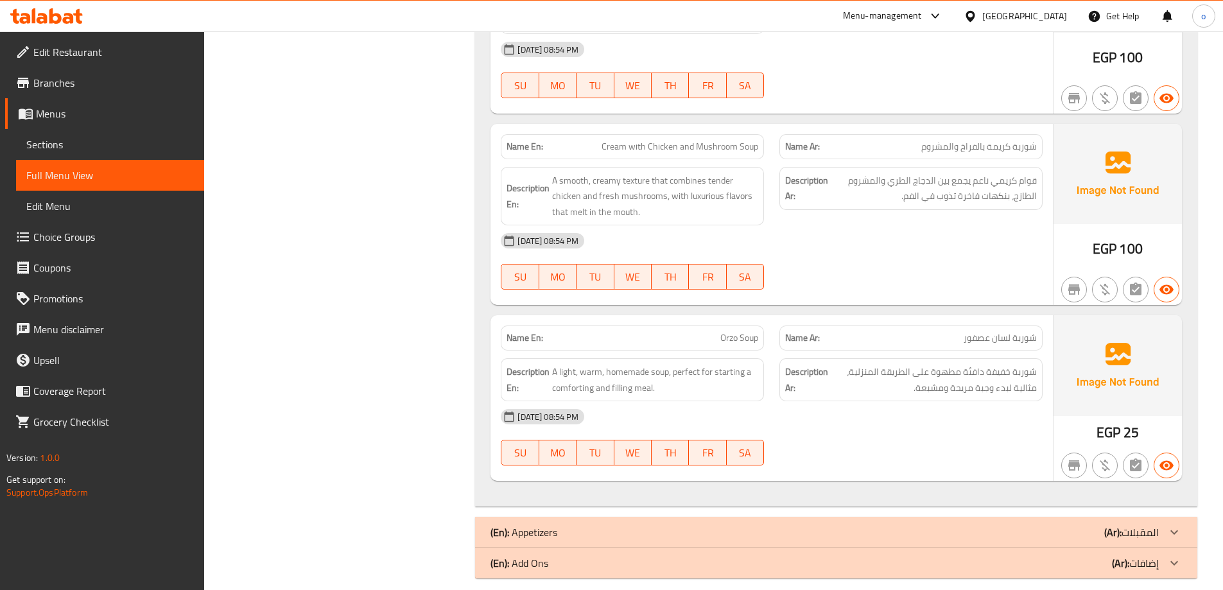
scroll to position [3009, 0]
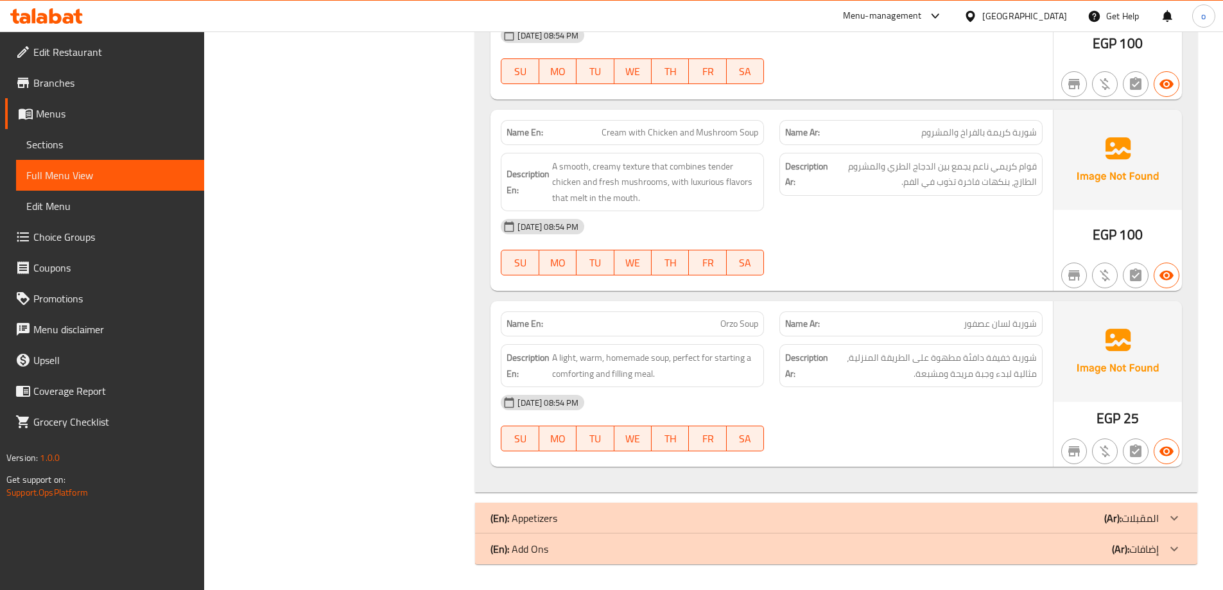
click at [1178, 512] on icon at bounding box center [1174, 517] width 15 height 15
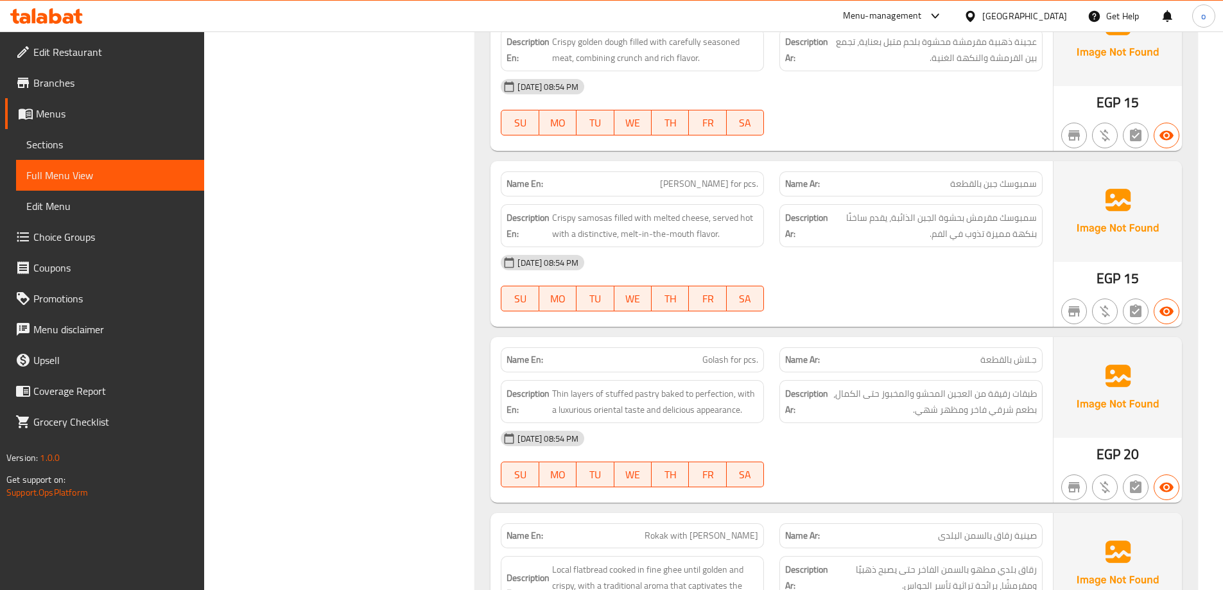
scroll to position [4944, 0]
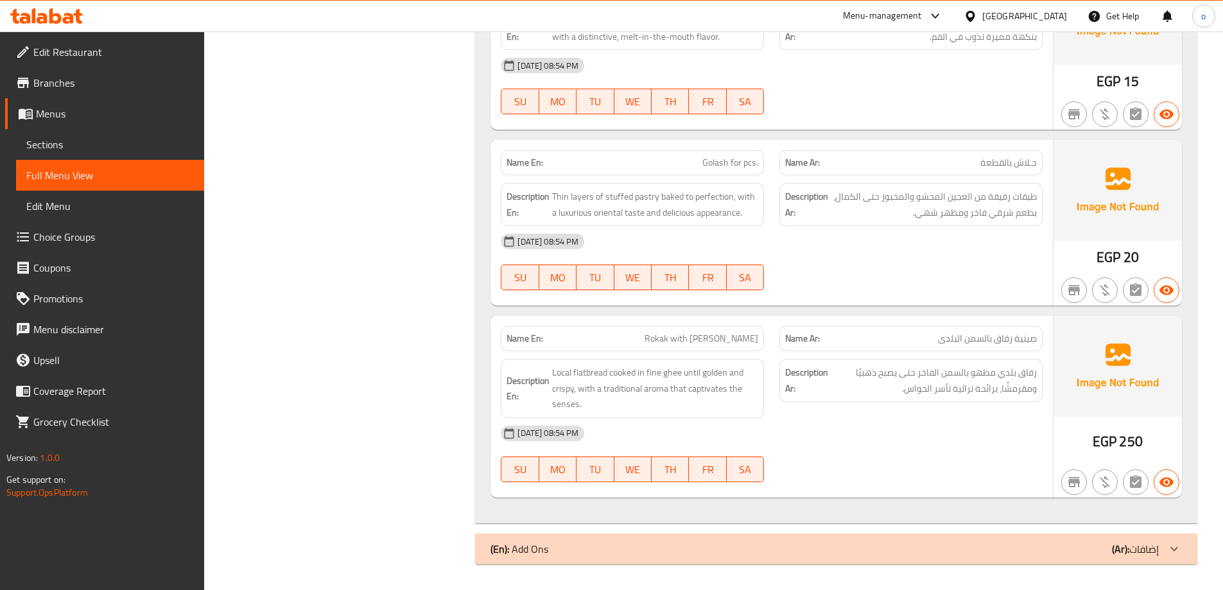
click at [1189, 552] on div at bounding box center [1174, 549] width 31 height 31
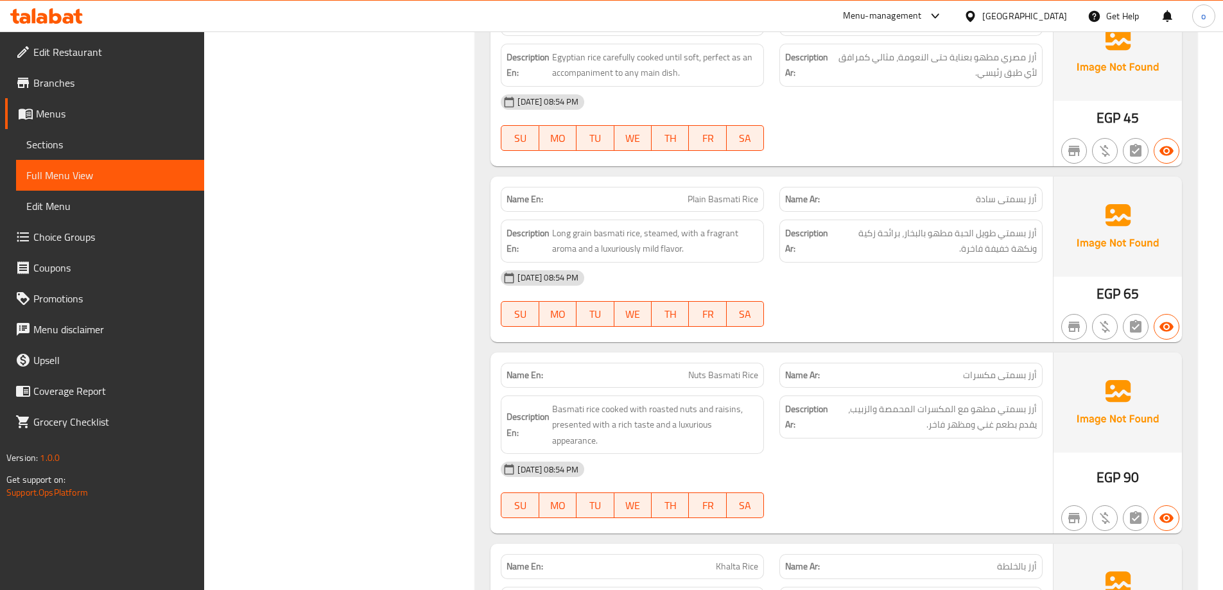
scroll to position [5437, 0]
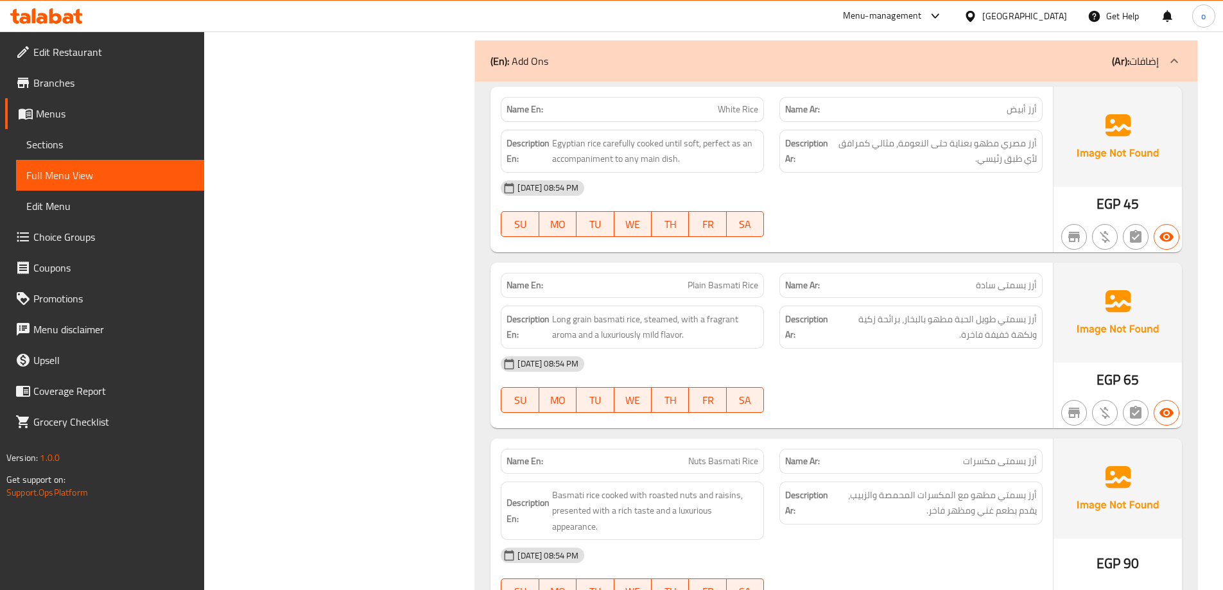
click at [701, 288] on span "Plain Basmati Rice" at bounding box center [723, 285] width 71 height 13
click at [741, 284] on span "Plain Basmati Rice" at bounding box center [723, 285] width 71 height 13
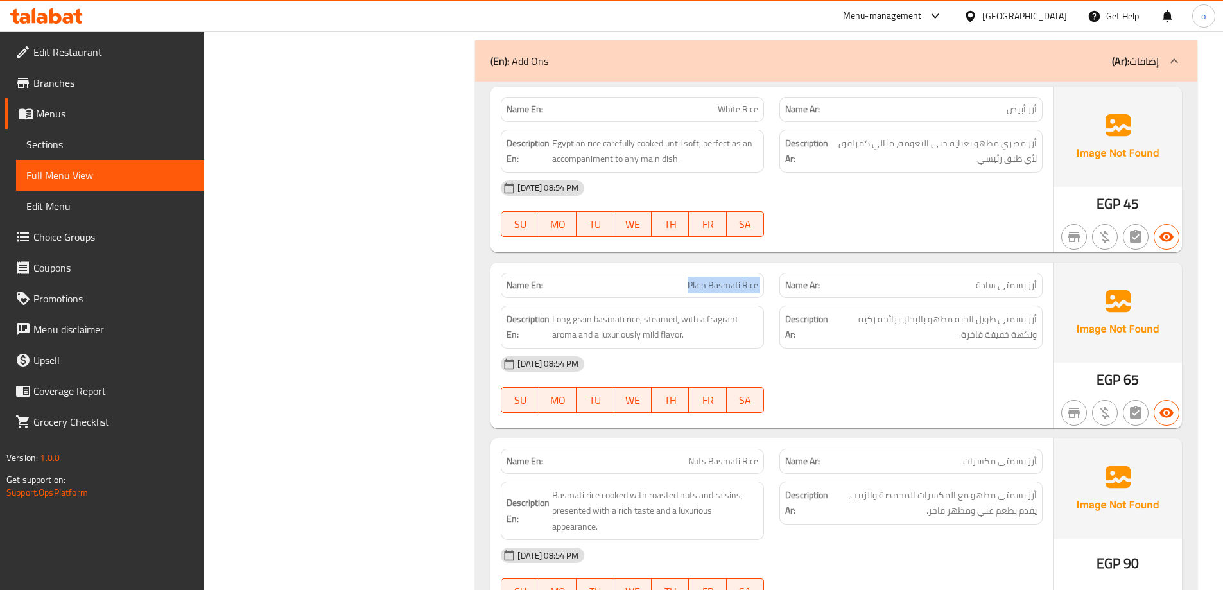
click at [741, 284] on span "Plain Basmati Rice" at bounding box center [723, 285] width 71 height 13
click at [880, 358] on div "[DATE] 08:54 PM" at bounding box center [771, 364] width 557 height 31
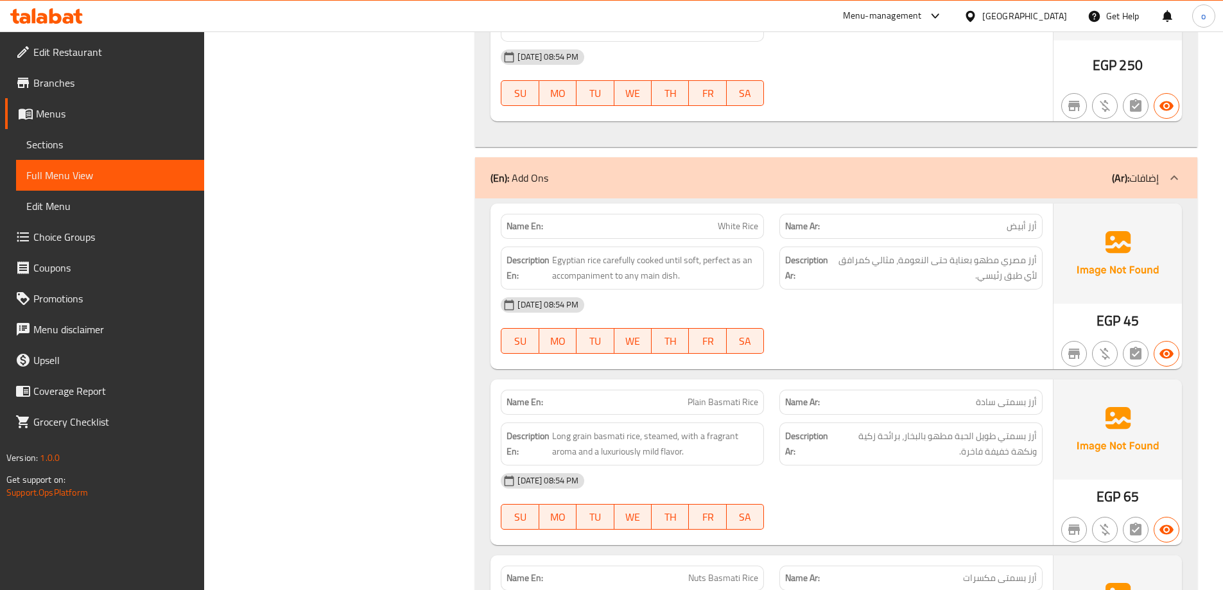
scroll to position [5309, 0]
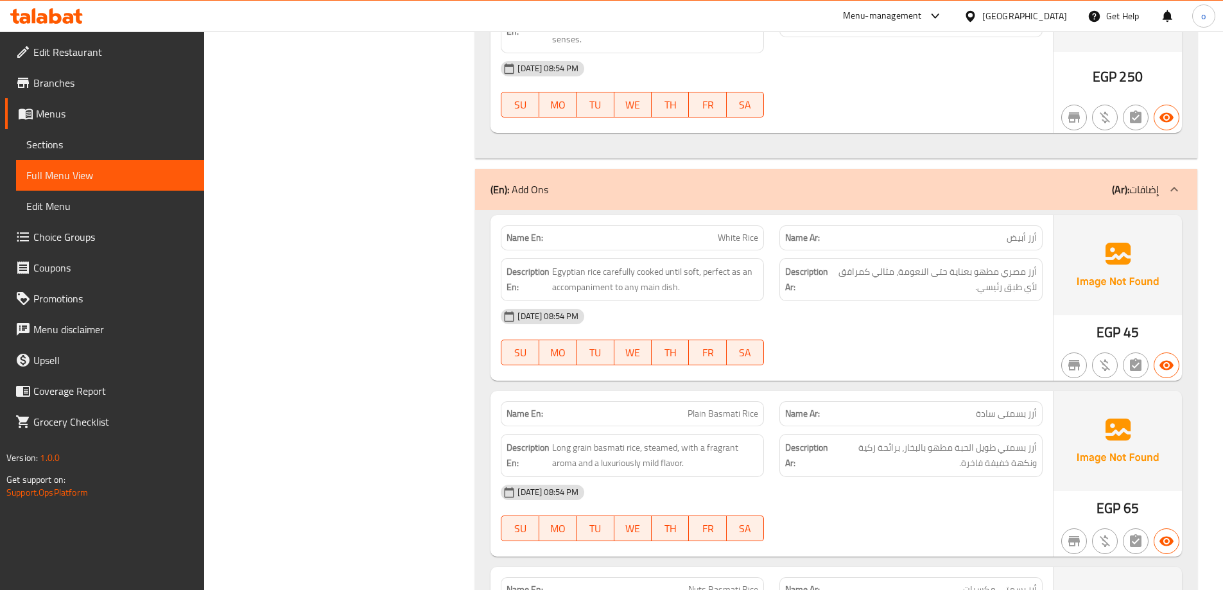
click at [725, 235] on span "White Rice" at bounding box center [738, 237] width 40 height 13
copy span "White Rice"
click at [746, 267] on span "Egyptian rice carefully cooked until soft, perfect as an accompaniment to any m…" at bounding box center [655, 279] width 206 height 31
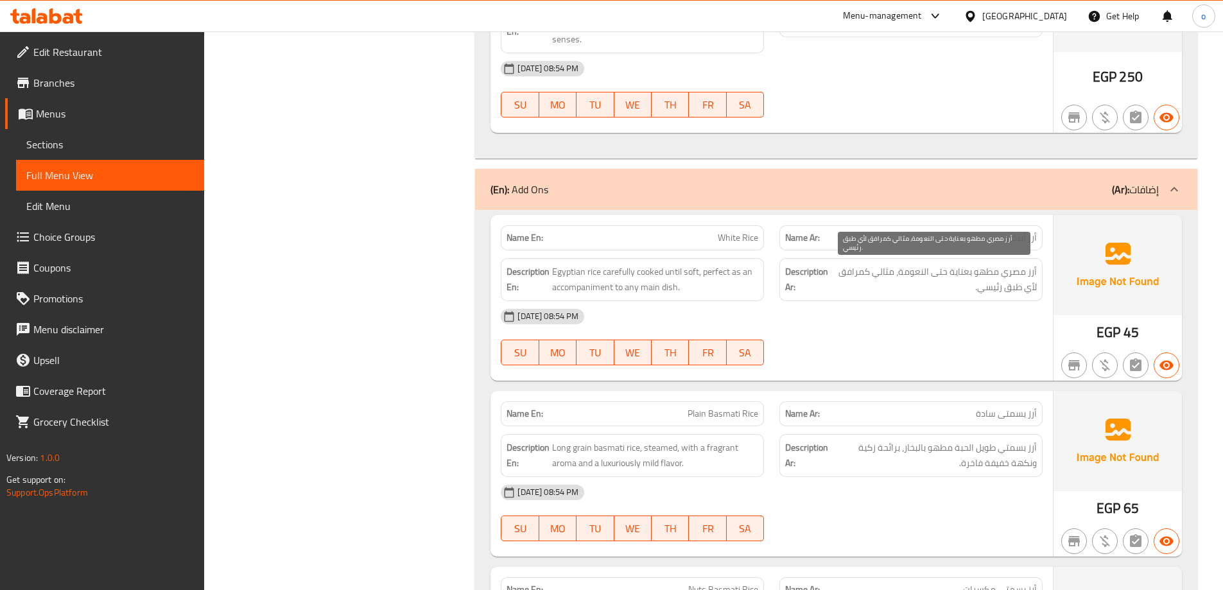
click at [884, 281] on span "أرز مصري مطهو بعناية حتى النعومة، مثالي كمرافق لأي طبق رئيسي." at bounding box center [933, 279] width 205 height 31
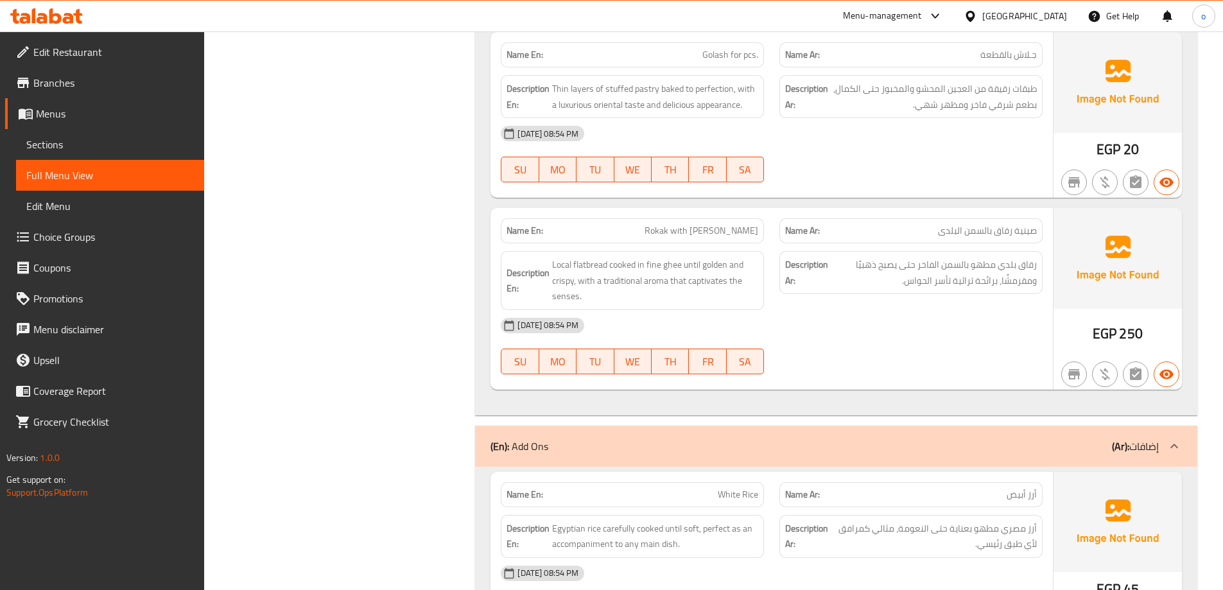
scroll to position [4988, 0]
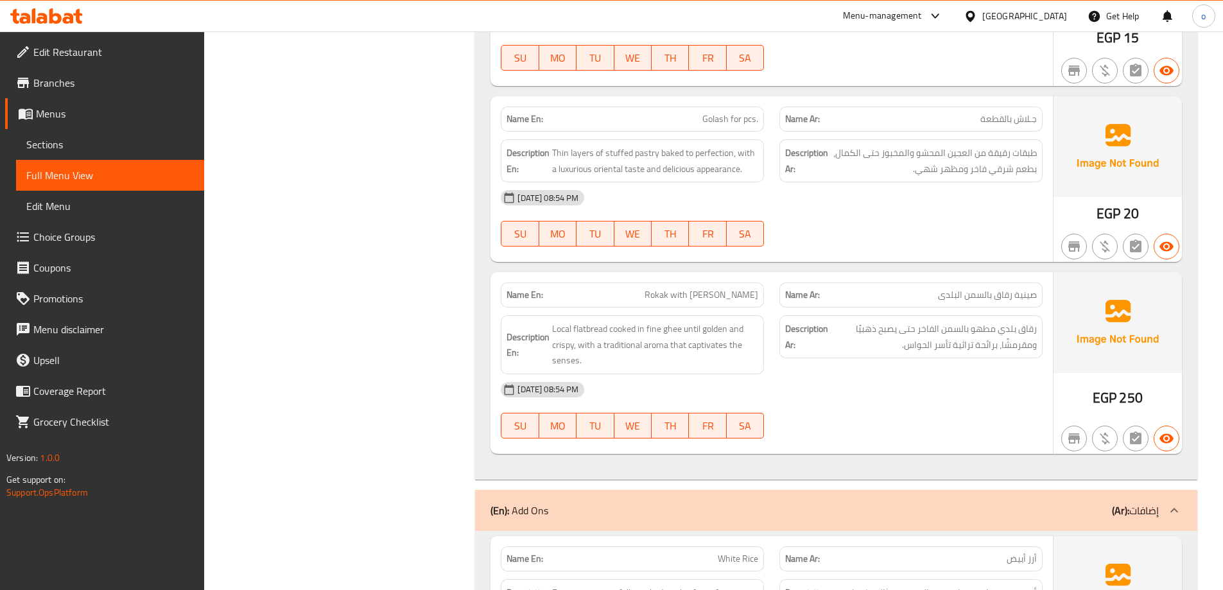
click at [675, 295] on span "Rokak with Baladi Ghee Tray" at bounding box center [702, 294] width 114 height 13
copy span "Rokak with Baladi Ghee Tray"
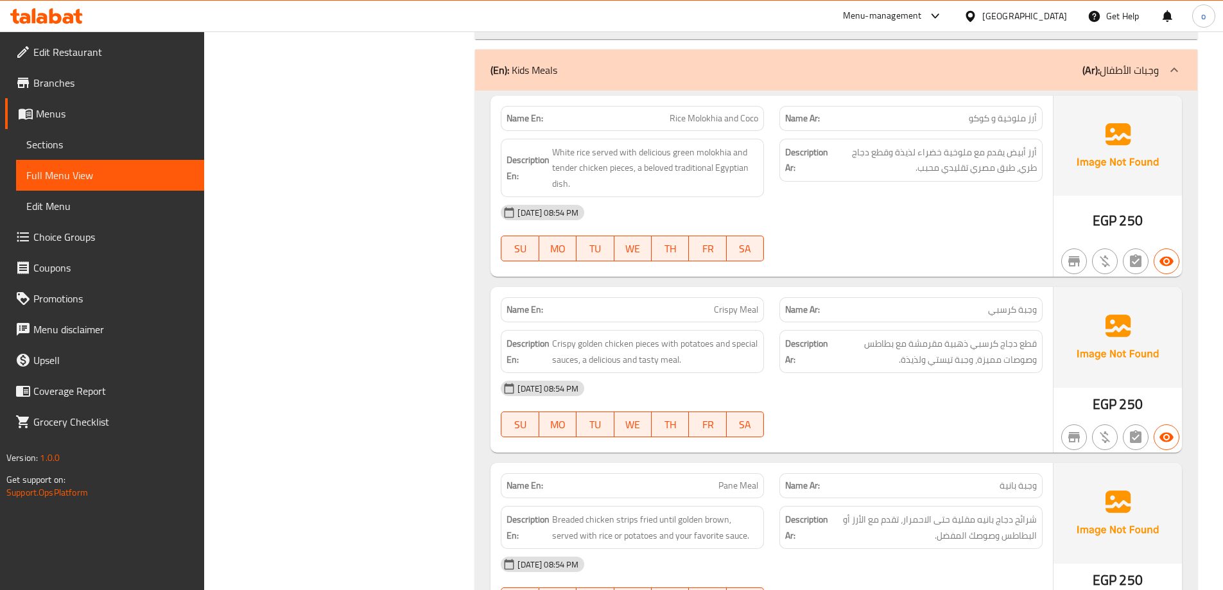
scroll to position [1906, 0]
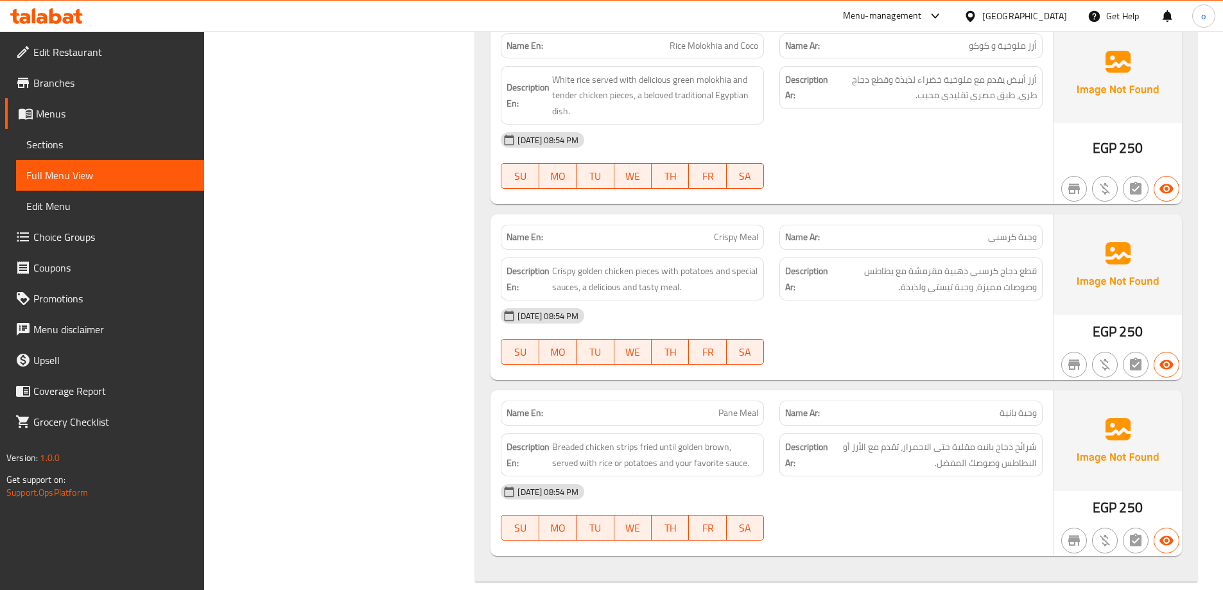
click at [727, 236] on span "Crispy Meal" at bounding box center [736, 236] width 44 height 13
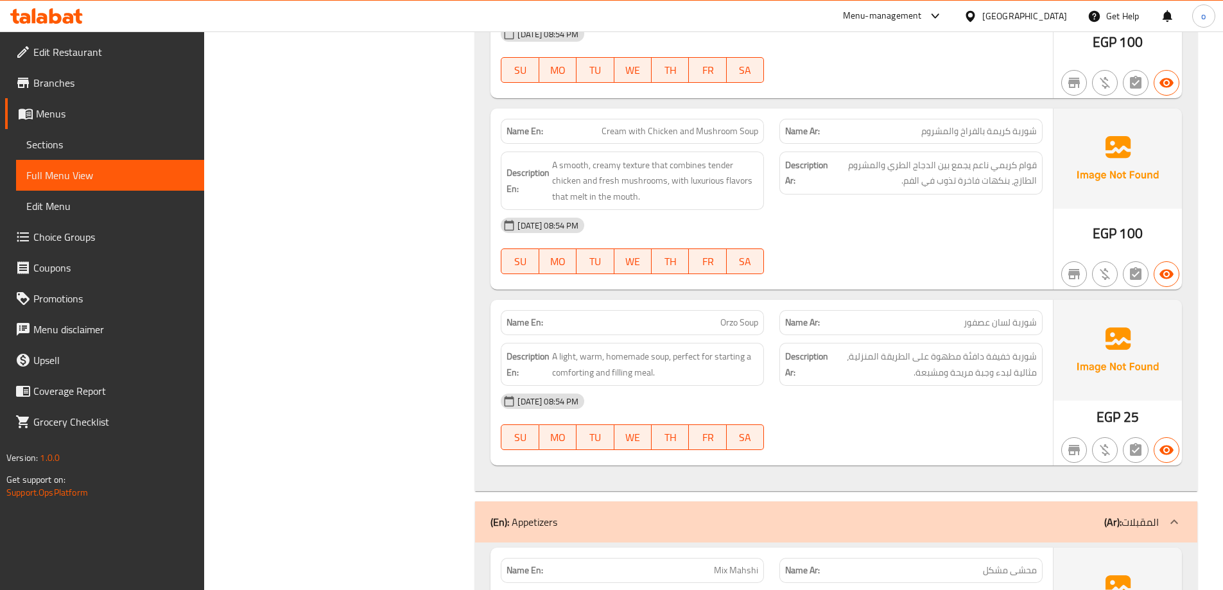
scroll to position [2997, 0]
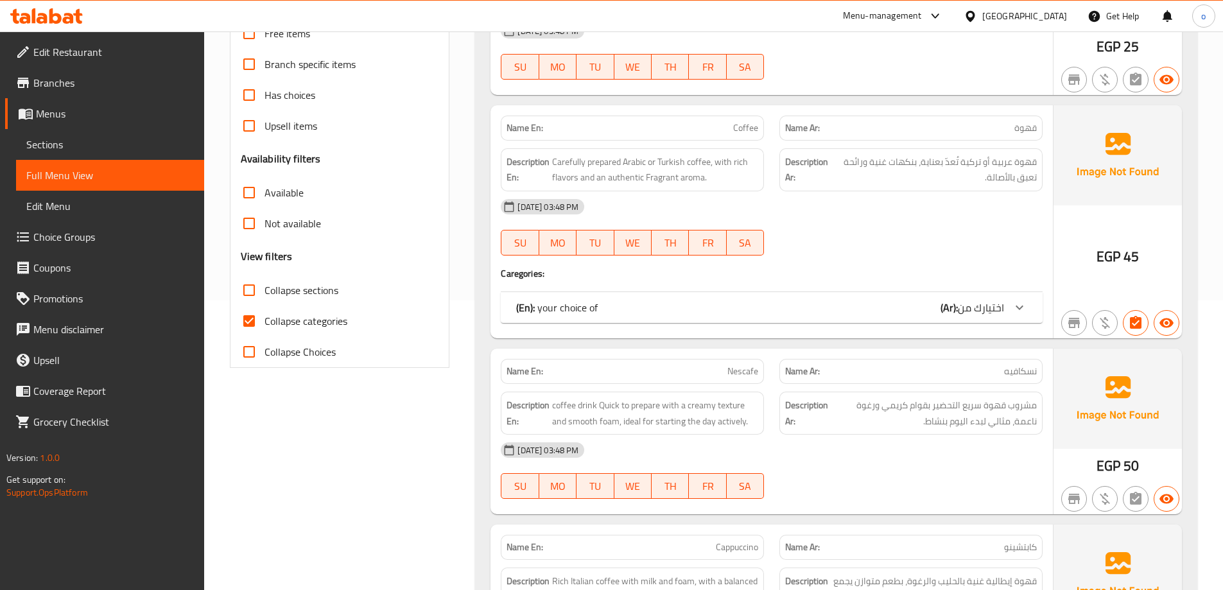
scroll to position [321, 0]
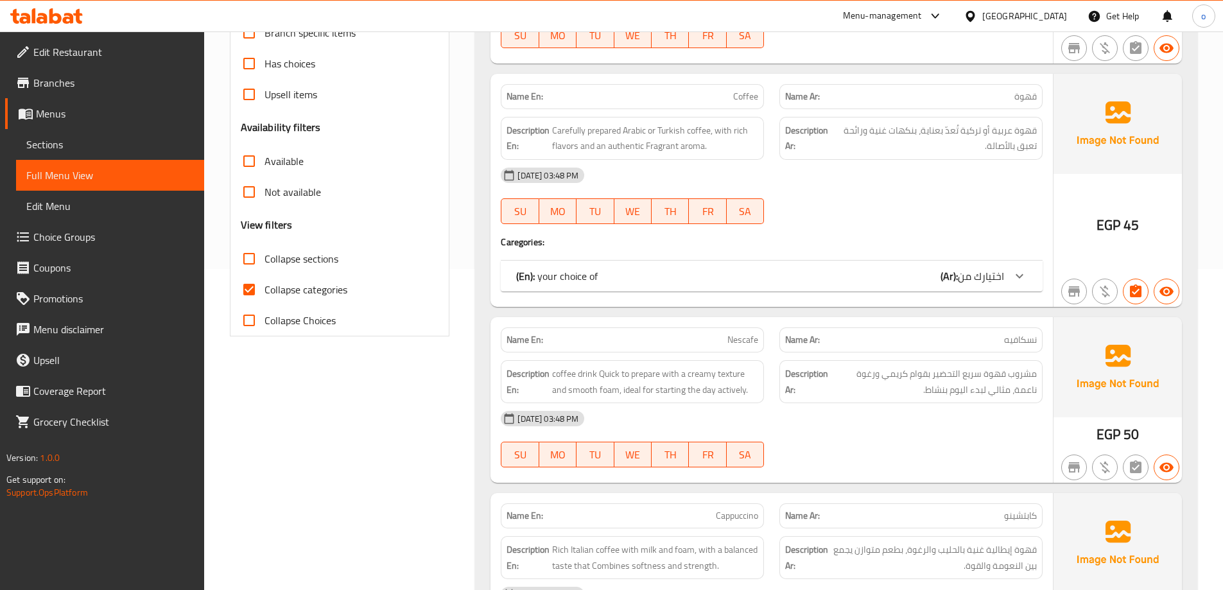
click at [274, 285] on span "Collapse categories" at bounding box center [306, 289] width 83 height 15
click at [265, 285] on input "Collapse categories" at bounding box center [249, 289] width 31 height 31
checkbox input "false"
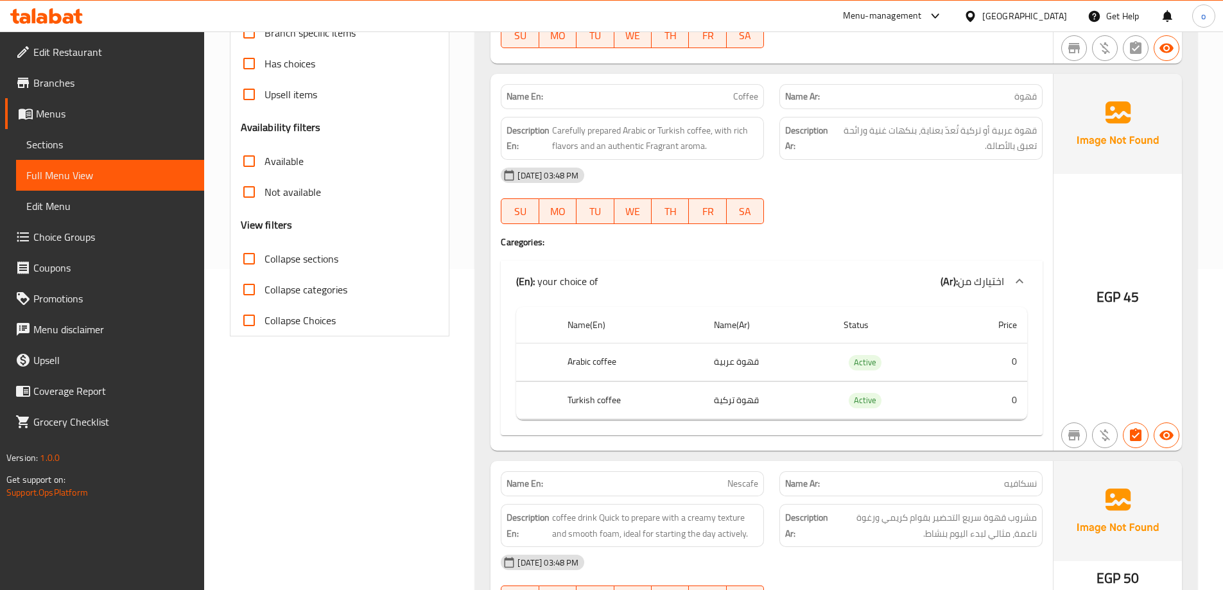
click at [284, 258] on span "Collapse sections" at bounding box center [302, 258] width 74 height 15
click at [265, 258] on input "Collapse sections" at bounding box center [249, 258] width 31 height 31
checkbox input "true"
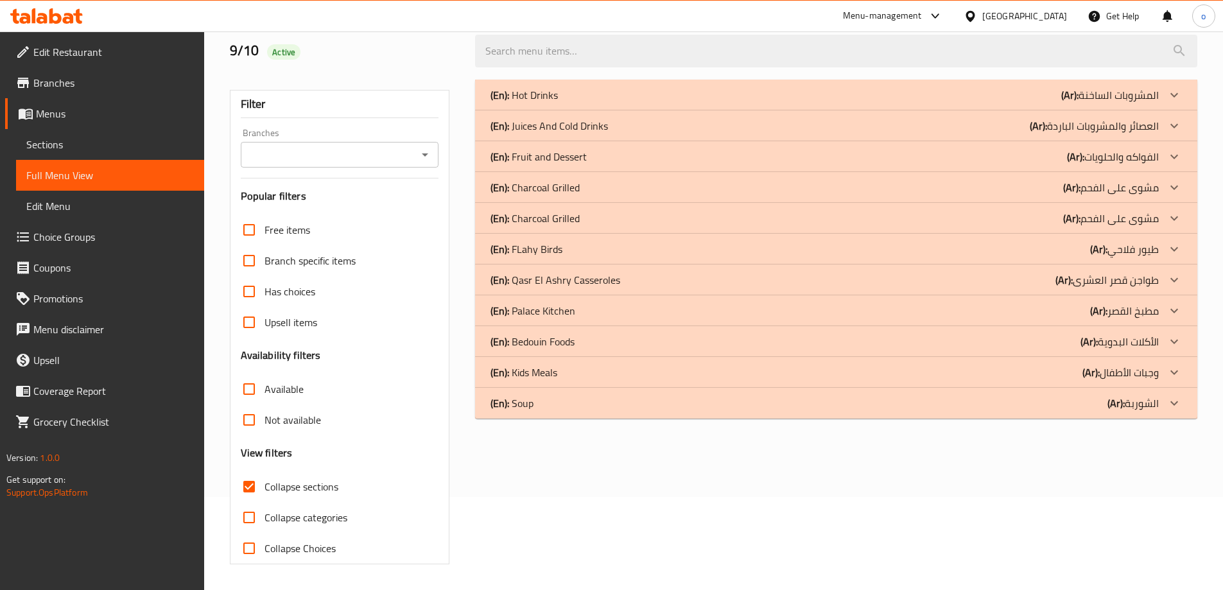
scroll to position [93, 0]
click at [1162, 333] on div at bounding box center [1174, 341] width 31 height 31
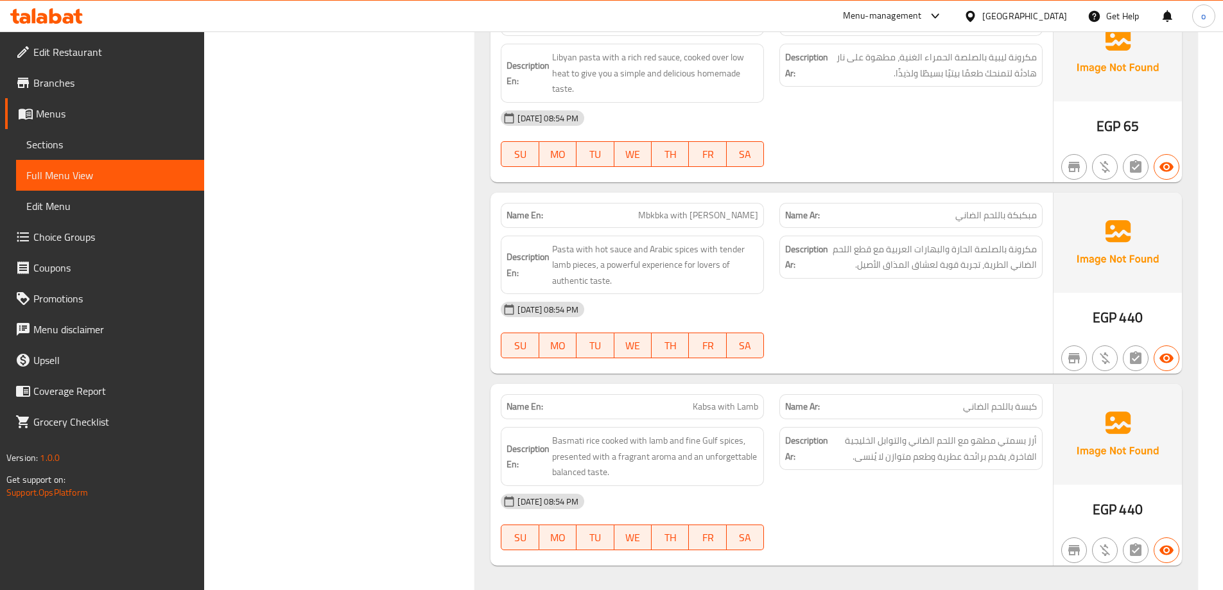
scroll to position [1380, 0]
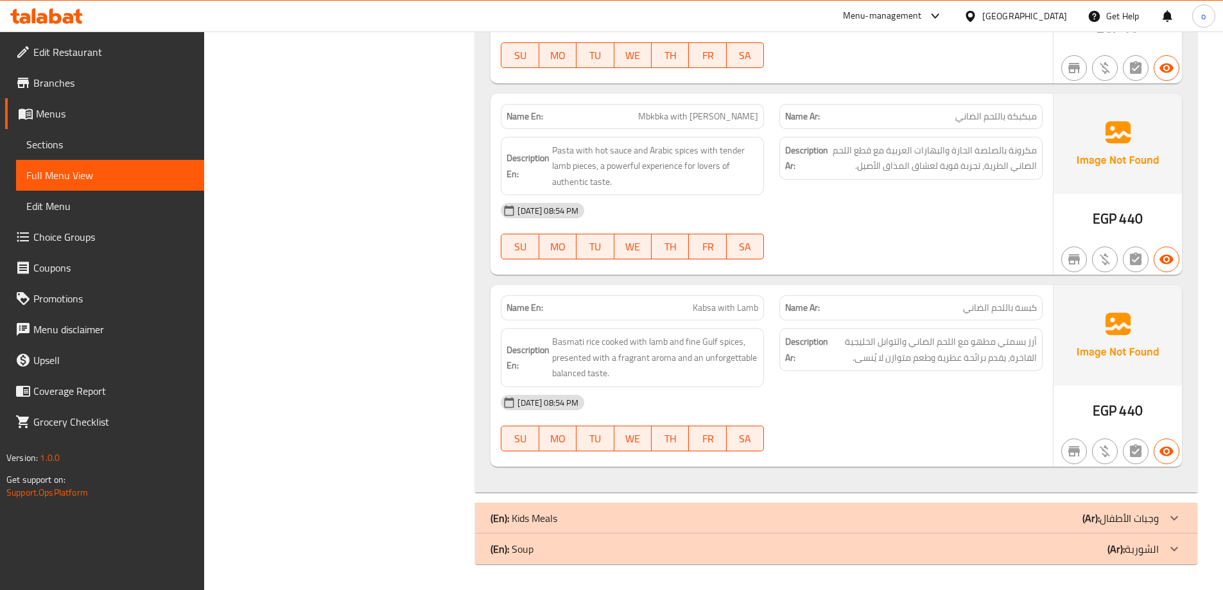
click at [1167, 521] on icon at bounding box center [1174, 517] width 15 height 15
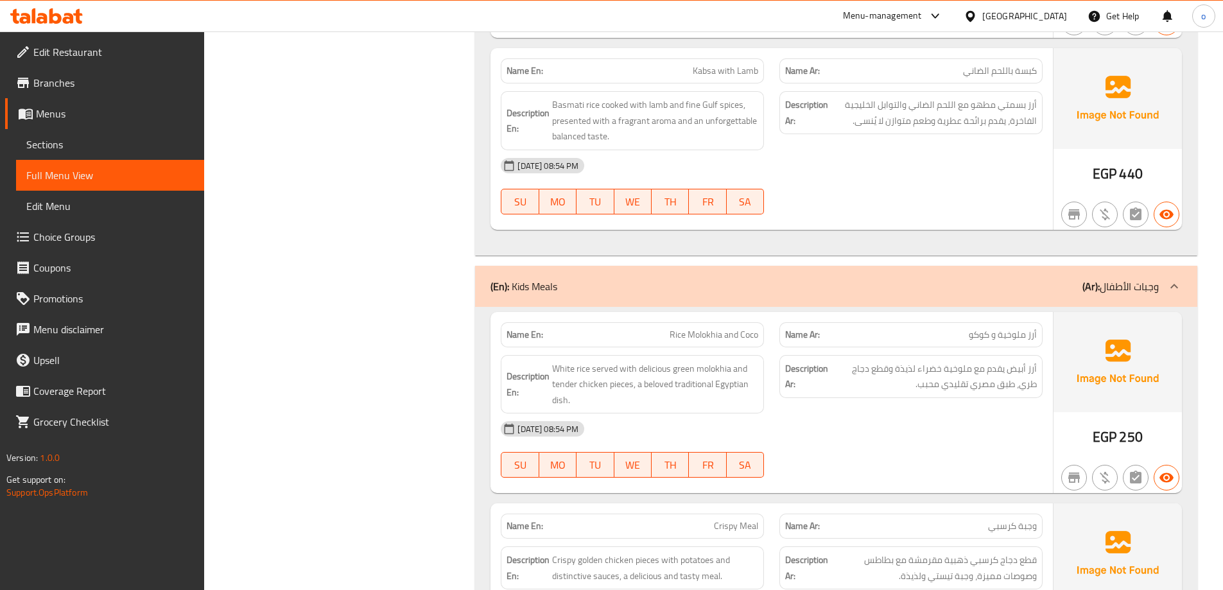
scroll to position [1788, 0]
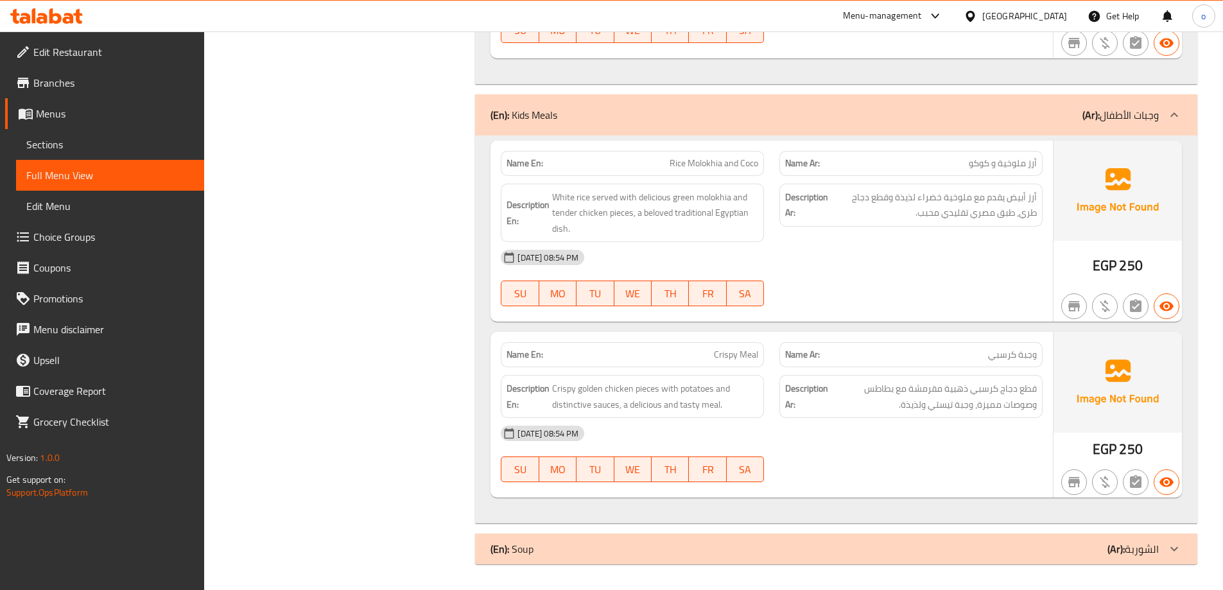
click at [1172, 553] on icon at bounding box center [1174, 548] width 15 height 15
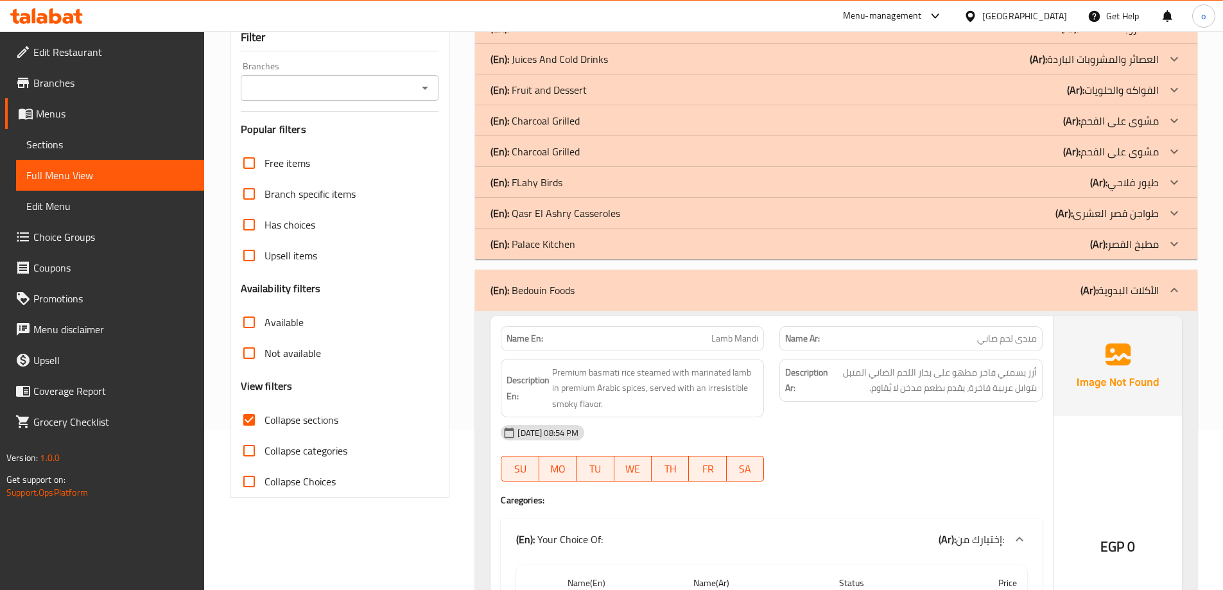
scroll to position [0, 0]
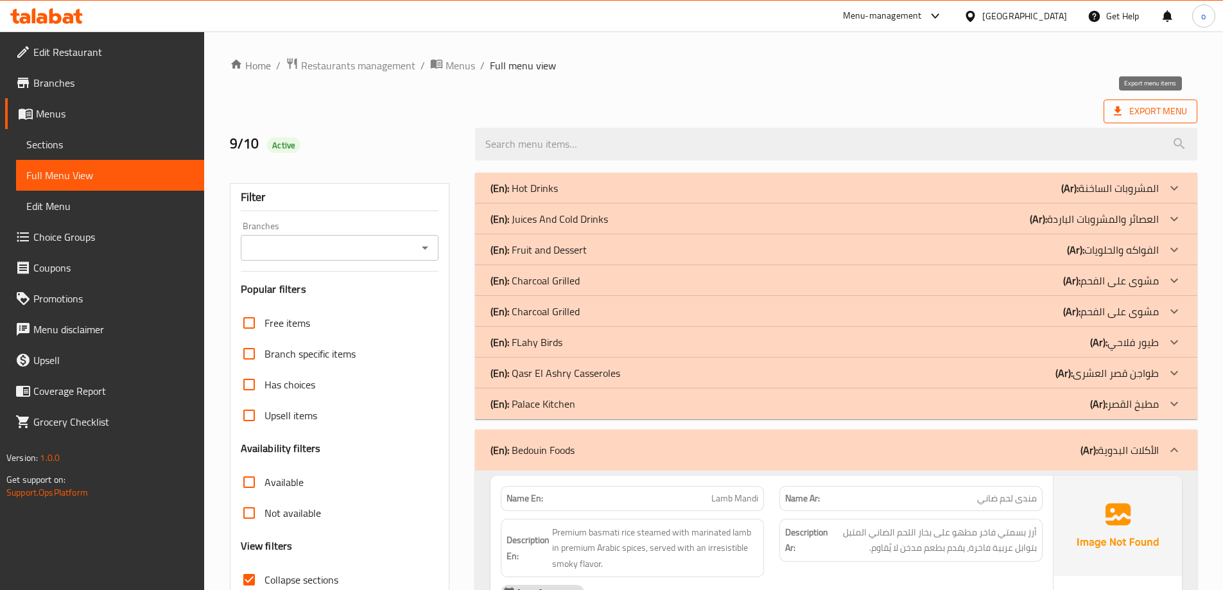
click at [1133, 111] on span "Export Menu" at bounding box center [1150, 111] width 73 height 16
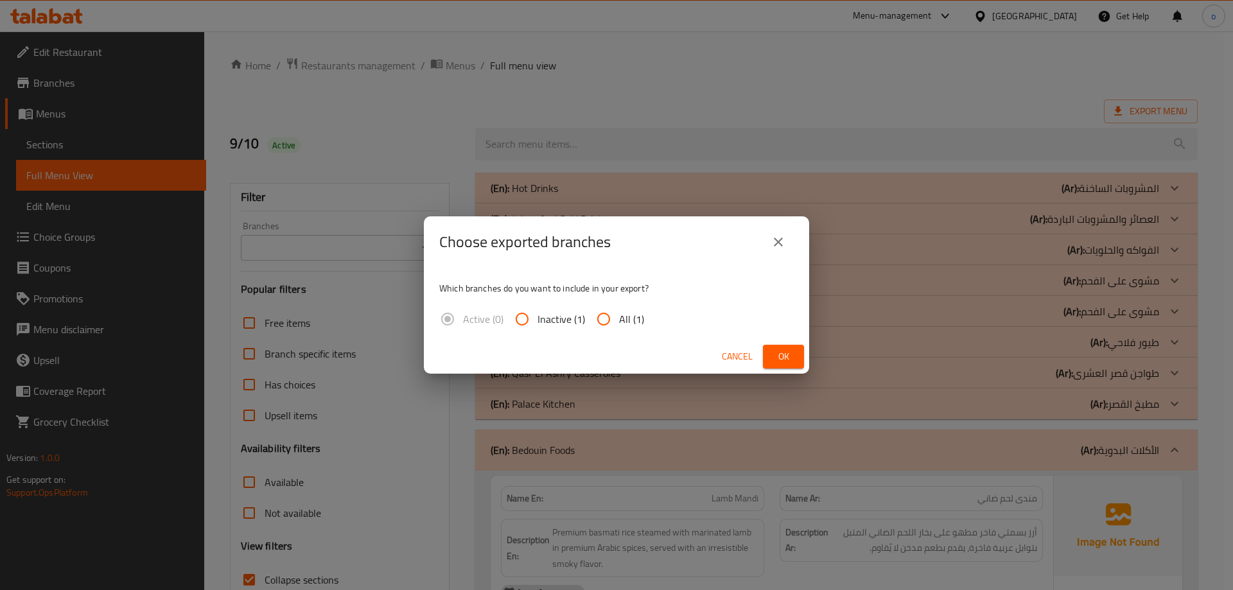
click at [613, 320] on input "All (1)" at bounding box center [603, 319] width 31 height 31
radio input "true"
click at [788, 360] on span "Ok" at bounding box center [783, 357] width 21 height 16
